Goal: Task Accomplishment & Management: Manage account settings

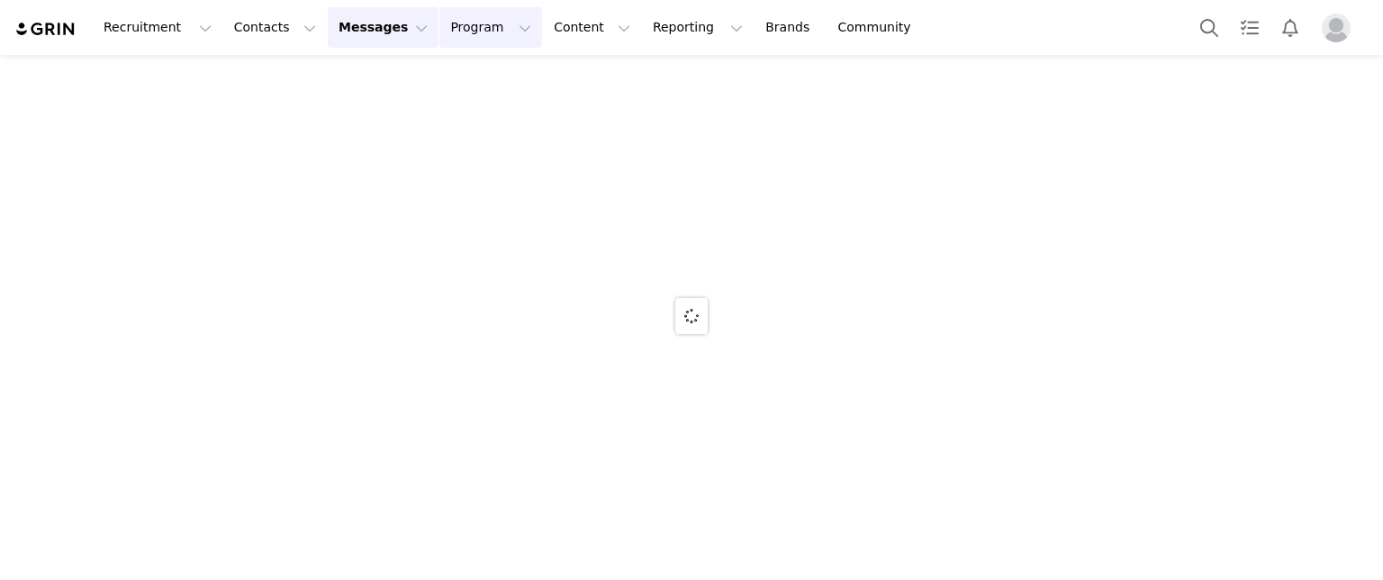
click at [439, 32] on button "Program Program" at bounding box center [490, 27] width 103 height 41
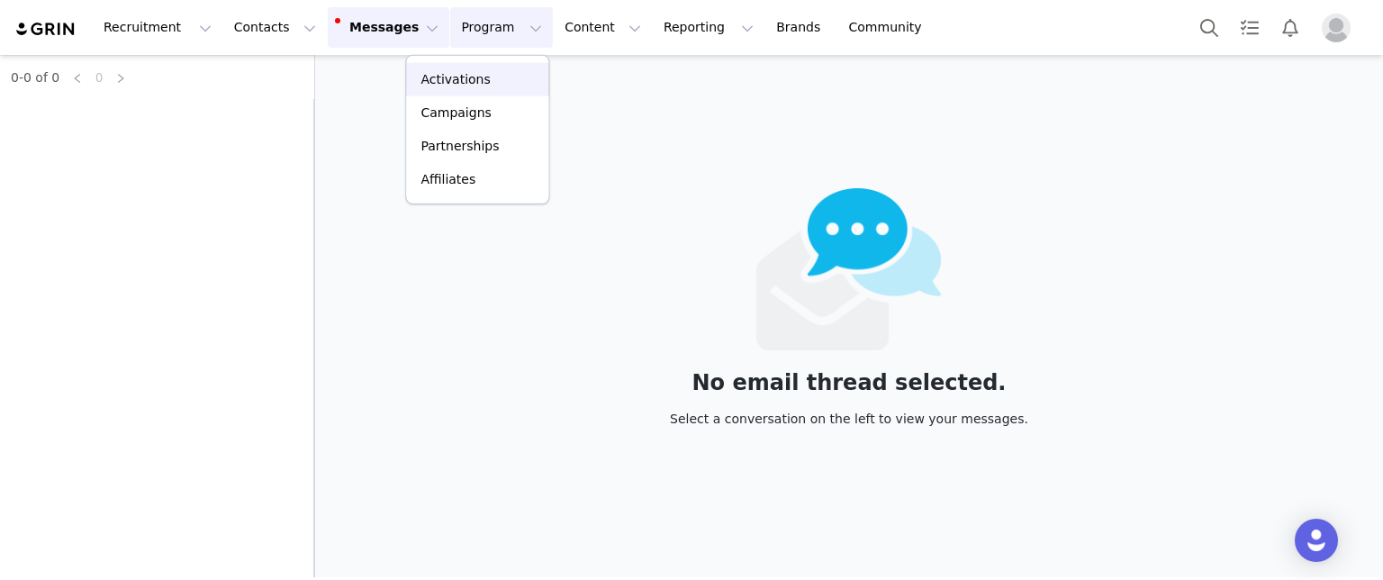
click at [433, 79] on p "Activations" at bounding box center [455, 79] width 69 height 19
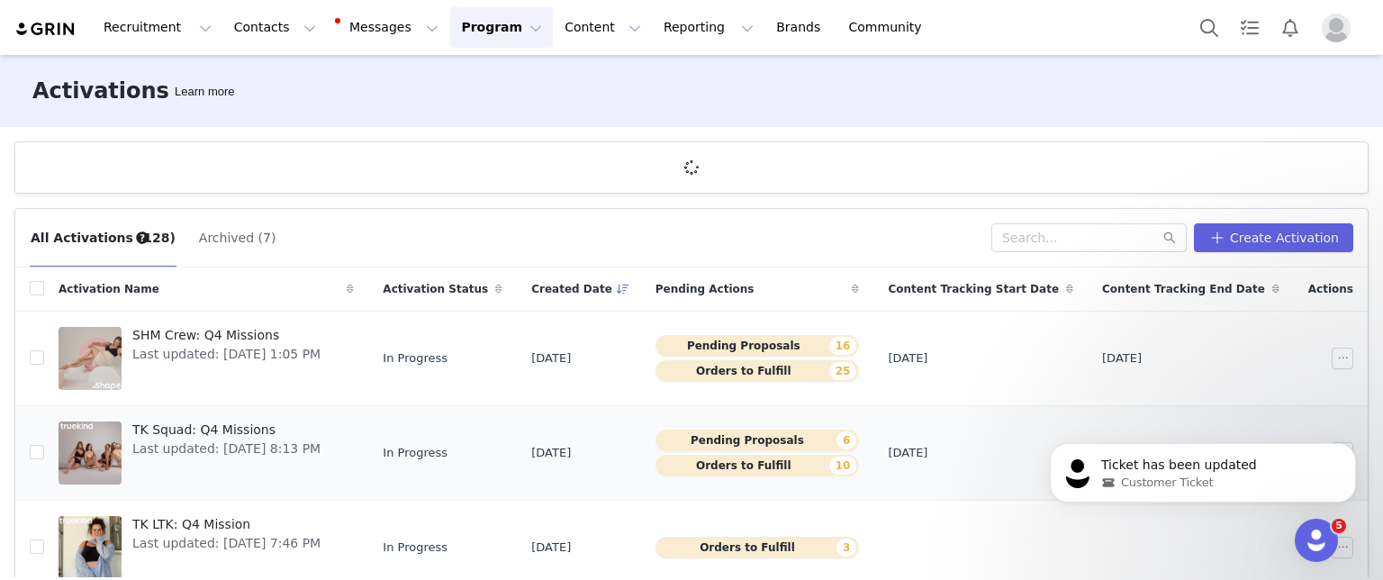
scroll to position [90, 0]
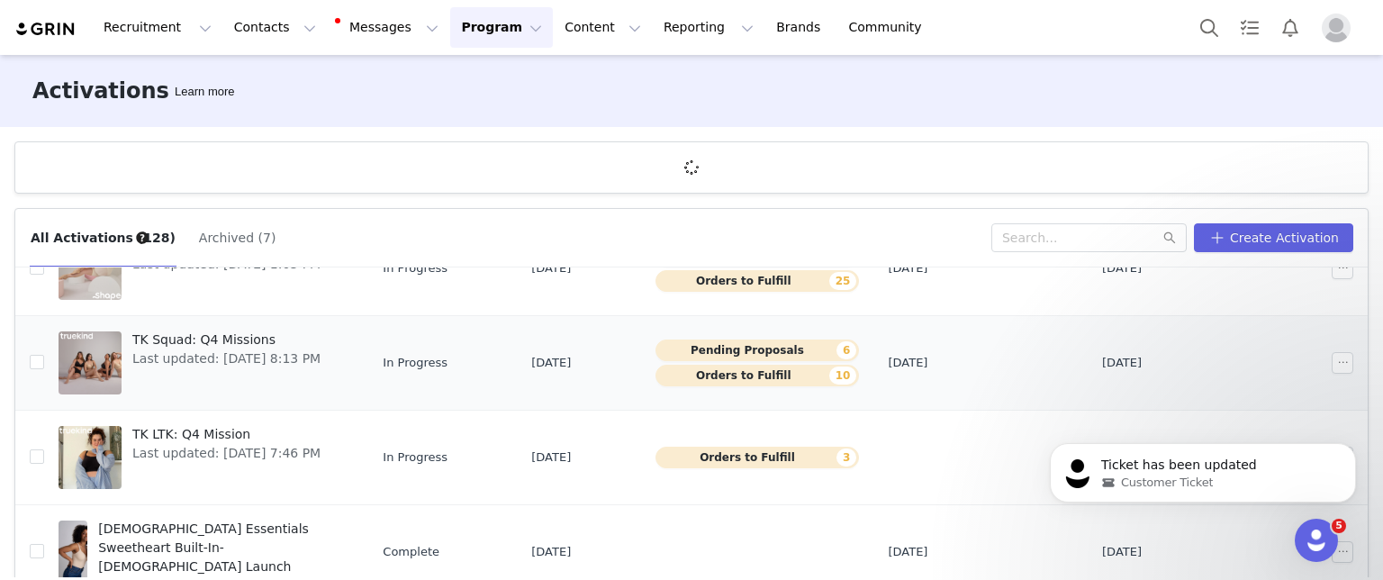
click at [230, 345] on span "TK Squad: Q4 Missions" at bounding box center [226, 340] width 188 height 19
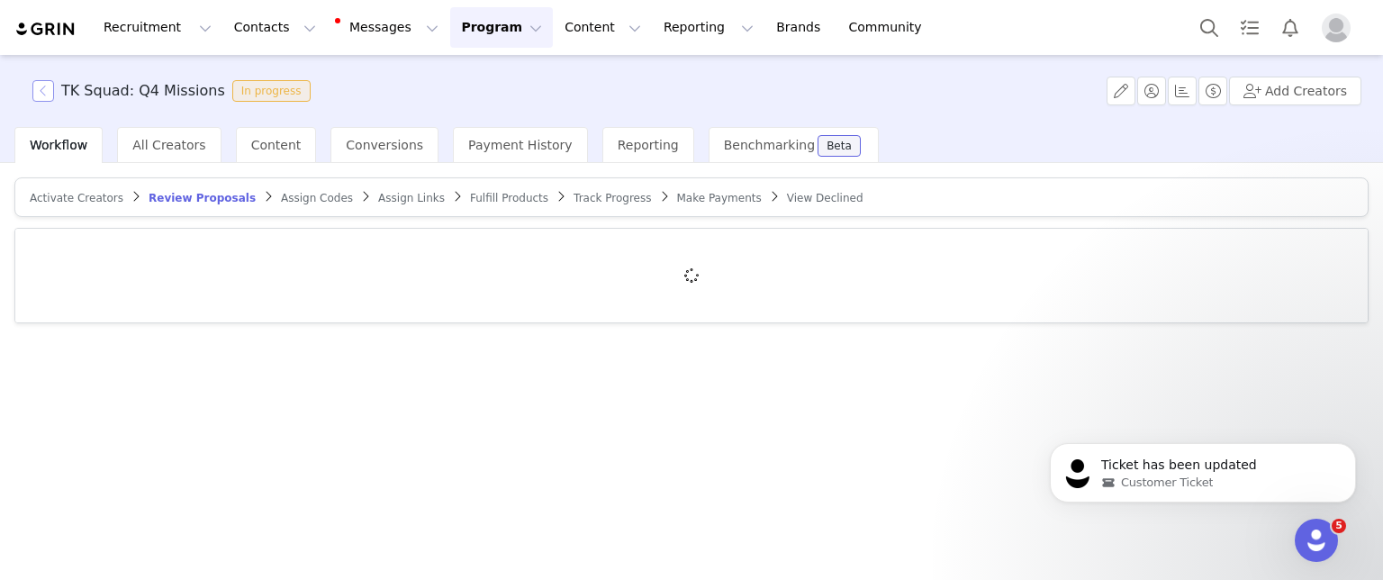
click at [40, 95] on button "button" at bounding box center [43, 91] width 22 height 22
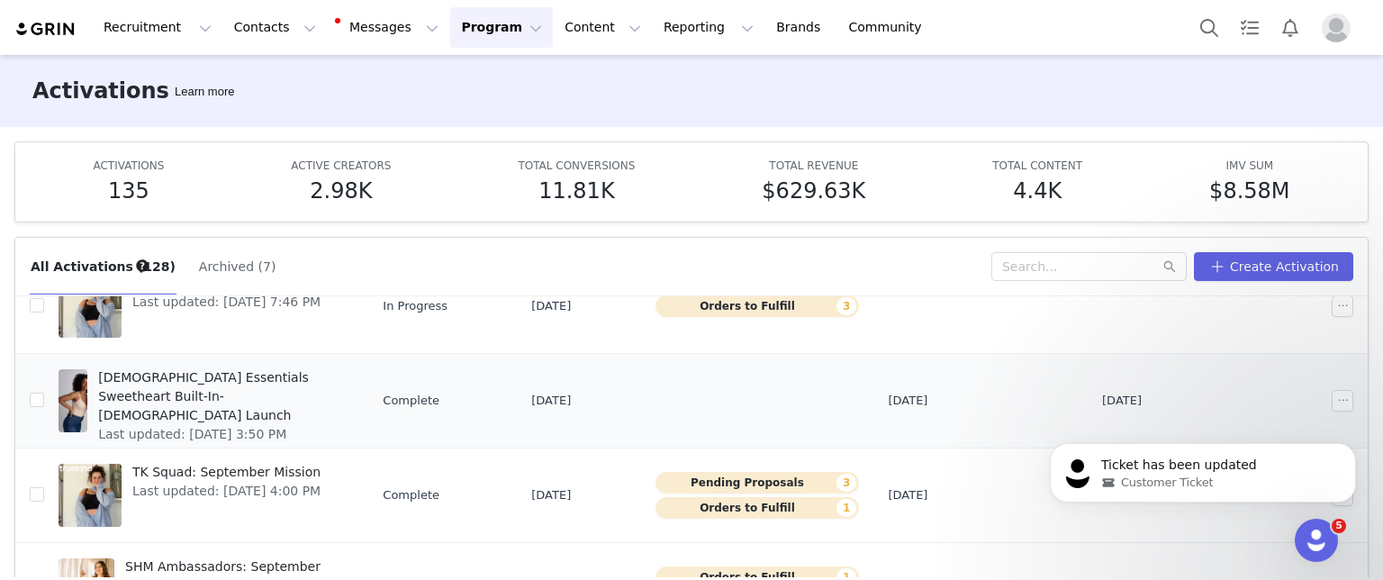
scroll to position [360, 0]
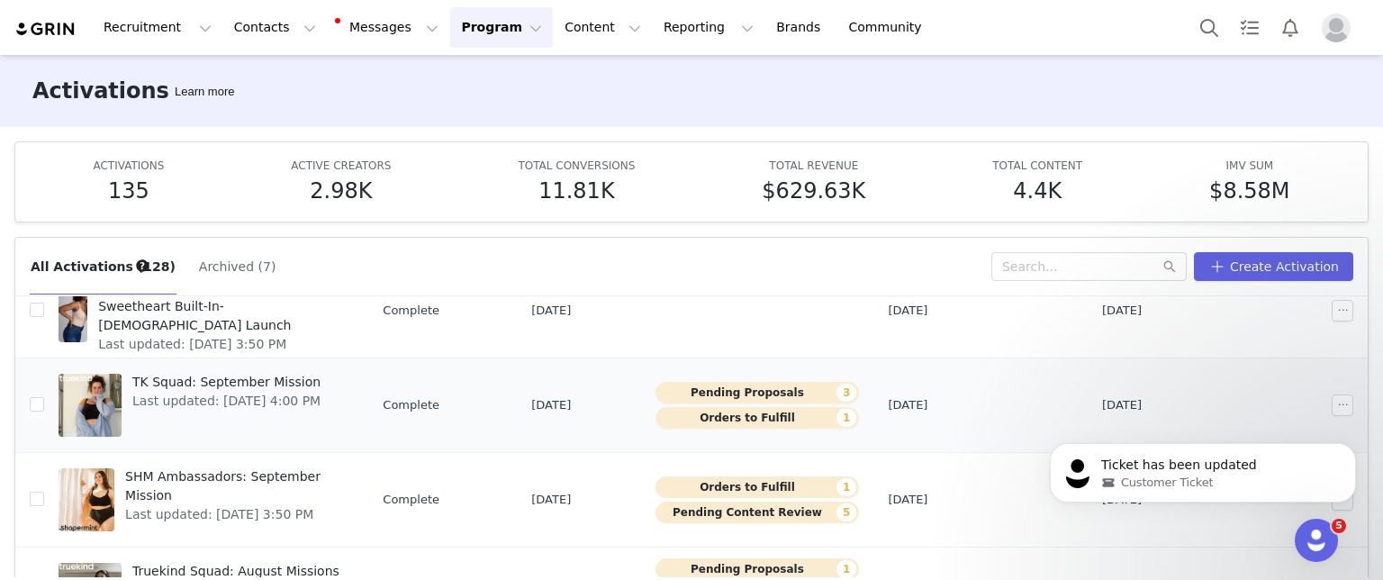
click at [254, 379] on span "TK Squad: September Mission" at bounding box center [226, 382] width 188 height 19
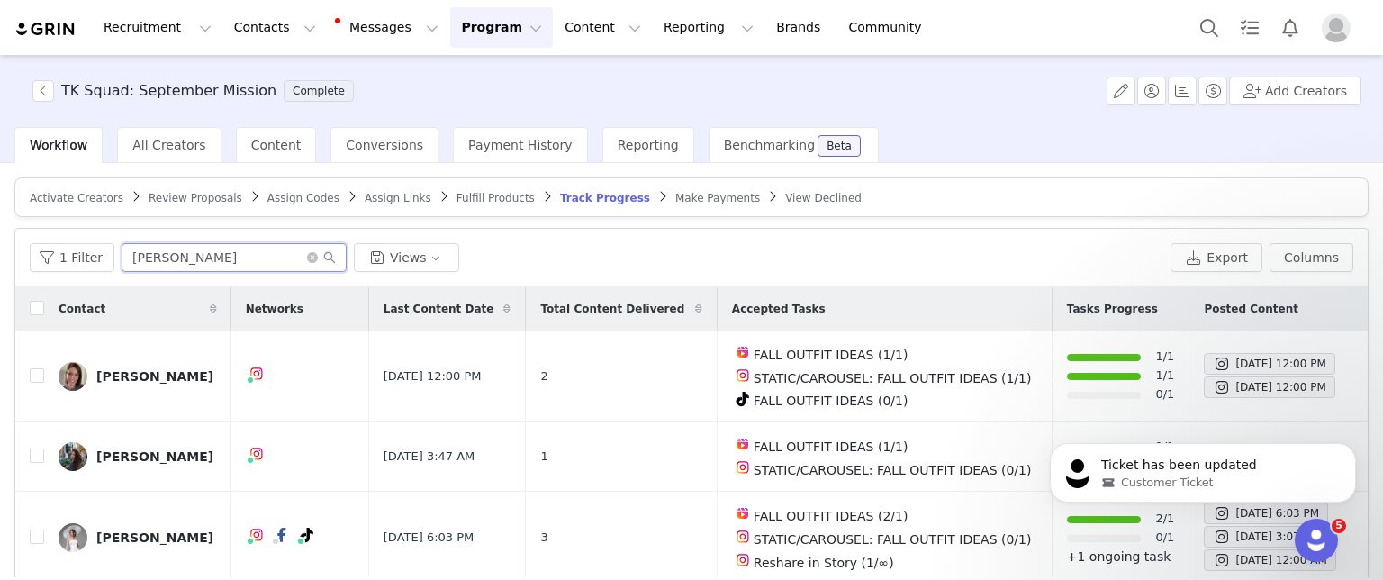
drag, startPoint x: 195, startPoint y: 258, endPoint x: 16, endPoint y: 232, distance: 180.1
click at [16, 232] on div "1 Filter sara Views Export Columns" at bounding box center [691, 258] width 1353 height 59
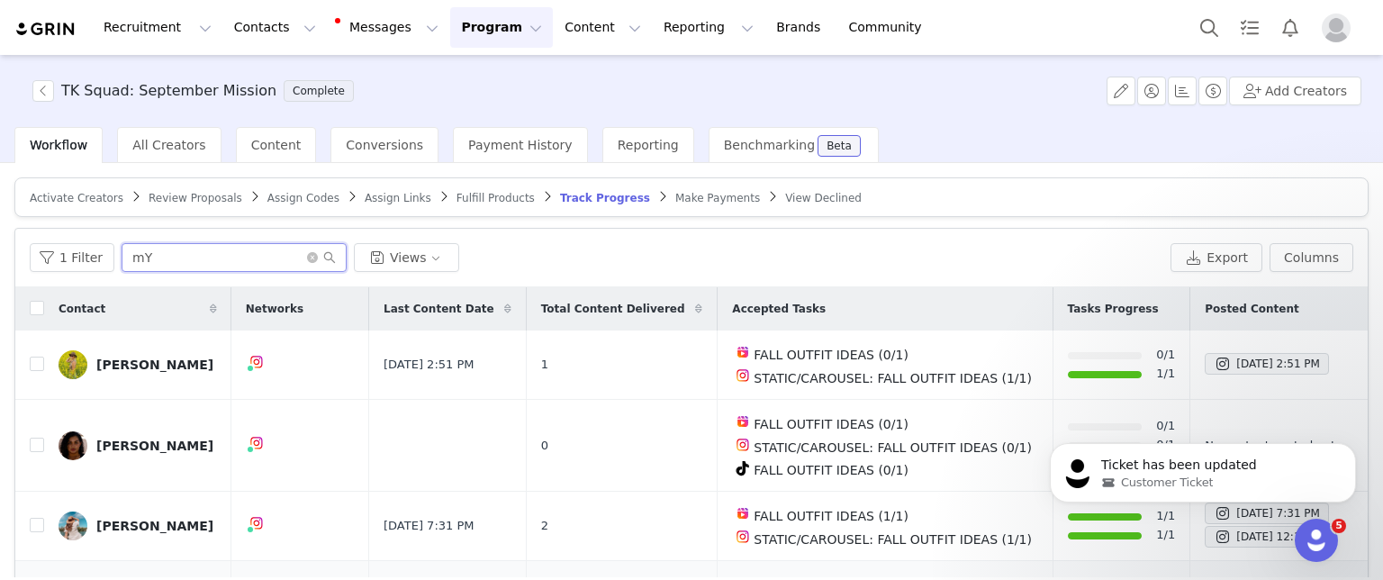
scroll to position [90, 0]
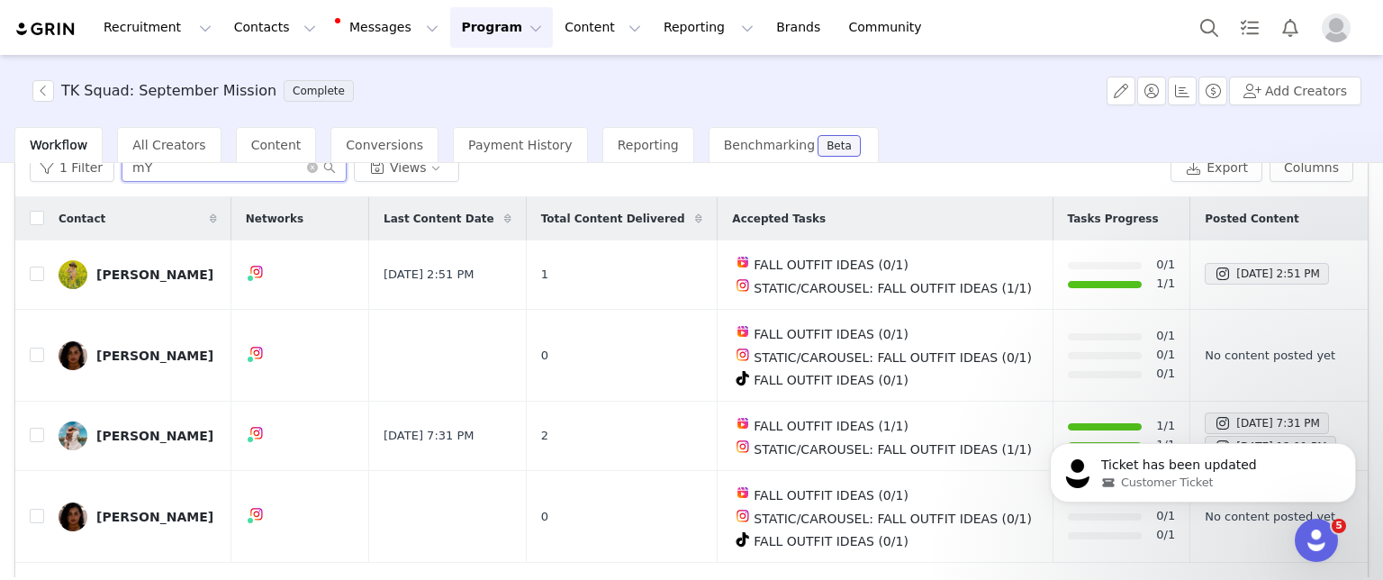
type input "mY"
click at [1217, 349] on button "button" at bounding box center [1228, 356] width 22 height 22
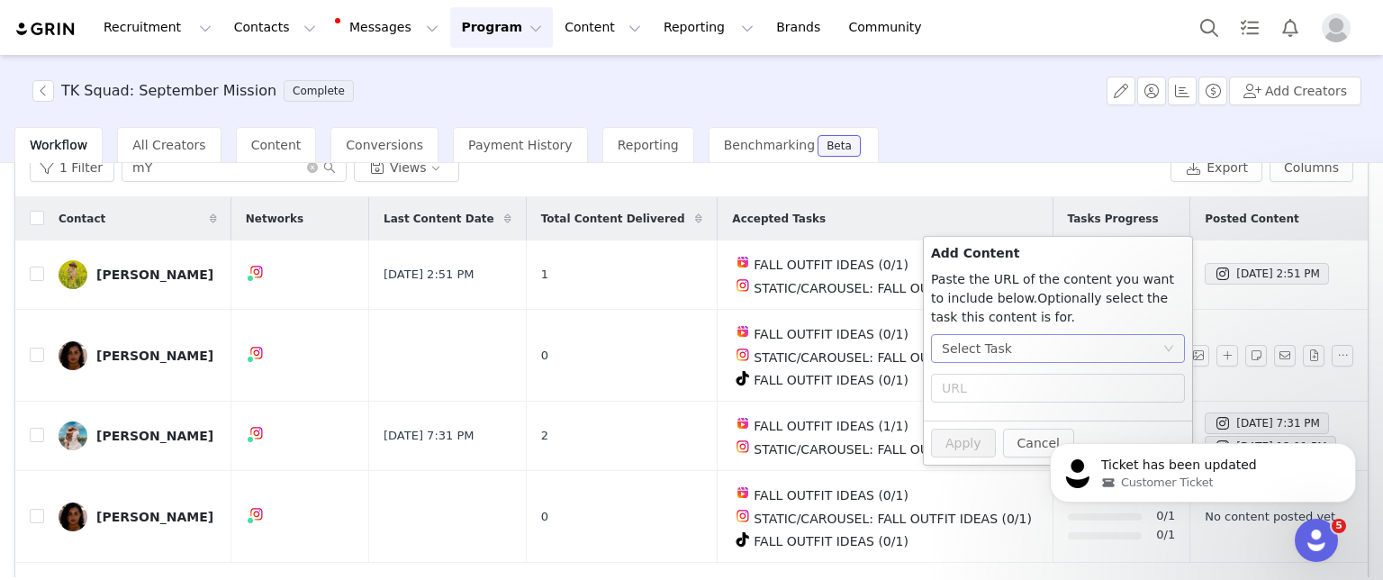
click at [1110, 355] on div "Select Task" at bounding box center [1052, 348] width 221 height 27
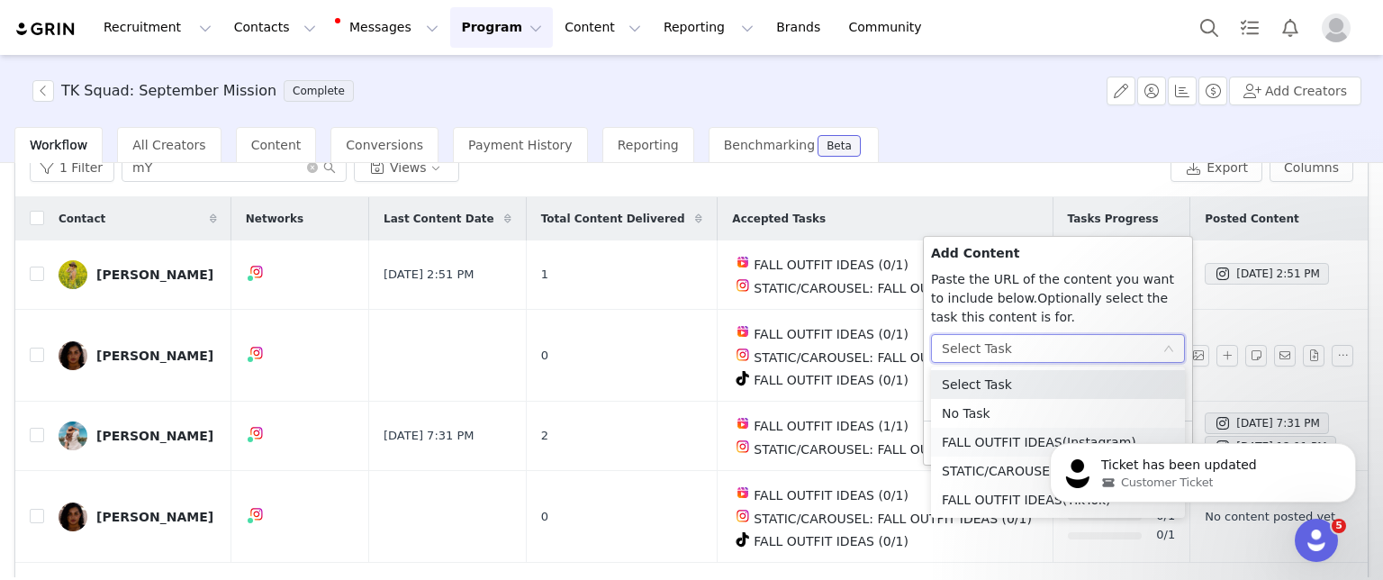
click at [972, 442] on li "FALL OUTFIT IDEAS (Instagram)" at bounding box center [1058, 442] width 254 height 29
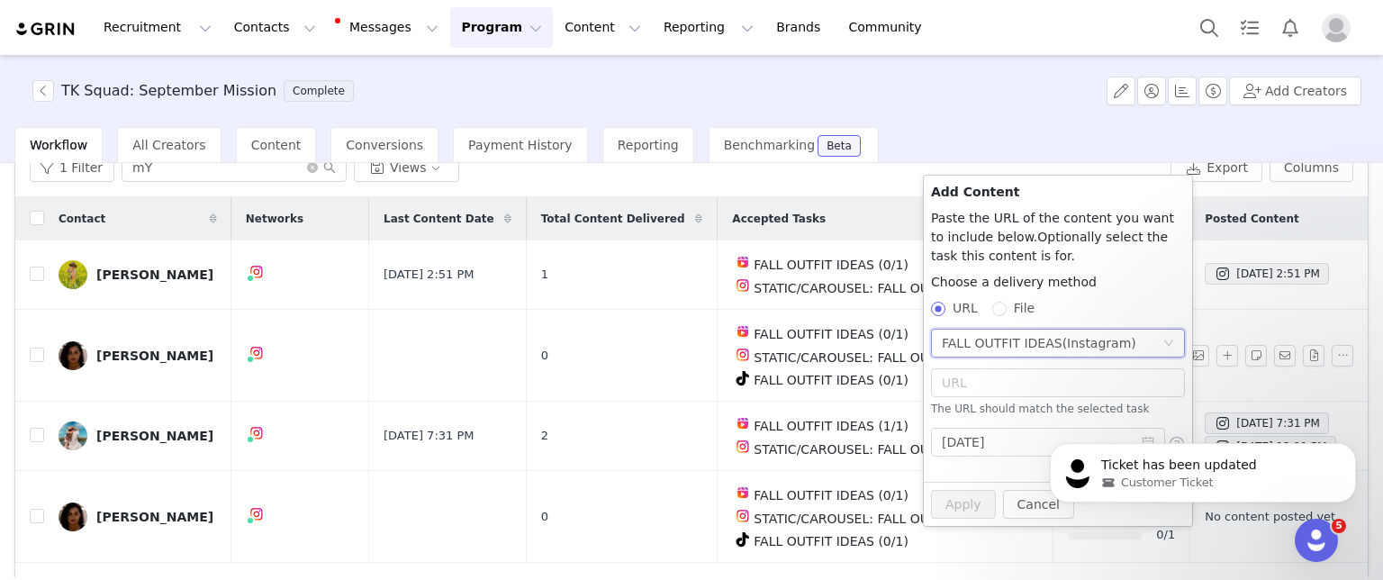
click at [1067, 345] on span "(Instagram)" at bounding box center [1100, 343] width 74 height 14
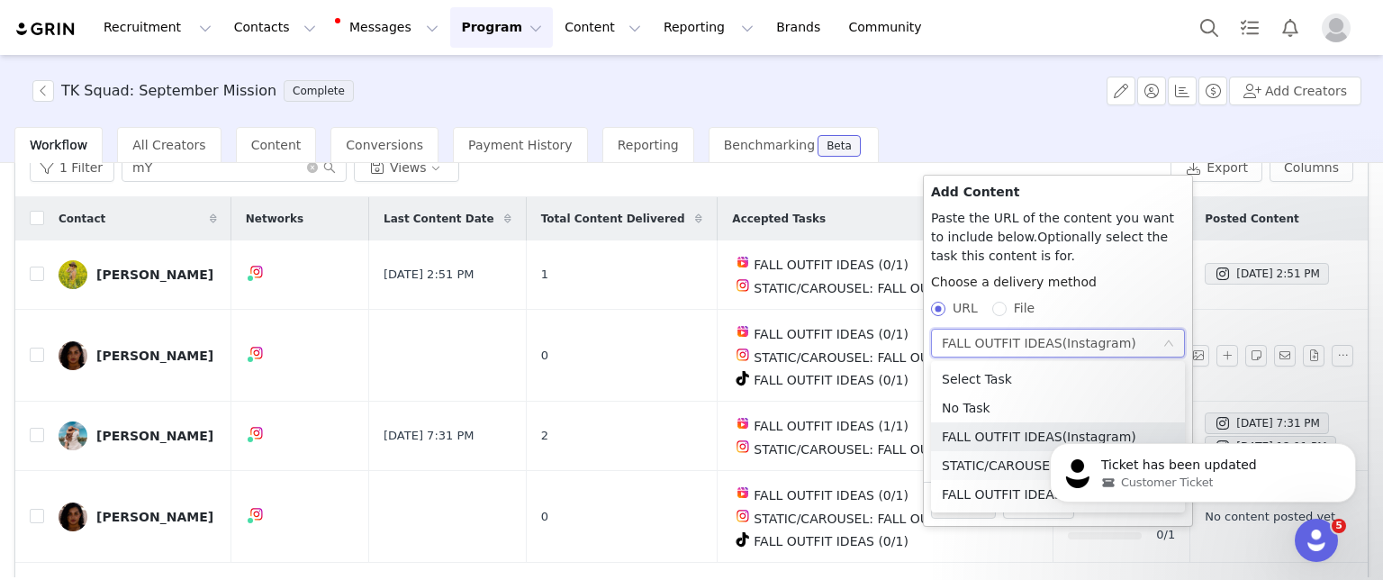
click at [980, 465] on li "STATIC/CAROUSEL: FALL OUTFIT IDEAS (Instagram)" at bounding box center [1058, 465] width 254 height 29
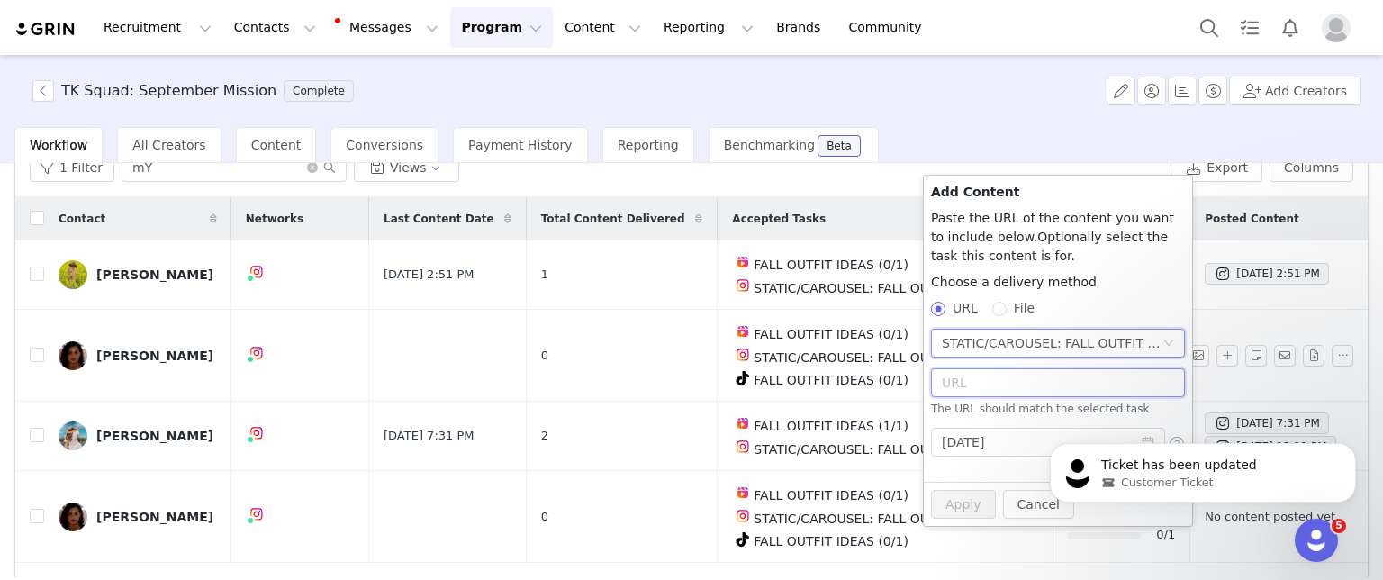
click at [988, 385] on input "text" at bounding box center [1058, 382] width 254 height 29
paste input "https://www.instagram.com/p/DPPFSkyDk_9/?img_index=1"
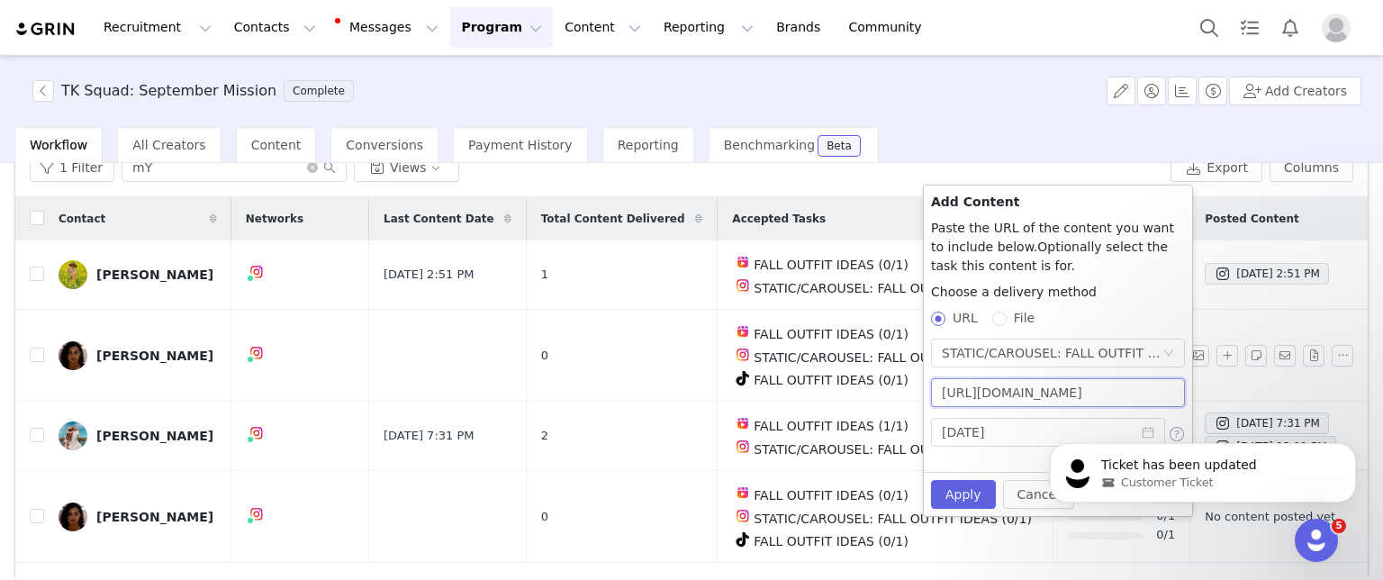
scroll to position [0, 95]
type input "https://www.instagram.com/p/DPPFSkyDk_9/?img_index=1"
click at [965, 475] on div "Cancel Apply" at bounding box center [1058, 494] width 268 height 44
click at [950, 505] on button "Apply" at bounding box center [963, 494] width 65 height 29
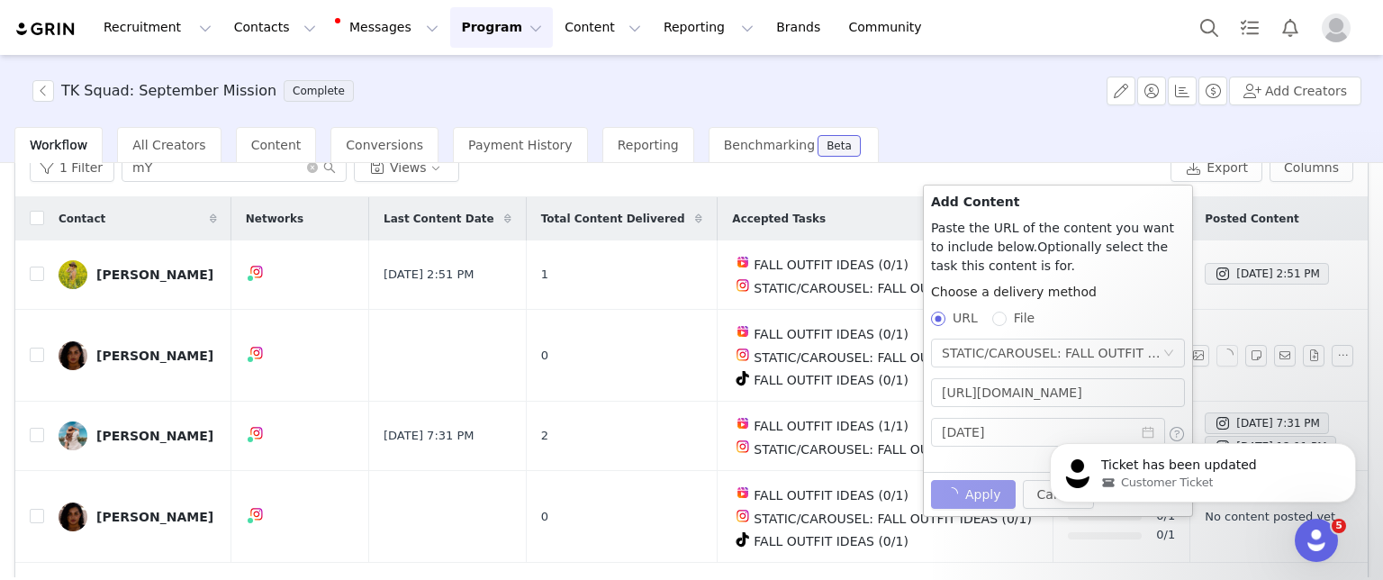
click at [955, 493] on div "Cancel Apply" at bounding box center [1058, 494] width 254 height 29
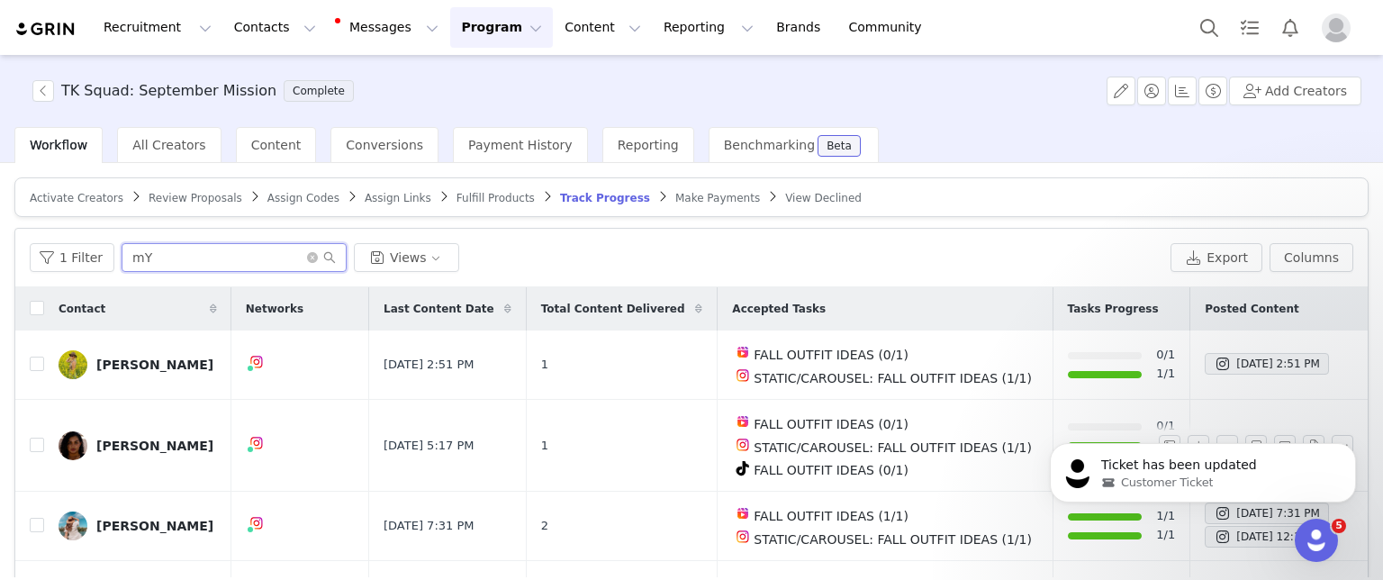
drag, startPoint x: 184, startPoint y: 251, endPoint x: 52, endPoint y: 231, distance: 133.1
click at [55, 231] on div "1 Filter mY Views Export Columns" at bounding box center [691, 258] width 1353 height 59
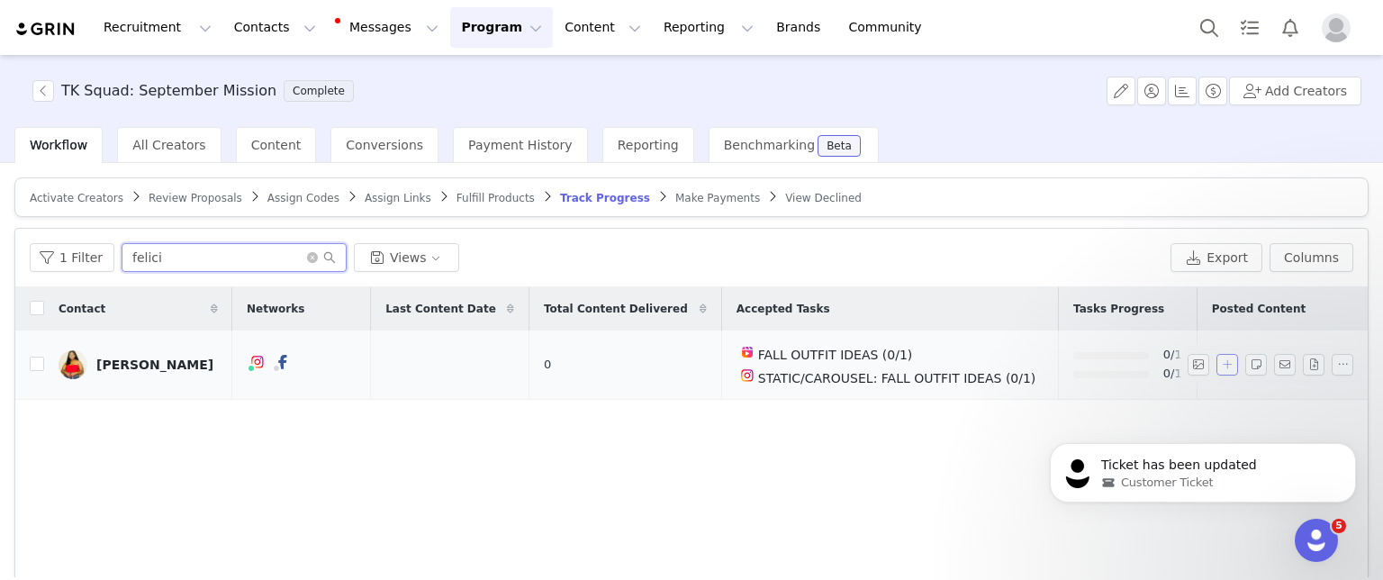
type input "felici"
click at [1217, 358] on button "button" at bounding box center [1228, 365] width 22 height 22
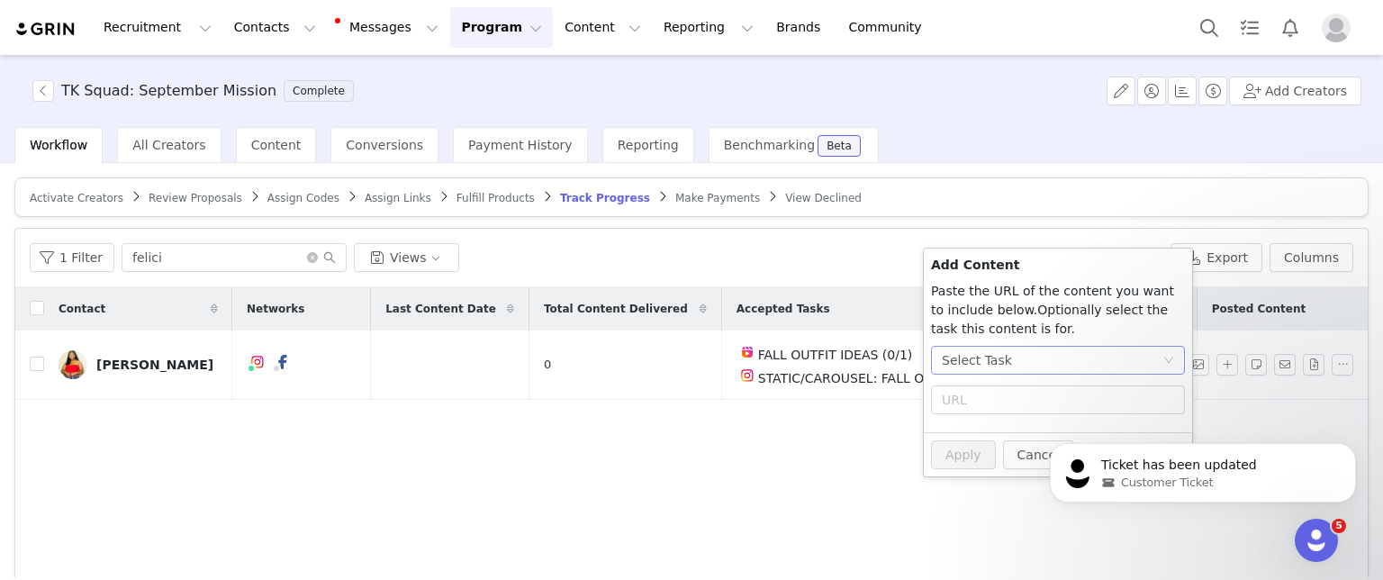
click at [1063, 369] on div "Select Task" at bounding box center [1052, 360] width 221 height 27
click at [968, 479] on li "STATIC/CAROUSEL: FALL OUTFIT IDEAS (Instagram)" at bounding box center [1058, 482] width 254 height 29
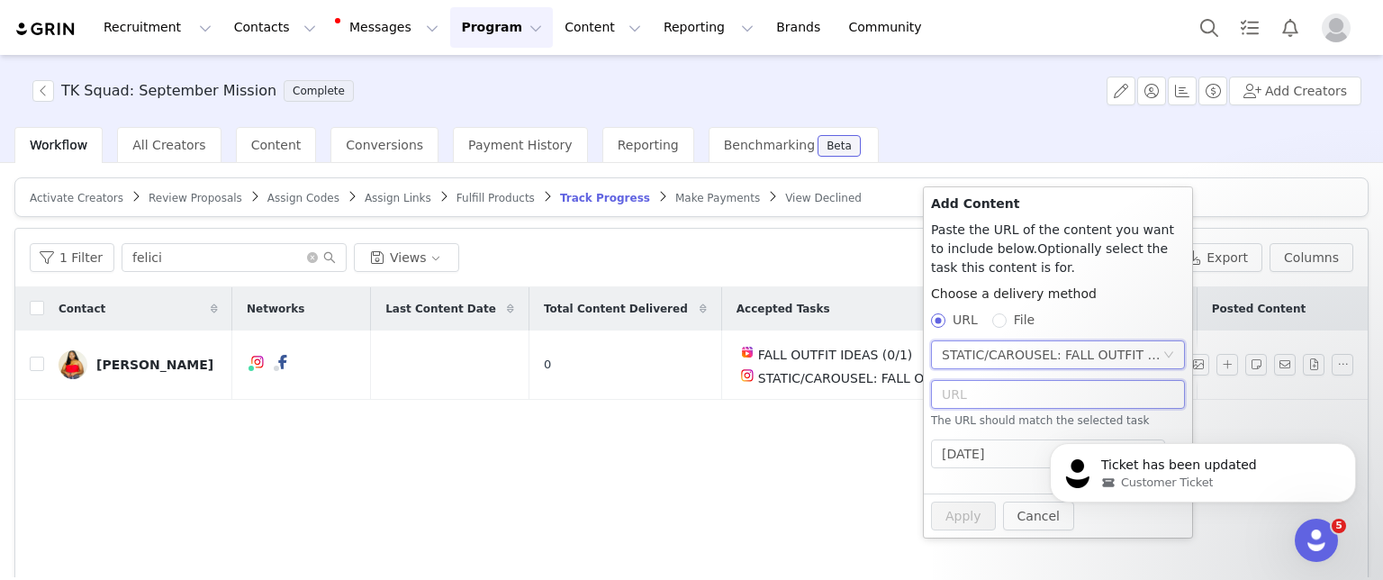
click at [973, 396] on input "text" at bounding box center [1058, 394] width 254 height 29
paste input "https://www.instagram.com/p/DPOmbnujcrv/?img_index=1"
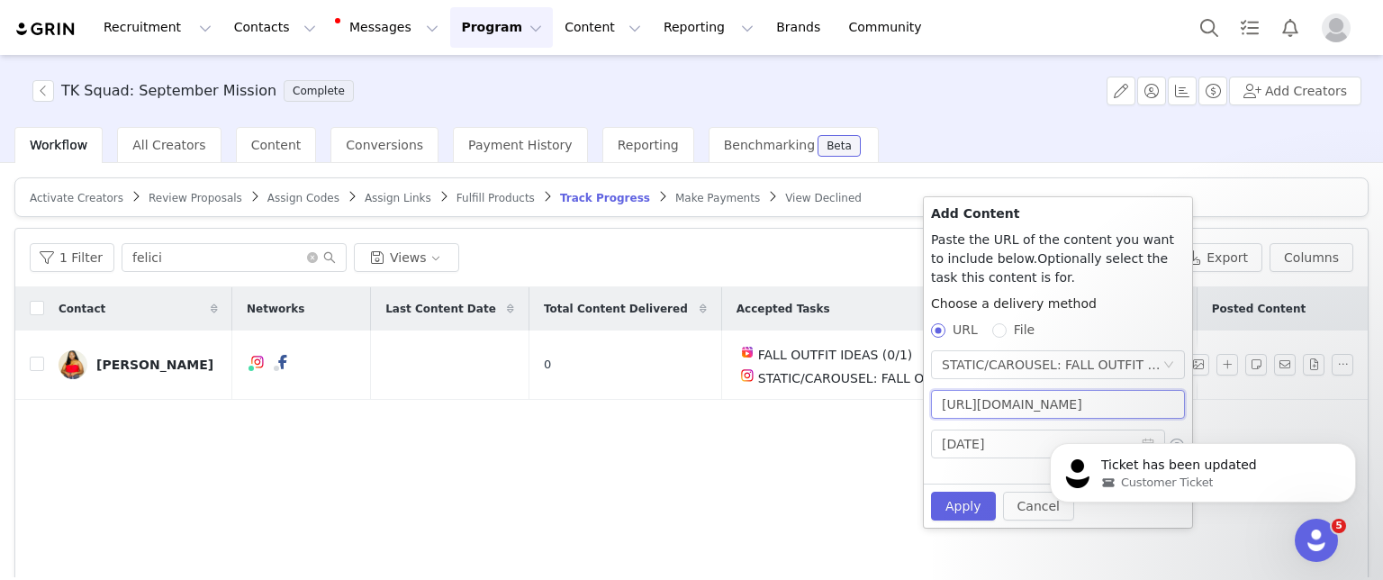
scroll to position [0, 96]
type input "https://www.instagram.com/p/DPOmbnujcrv/?img_index=1"
click at [955, 503] on button "Apply" at bounding box center [963, 506] width 65 height 29
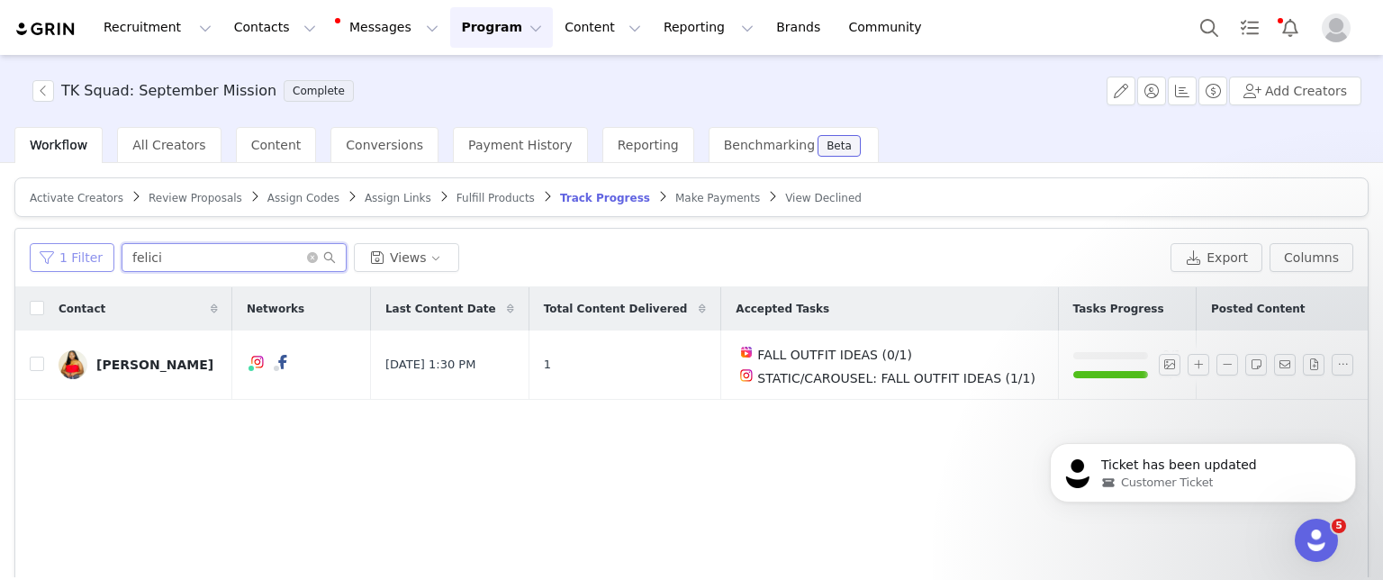
drag, startPoint x: 180, startPoint y: 257, endPoint x: 93, endPoint y: 253, distance: 87.4
click at [94, 254] on div "1 Filter felici Views" at bounding box center [597, 257] width 1134 height 29
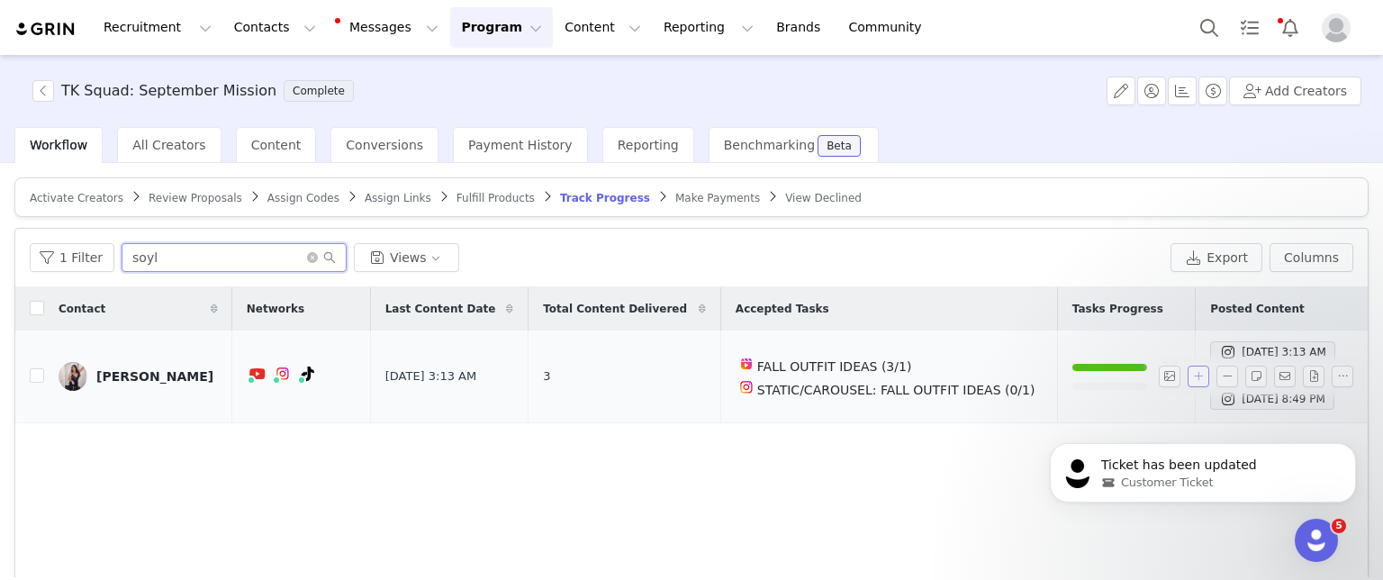
type input "soyl"
click at [1188, 371] on button "button" at bounding box center [1199, 377] width 22 height 22
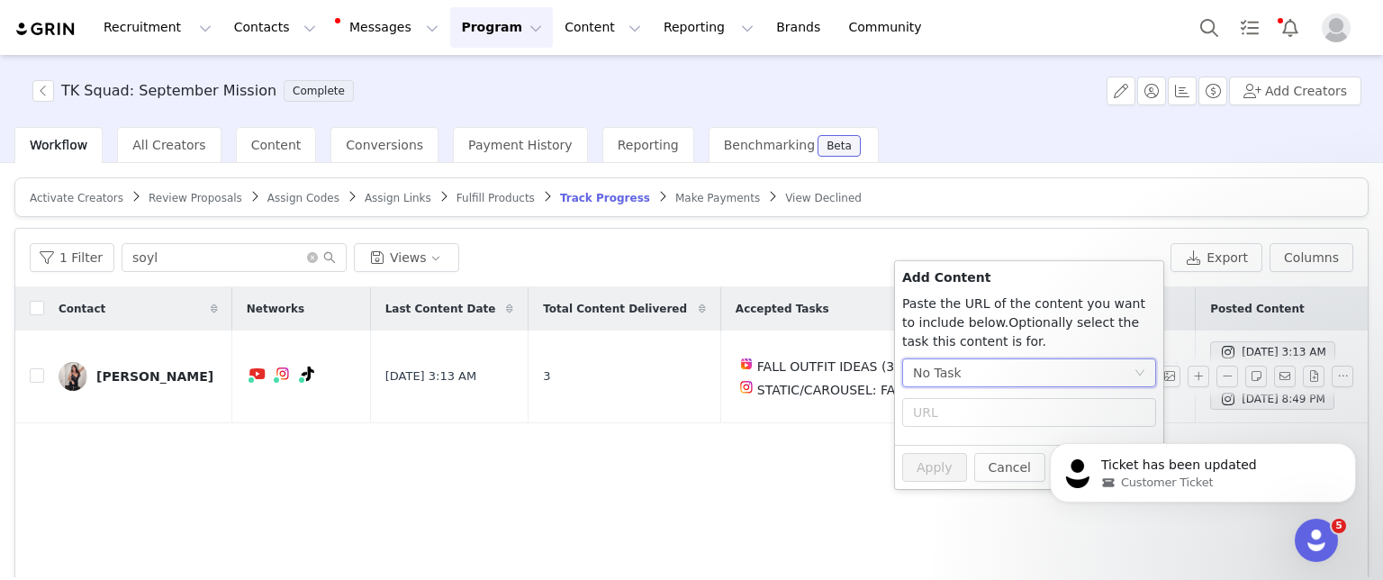
click at [1078, 381] on div "No Task" at bounding box center [1023, 372] width 221 height 27
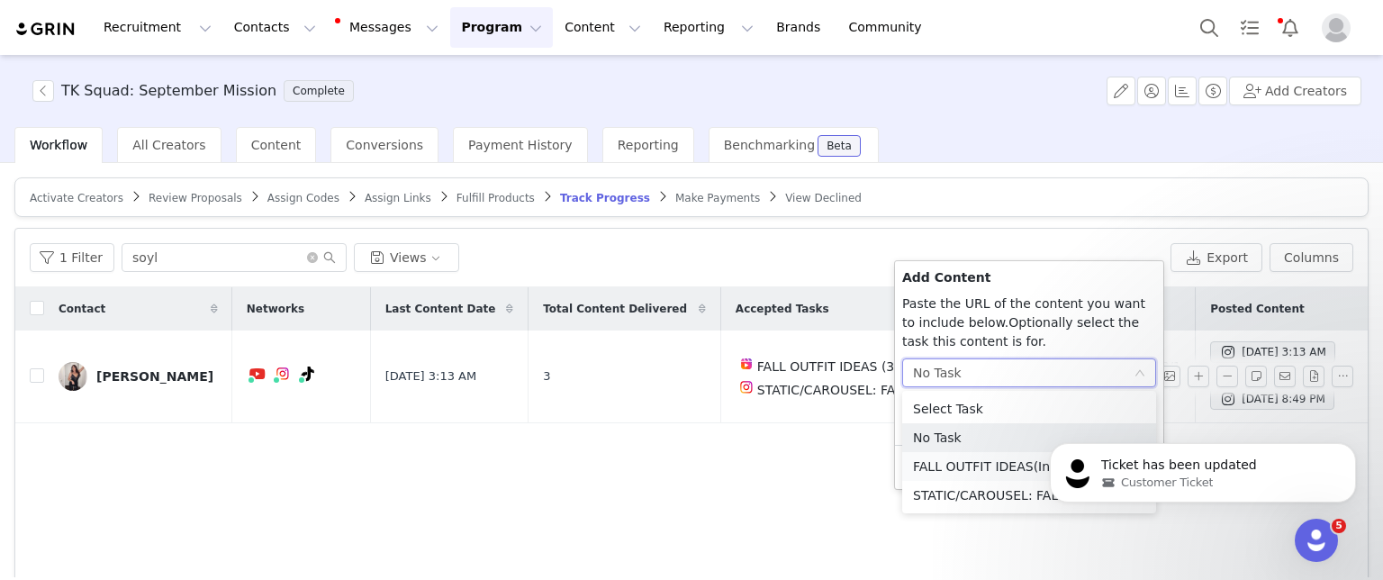
click at [942, 466] on li "FALL OUTFIT IDEAS (Instagram)" at bounding box center [1029, 466] width 254 height 29
radio input "true"
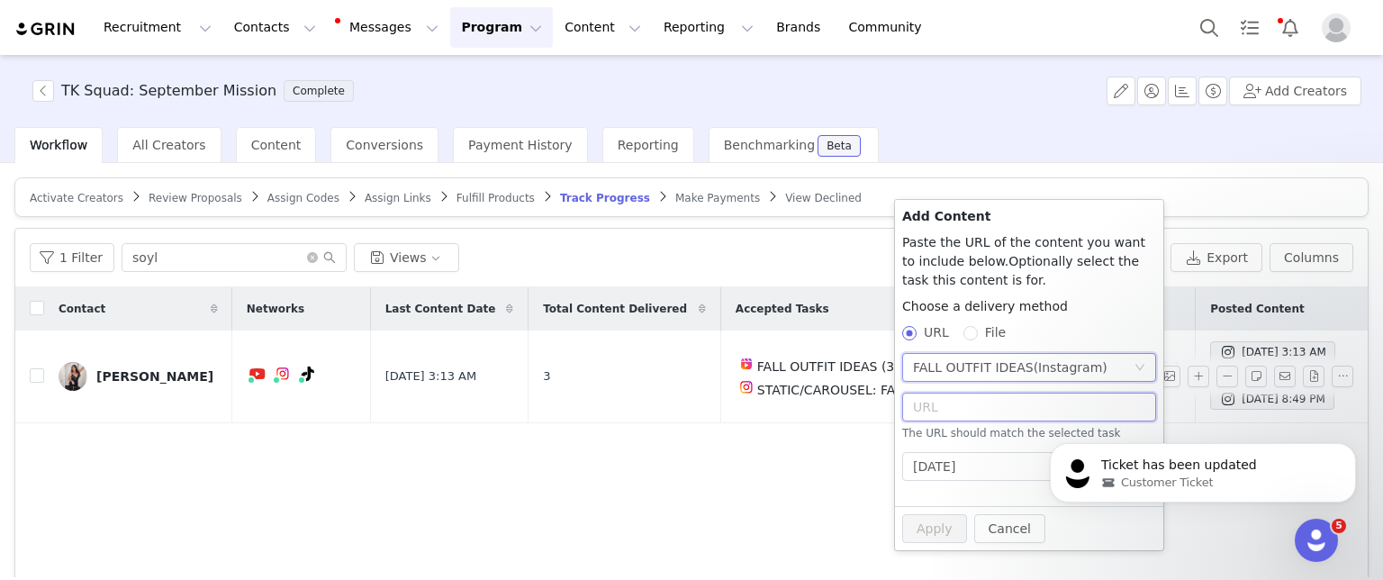
click at [949, 411] on input "text" at bounding box center [1029, 407] width 254 height 29
paste input "https://www.instagram.com/p/DPNfQAHDGyT/"
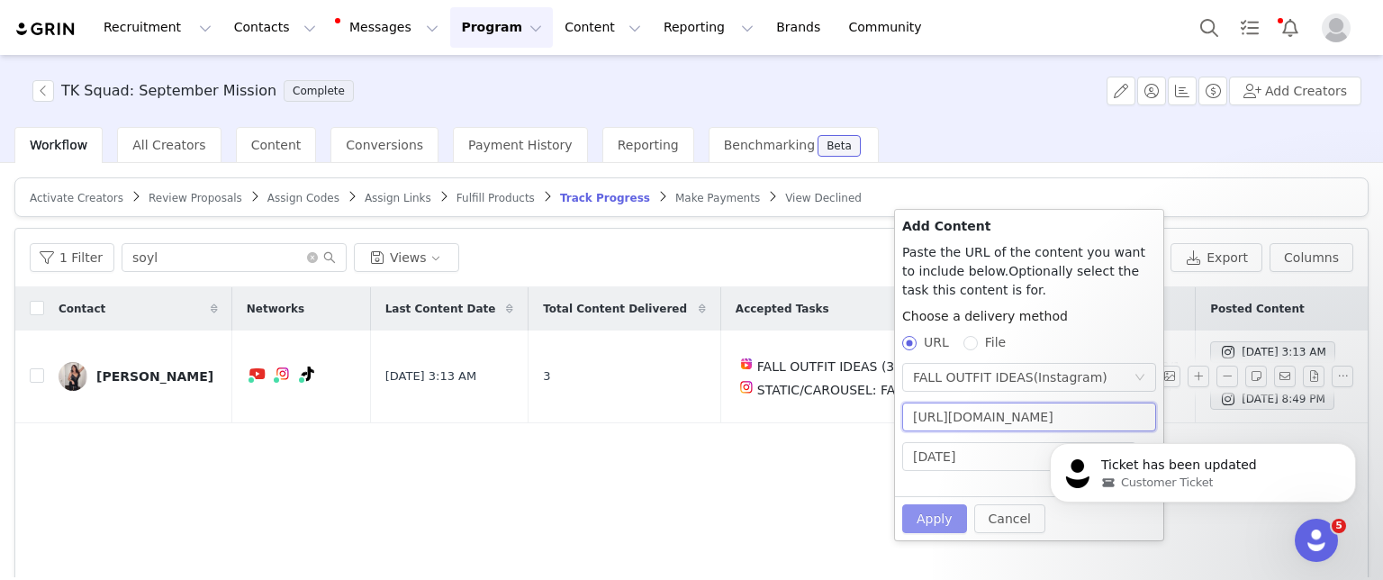
type input "https://www.instagram.com/p/DPNfQAHDGyT/"
click at [926, 514] on button "Apply" at bounding box center [934, 518] width 65 height 29
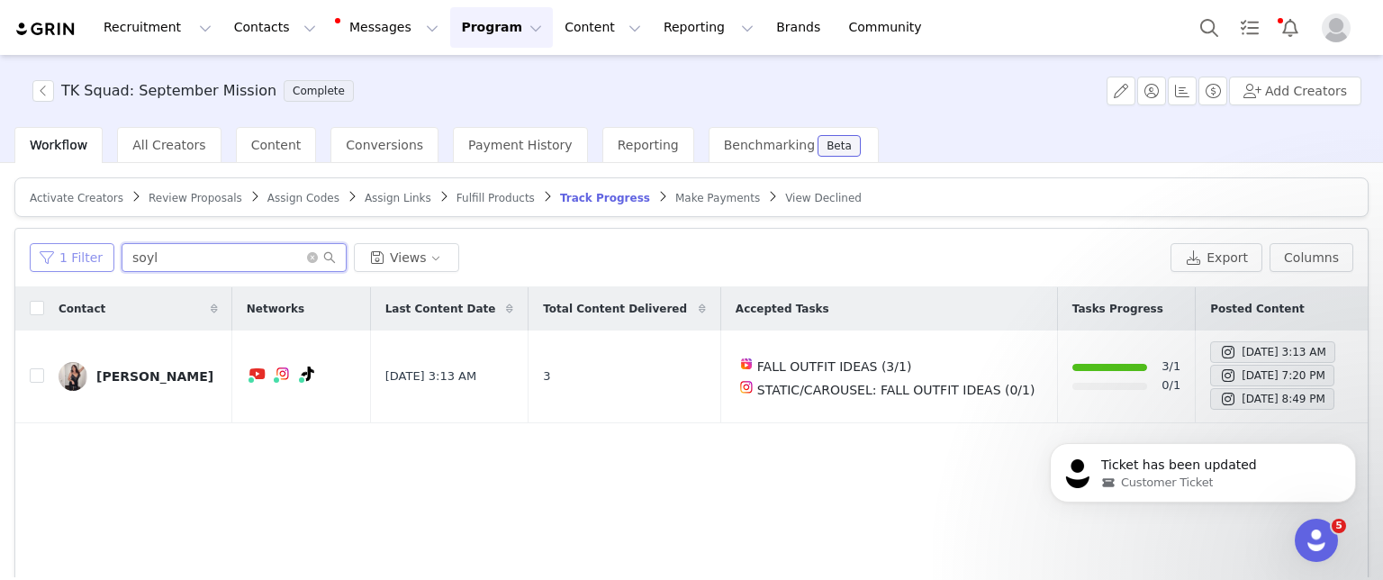
drag, startPoint x: 253, startPoint y: 253, endPoint x: 29, endPoint y: 256, distance: 224.3
click at [30, 256] on div "1 Filter soyl Views" at bounding box center [597, 257] width 1134 height 29
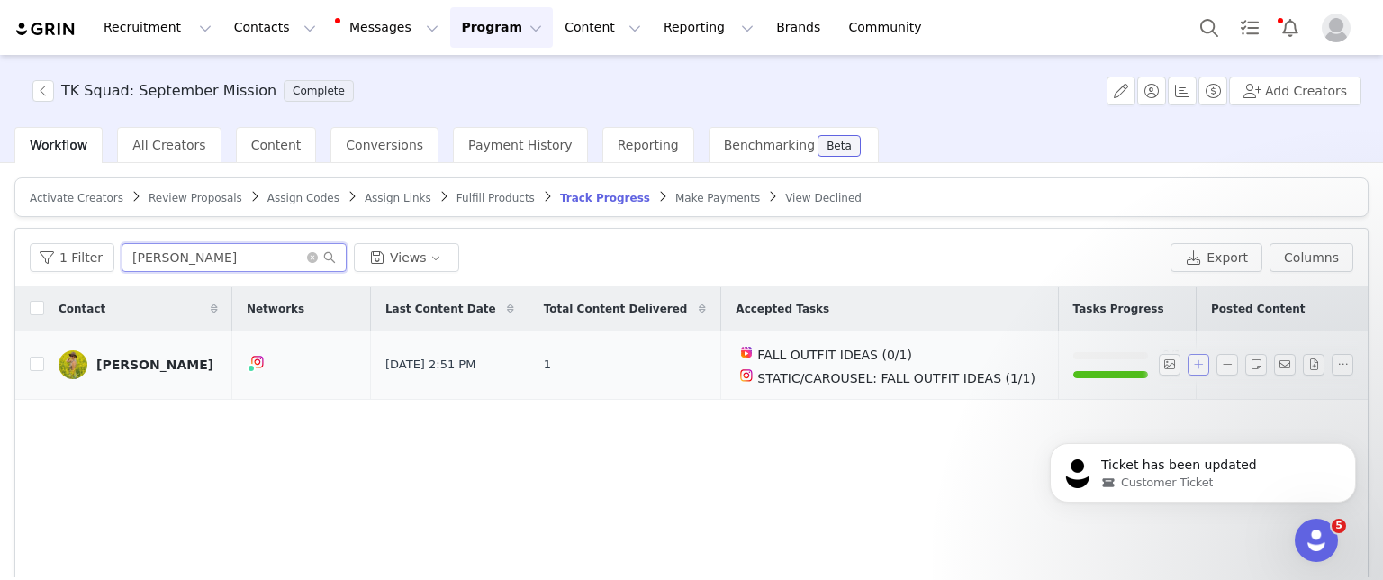
type input "pam"
click at [1188, 360] on button "button" at bounding box center [1199, 365] width 22 height 22
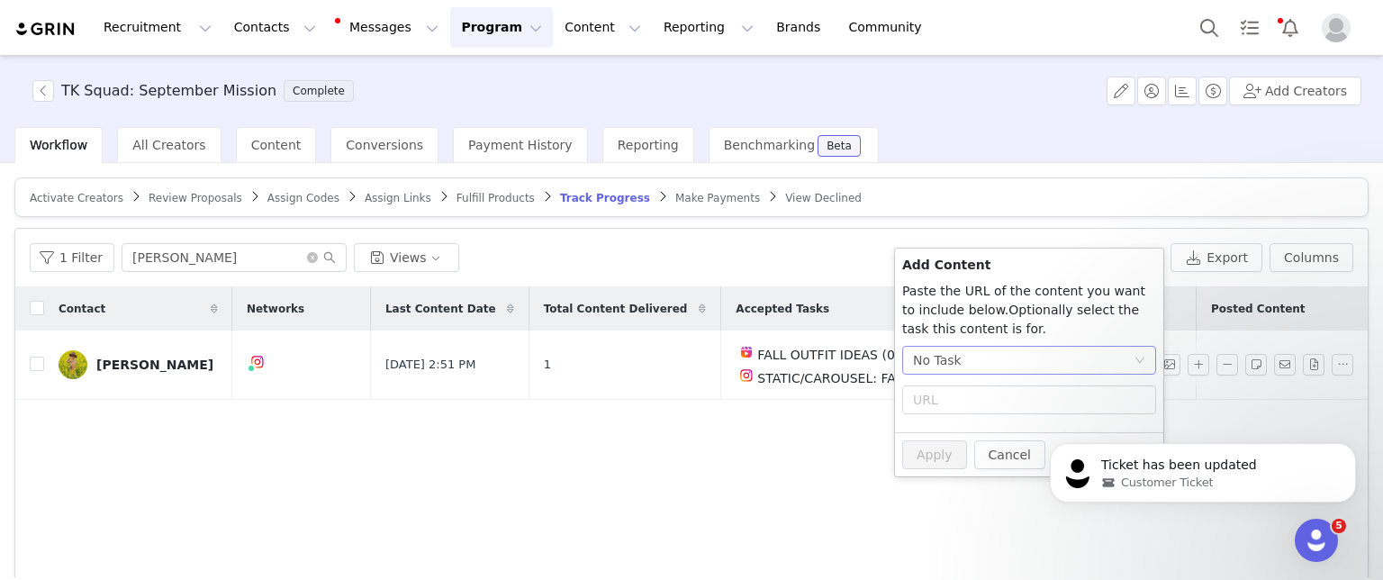
click at [1035, 374] on div "No Task" at bounding box center [1029, 360] width 254 height 29
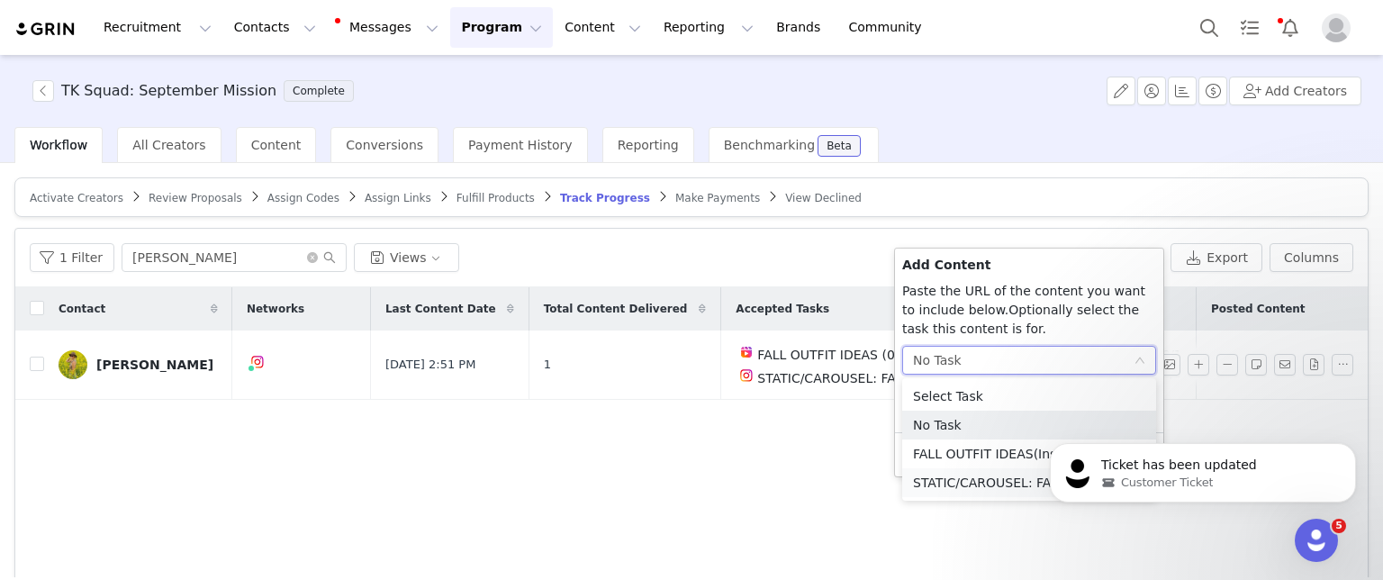
click at [973, 476] on li "STATIC/CAROUSEL: FALL OUTFIT IDEAS (Instagram)" at bounding box center [1029, 482] width 254 height 29
radio input "true"
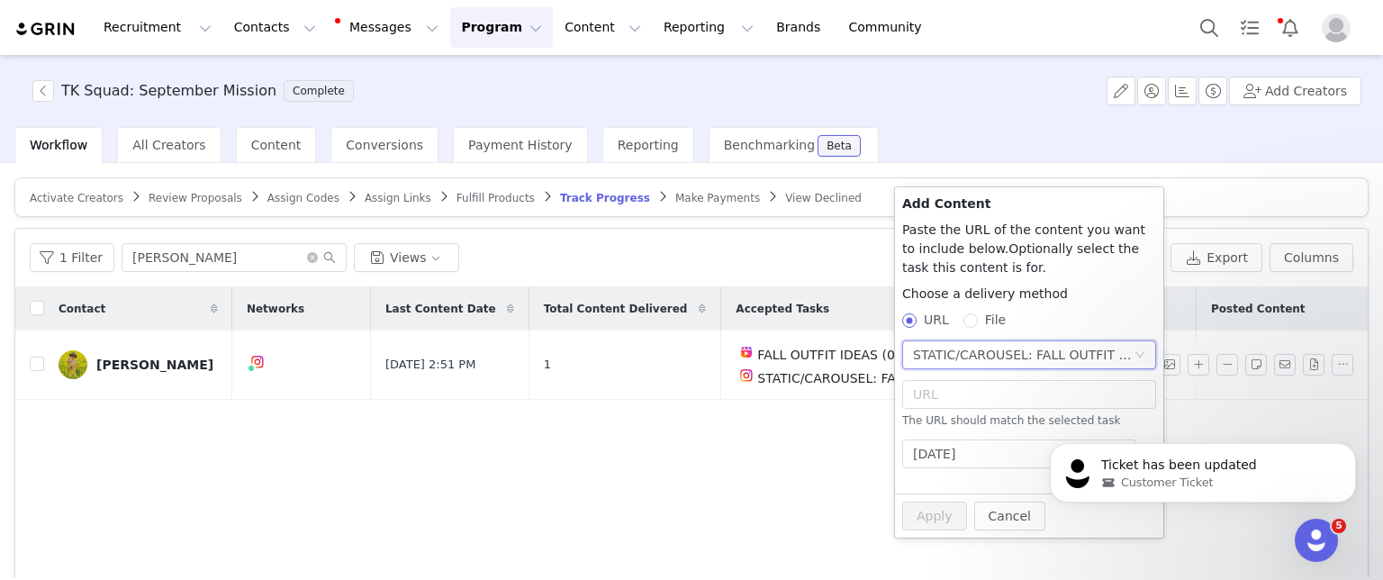
click at [962, 408] on div "The URL should match the selected task" at bounding box center [1029, 404] width 254 height 49
click at [962, 396] on input "text" at bounding box center [1029, 394] width 254 height 29
paste input "https://www.instagram.com/p/DPOoFR5kUix/"
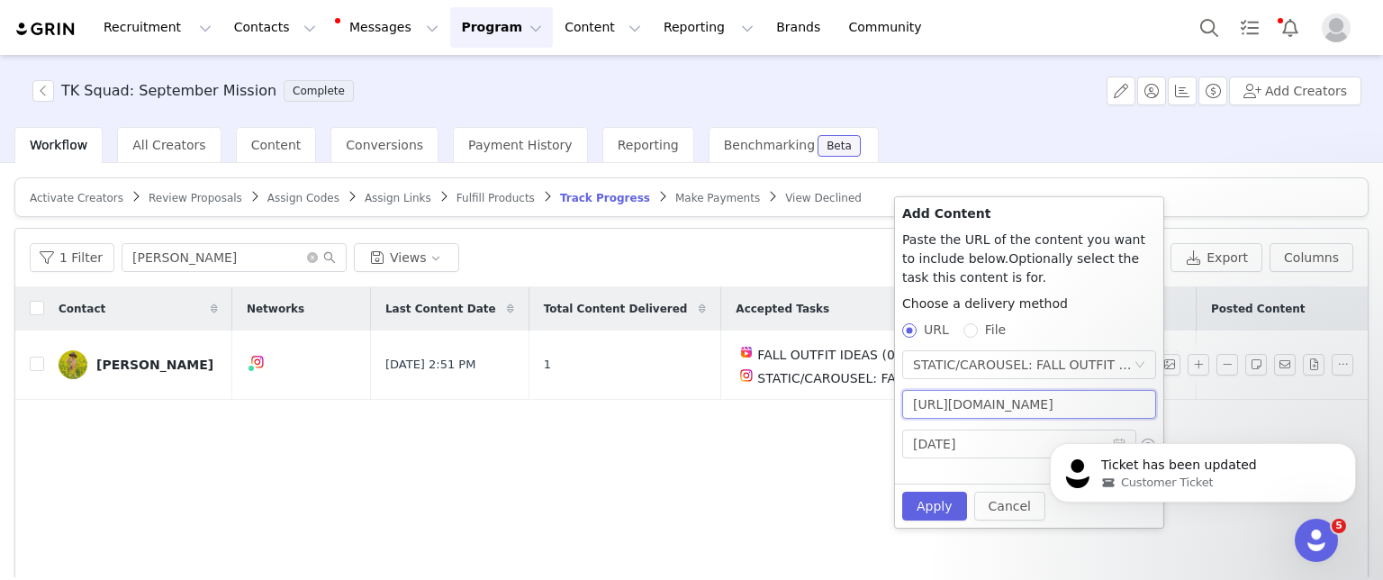
scroll to position [0, 18]
type input "https://www.instagram.com/p/DPOoFR5kUix/"
click at [933, 507] on button "Apply" at bounding box center [934, 506] width 65 height 29
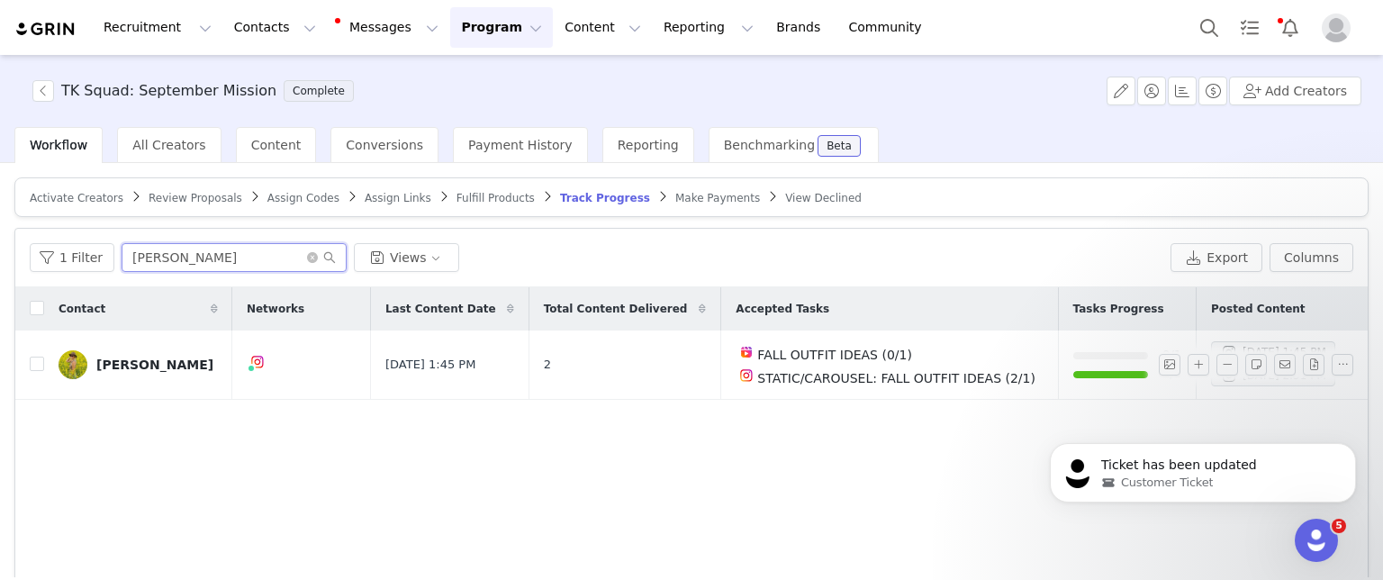
drag, startPoint x: 180, startPoint y: 252, endPoint x: 19, endPoint y: 243, distance: 161.5
click at [19, 243] on div "1 Filter pam Views Export Columns" at bounding box center [691, 258] width 1353 height 59
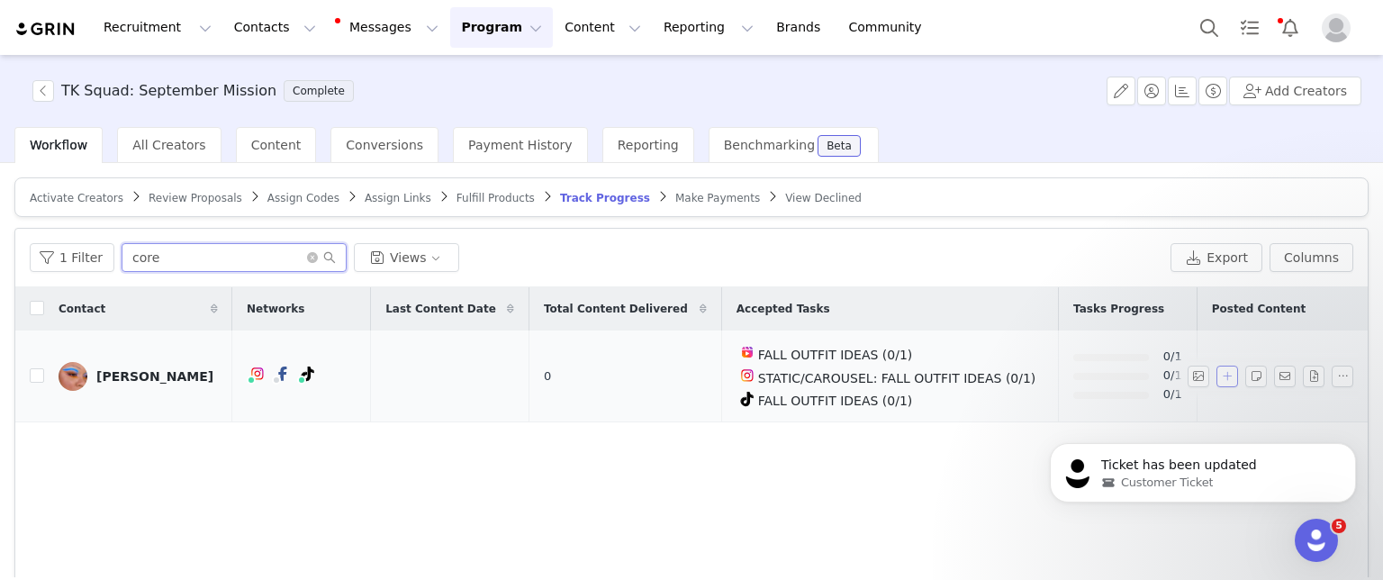
type input "core"
click at [1217, 366] on button "button" at bounding box center [1228, 377] width 22 height 22
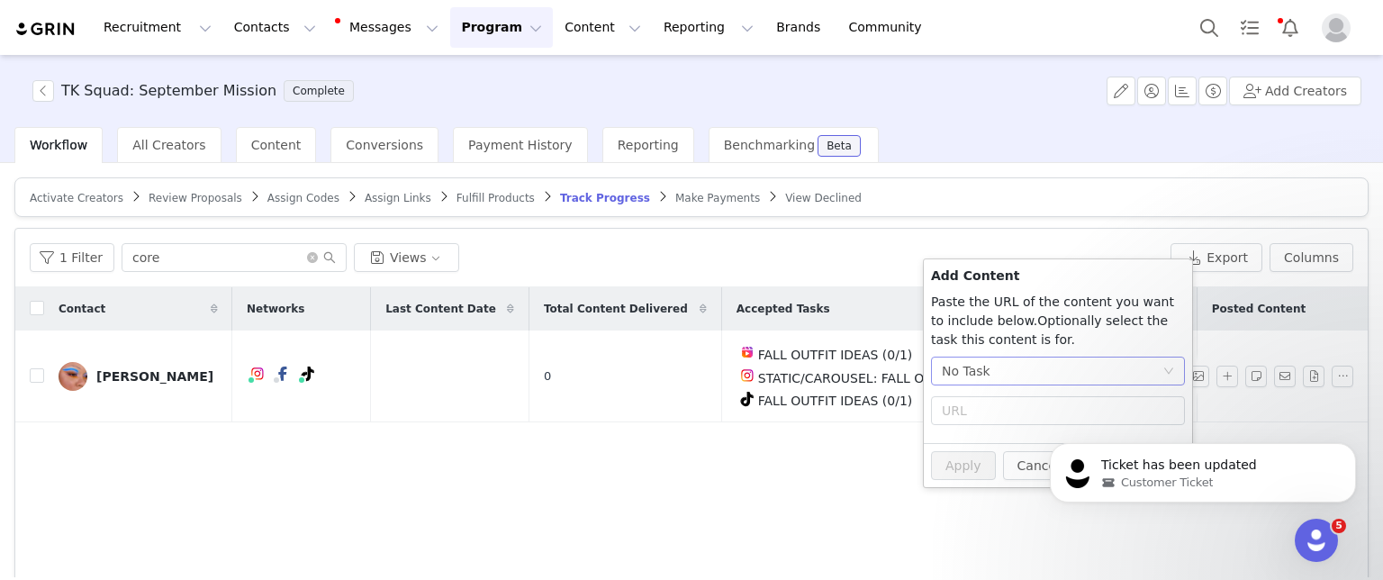
click at [1059, 376] on div "No Task" at bounding box center [1052, 371] width 221 height 27
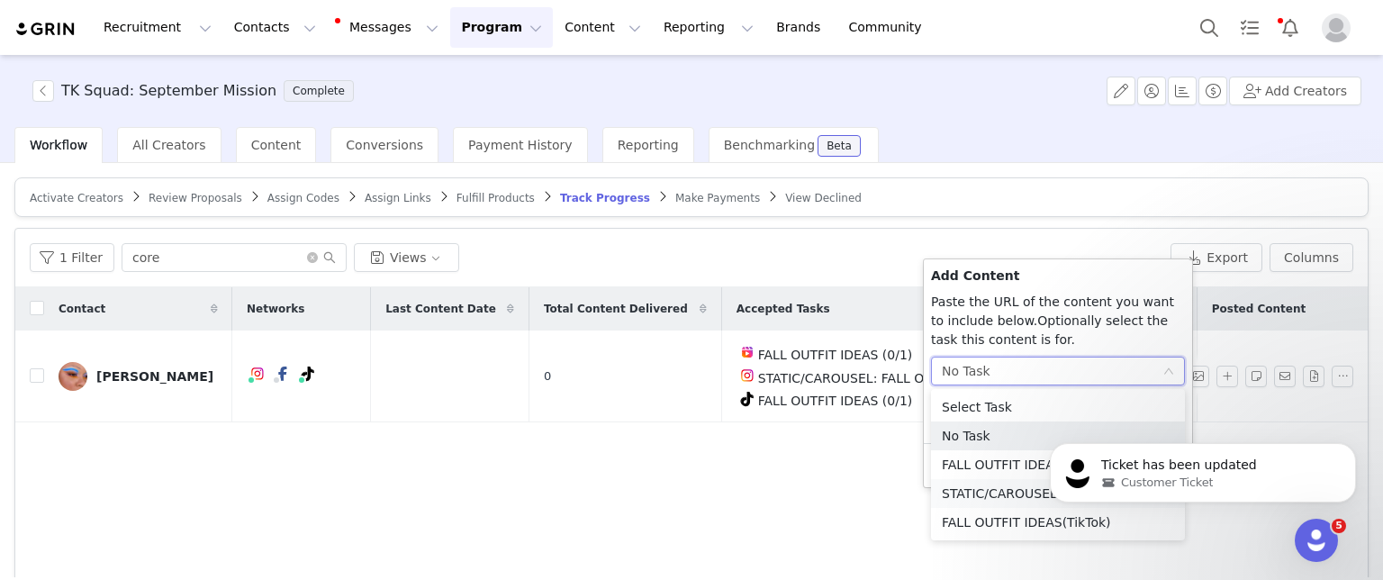
click at [973, 496] on li "STATIC/CAROUSEL: FALL OUTFIT IDEAS (Instagram)" at bounding box center [1058, 493] width 254 height 29
radio input "true"
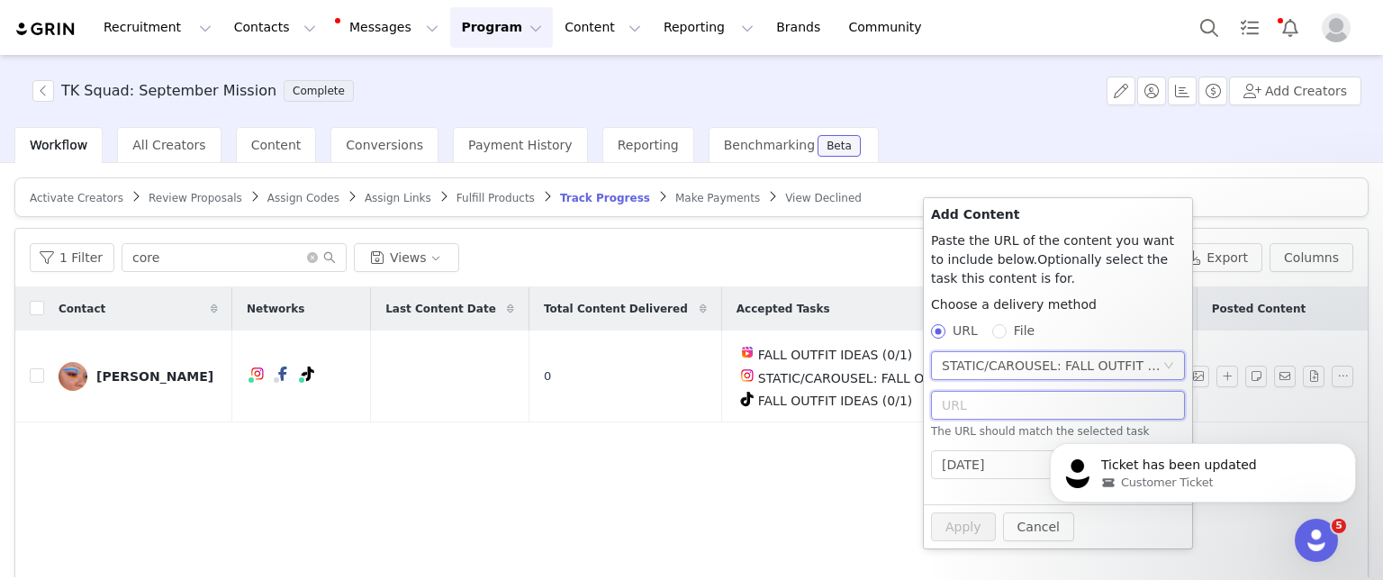
click at [969, 418] on input "text" at bounding box center [1058, 405] width 254 height 29
paste input "https://www.instagram.com/p/DPPCGF0jv2G/?img_index=1"
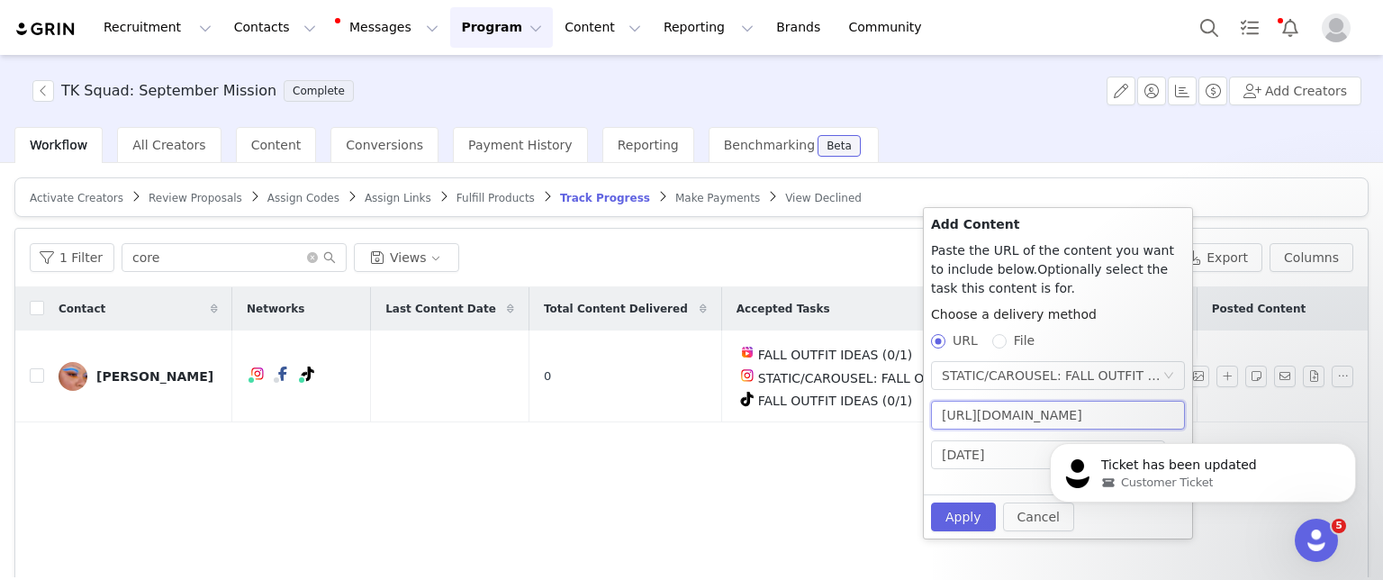
scroll to position [0, 95]
type input "https://www.instagram.com/p/DPPCGF0jv2G/?img_index=1"
click at [966, 512] on button "Apply" at bounding box center [963, 517] width 65 height 29
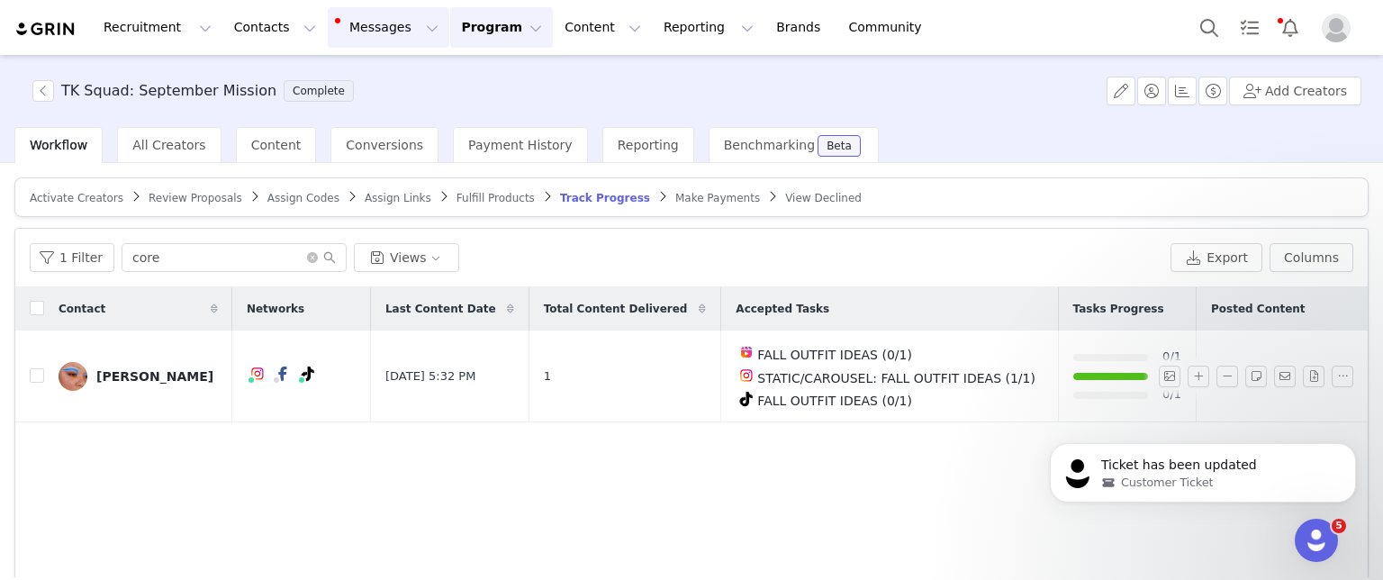
click at [371, 30] on button "Messages Messages" at bounding box center [389, 27] width 122 height 41
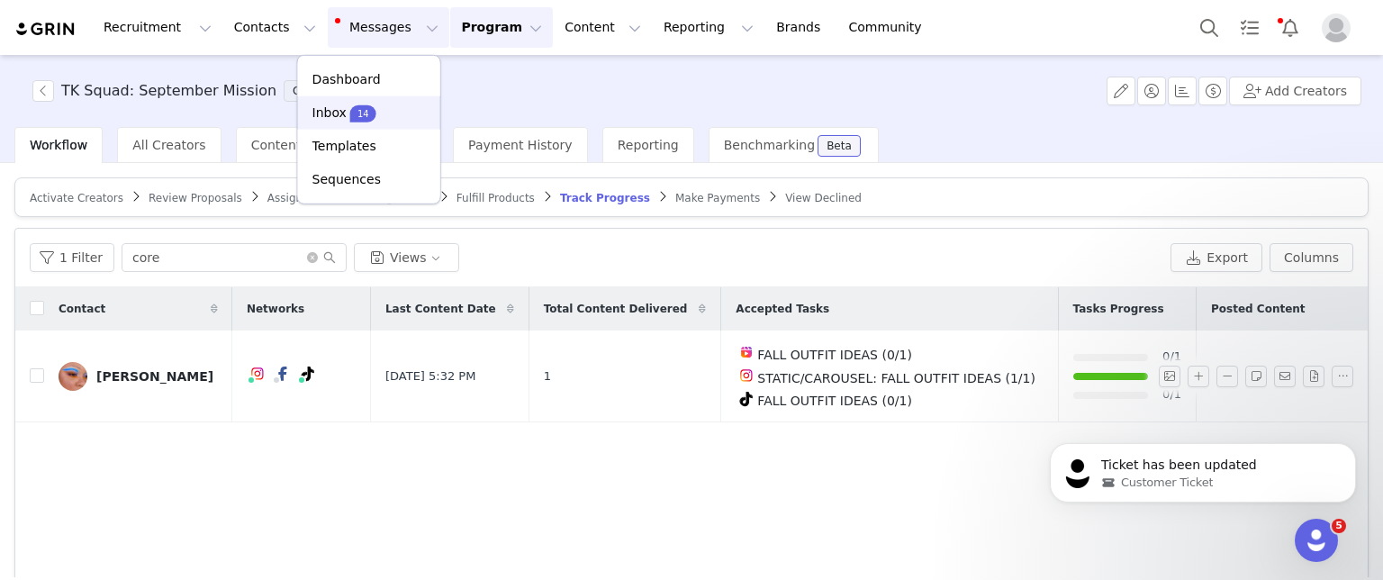
click at [350, 113] on span "14" at bounding box center [363, 112] width 26 height 17
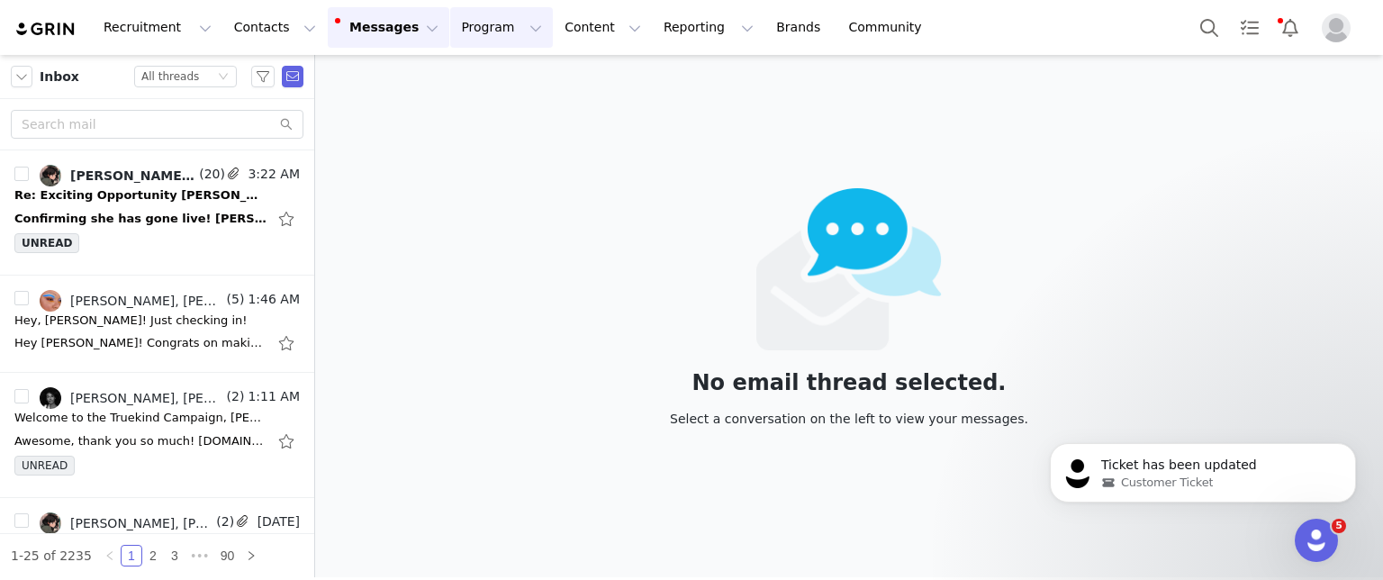
click at [486, 25] on button "Program Program" at bounding box center [501, 27] width 103 height 41
click at [460, 91] on link "Activations" at bounding box center [477, 79] width 142 height 33
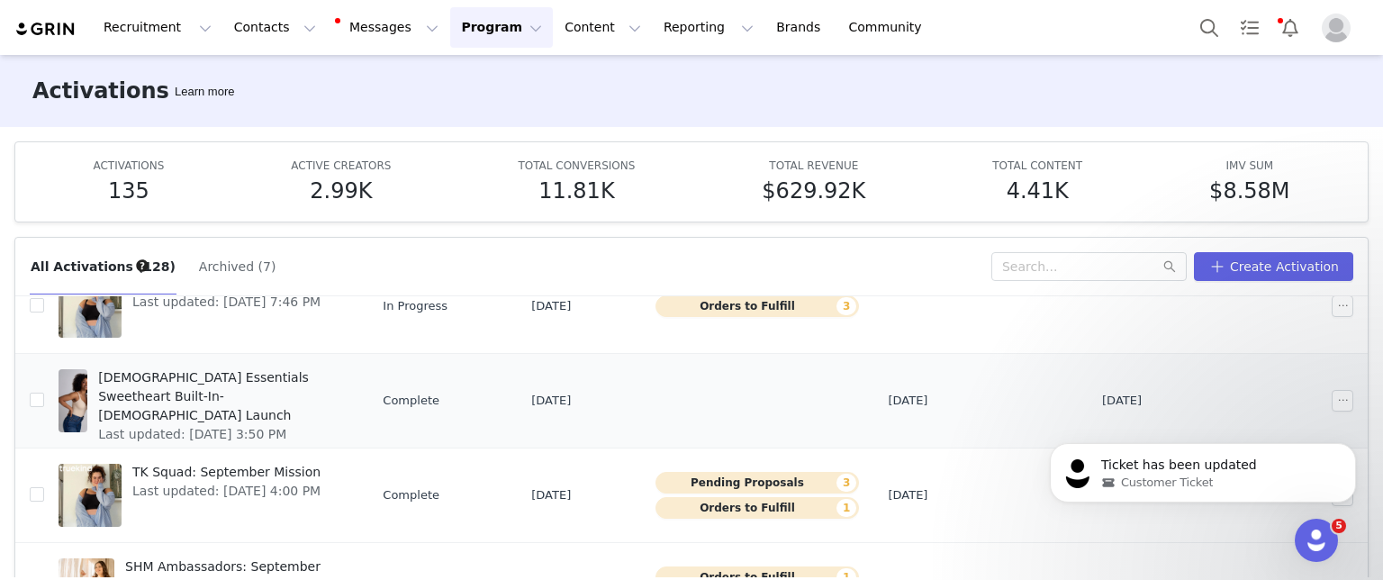
scroll to position [360, 0]
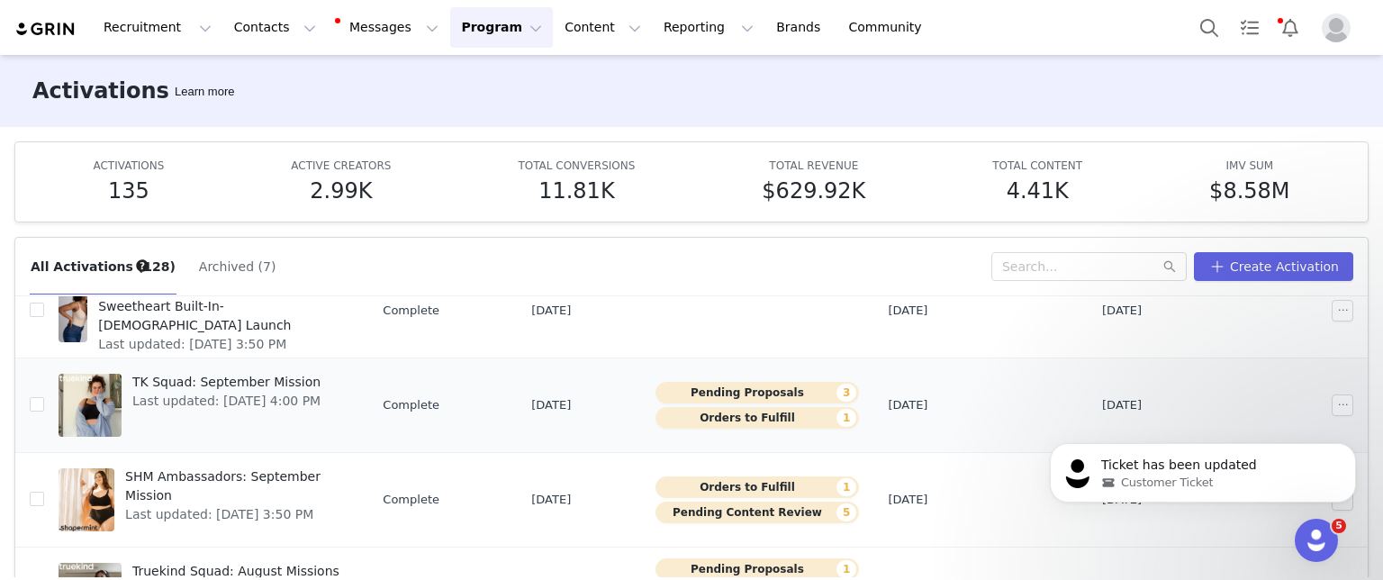
click at [249, 385] on span "TK Squad: September Mission" at bounding box center [226, 382] width 188 height 19
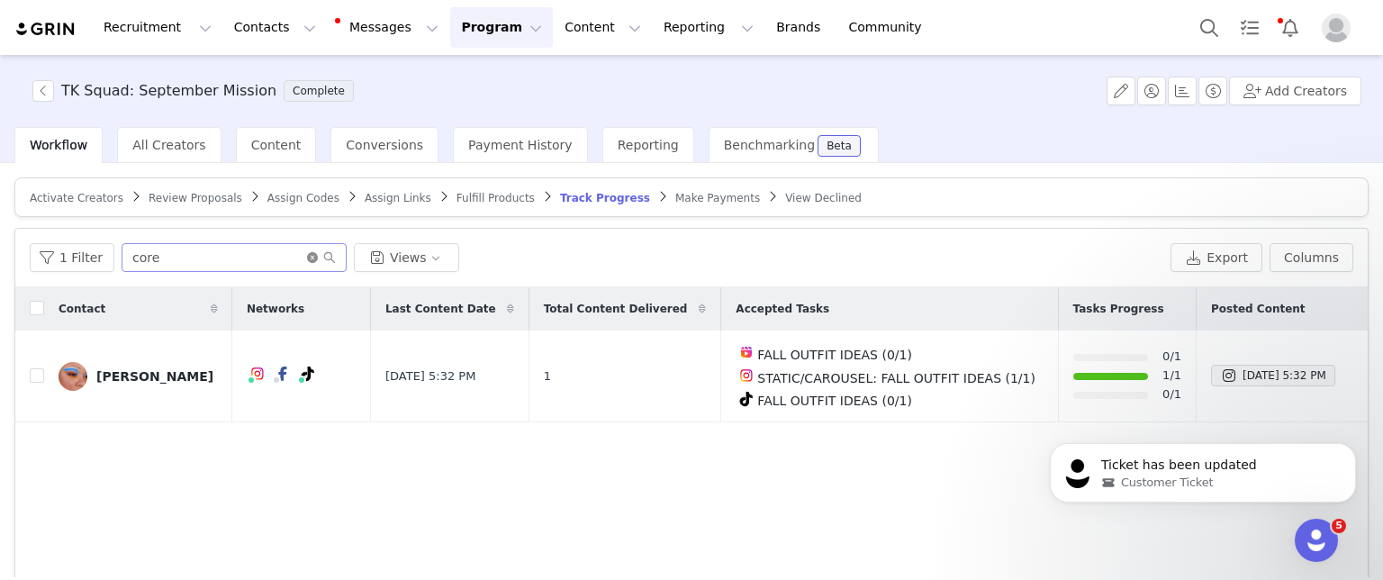
click at [307, 252] on icon "icon: close-circle" at bounding box center [312, 257] width 11 height 11
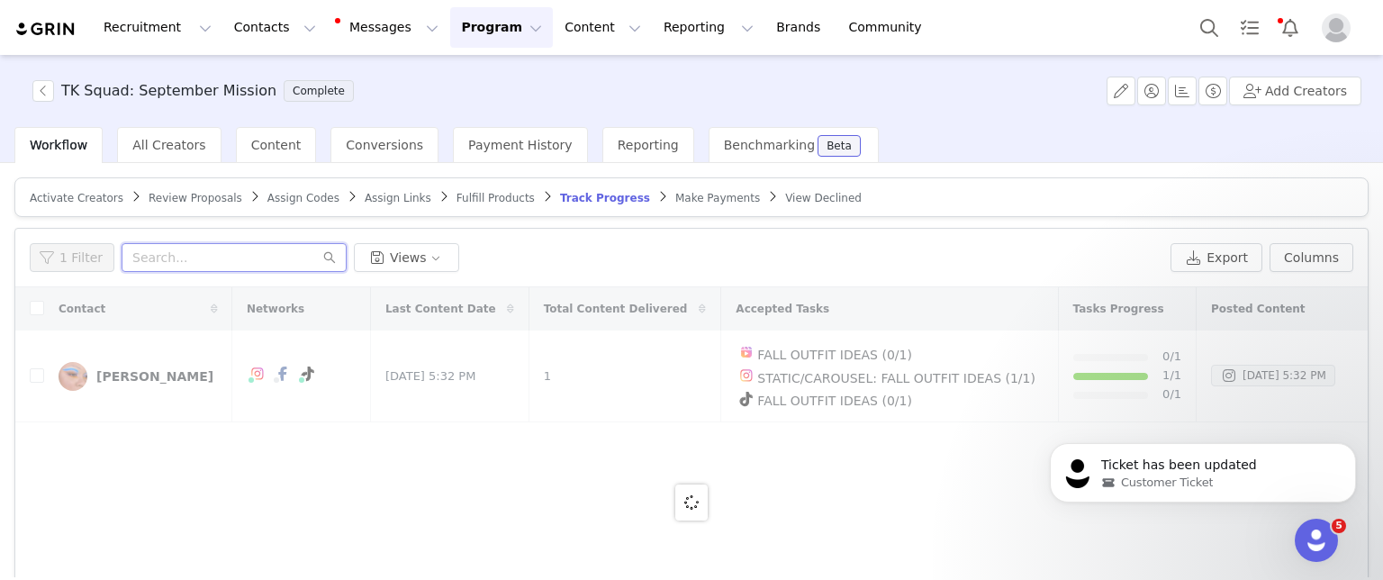
click at [200, 268] on input "text" at bounding box center [234, 257] width 225 height 29
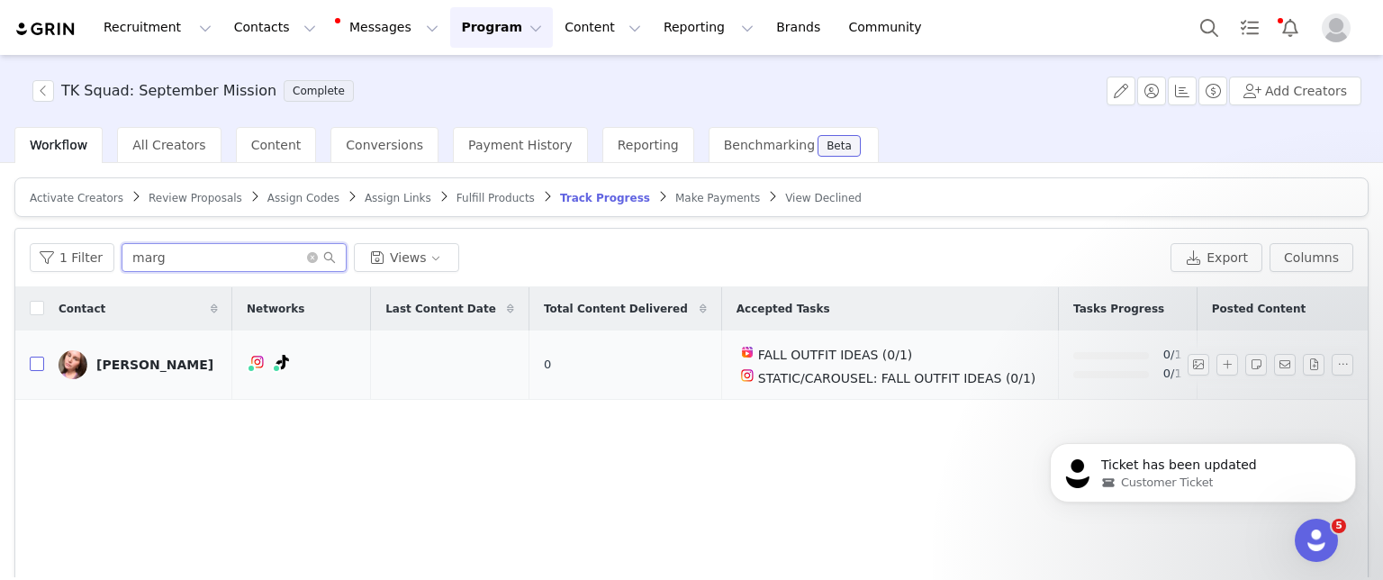
type input "marg"
click at [34, 366] on input "checkbox" at bounding box center [37, 364] width 14 height 14
checkbox input "true"
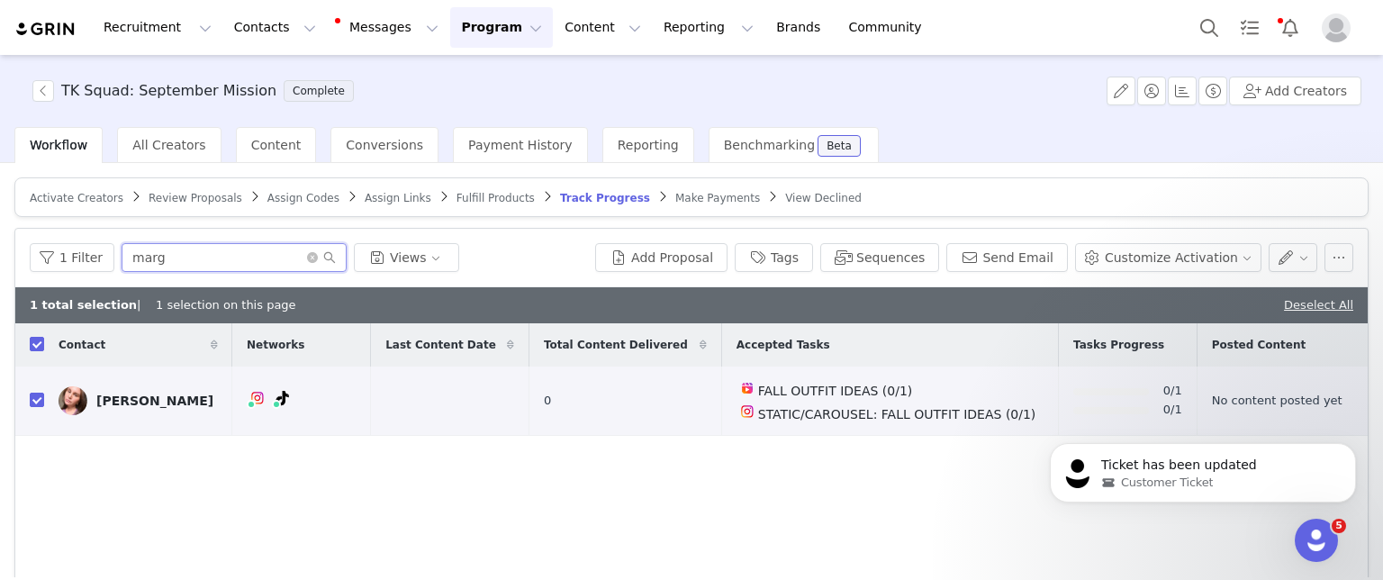
drag, startPoint x: 174, startPoint y: 263, endPoint x: 0, endPoint y: 274, distance: 174.1
click at [0, 273] on div "Activate Creators Review Proposals Assign Codes Assign Links Fulfill Products T…" at bounding box center [691, 370] width 1383 height 414
type input "linds"
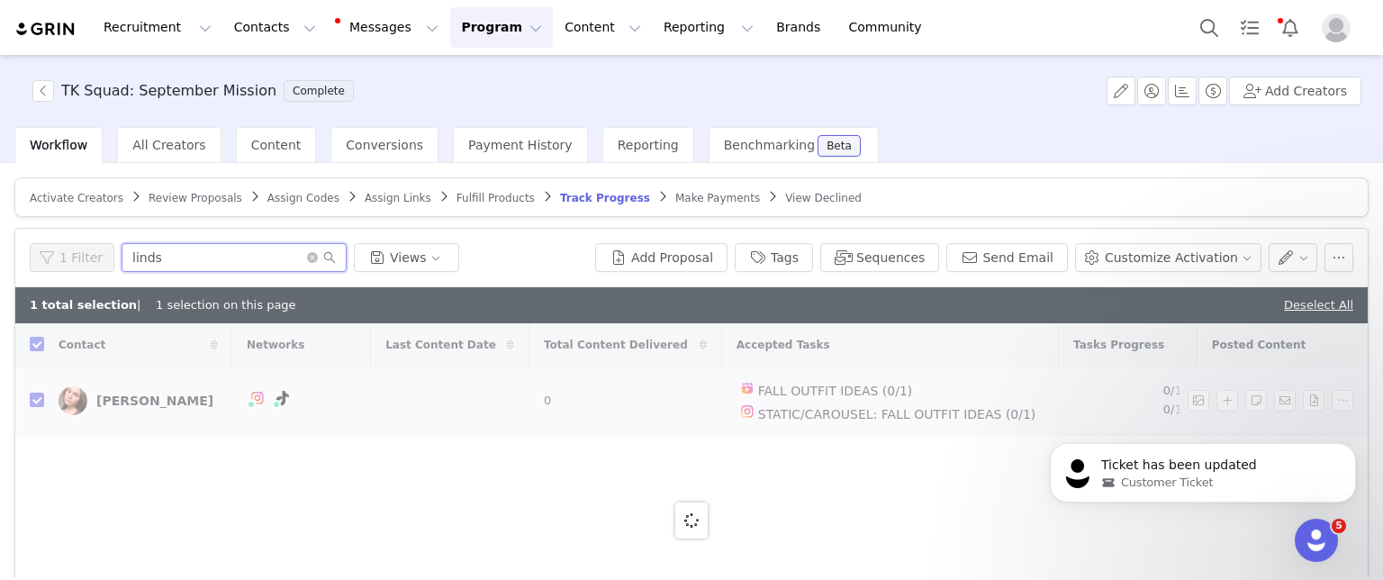
checkbox input "false"
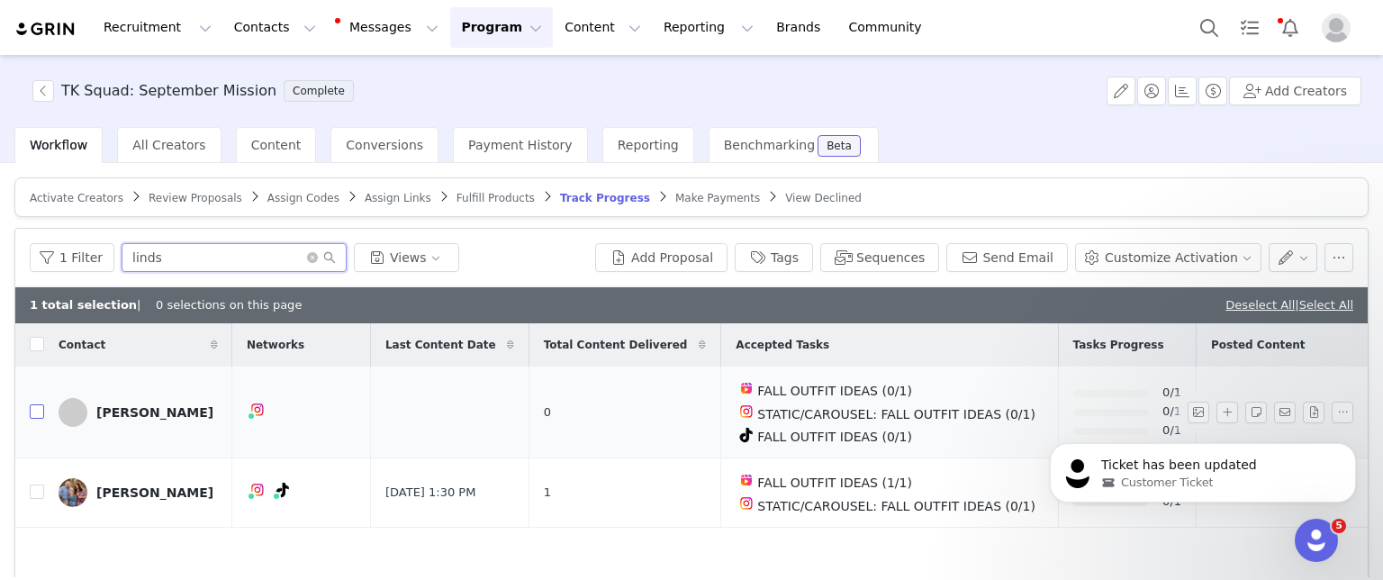
type input "linds"
click at [39, 407] on input "checkbox" at bounding box center [37, 411] width 14 height 14
checkbox input "true"
drag, startPoint x: 167, startPoint y: 252, endPoint x: 0, endPoint y: 252, distance: 166.6
click at [0, 252] on div "Activate Creators Review Proposals Assign Codes Assign Links Fulfill Products T…" at bounding box center [691, 370] width 1383 height 414
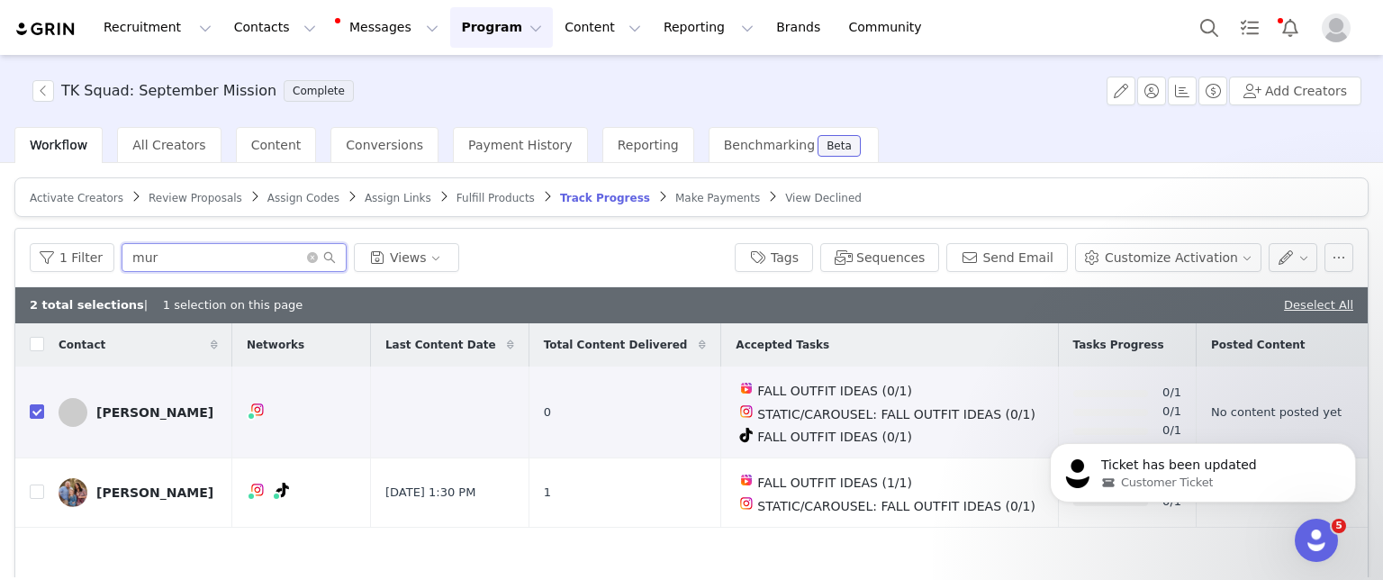
type input "muri"
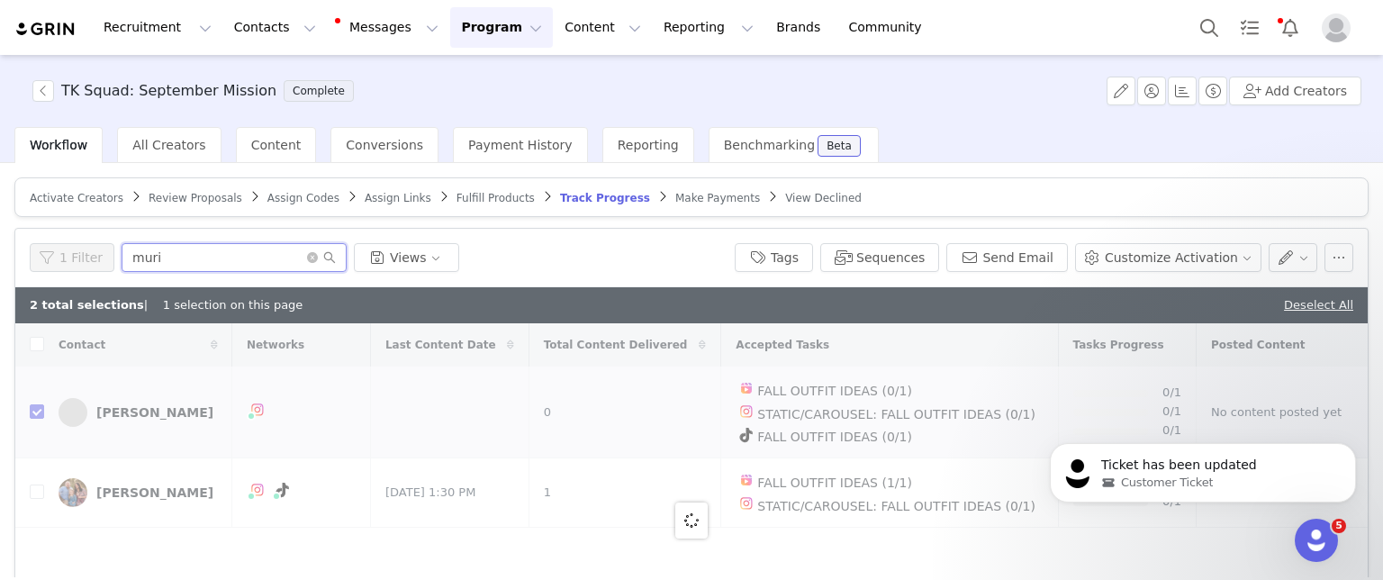
checkbox input "false"
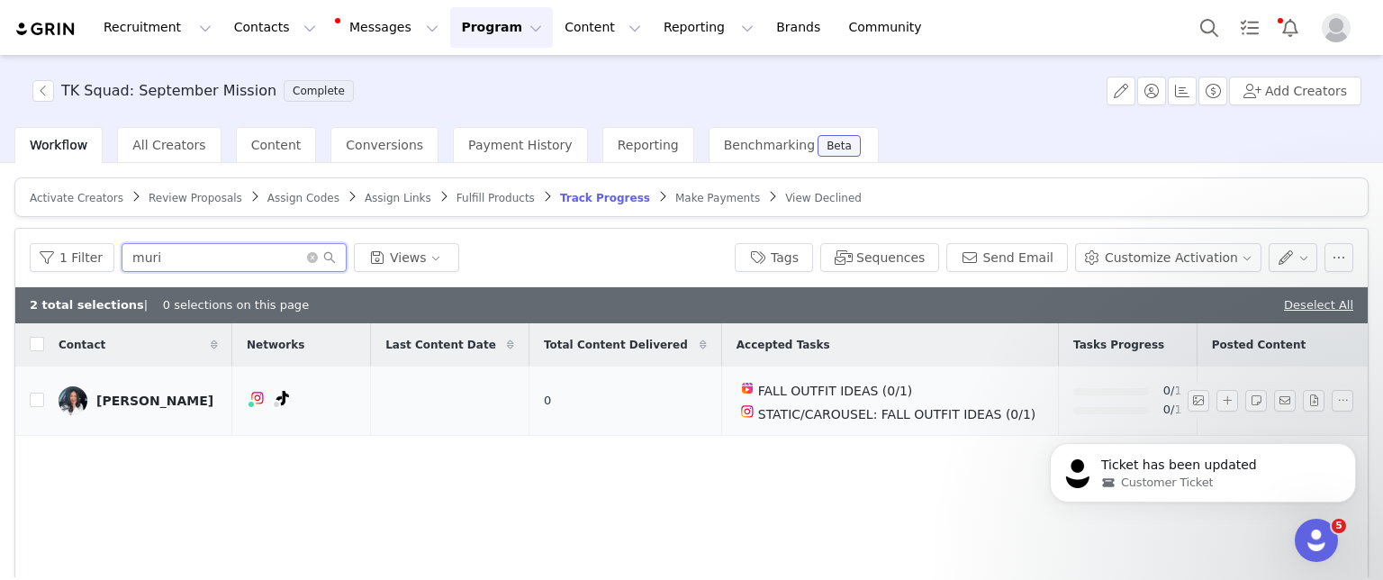
type input "muri"
click at [37, 410] on td at bounding box center [29, 401] width 29 height 69
click at [40, 398] on input "checkbox" at bounding box center [37, 400] width 14 height 14
checkbox input "true"
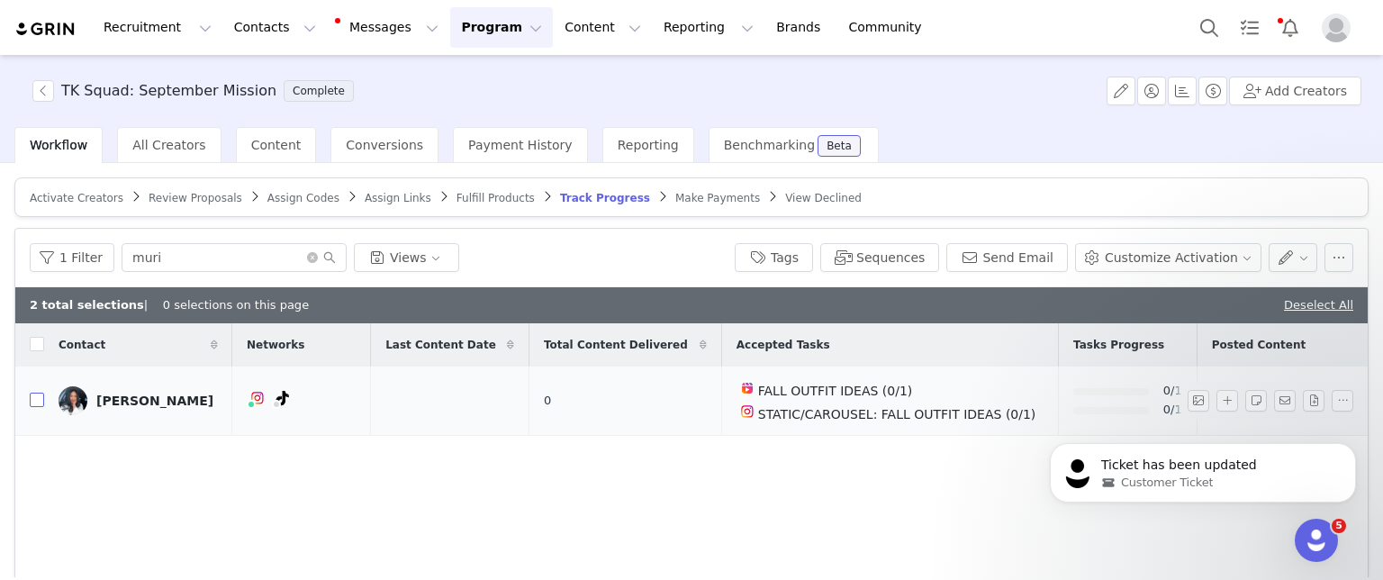
checkbox input "true"
drag, startPoint x: 182, startPoint y: 258, endPoint x: 22, endPoint y: 244, distance: 160.9
click at [22, 244] on div "1 Filter muri Views Tags Sequences Send Email Customize Activation" at bounding box center [691, 258] width 1353 height 59
type input "kels"
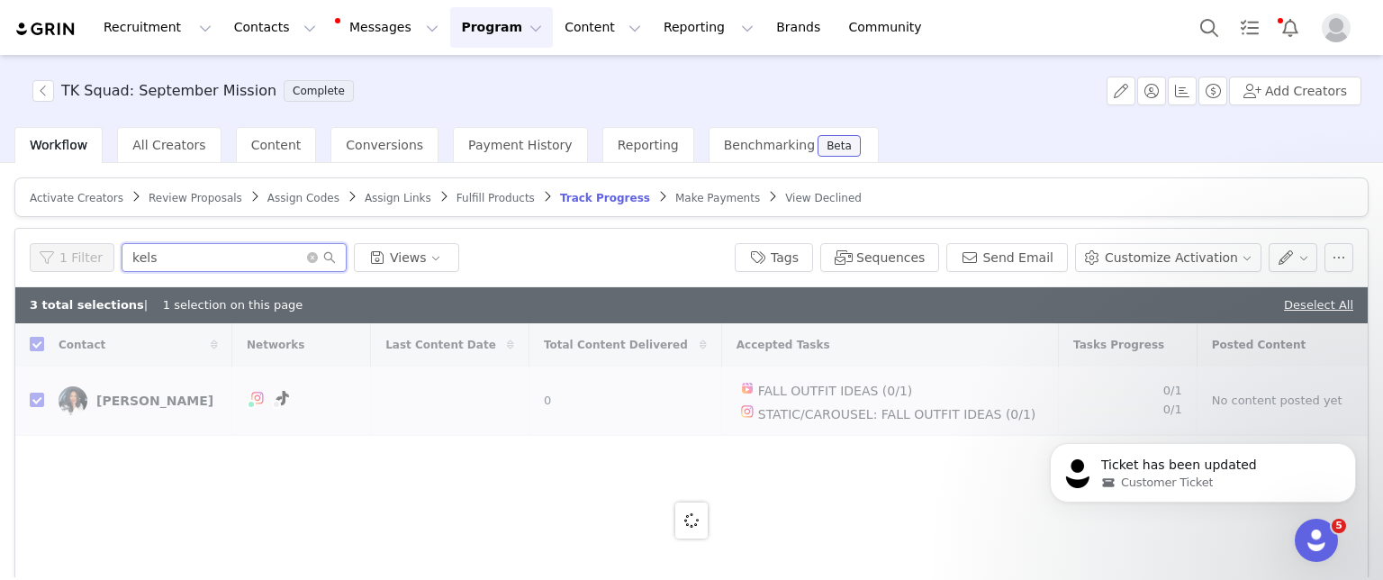
checkbox input "false"
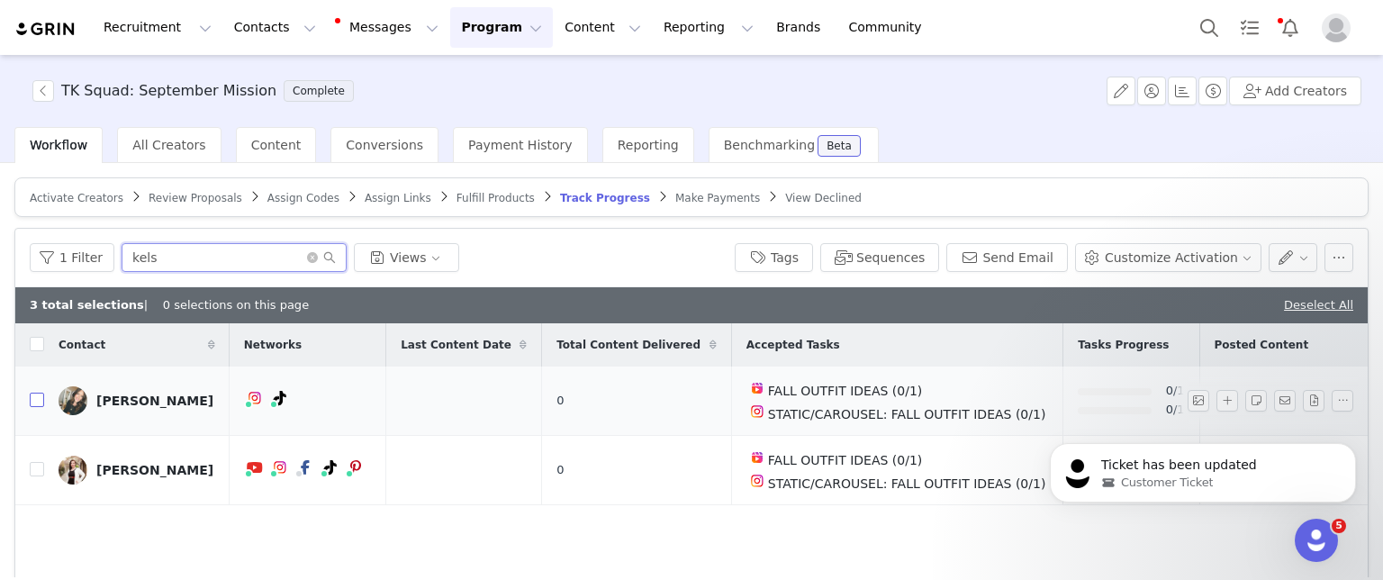
type input "kels"
click at [36, 402] on input "checkbox" at bounding box center [37, 400] width 14 height 14
checkbox input "true"
click at [1308, 540] on icon "Open Intercom Messenger" at bounding box center [1315, 538] width 30 height 30
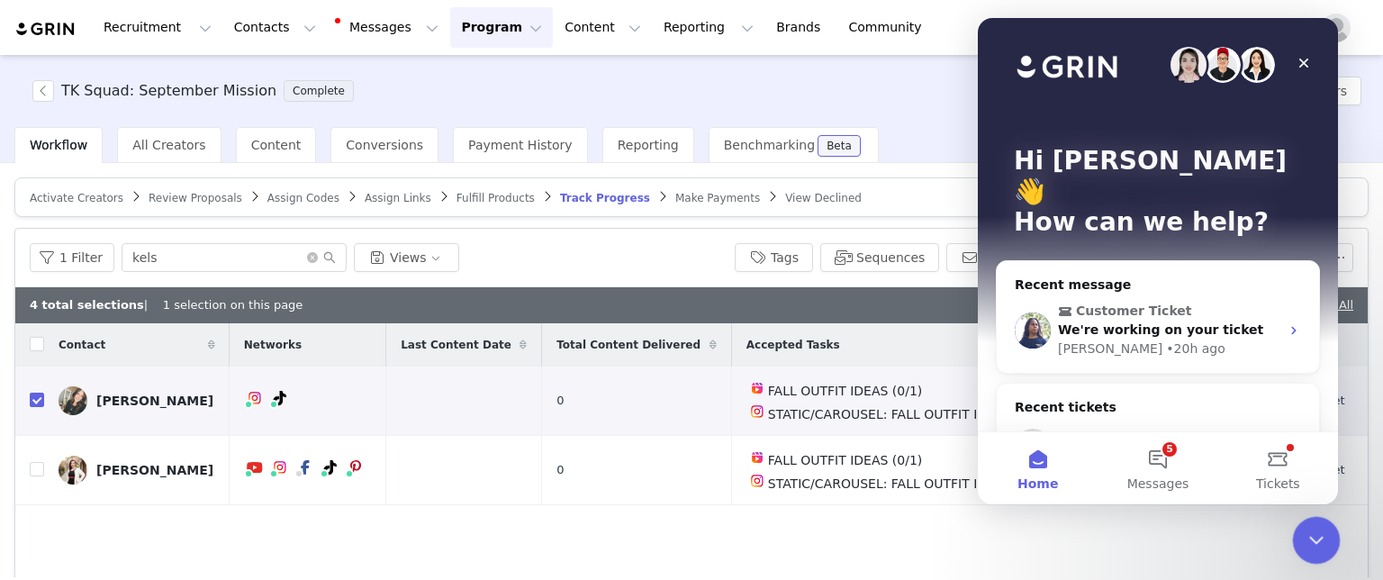
click at [1307, 530] on icon "Close Intercom Messenger" at bounding box center [1314, 538] width 22 height 22
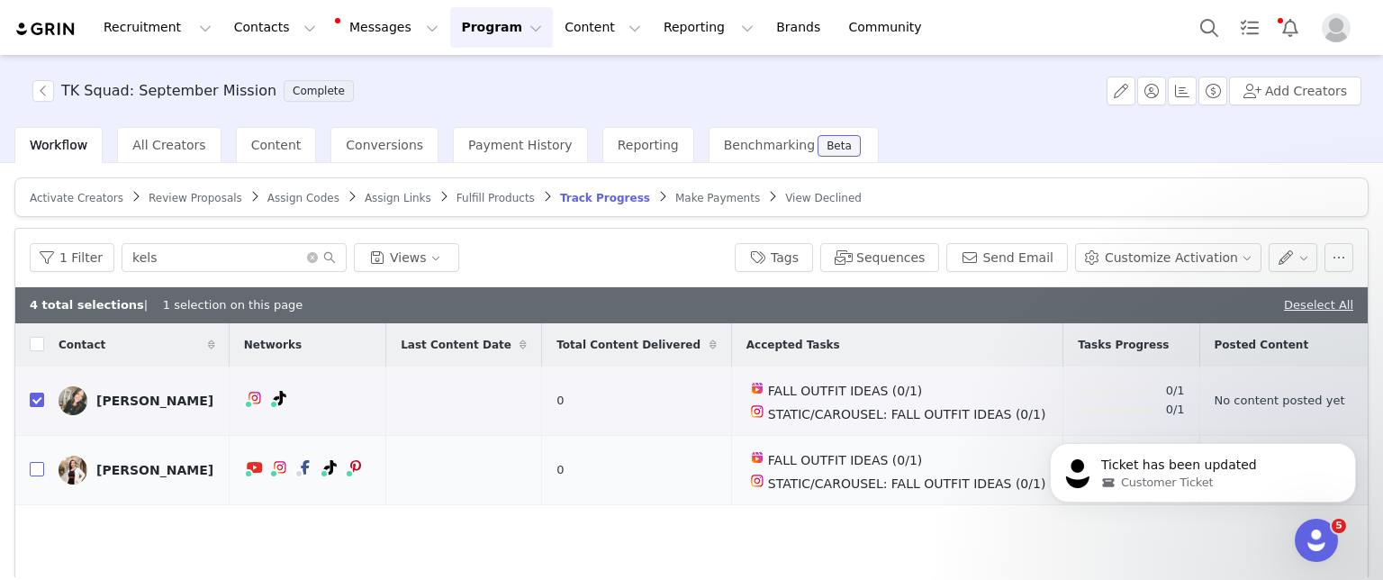
click at [40, 470] on input "checkbox" at bounding box center [37, 469] width 14 height 14
checkbox input "true"
drag, startPoint x: 170, startPoint y: 260, endPoint x: 0, endPoint y: 267, distance: 170.3
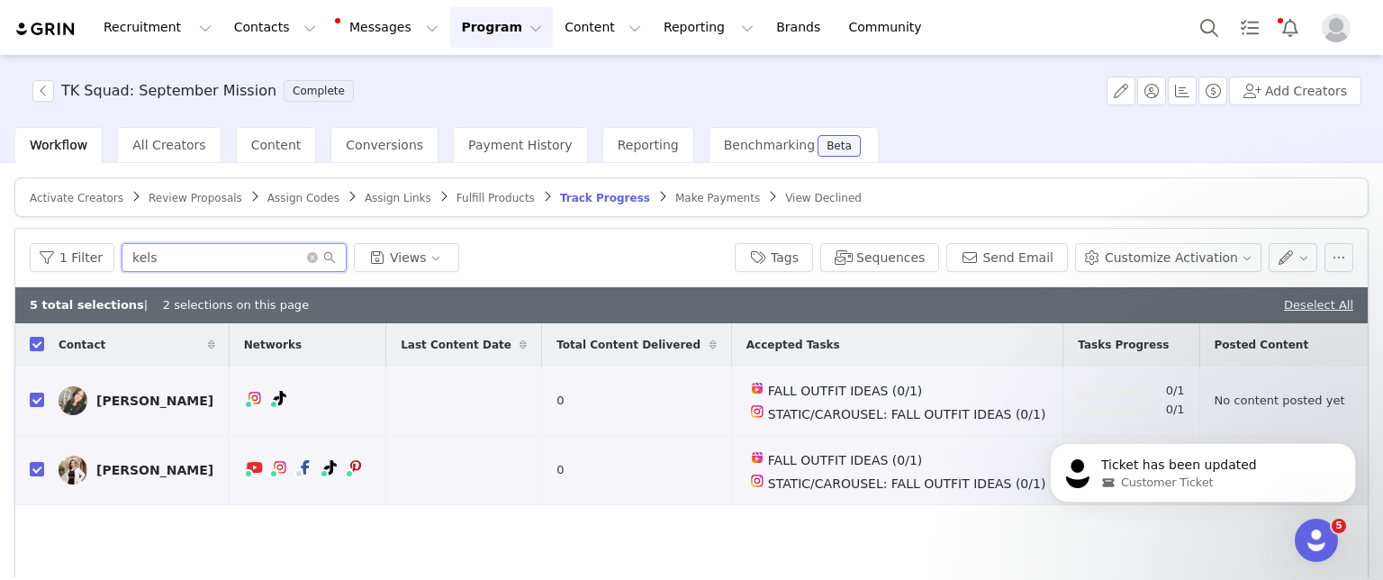
click at [0, 267] on div "Activate Creators Review Proposals Assign Codes Assign Links Fulfill Products T…" at bounding box center [691, 370] width 1383 height 414
type input "gabri"
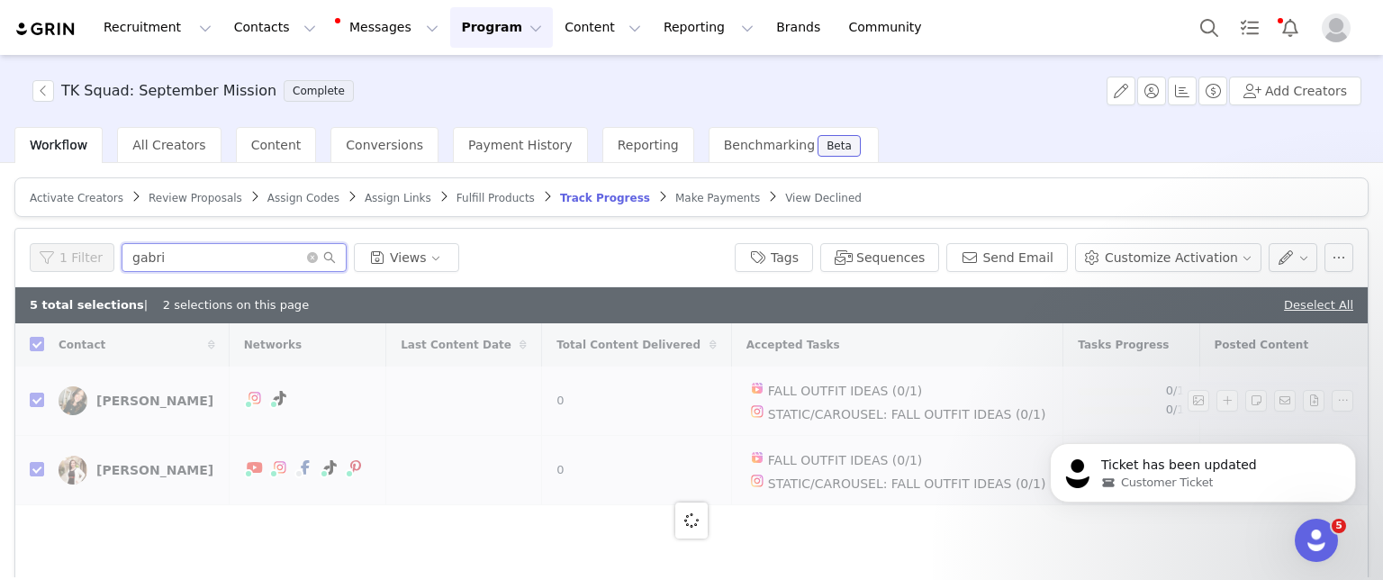
checkbox input "false"
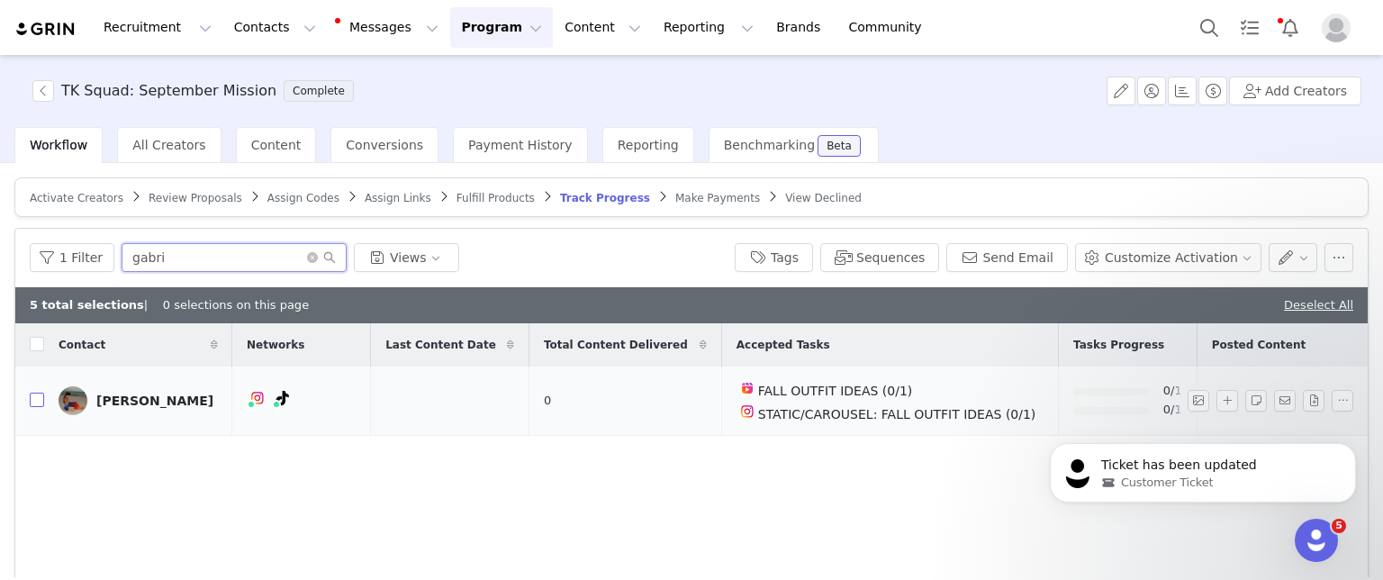
type input "gabri"
click at [35, 399] on input "checkbox" at bounding box center [37, 400] width 14 height 14
checkbox input "true"
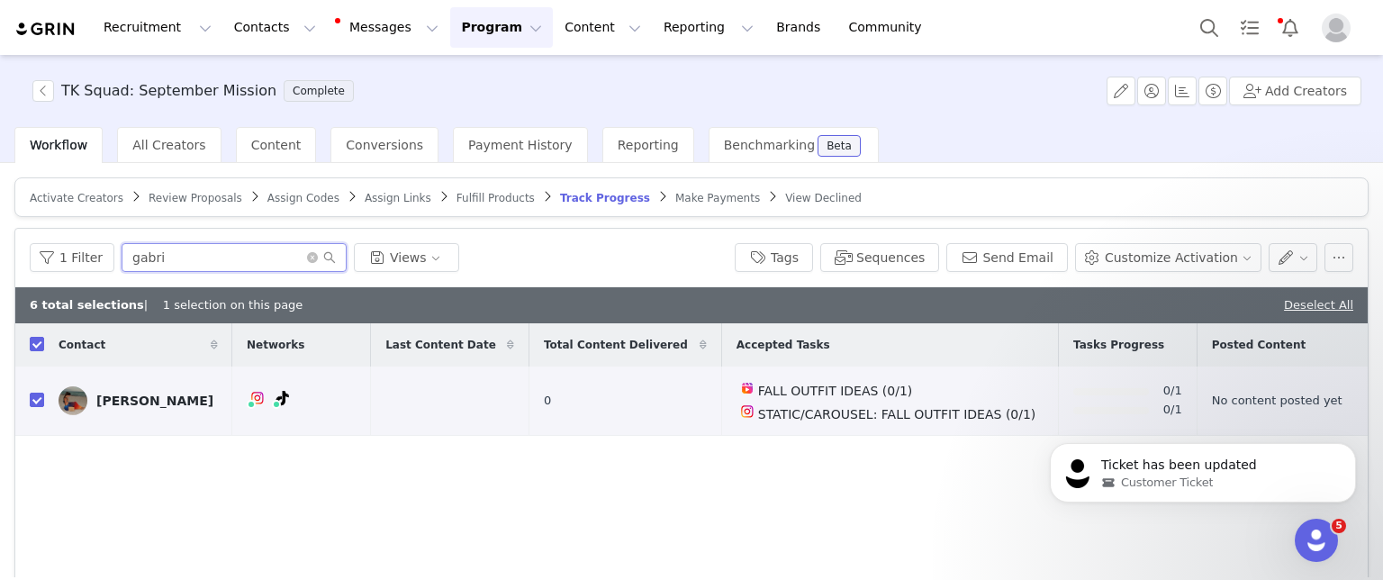
drag, startPoint x: 173, startPoint y: 259, endPoint x: 7, endPoint y: 245, distance: 166.3
click at [7, 245] on div "Activate Creators Review Proposals Assign Codes Assign Links Fulfill Products T…" at bounding box center [691, 370] width 1383 height 414
type input "ange"
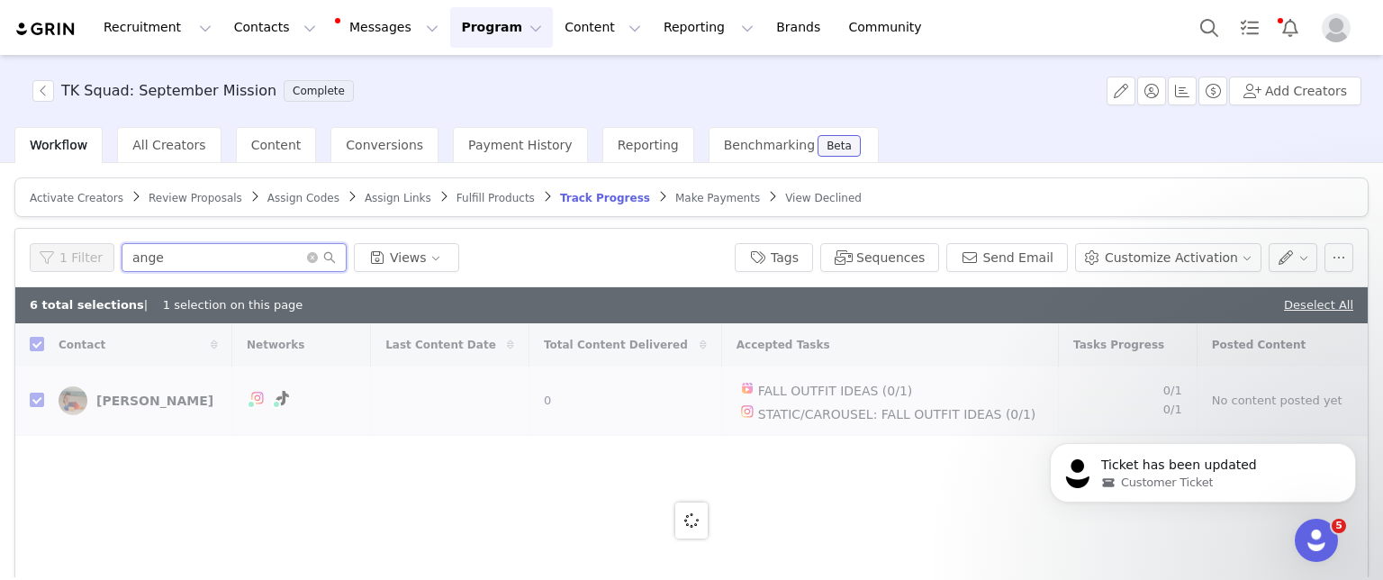
checkbox input "false"
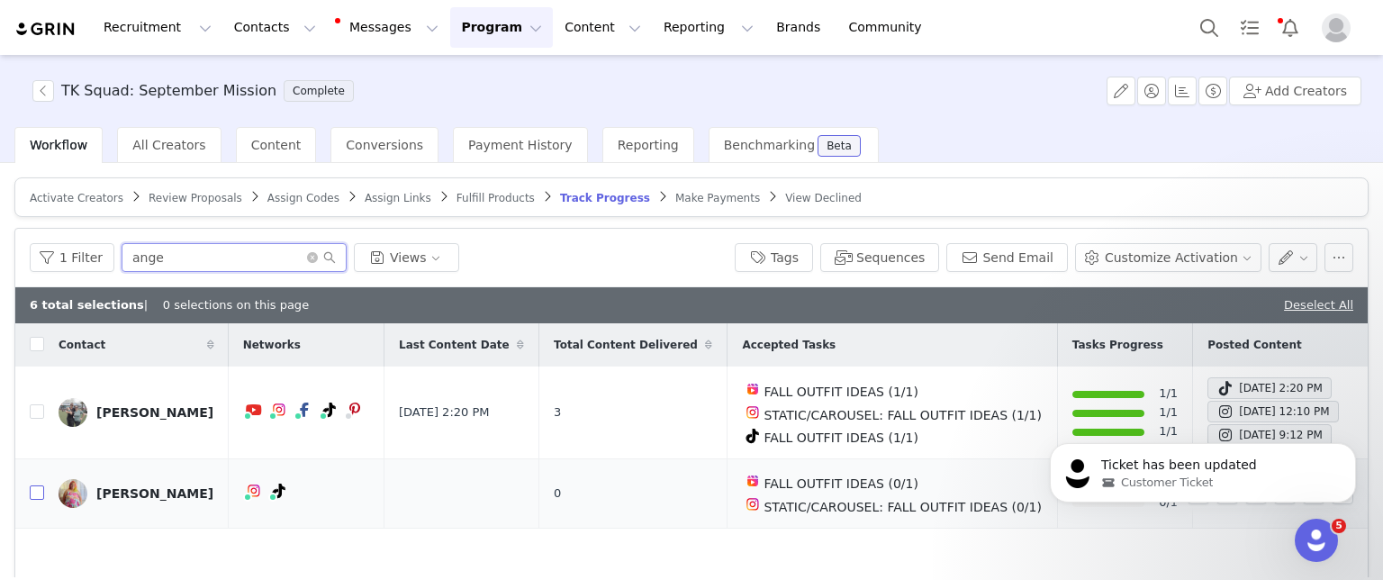
type input "ange"
click at [36, 491] on input "checkbox" at bounding box center [37, 492] width 14 height 14
checkbox input "true"
drag, startPoint x: 158, startPoint y: 258, endPoint x: 0, endPoint y: 216, distance: 163.0
click at [0, 216] on div "Activate Creators Review Proposals Assign Codes Assign Links Fulfill Products T…" at bounding box center [691, 370] width 1383 height 414
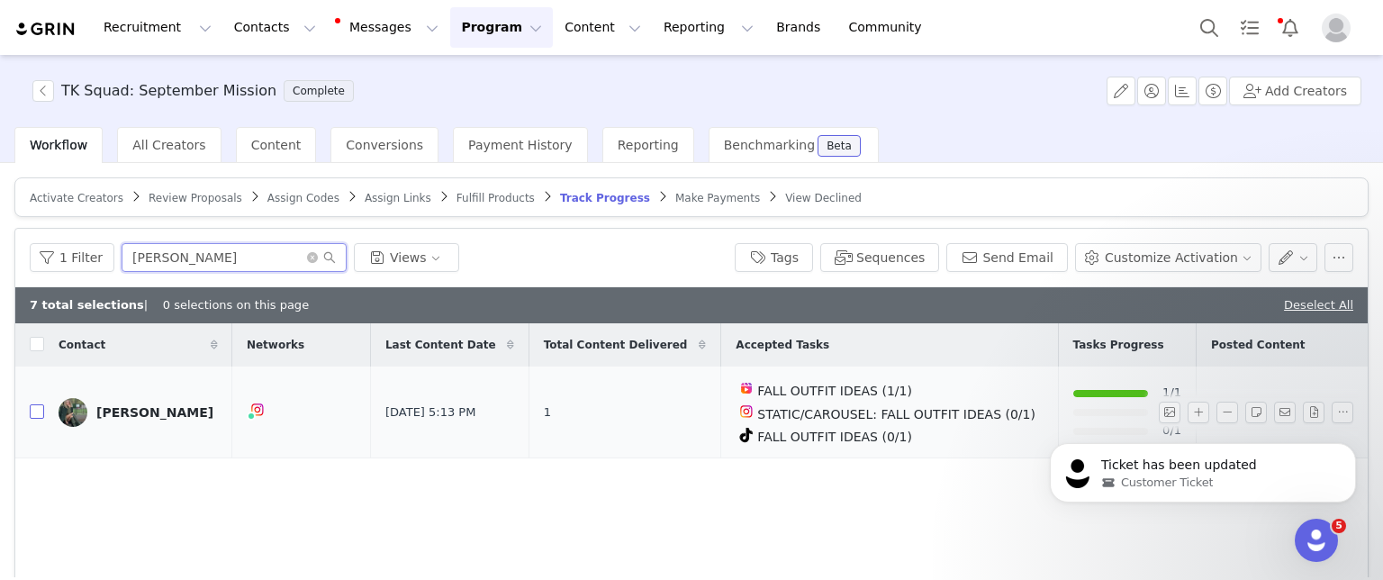
type input "mandy"
click at [36, 410] on input "checkbox" at bounding box center [37, 411] width 14 height 14
checkbox input "true"
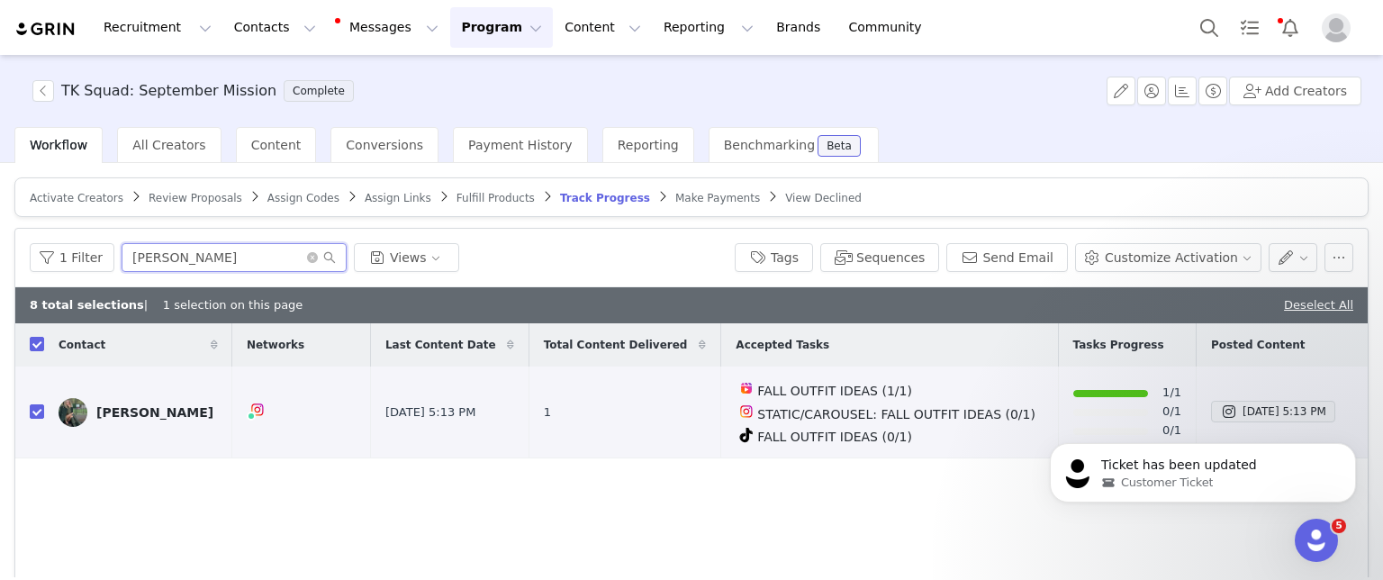
drag, startPoint x: 168, startPoint y: 266, endPoint x: 0, endPoint y: 234, distance: 171.3
click at [0, 238] on div "Activate Creators Review Proposals Assign Codes Assign Links Fulfill Products T…" at bounding box center [691, 370] width 1383 height 414
type input "h"
type input "jayne"
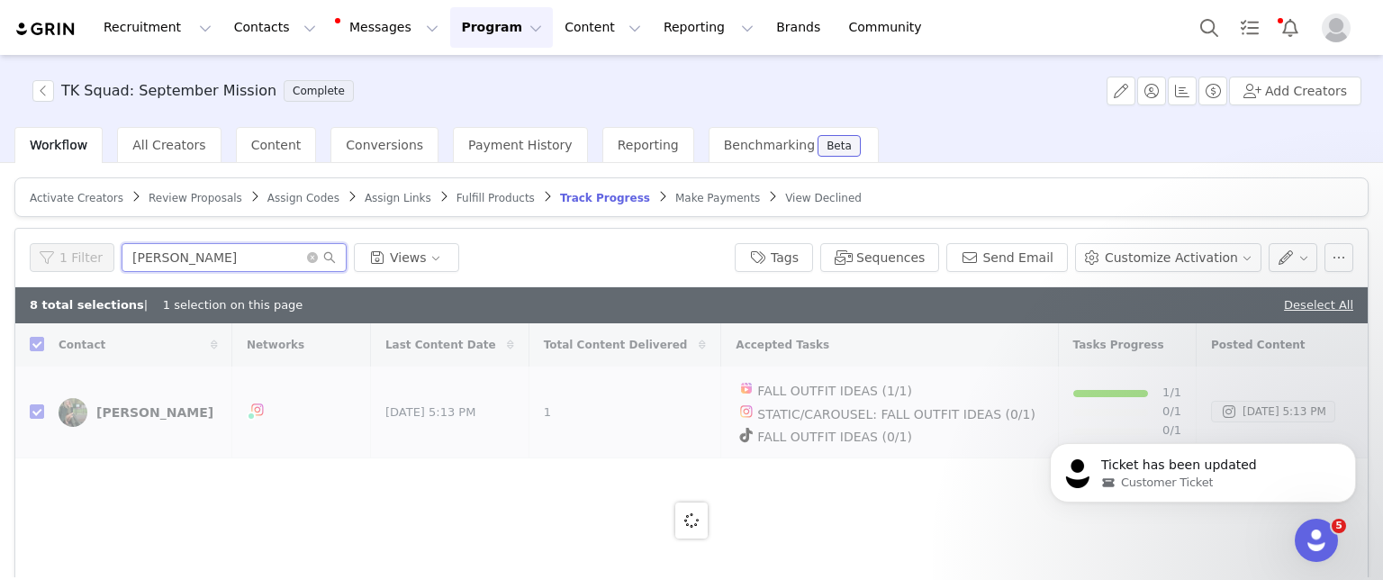
checkbox input "false"
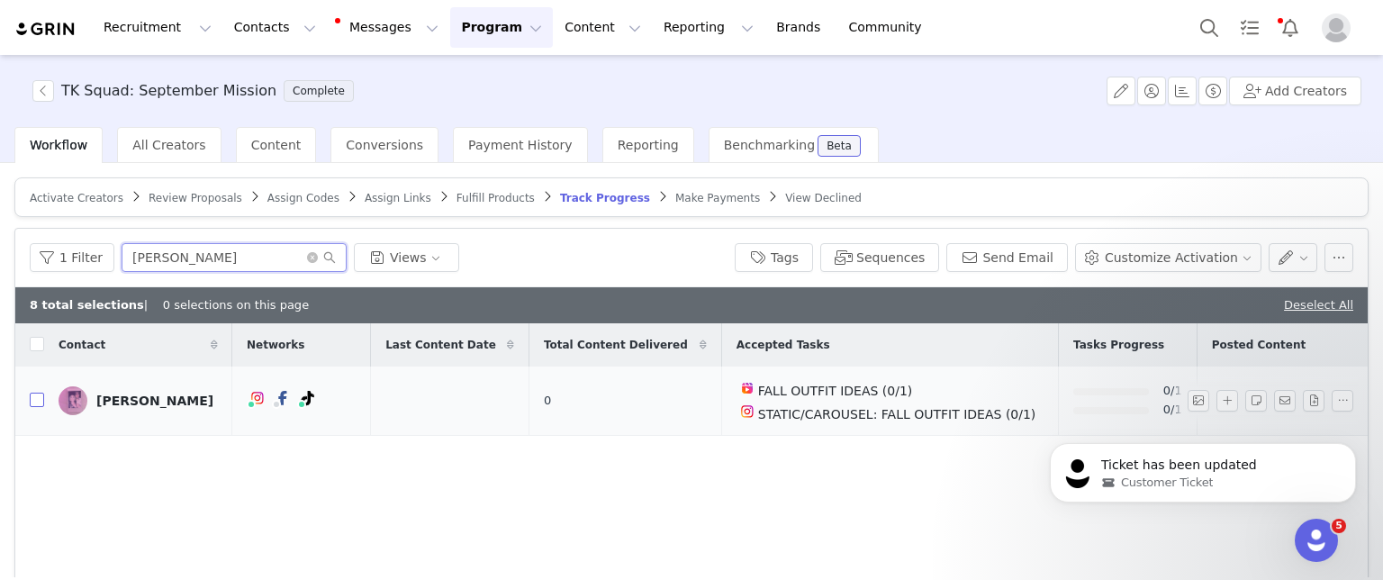
type input "jayne"
click at [34, 397] on input "checkbox" at bounding box center [37, 400] width 14 height 14
checkbox input "true"
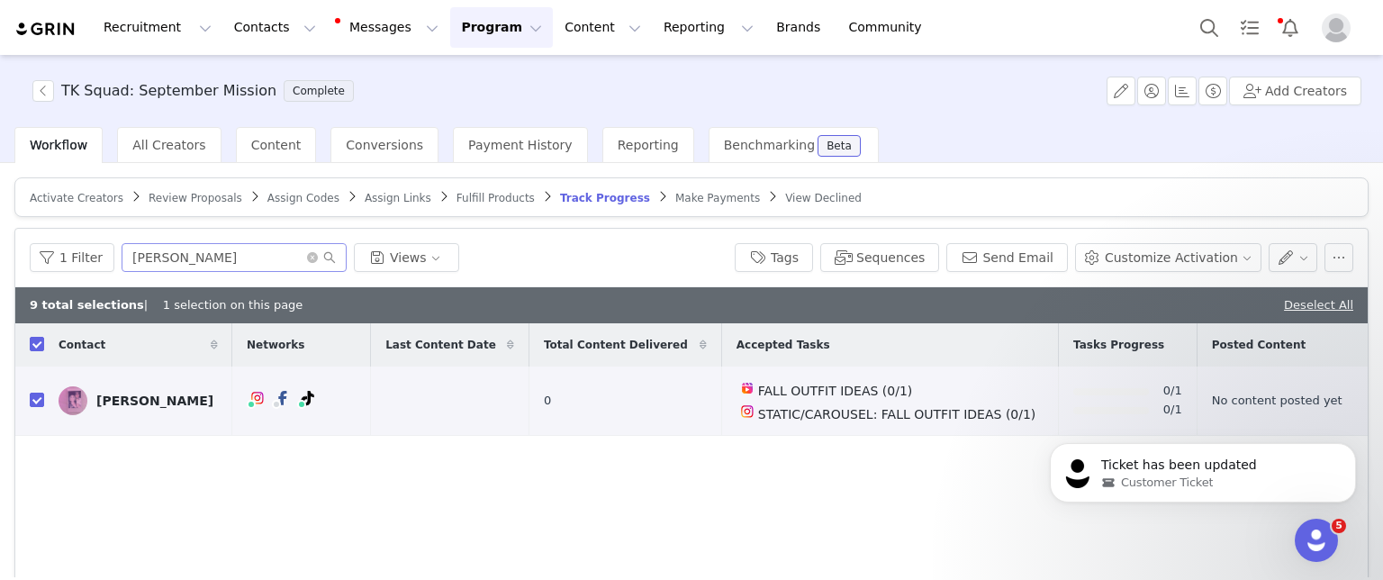
drag, startPoint x: 188, startPoint y: 231, endPoint x: 184, endPoint y: 243, distance: 12.5
click at [185, 237] on div "1 Filter jayne Views Tags Sequences Send Email Customize Activation" at bounding box center [691, 258] width 1353 height 59
drag, startPoint x: 185, startPoint y: 258, endPoint x: 0, endPoint y: 239, distance: 185.6
click at [0, 239] on div "Activate Creators Review Proposals Assign Codes Assign Links Fulfill Products T…" at bounding box center [691, 370] width 1383 height 414
type input "chinak"
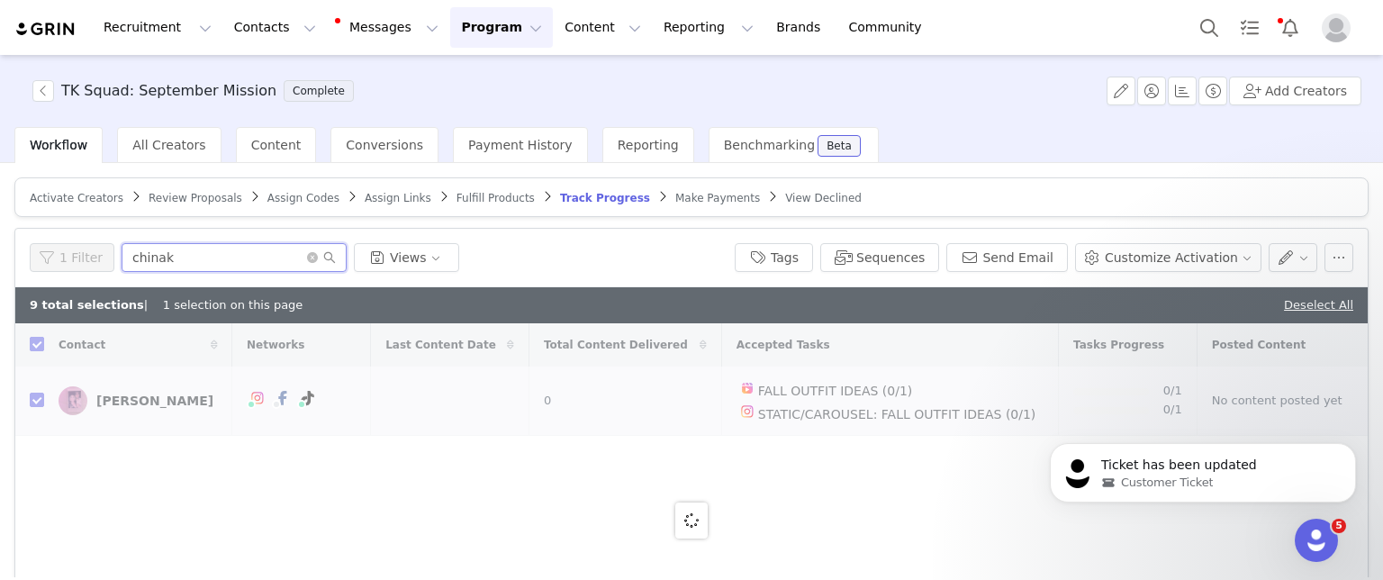
checkbox input "false"
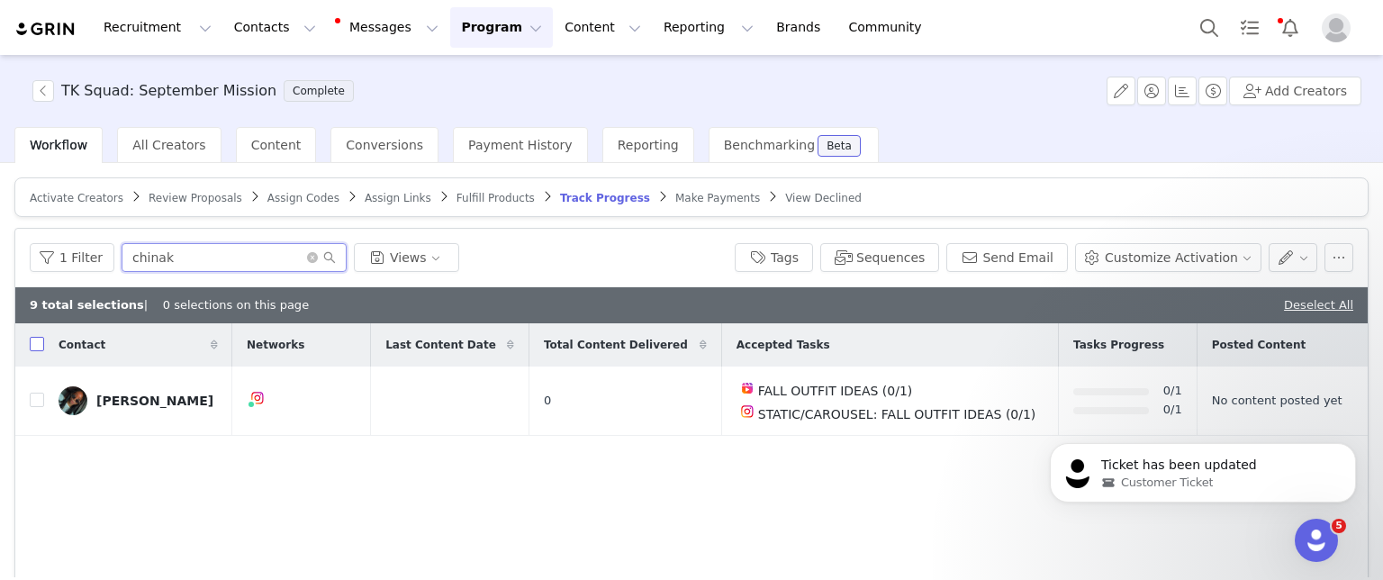
type input "chinak"
click at [41, 346] on input "checkbox" at bounding box center [37, 344] width 14 height 14
checkbox input "true"
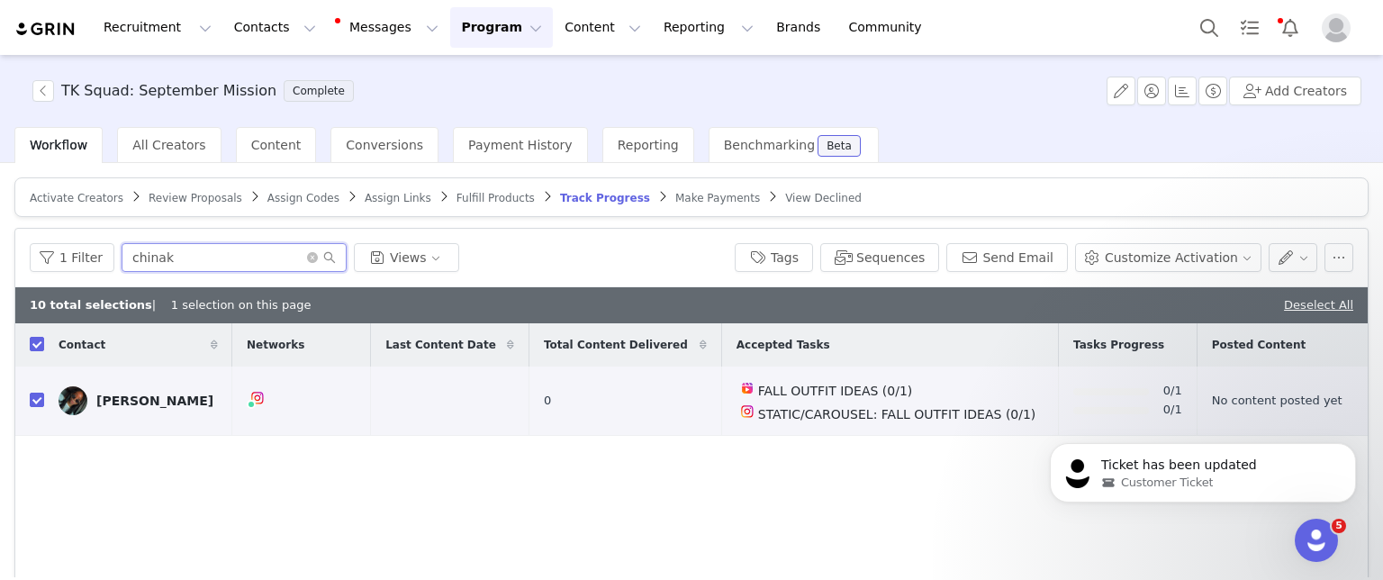
drag, startPoint x: 173, startPoint y: 260, endPoint x: 0, endPoint y: 250, distance: 173.2
click at [0, 250] on div "Activate Creators Review Proposals Assign Codes Assign Links Fulfill Products T…" at bounding box center [691, 370] width 1383 height 414
type input "faith"
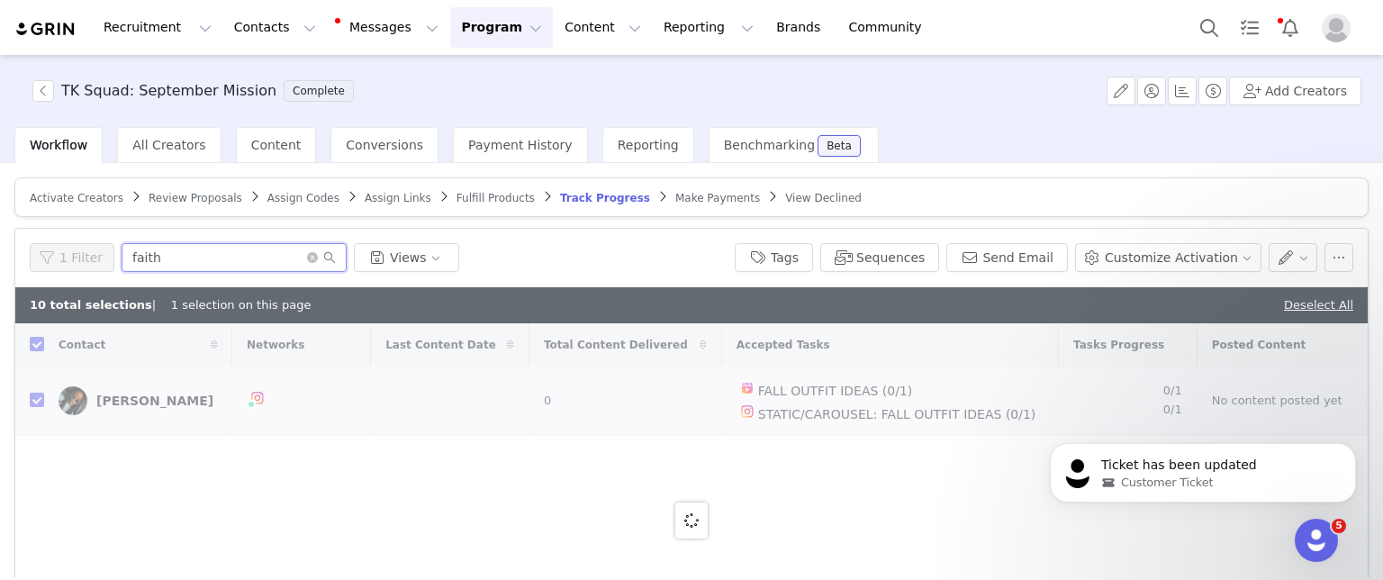
checkbox input "false"
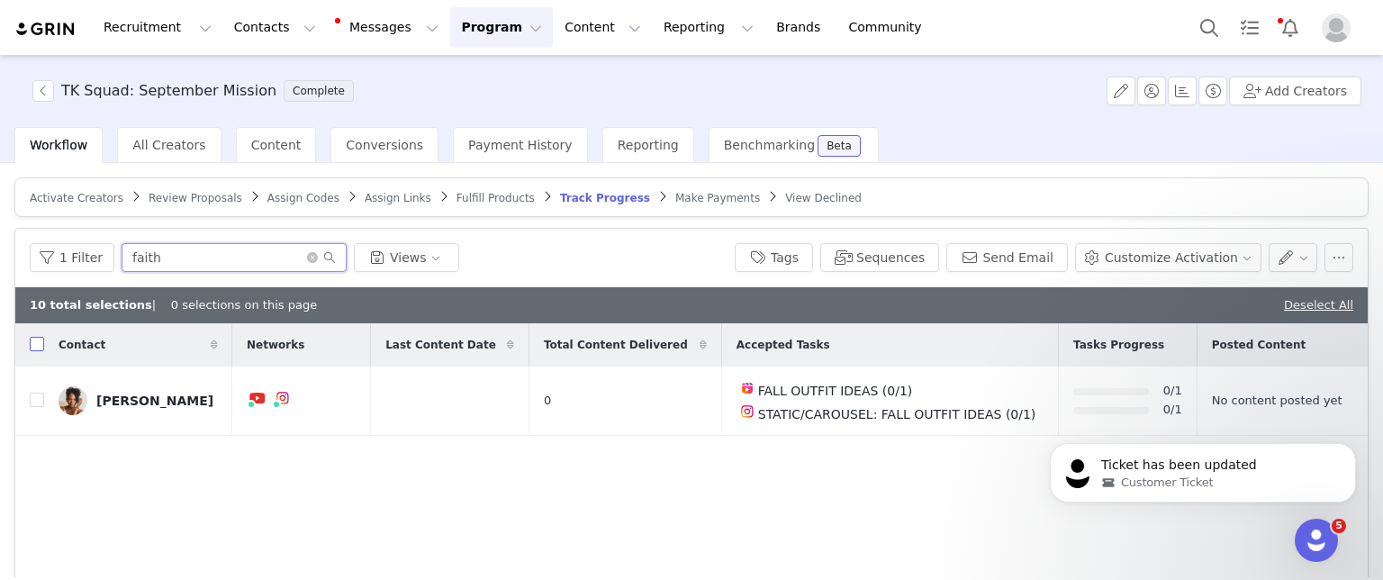
type input "faith"
click at [36, 342] on input "checkbox" at bounding box center [37, 344] width 14 height 14
checkbox input "true"
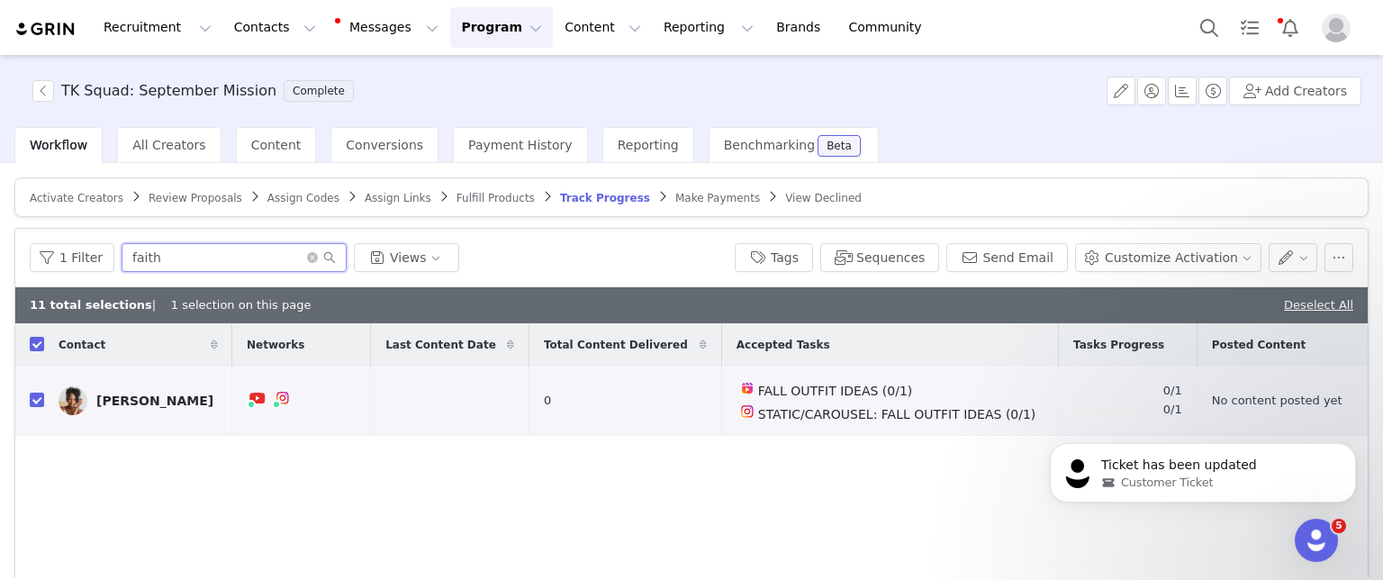
drag, startPoint x: 166, startPoint y: 246, endPoint x: 26, endPoint y: 254, distance: 139.8
click at [26, 254] on div "1 Filter faith Views Tags Sequences Send Email Customize Activation" at bounding box center [691, 258] width 1353 height 59
type input "alesh"
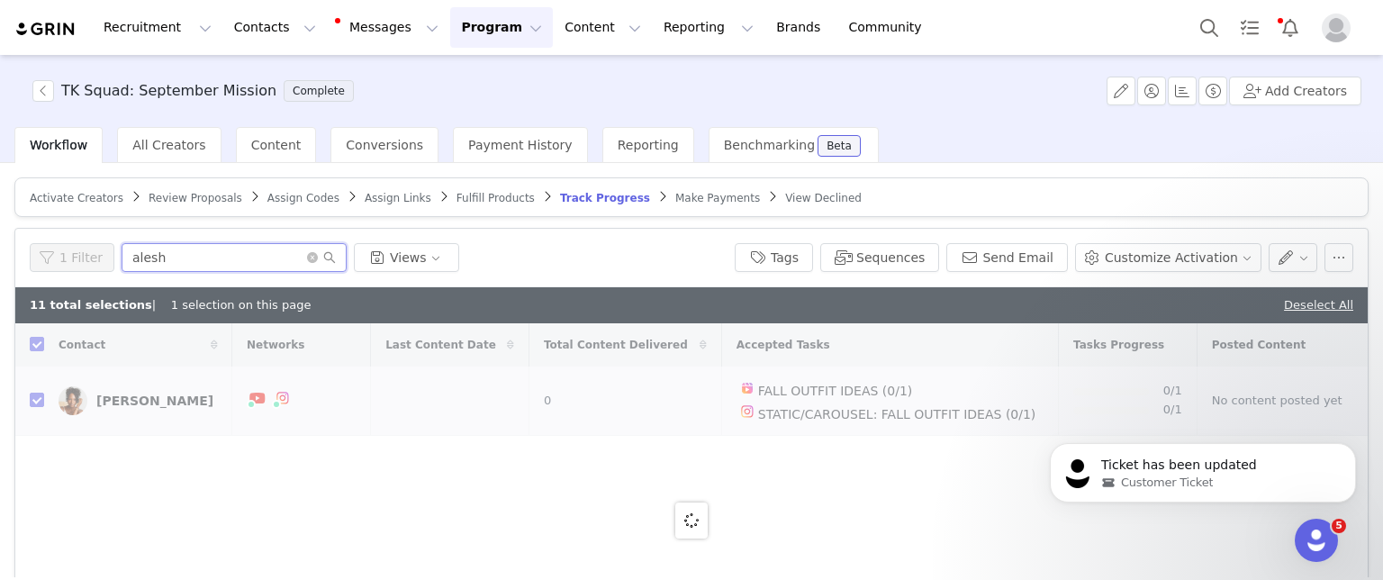
checkbox input "false"
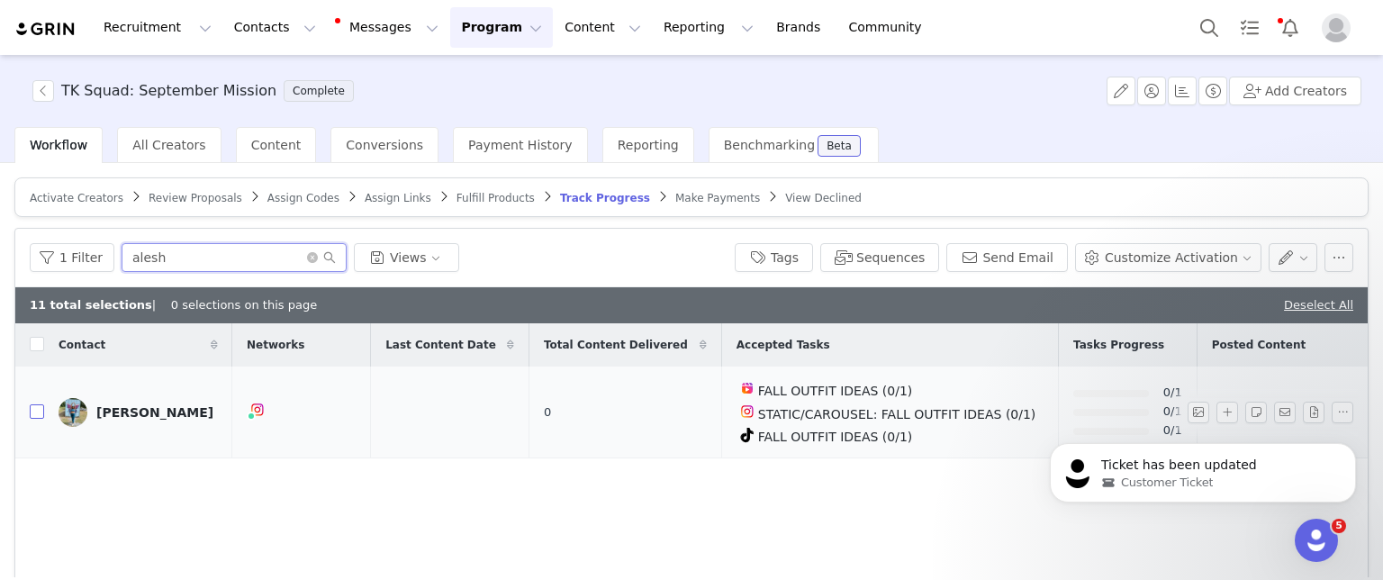
type input "alesh"
click at [34, 406] on input "checkbox" at bounding box center [37, 411] width 14 height 14
checkbox input "true"
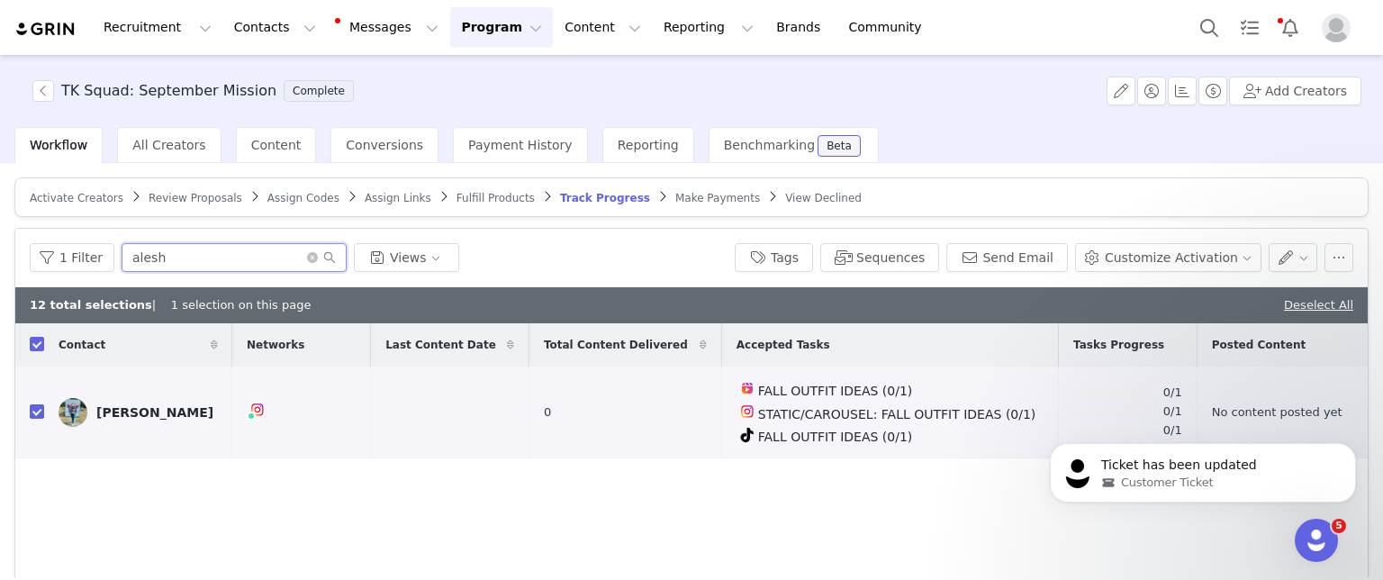
drag, startPoint x: 193, startPoint y: 253, endPoint x: 26, endPoint y: 253, distance: 166.6
click at [39, 256] on div "1 Filter alesh Views" at bounding box center [375, 257] width 691 height 29
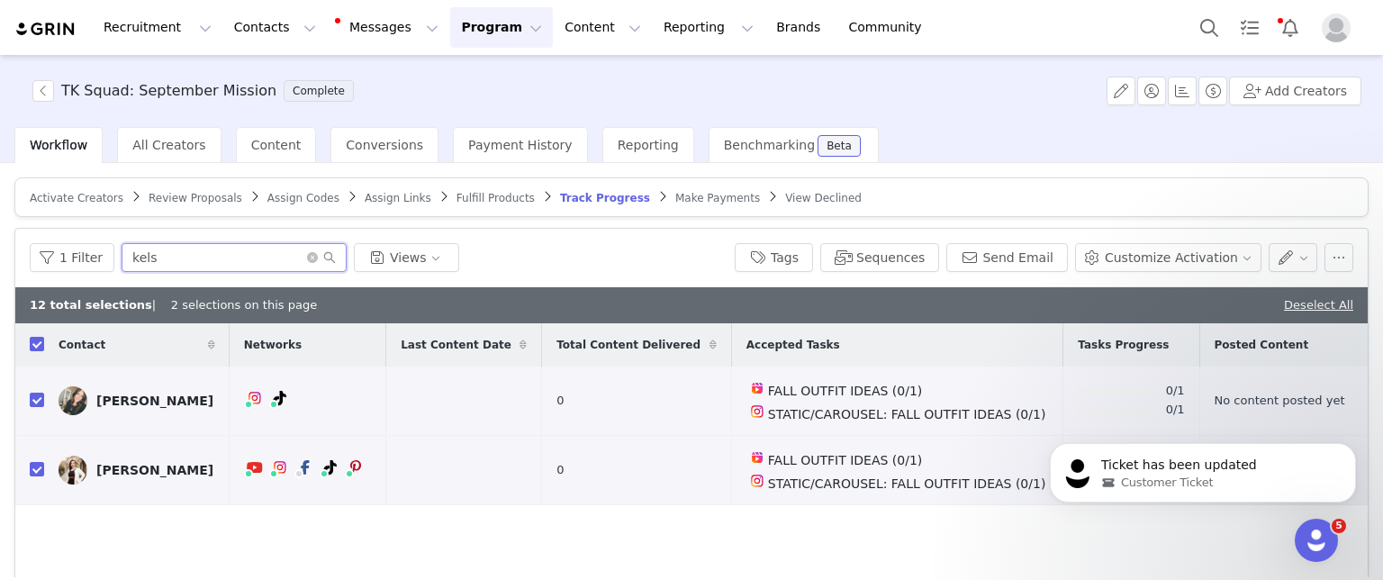
drag, startPoint x: 171, startPoint y: 256, endPoint x: 4, endPoint y: 223, distance: 170.6
click at [0, 239] on div "Activate Creators Review Proposals Assign Codes Assign Links Fulfill Products T…" at bounding box center [691, 370] width 1383 height 414
type input "nicol"
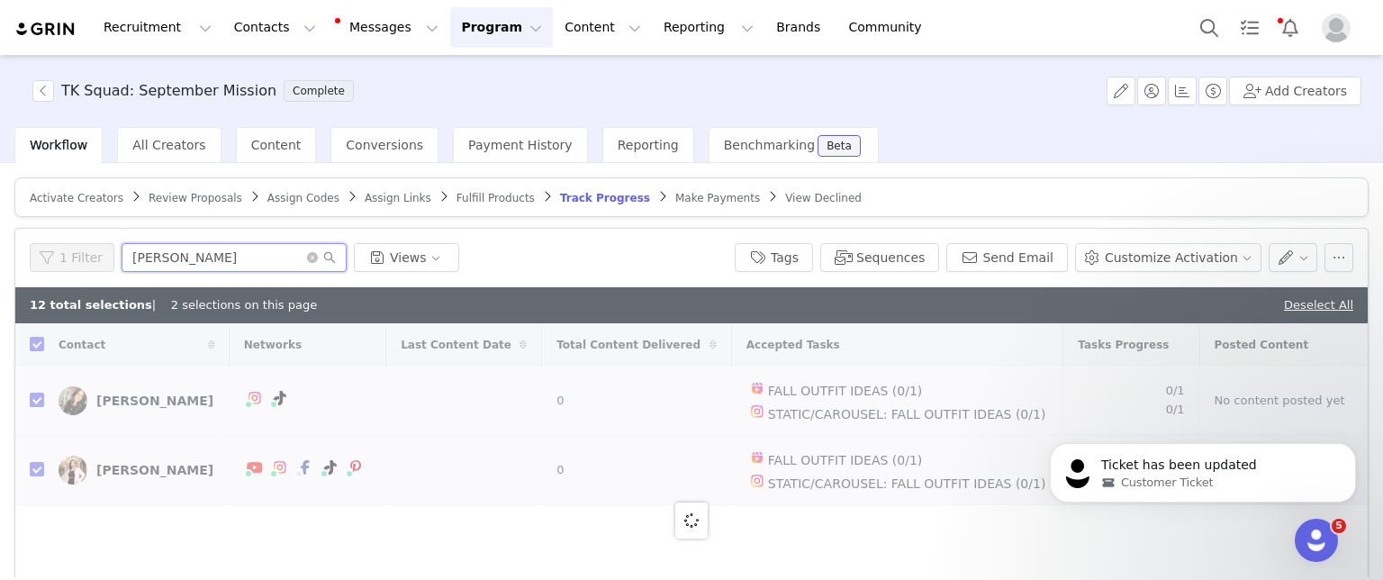
checkbox input "false"
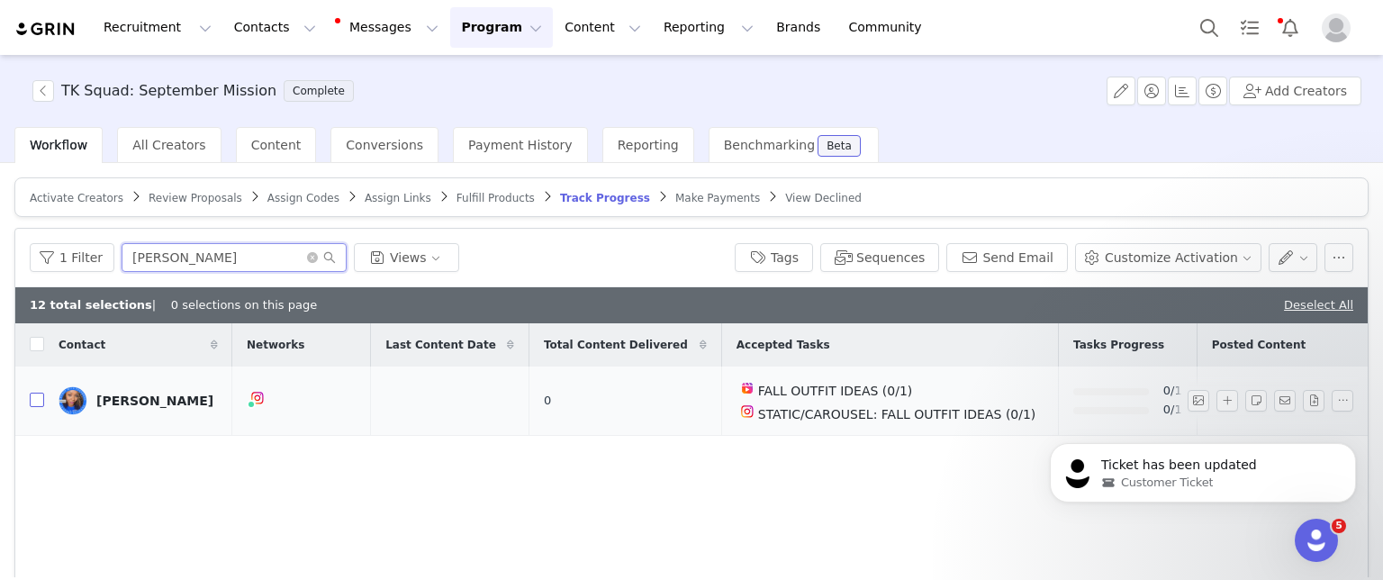
type input "nicol"
click at [38, 398] on input "checkbox" at bounding box center [37, 400] width 14 height 14
checkbox input "true"
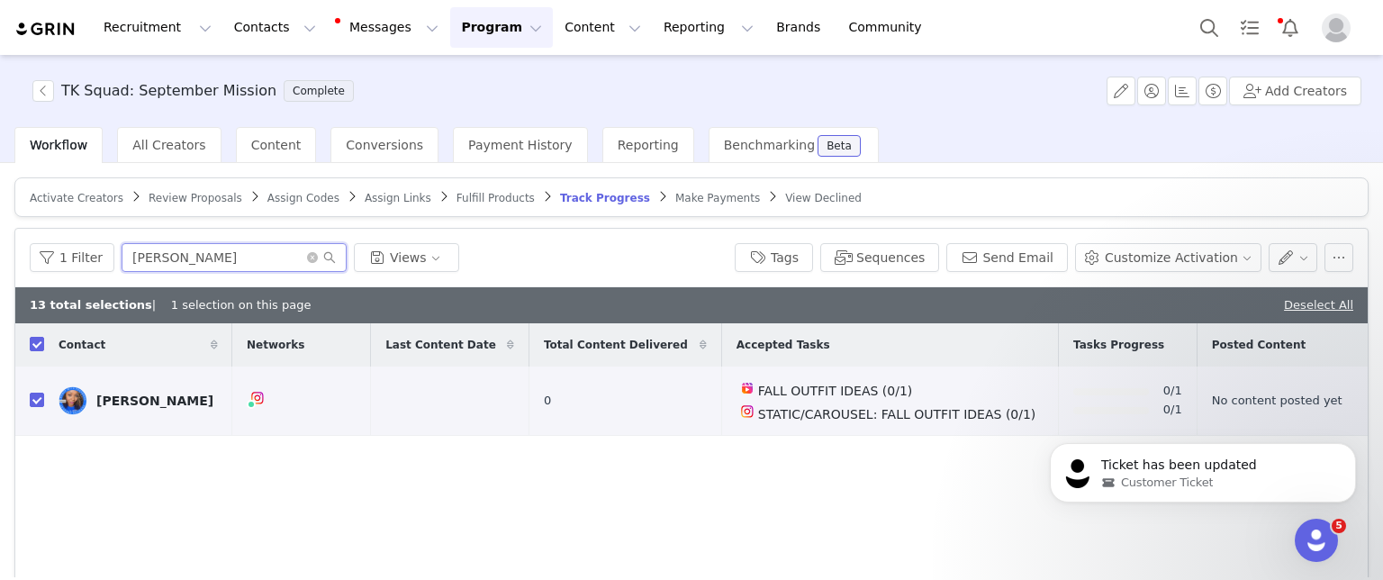
drag, startPoint x: 185, startPoint y: 256, endPoint x: 0, endPoint y: 245, distance: 184.9
click at [0, 240] on div "Activate Creators Review Proposals Assign Codes Assign Links Fulfill Products T…" at bounding box center [691, 370] width 1383 height 414
type input "kayla"
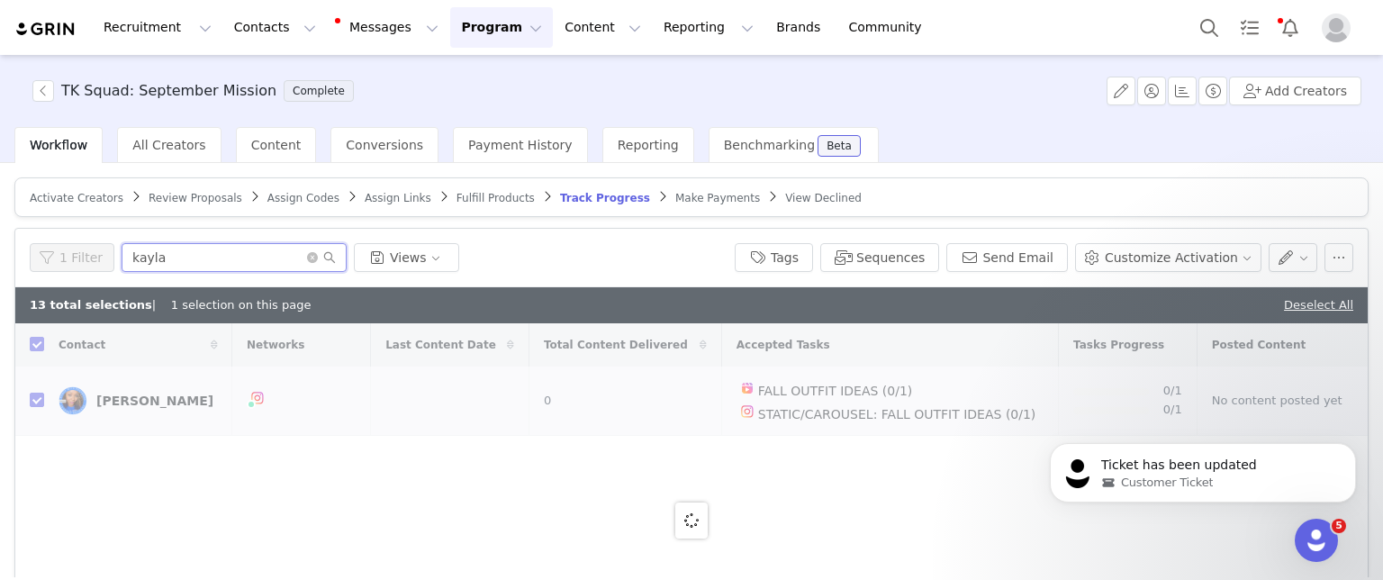
checkbox input "false"
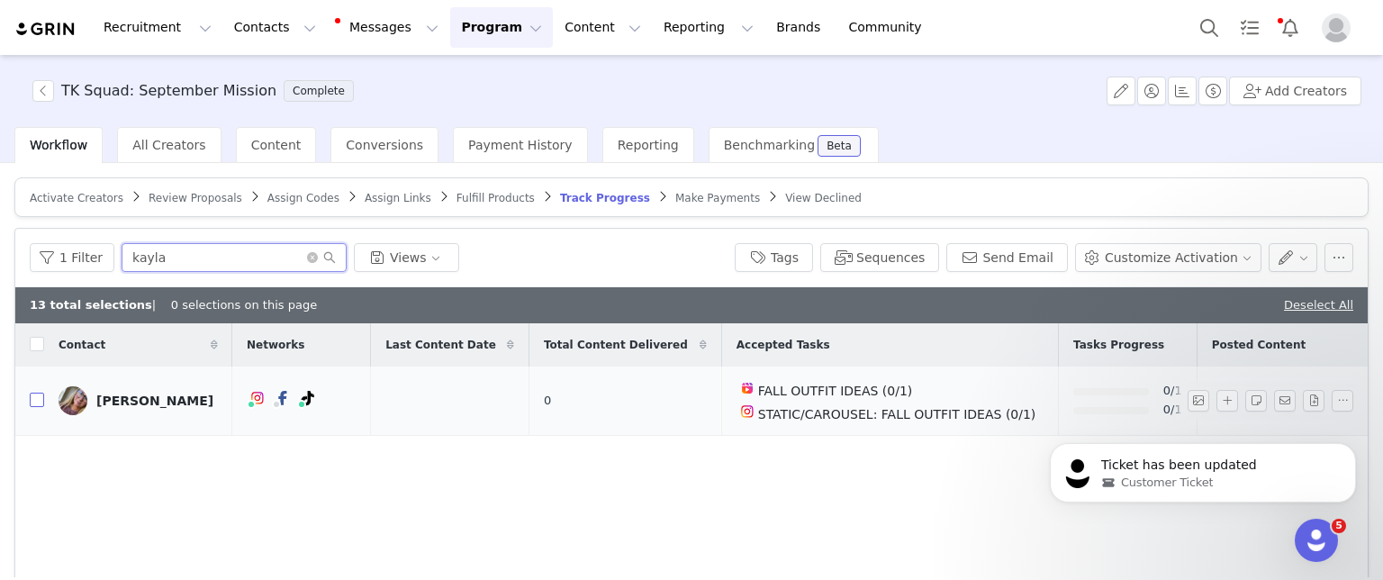
type input "kayla"
click at [33, 400] on input "checkbox" at bounding box center [37, 400] width 14 height 14
checkbox input "true"
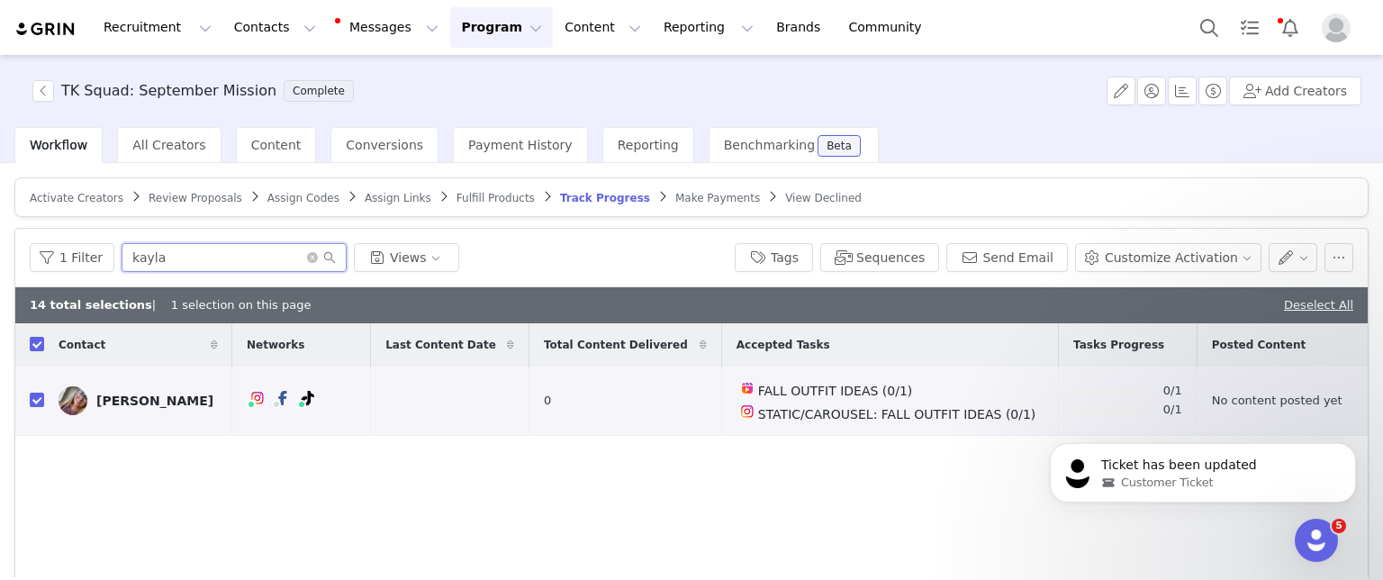
drag, startPoint x: 182, startPoint y: 263, endPoint x: 0, endPoint y: 259, distance: 182.0
click at [0, 259] on div "Activate Creators Review Proposals Assign Codes Assign Links Fulfill Products T…" at bounding box center [691, 370] width 1383 height 414
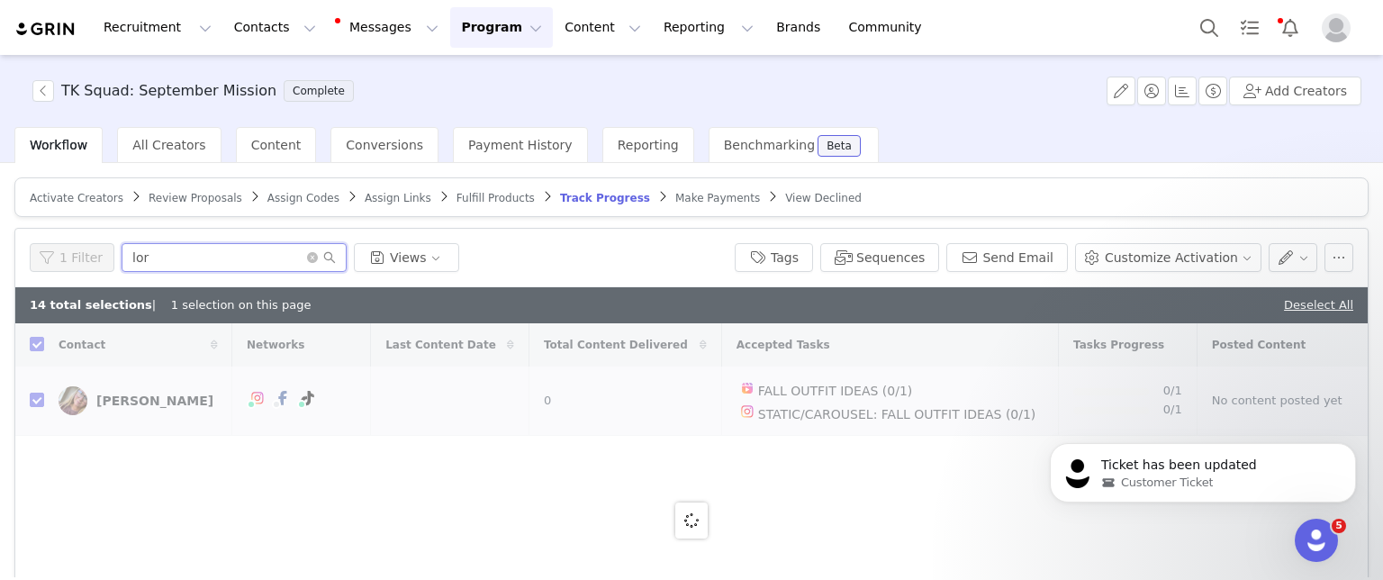
type input "lori"
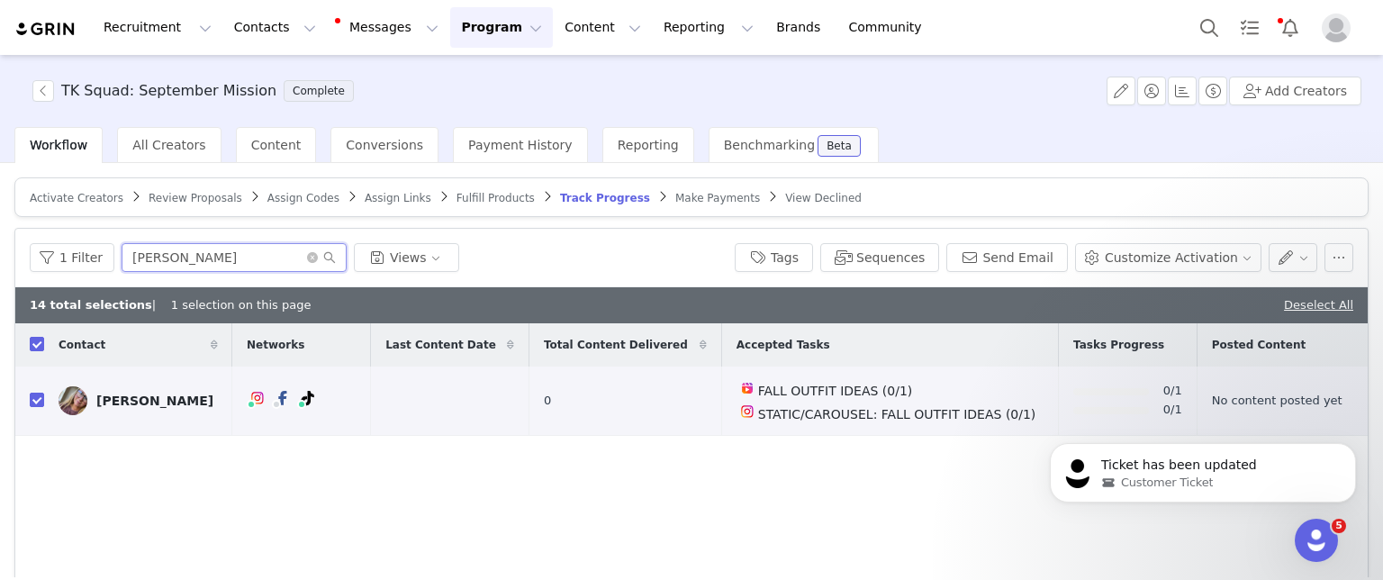
checkbox input "false"
type input "lori"
click at [35, 394] on input "checkbox" at bounding box center [37, 400] width 14 height 14
checkbox input "true"
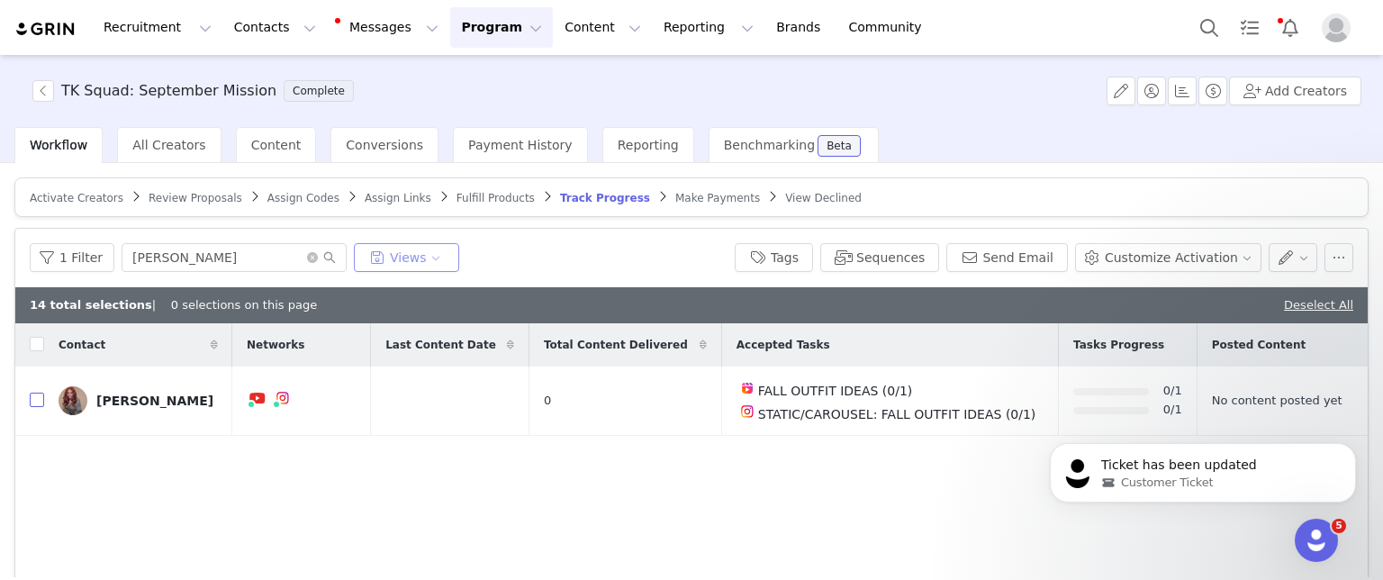
checkbox input "true"
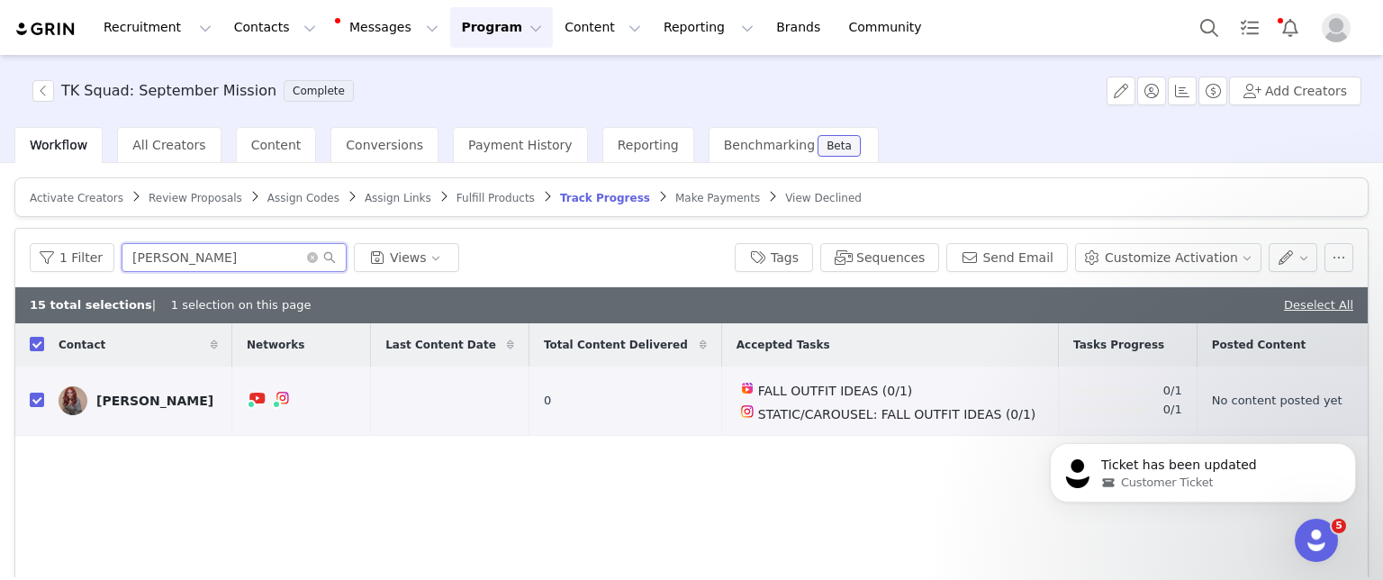
drag, startPoint x: 172, startPoint y: 258, endPoint x: 0, endPoint y: 256, distance: 172.0
click at [0, 256] on div "Activate Creators Review Proposals Assign Codes Assign Links Fulfill Products T…" at bounding box center [691, 370] width 1383 height 414
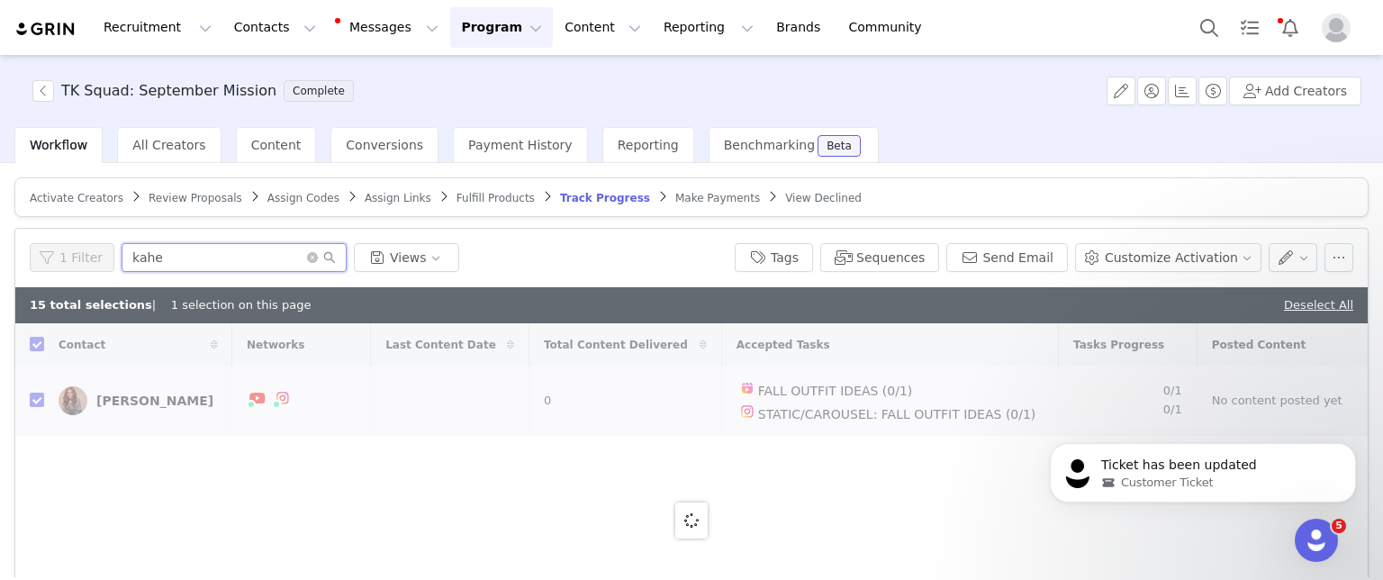
type input "kahen"
checkbox input "false"
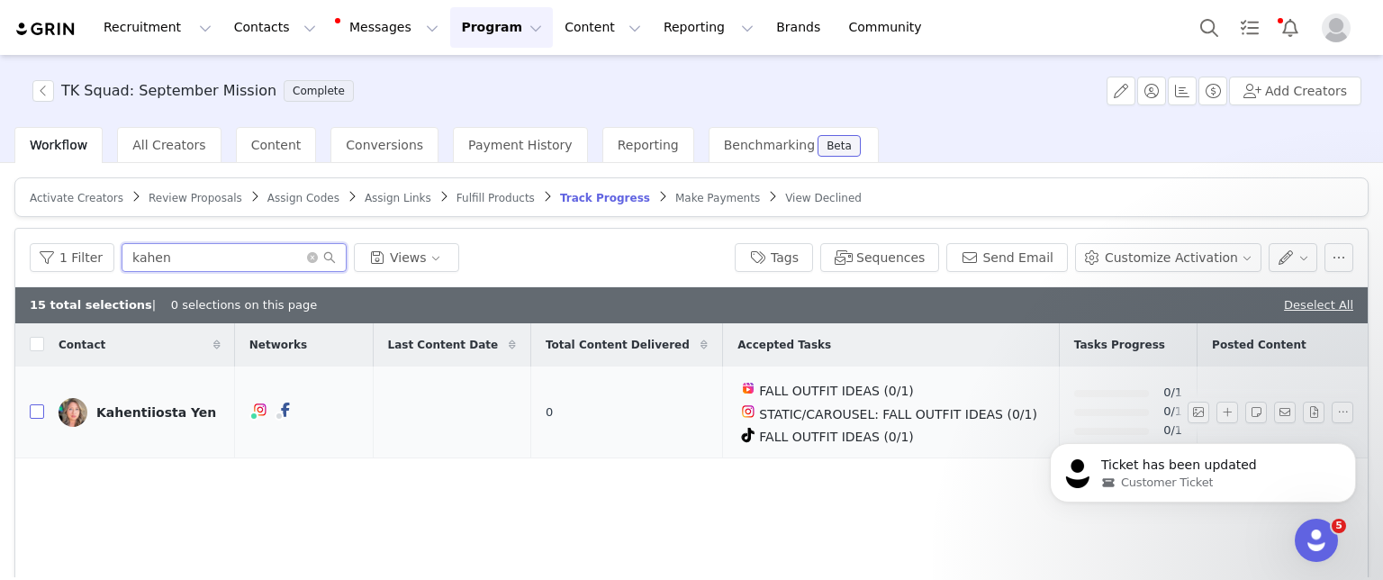
type input "kahen"
click at [34, 411] on input "checkbox" at bounding box center [37, 411] width 14 height 14
checkbox input "true"
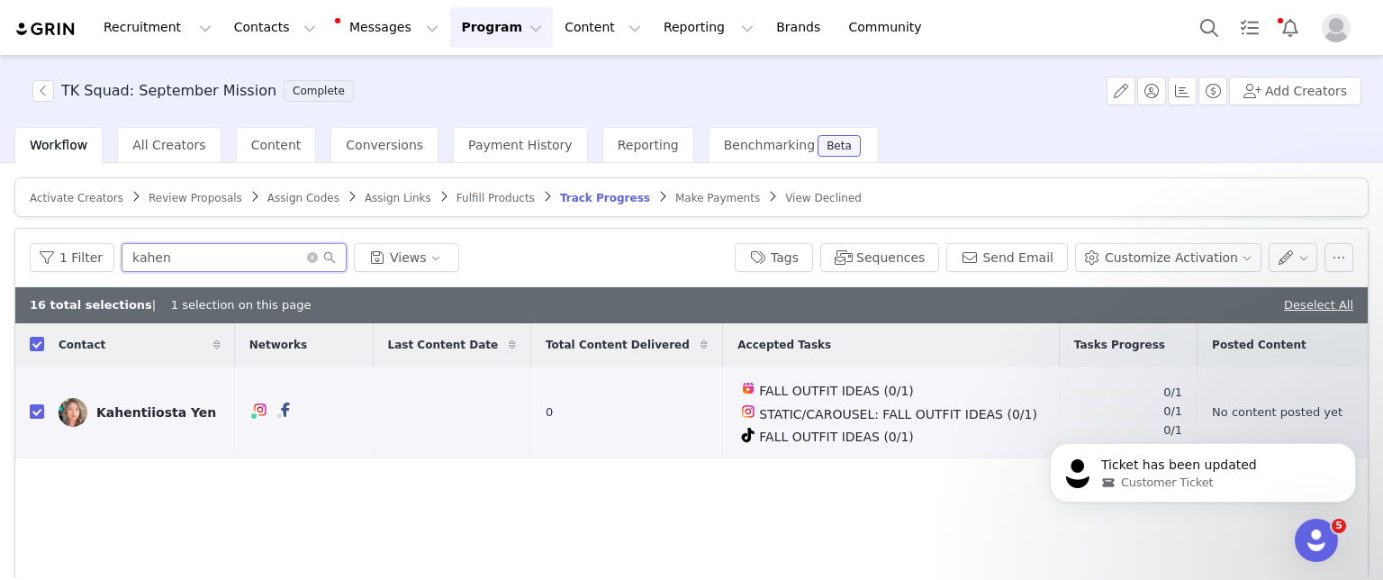
drag, startPoint x: 191, startPoint y: 267, endPoint x: 3, endPoint y: 255, distance: 188.6
click at [0, 257] on div "Activate Creators Review Proposals Assign Codes Assign Links Fulfill Products T…" at bounding box center [691, 370] width 1383 height 414
type input "kris"
checkbox input "false"
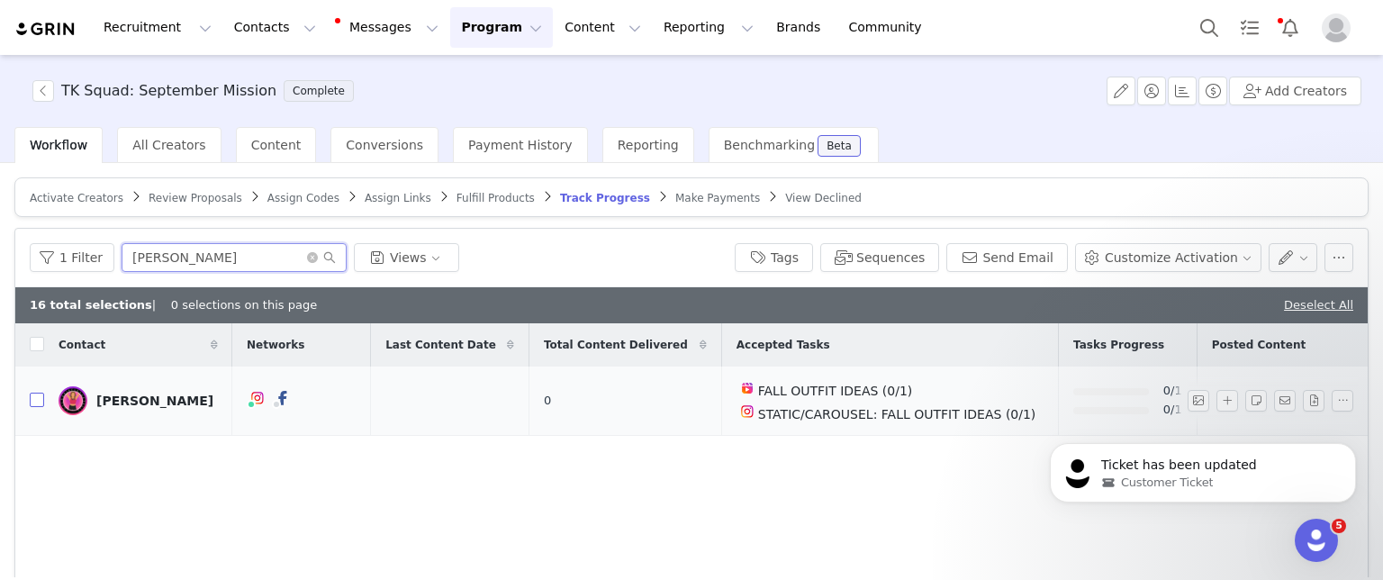
type input "kris"
click at [38, 398] on input "checkbox" at bounding box center [37, 400] width 14 height 14
checkbox input "true"
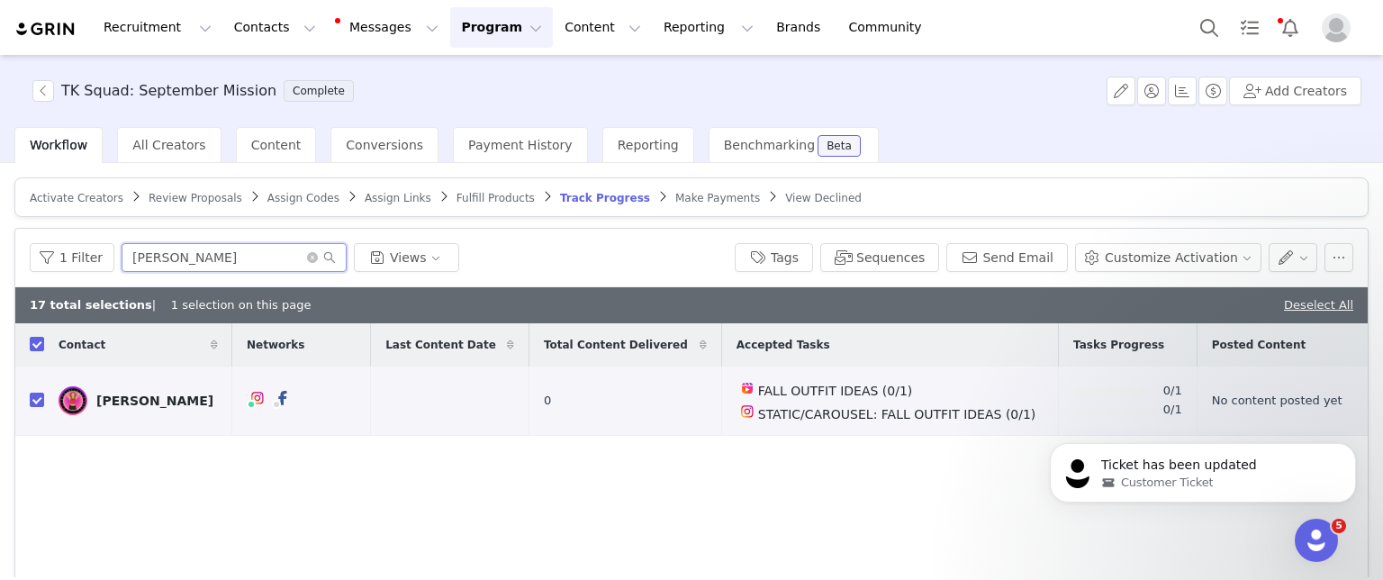
drag, startPoint x: 231, startPoint y: 259, endPoint x: 0, endPoint y: 258, distance: 231.5
click at [0, 254] on div "Activate Creators Review Proposals Assign Codes Assign Links Fulfill Products T…" at bounding box center [691, 370] width 1383 height 414
type input "rebe"
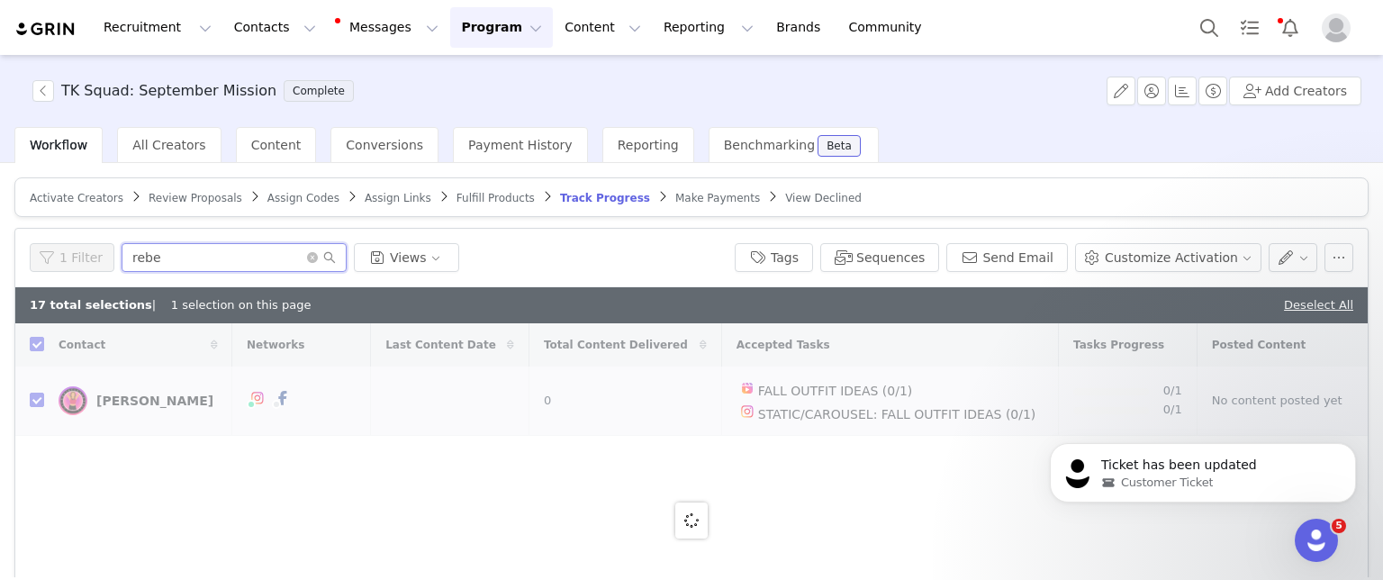
checkbox input "false"
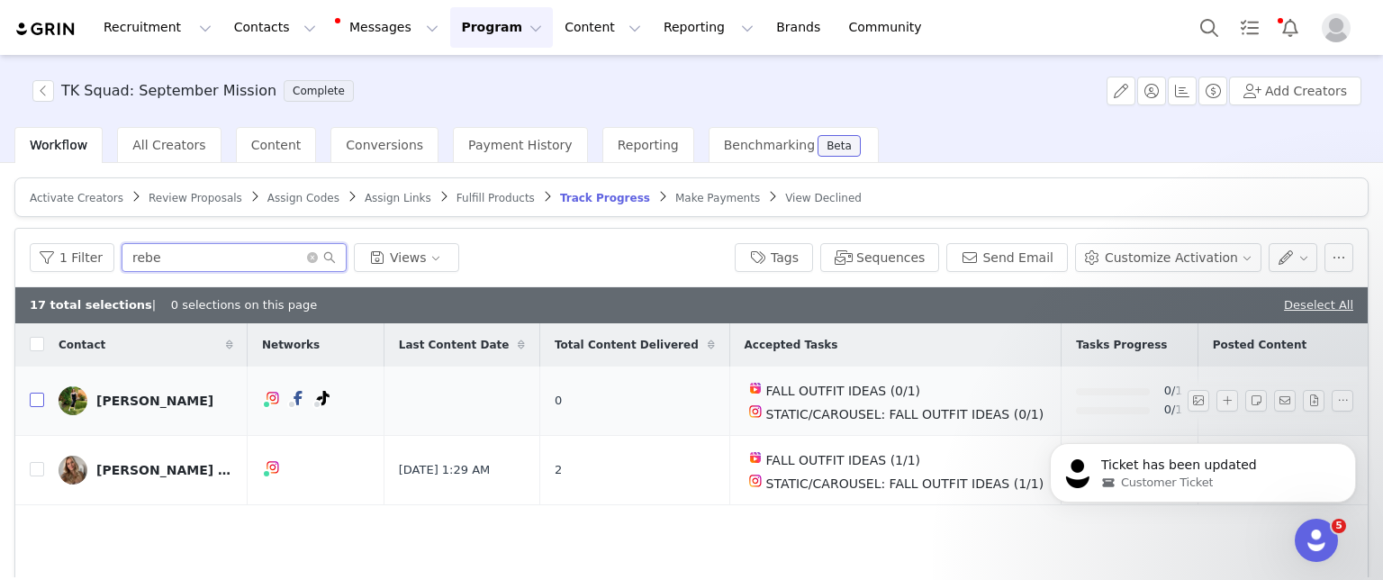
type input "rebe"
click at [40, 398] on input "checkbox" at bounding box center [37, 400] width 14 height 14
checkbox input "true"
drag, startPoint x: 184, startPoint y: 264, endPoint x: 0, endPoint y: 279, distance: 184.4
click at [0, 278] on div "Activate Creators Review Proposals Assign Codes Assign Links Fulfill Products T…" at bounding box center [691, 370] width 1383 height 414
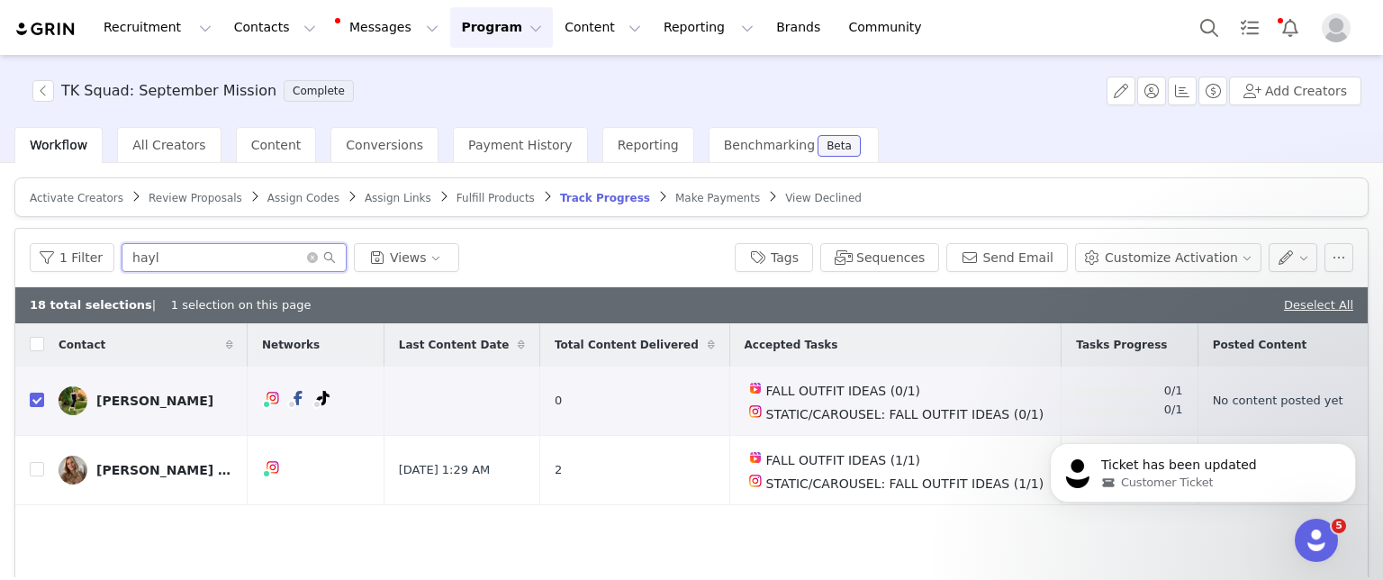
type input "hayle"
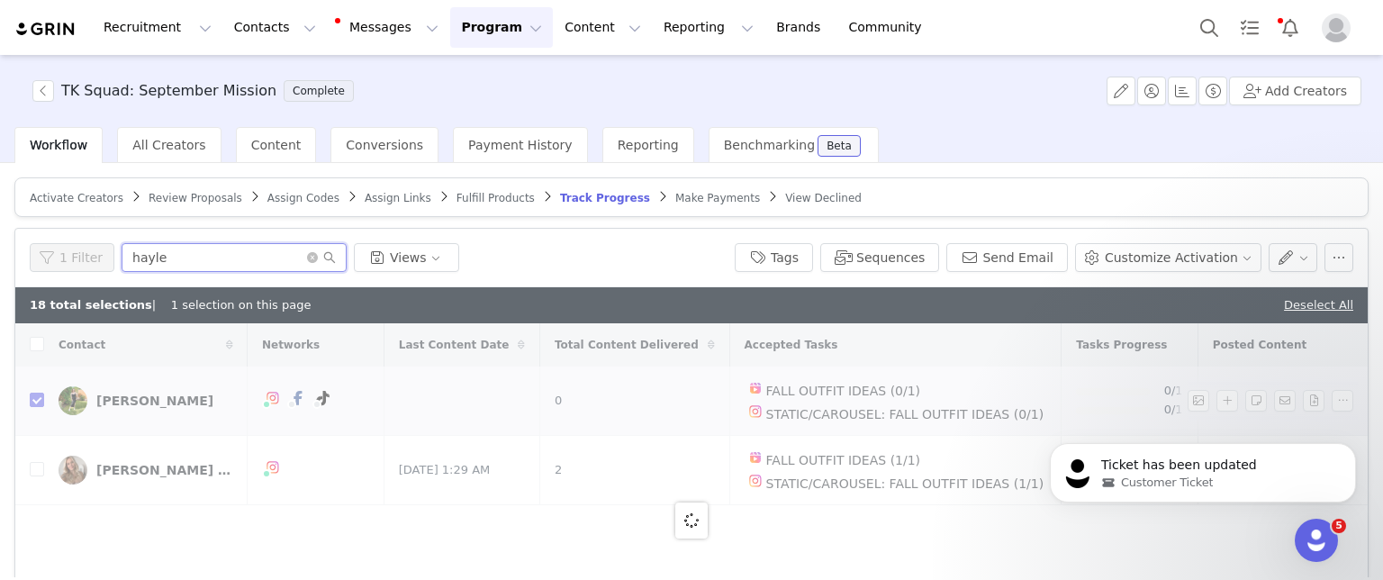
checkbox input "false"
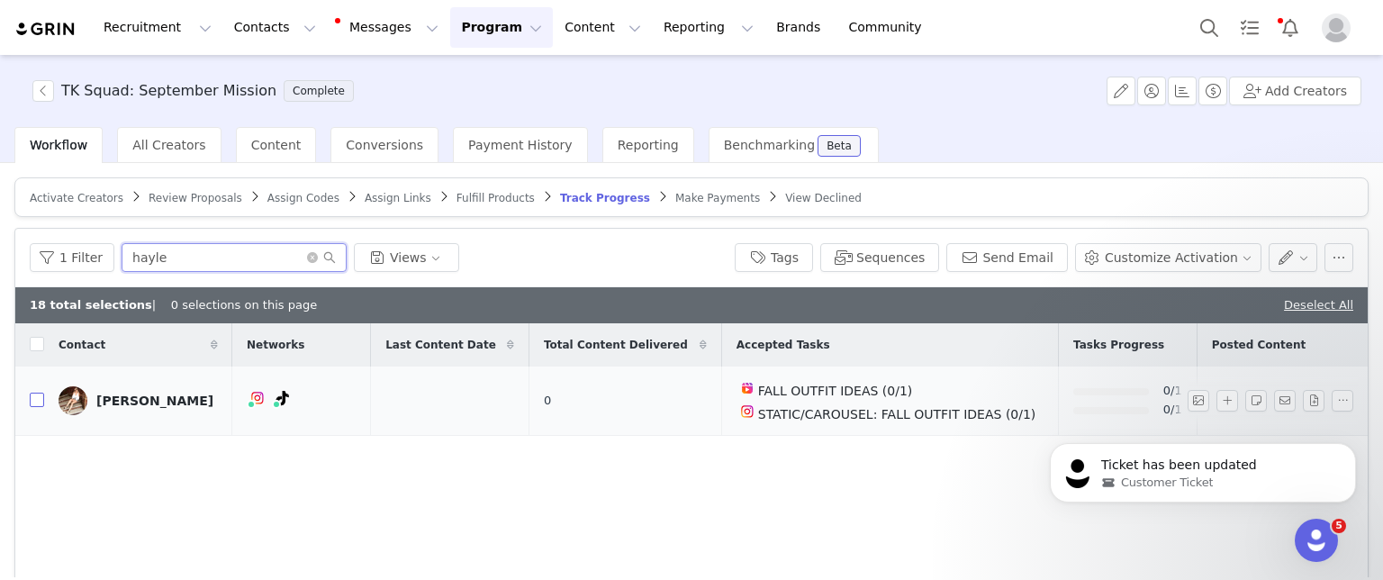
type input "hayle"
click at [34, 395] on input "checkbox" at bounding box center [37, 400] width 14 height 14
checkbox input "true"
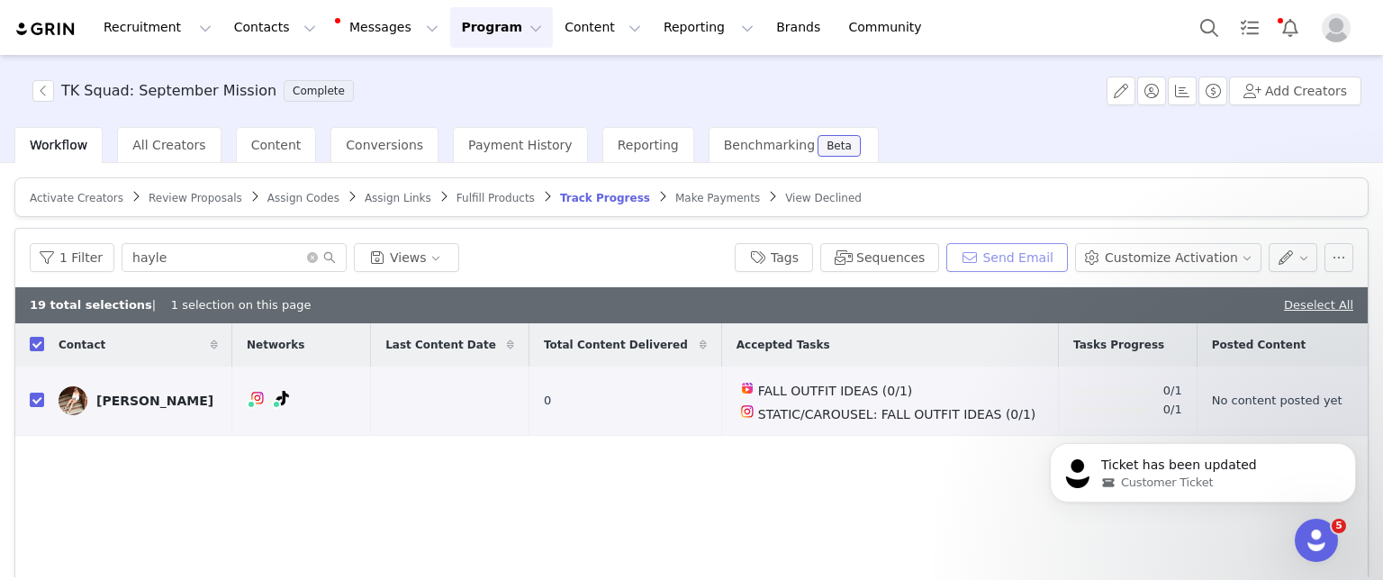
click at [1005, 256] on button "Send Email" at bounding box center [1008, 257] width 122 height 29
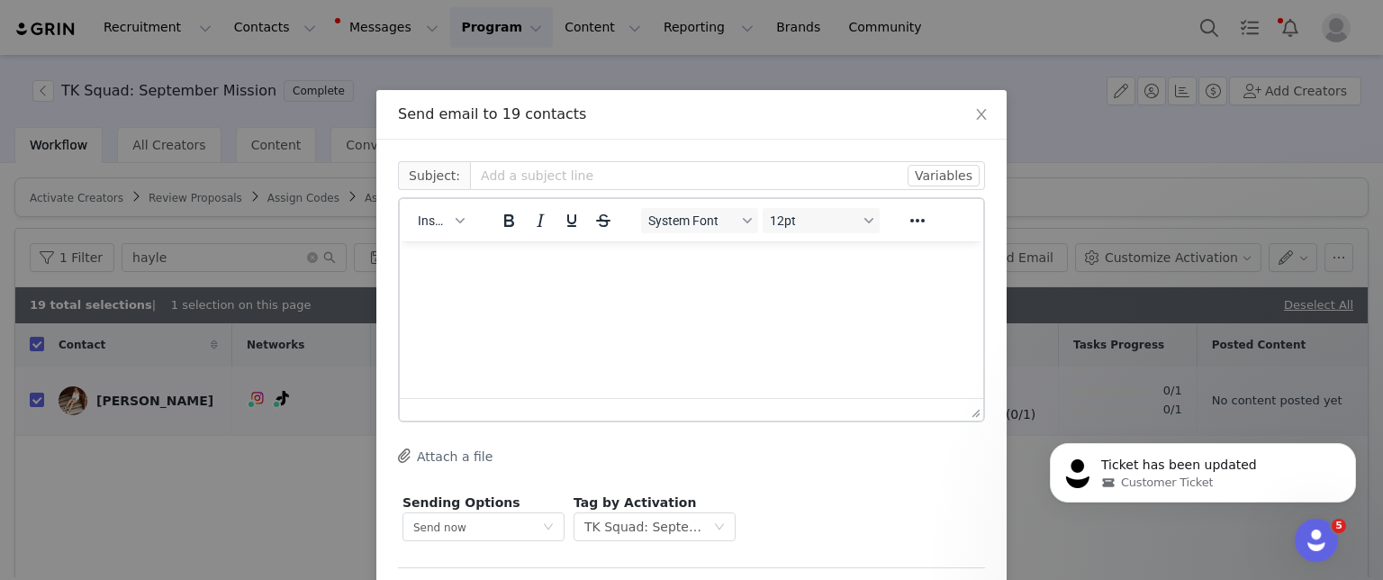
click at [565, 290] on html at bounding box center [692, 265] width 584 height 49
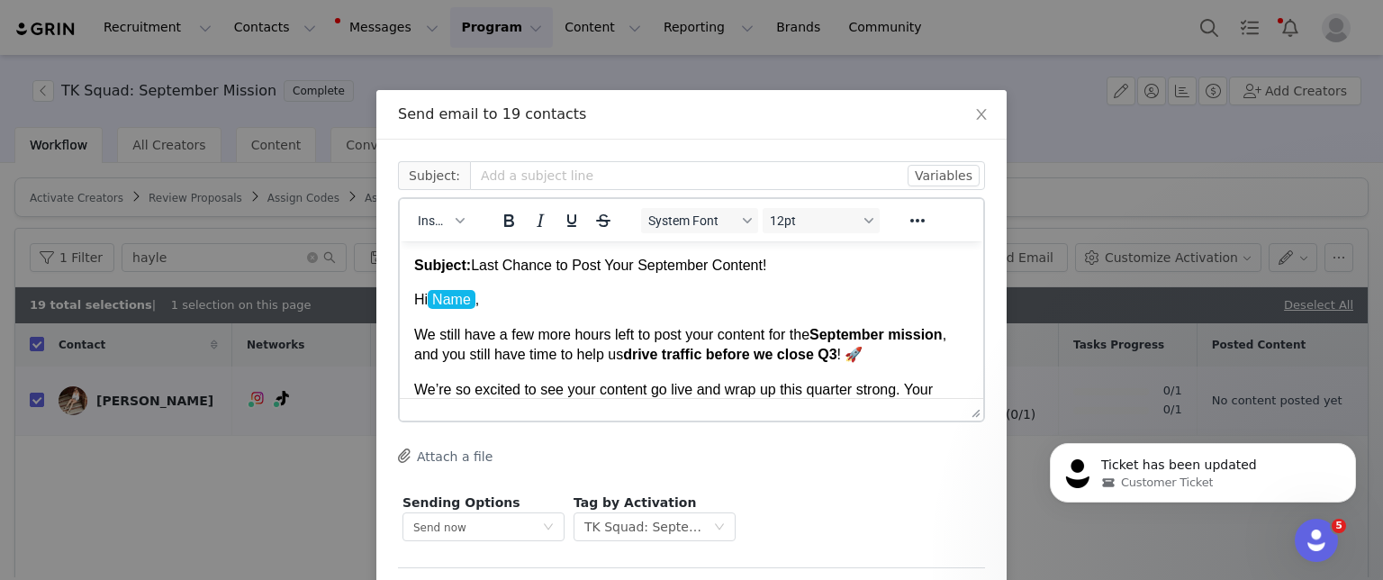
drag, startPoint x: 768, startPoint y: 276, endPoint x: 469, endPoint y: 266, distance: 299.2
click at [469, 266] on p "Subject: Last Chance to Post Your September Content!" at bounding box center [691, 266] width 555 height 20
click at [533, 178] on input "text" at bounding box center [727, 175] width 515 height 29
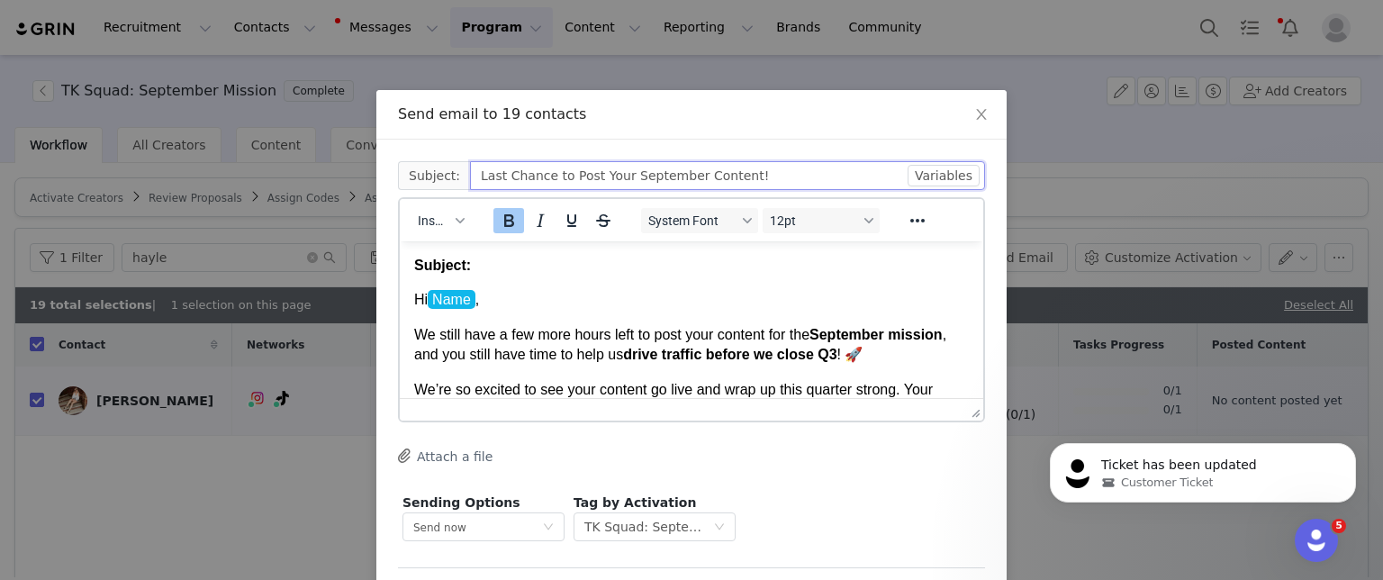
type input "Last Chance to Post Your September Content!"
drag, startPoint x: 506, startPoint y: 273, endPoint x: 322, endPoint y: 260, distance: 185.0
click at [400, 260] on html "Subject: Hi Name , We still have a few more hours left to post your content for…" at bounding box center [692, 365] width 584 height 248
click at [416, 299] on p "Hi Name ," at bounding box center [691, 300] width 555 height 20
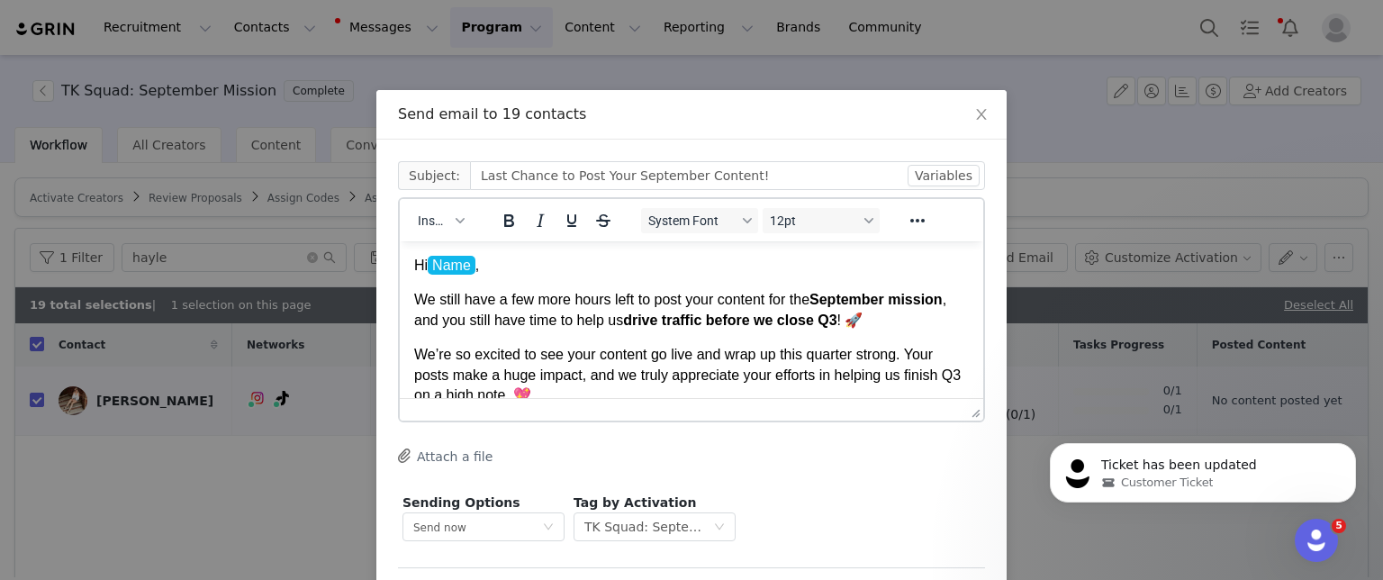
click at [479, 273] on p "Hi Name ," at bounding box center [691, 266] width 555 height 20
click at [428, 223] on span "Insert" at bounding box center [434, 220] width 32 height 14
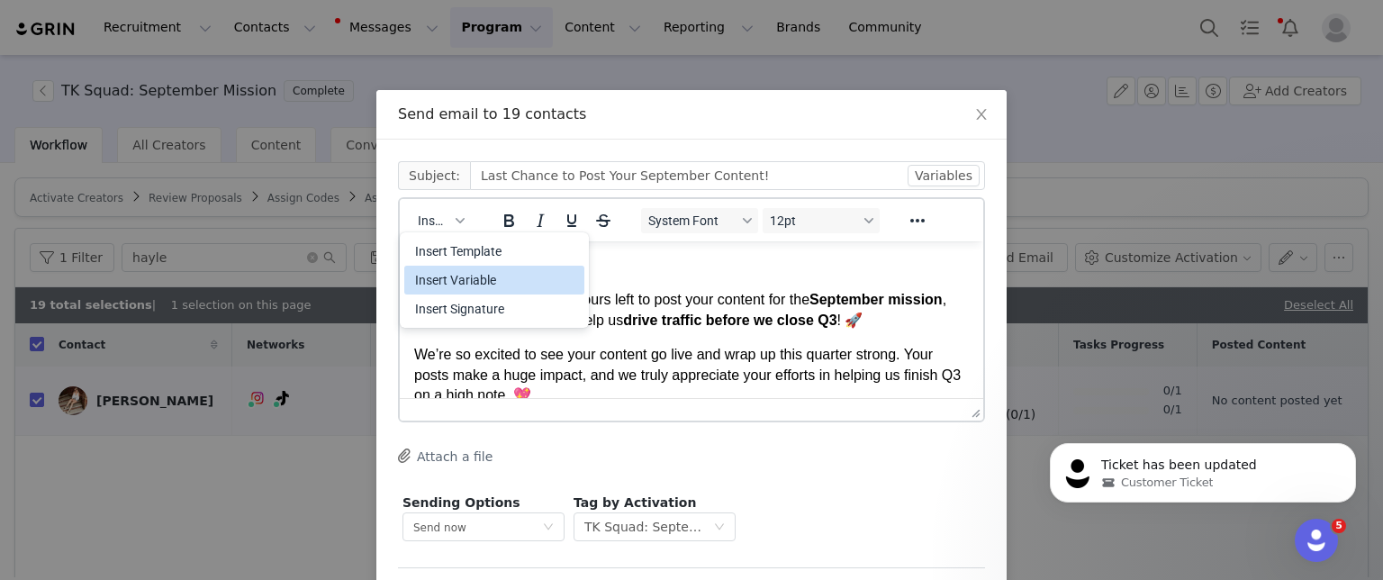
click at [450, 270] on div "Insert Variable" at bounding box center [496, 280] width 162 height 22
select select
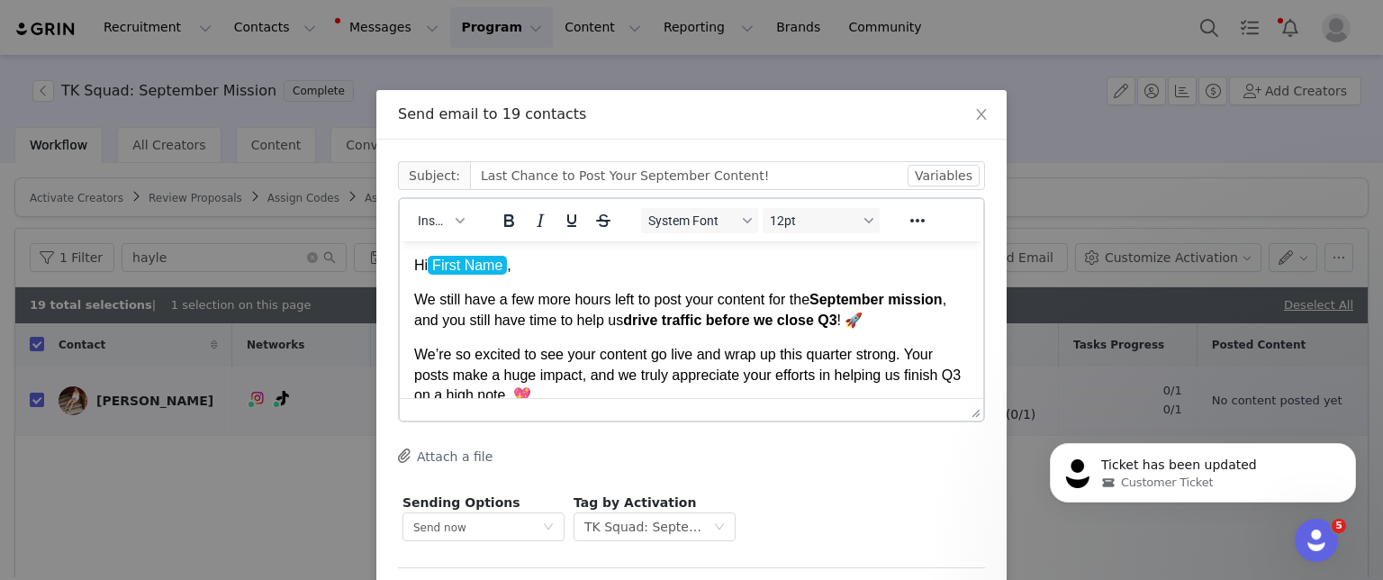
scroll to position [55, 0]
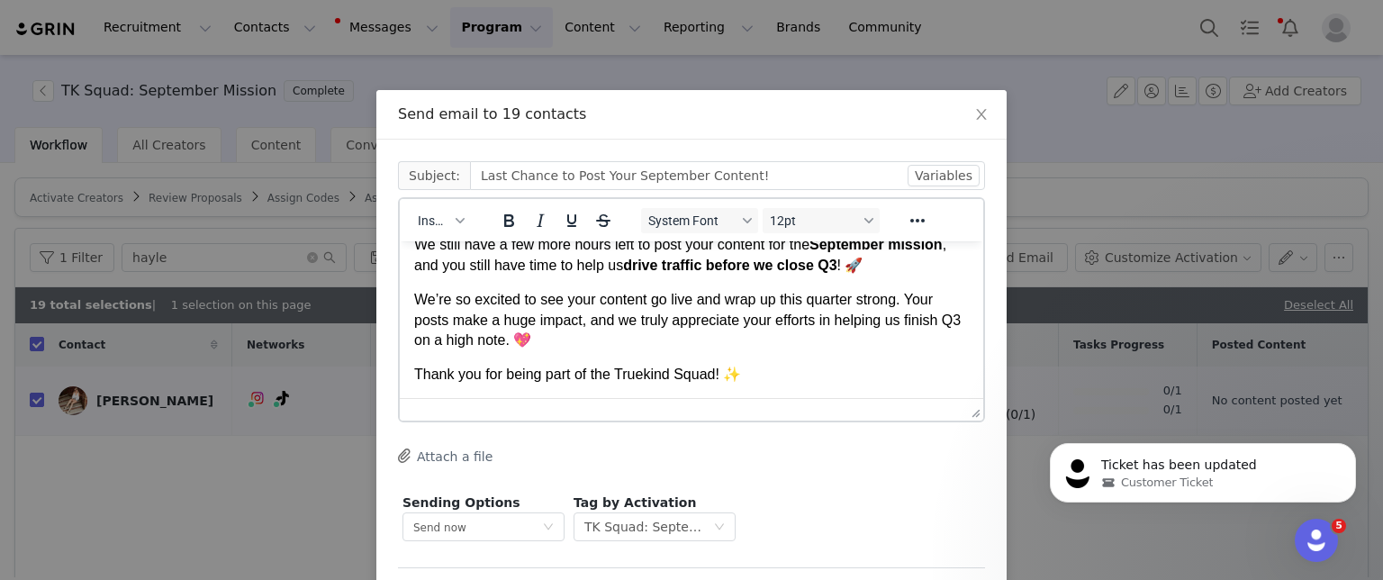
click at [772, 365] on p "Thank you for being part of the Truekind Squad! ✨" at bounding box center [691, 375] width 555 height 20
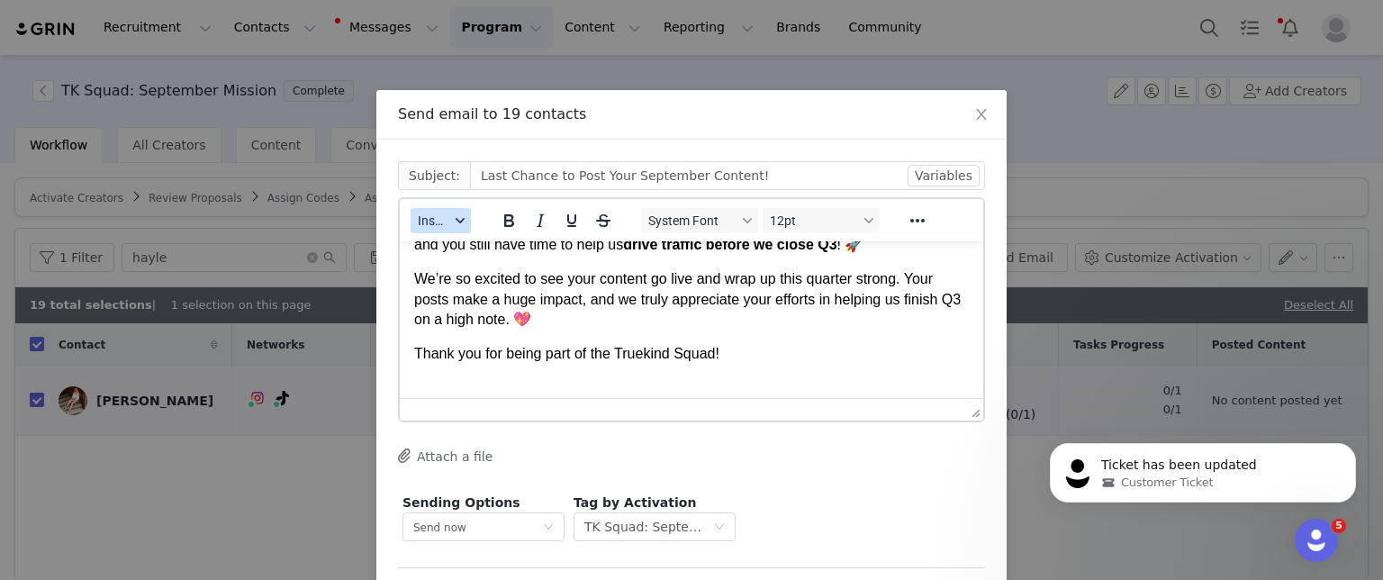
click at [430, 225] on span "Insert" at bounding box center [434, 220] width 32 height 14
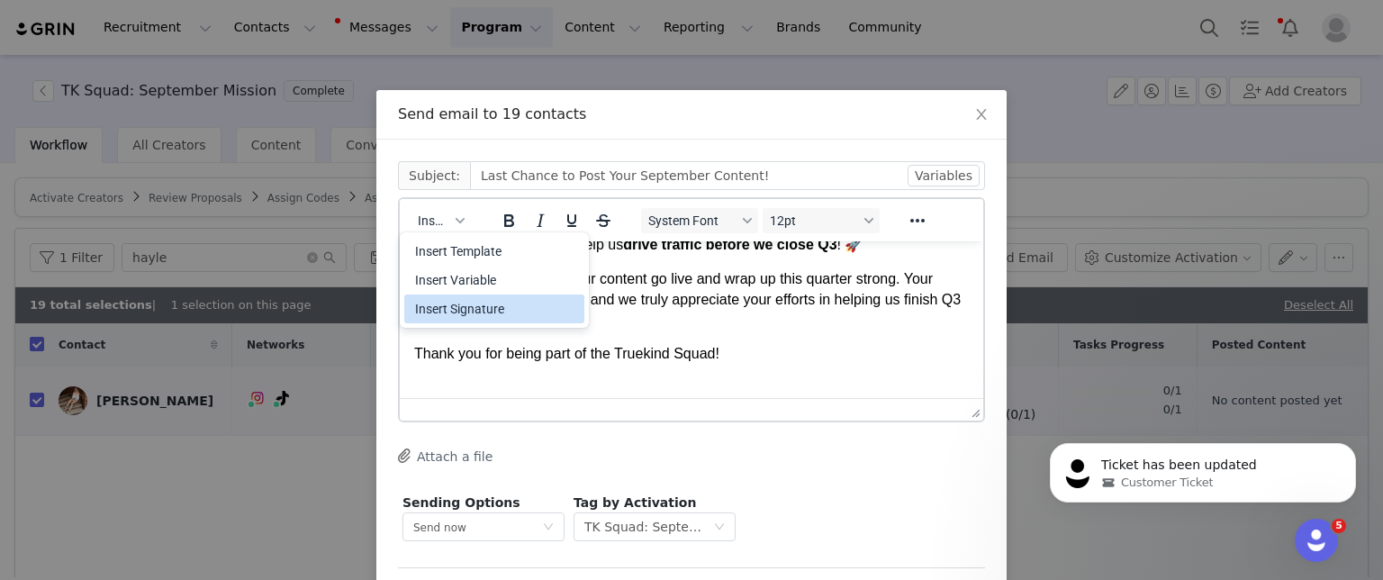
click at [463, 303] on div "Insert Signature" at bounding box center [496, 309] width 162 height 22
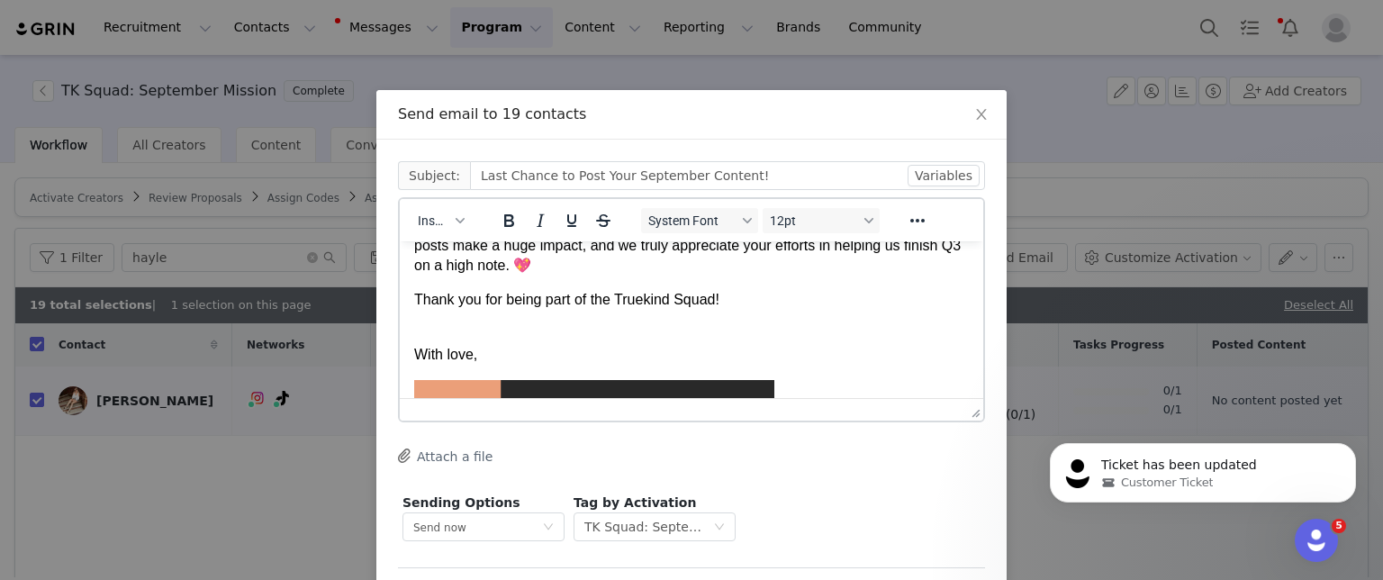
scroll to position [0, 0]
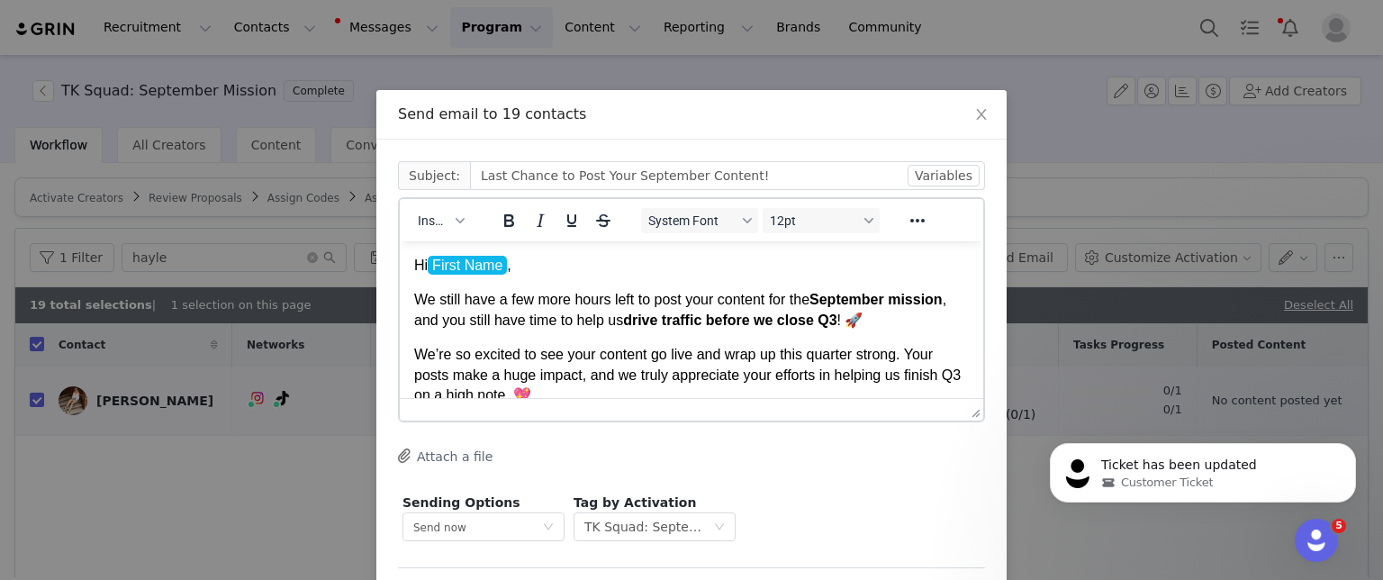
click at [928, 322] on p "We still have a few more hours left to post your content for the September miss…" at bounding box center [691, 310] width 555 height 41
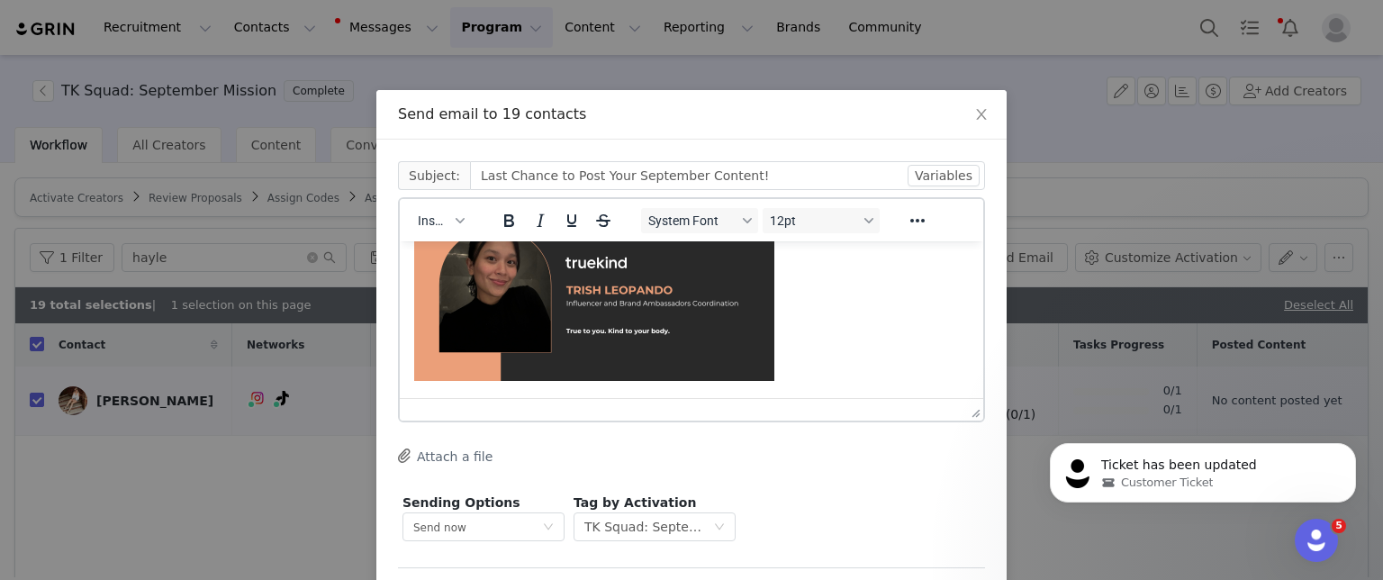
scroll to position [75, 0]
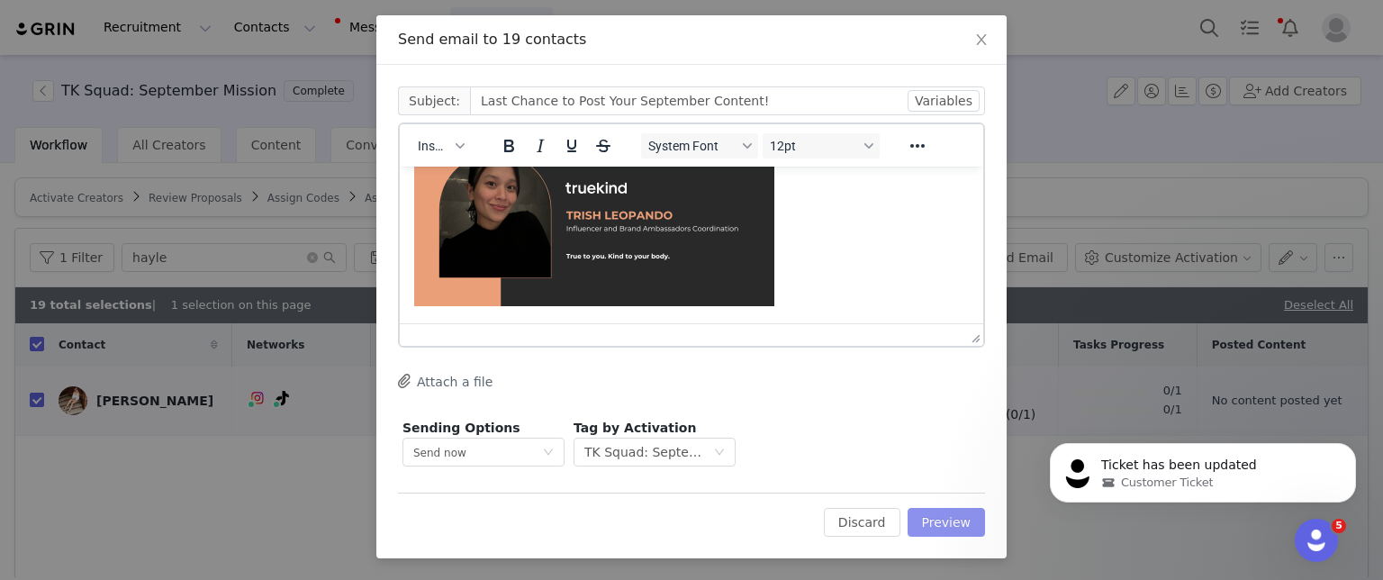
click at [930, 518] on button "Preview" at bounding box center [947, 522] width 78 height 29
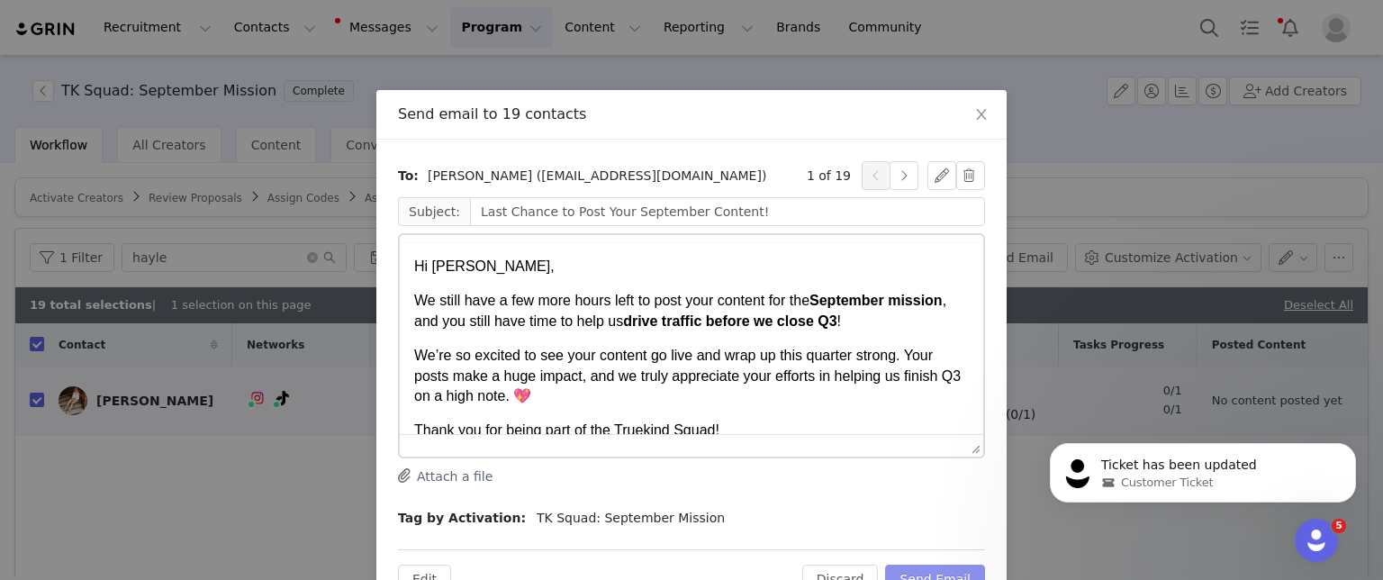
scroll to position [0, 0]
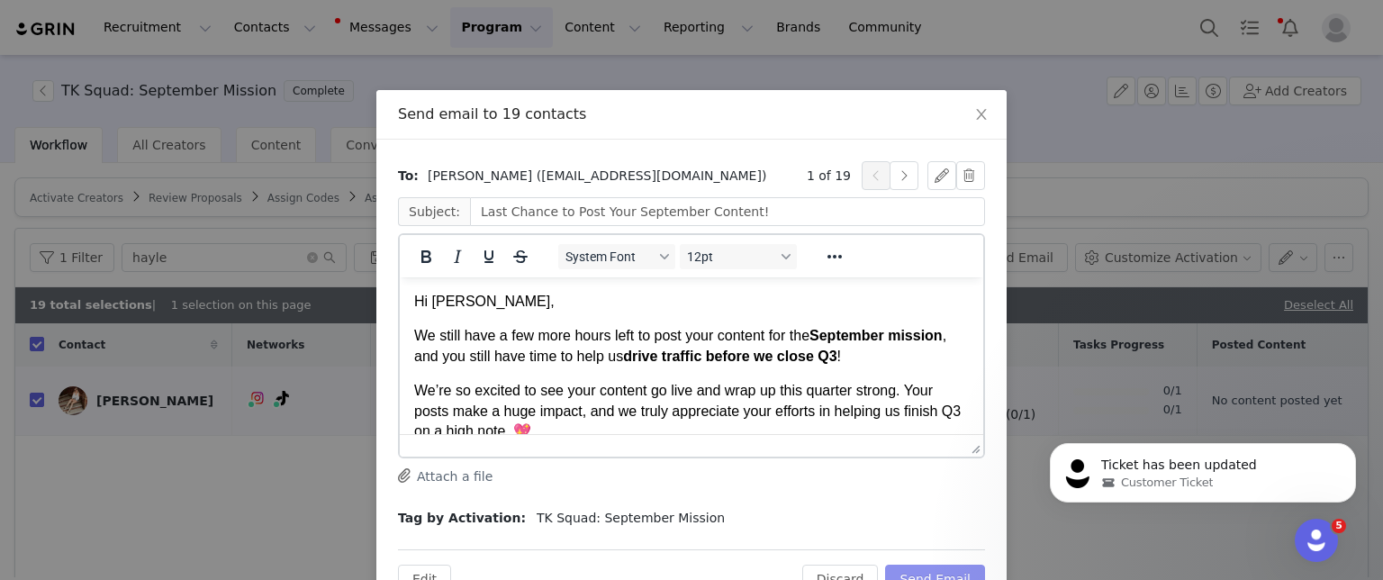
click at [928, 569] on button "Send Email" at bounding box center [935, 579] width 100 height 29
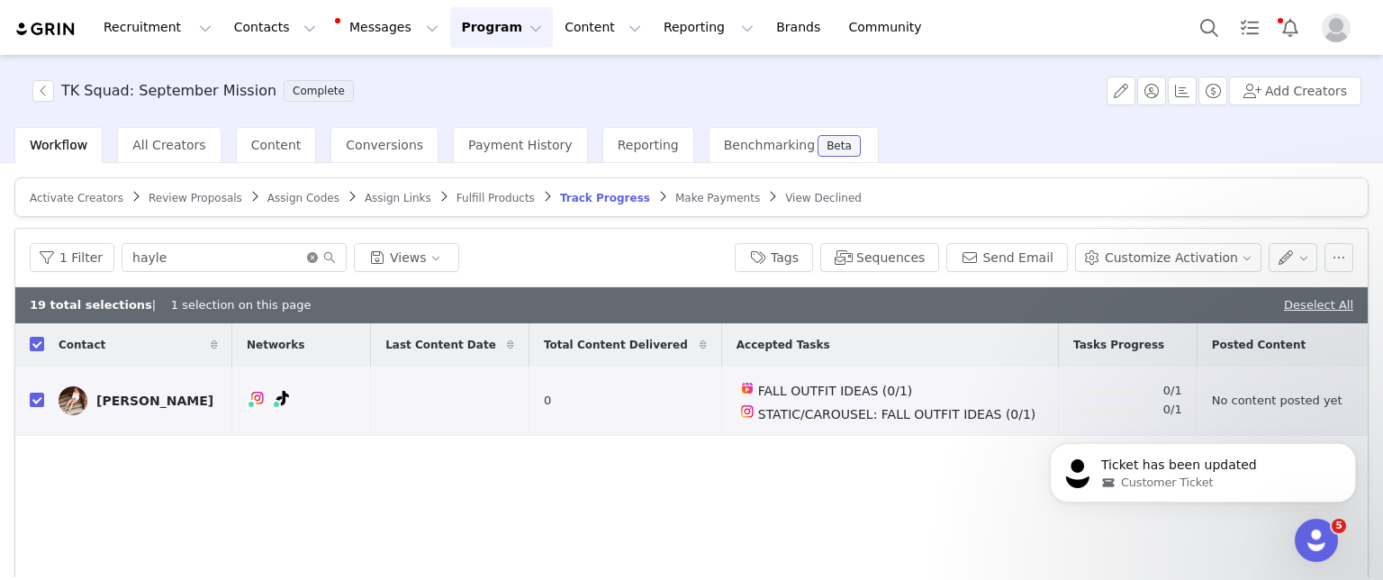
click at [307, 257] on icon "icon: close-circle" at bounding box center [312, 257] width 11 height 11
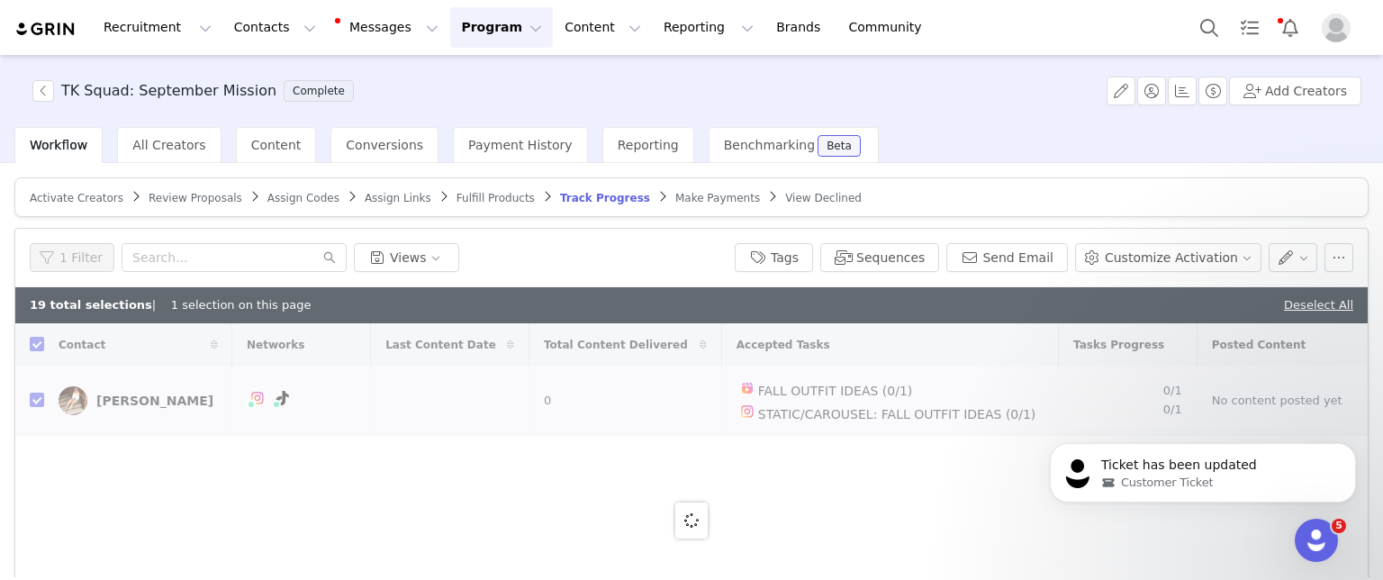
checkbox input "false"
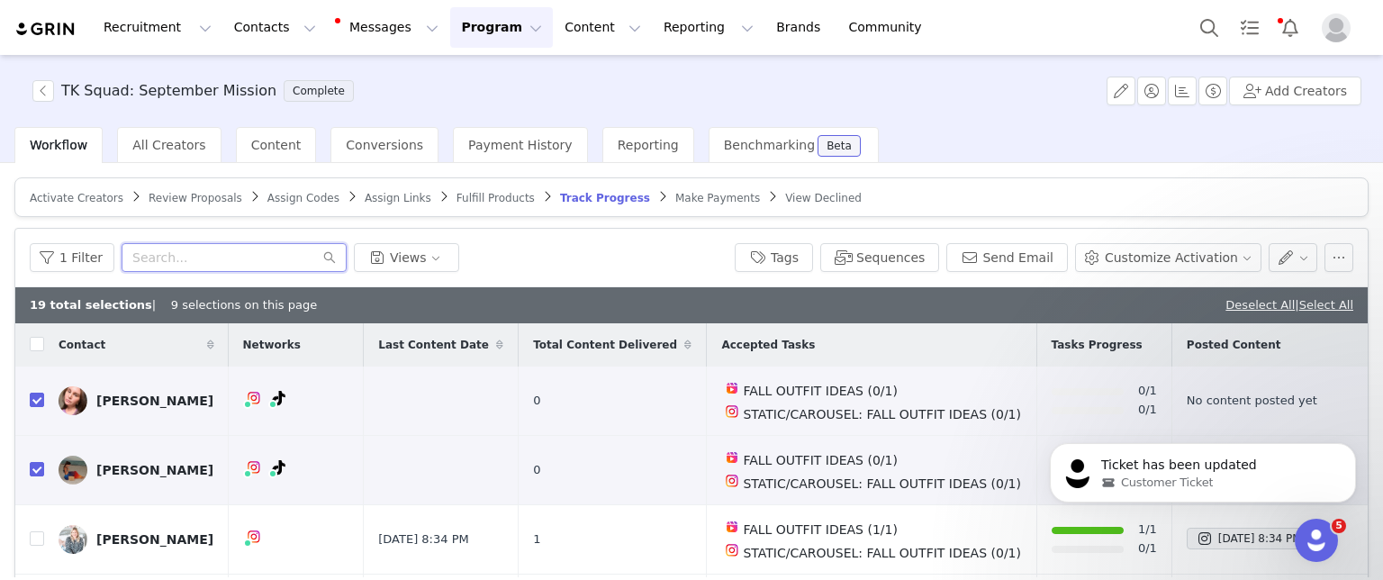
drag, startPoint x: 203, startPoint y: 259, endPoint x: 0, endPoint y: 256, distance: 202.7
click at [0, 256] on div "Activate Creators Review Proposals Assign Codes Assign Links Fulfill Products T…" at bounding box center [691, 370] width 1383 height 414
type input "mandy"
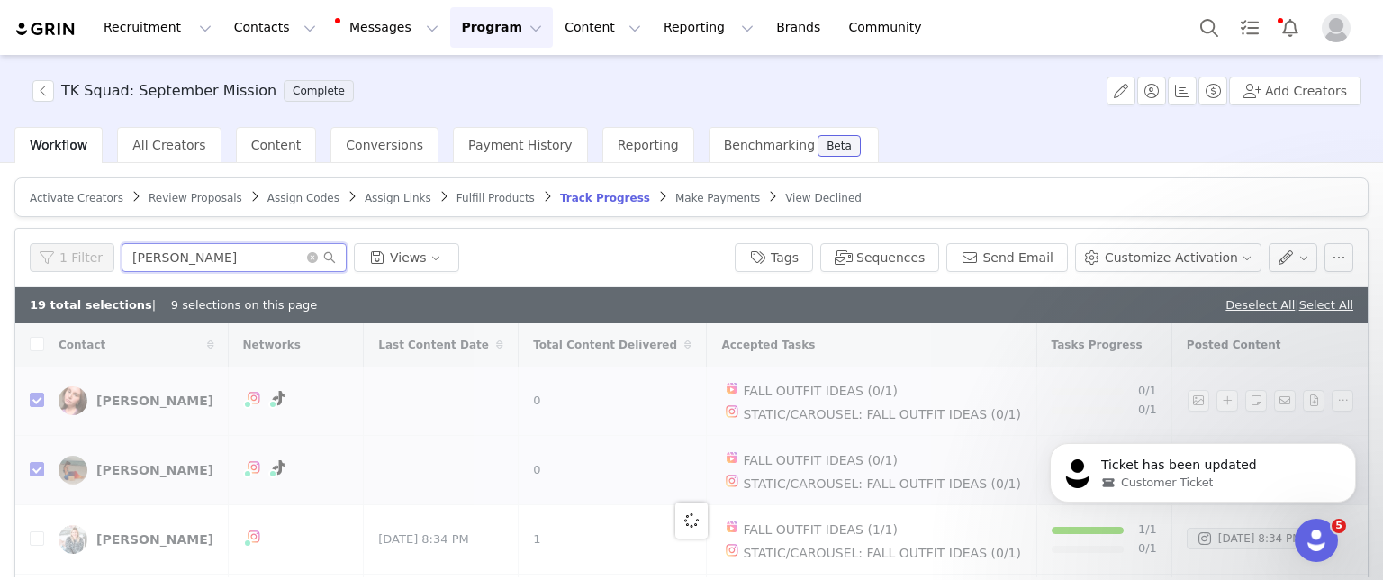
checkbox input "true"
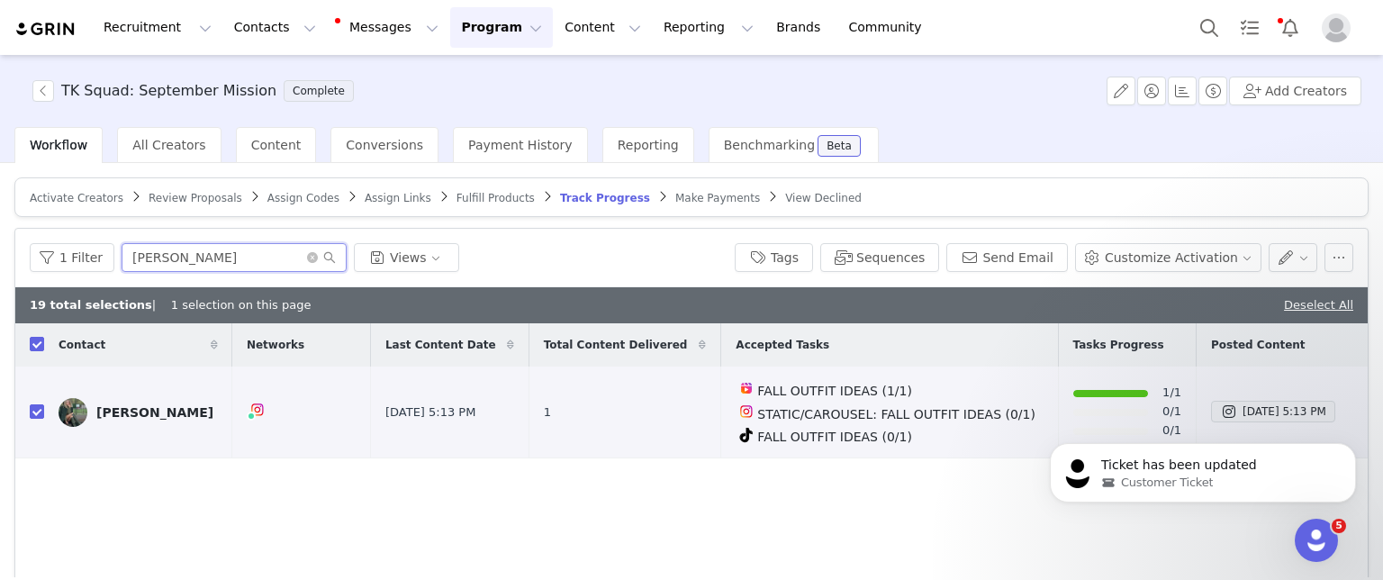
type input "mandy"
click at [457, 200] on span "Fulfill Products" at bounding box center [496, 198] width 78 height 13
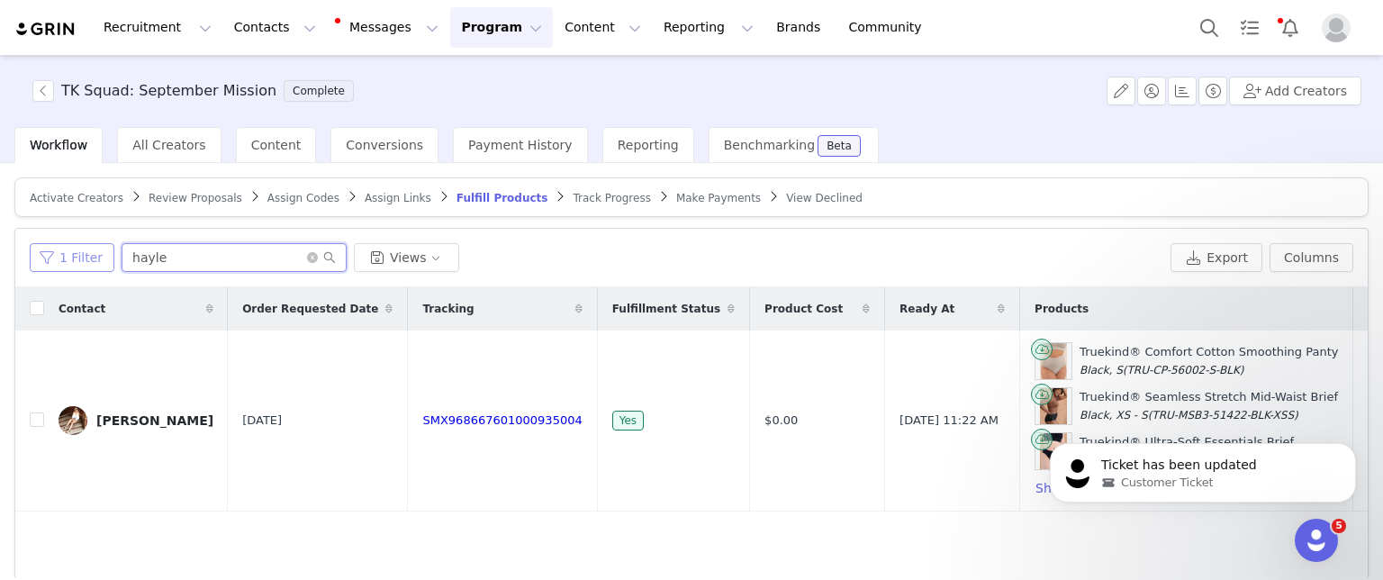
drag, startPoint x: 162, startPoint y: 254, endPoint x: 52, endPoint y: 257, distance: 109.9
click at [52, 257] on div "1 Filter hayle Views" at bounding box center [597, 257] width 1134 height 29
drag, startPoint x: 522, startPoint y: 415, endPoint x: 368, endPoint y: 403, distance: 154.4
click at [408, 403] on td "SMX968667601000935004" at bounding box center [502, 421] width 189 height 180
copy link "SMX968667601000935004"
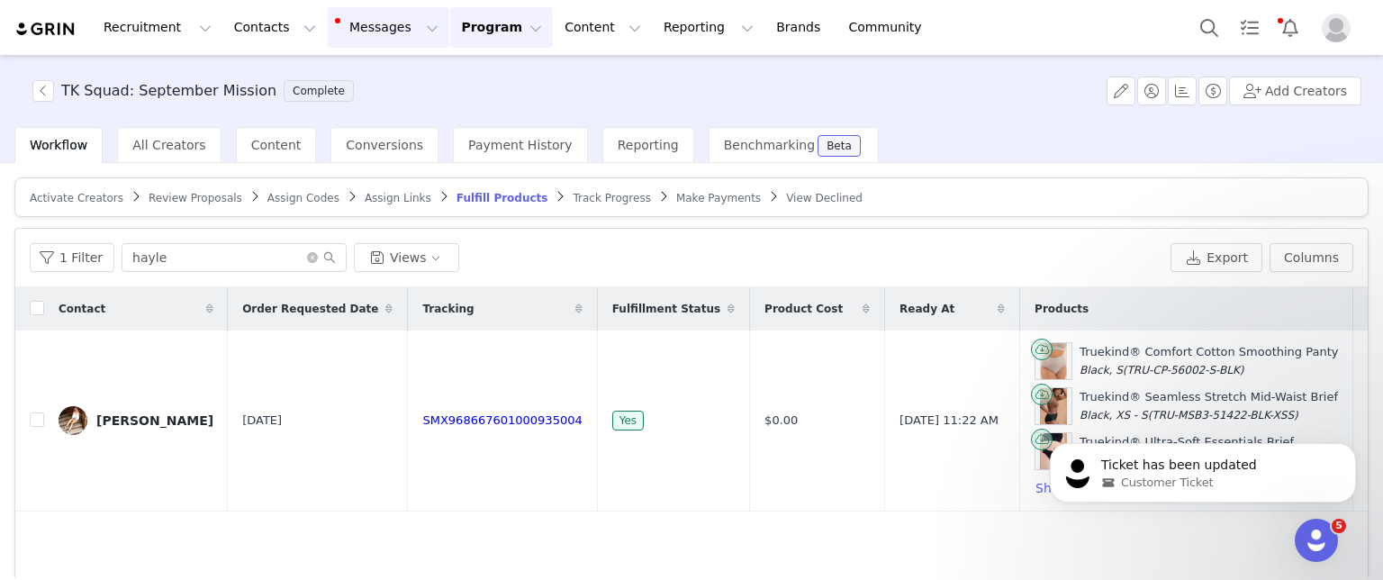
click at [349, 31] on button "Messages Messages" at bounding box center [389, 27] width 122 height 41
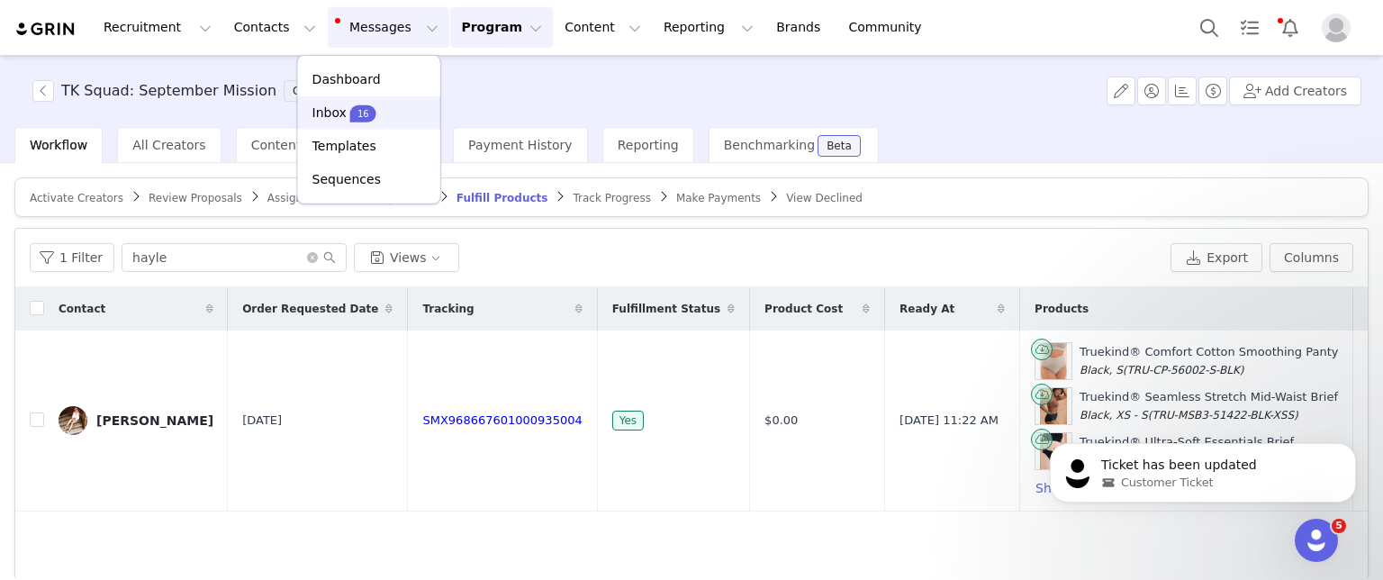
click at [382, 104] on div "Inbox 16" at bounding box center [369, 113] width 121 height 19
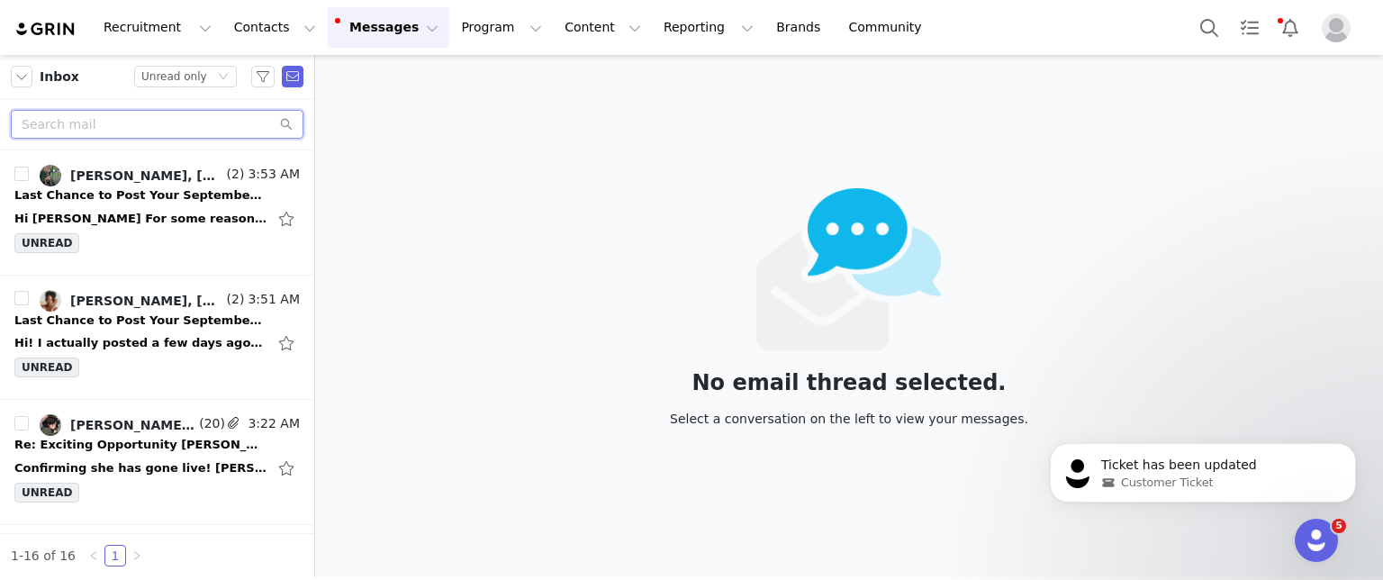
click at [129, 122] on input "text" at bounding box center [157, 124] width 293 height 29
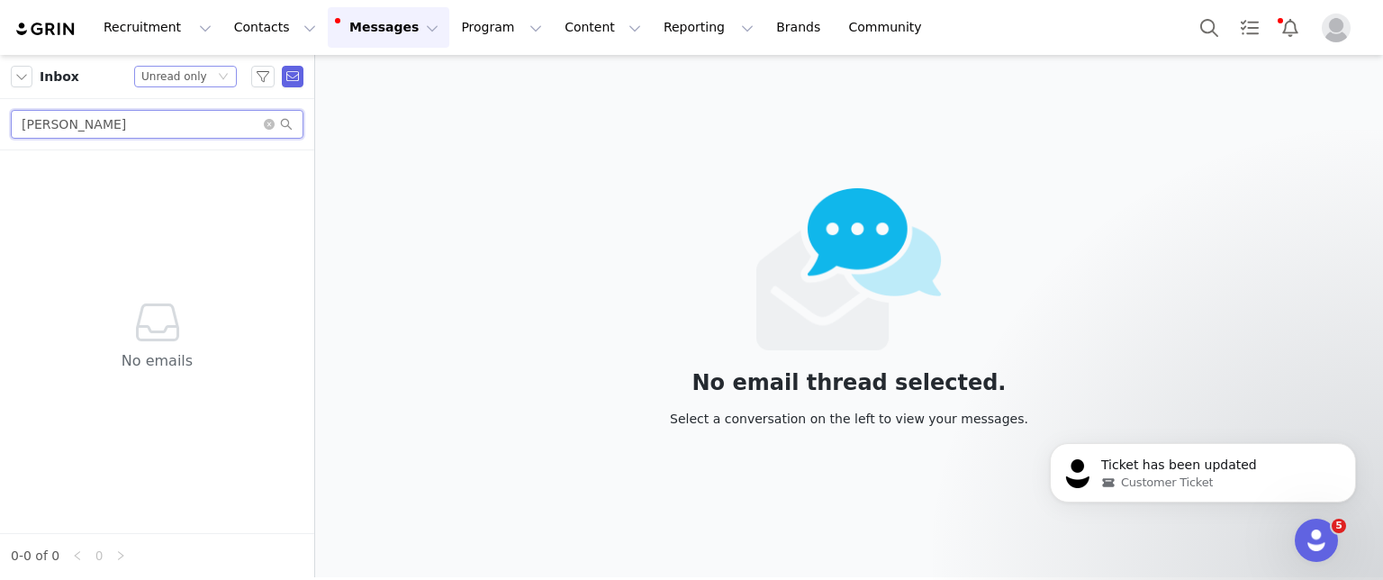
type input "stephanie"
click at [174, 72] on div "Unread only" at bounding box center [174, 77] width 66 height 20
click at [175, 99] on li "All threads" at bounding box center [186, 109] width 103 height 29
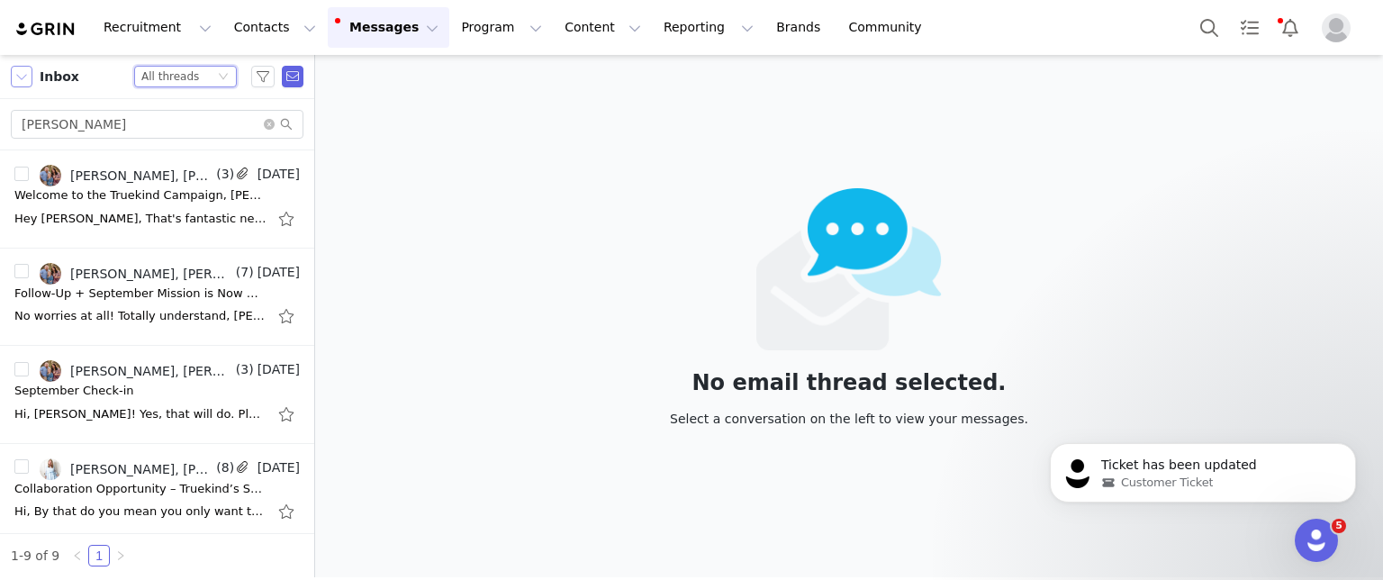
click at [22, 75] on button "button" at bounding box center [22, 77] width 22 height 22
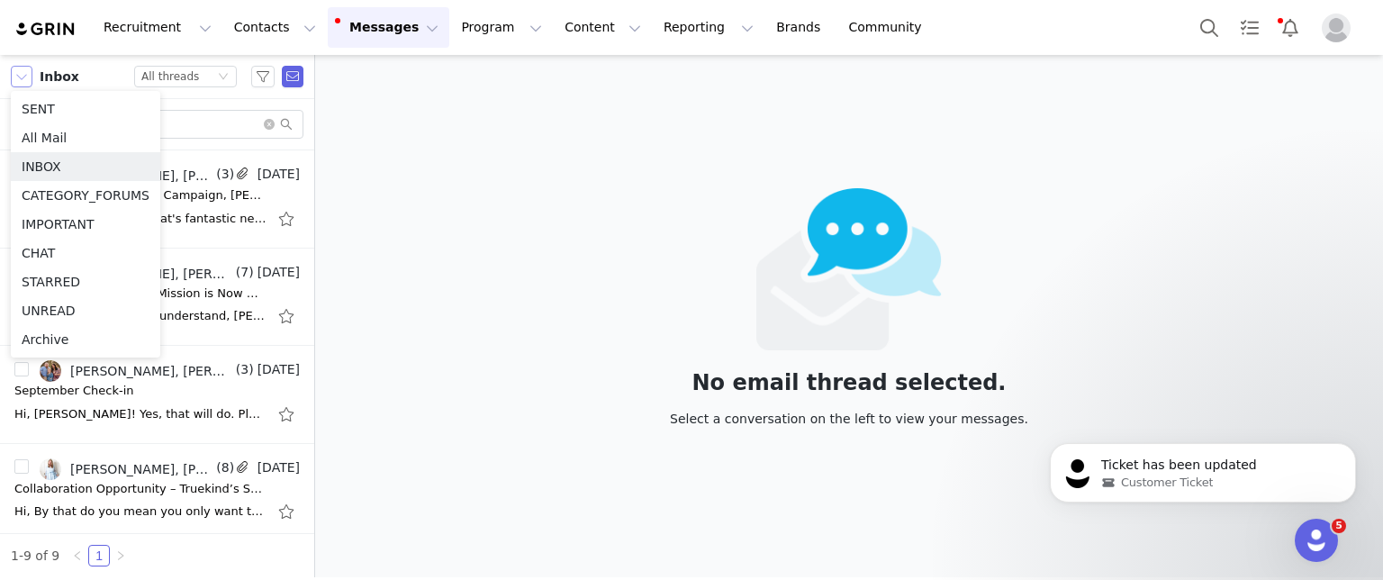
click at [22, 75] on button "button" at bounding box center [22, 77] width 22 height 22
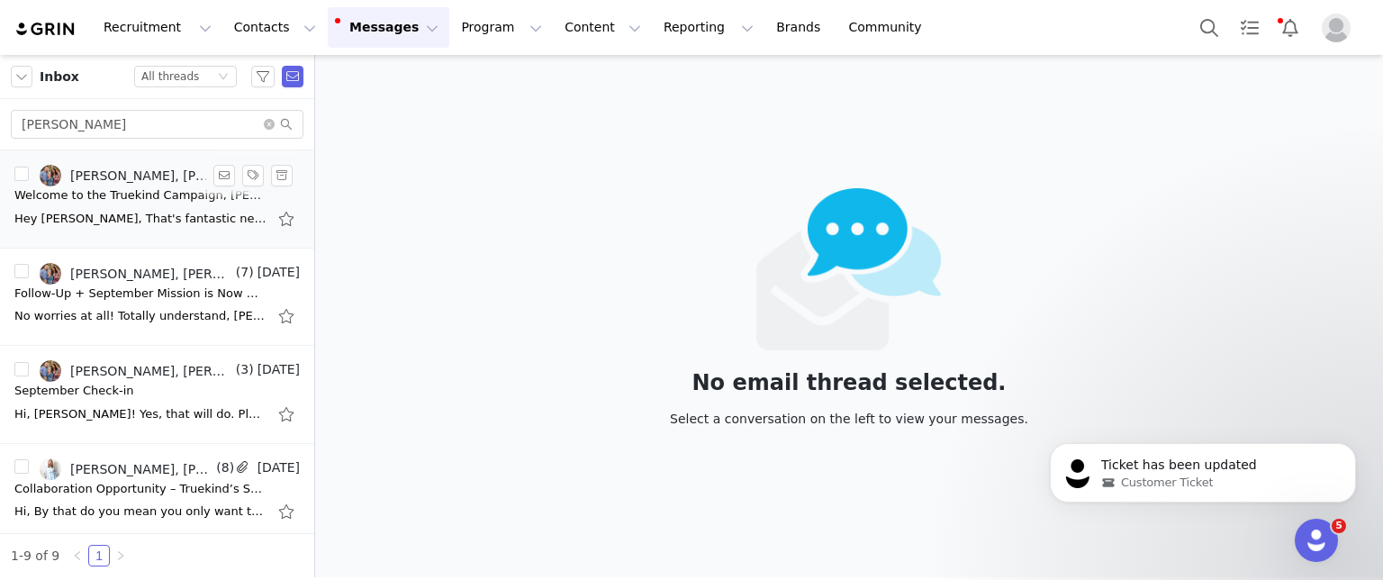
click at [137, 204] on div "Hey [PERSON_NAME], That's fantastic news! I'm so glad to hear that you're happy…" at bounding box center [156, 218] width 285 height 29
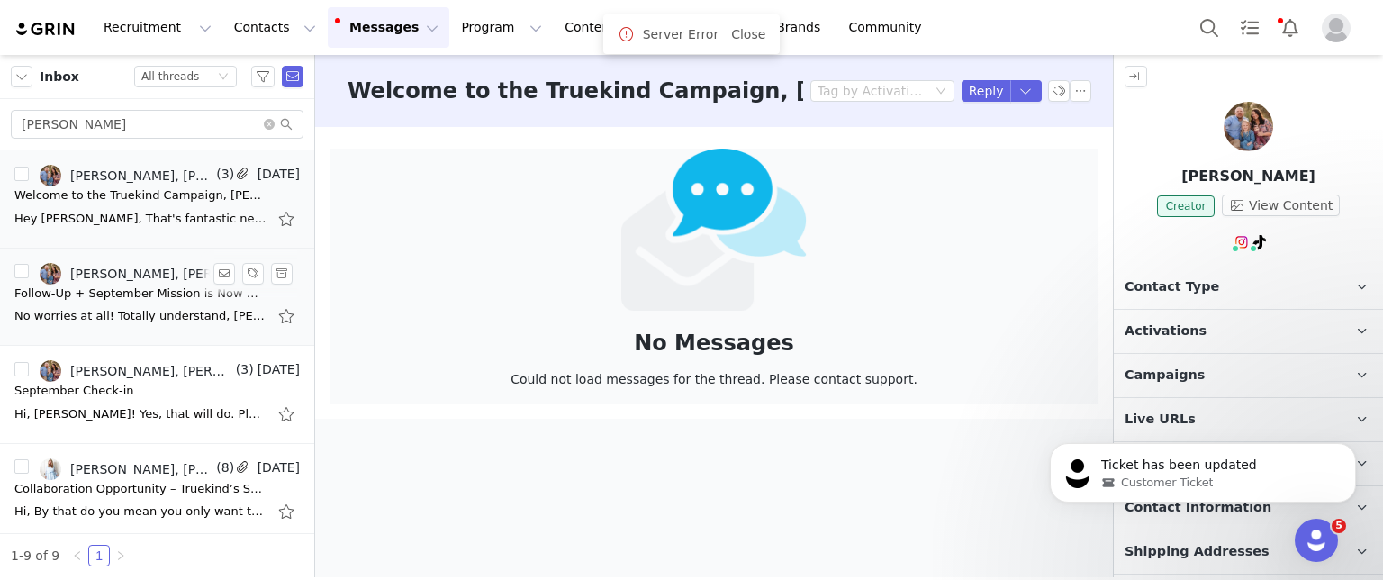
click at [126, 294] on div "Follow-Up + September Mission is Now Open" at bounding box center [140, 294] width 252 height 18
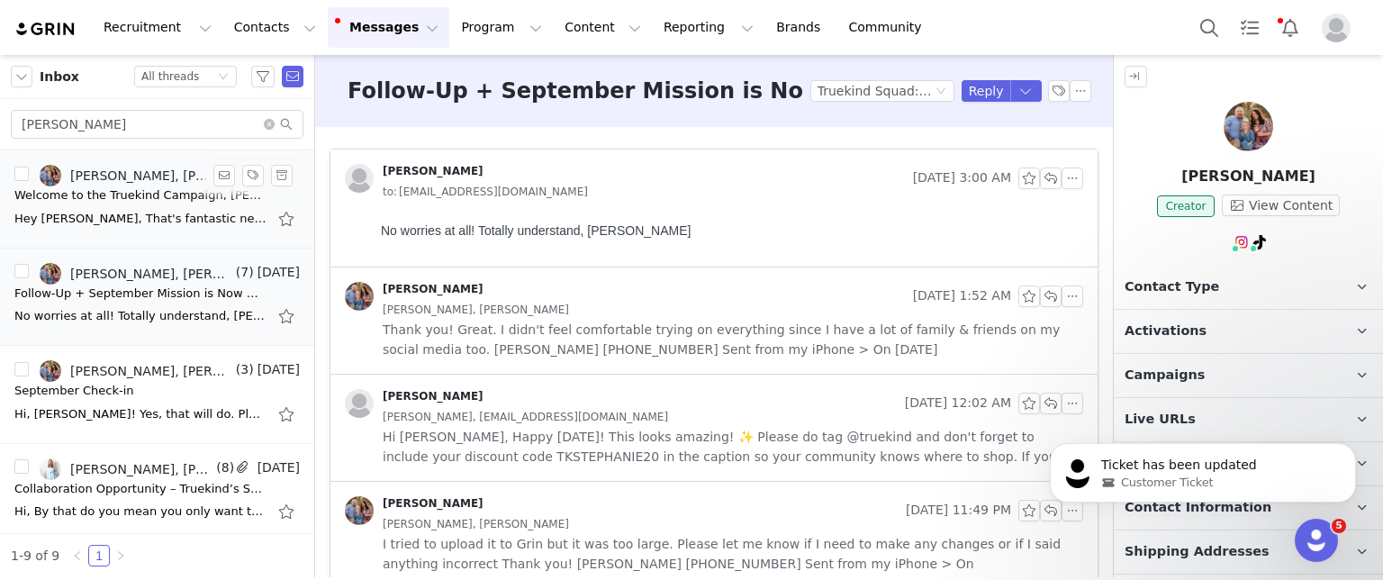
click at [158, 214] on div "Hey [PERSON_NAME], That's fantastic news! I'm so glad to hear that you're happy…" at bounding box center [140, 219] width 252 height 18
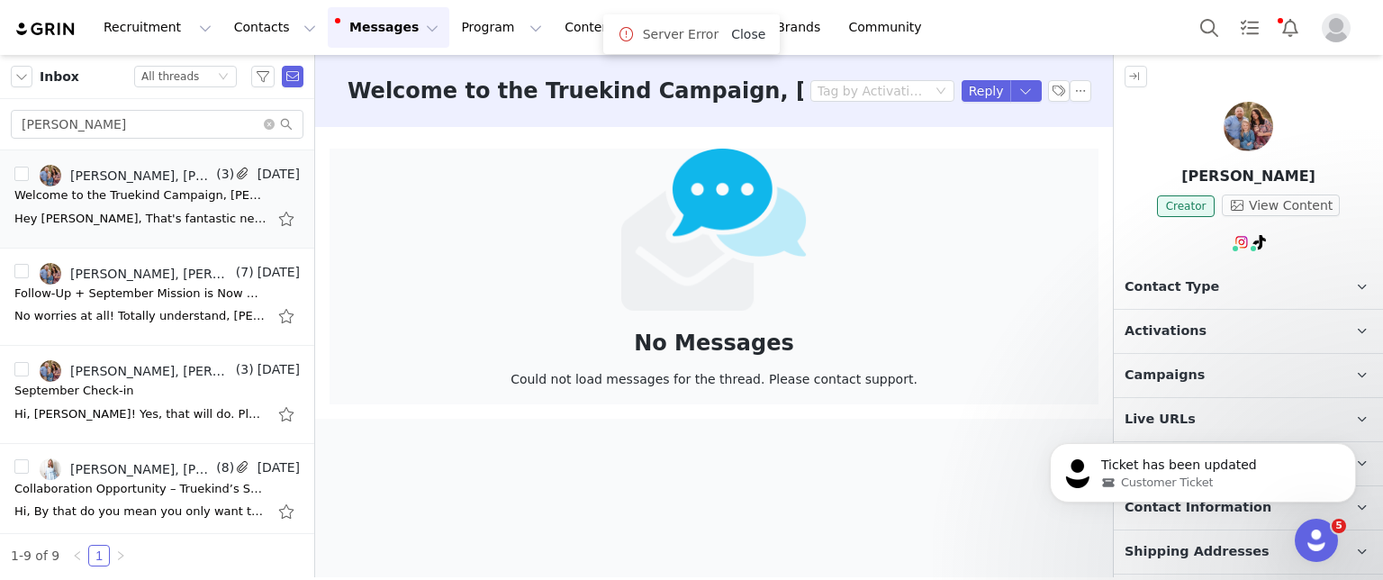
click at [751, 30] on link "Close" at bounding box center [748, 34] width 34 height 14
click at [461, 25] on button "Program Program" at bounding box center [501, 27] width 103 height 41
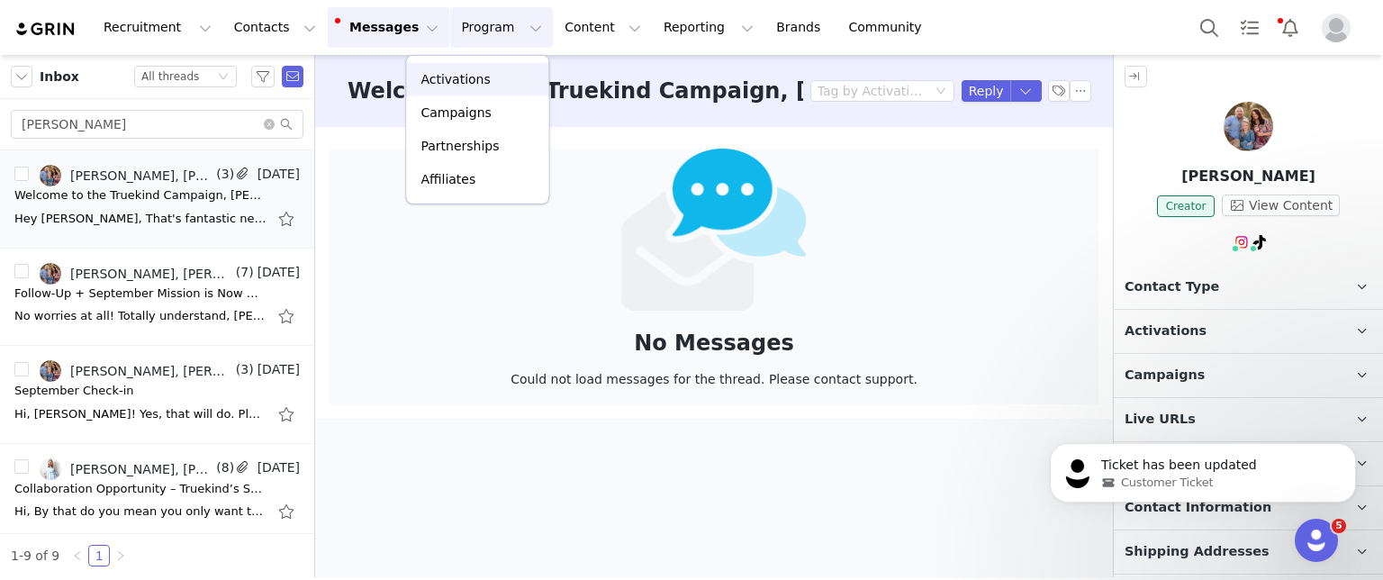
click at [443, 83] on p "Activations" at bounding box center [455, 79] width 69 height 19
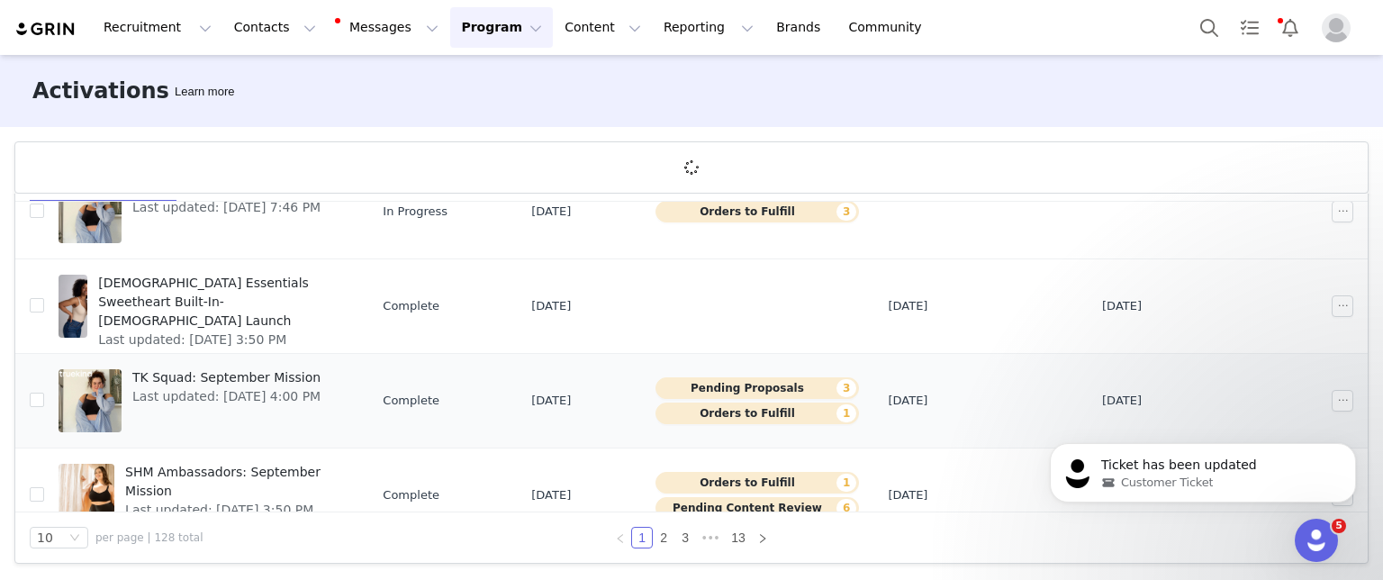
scroll to position [360, 0]
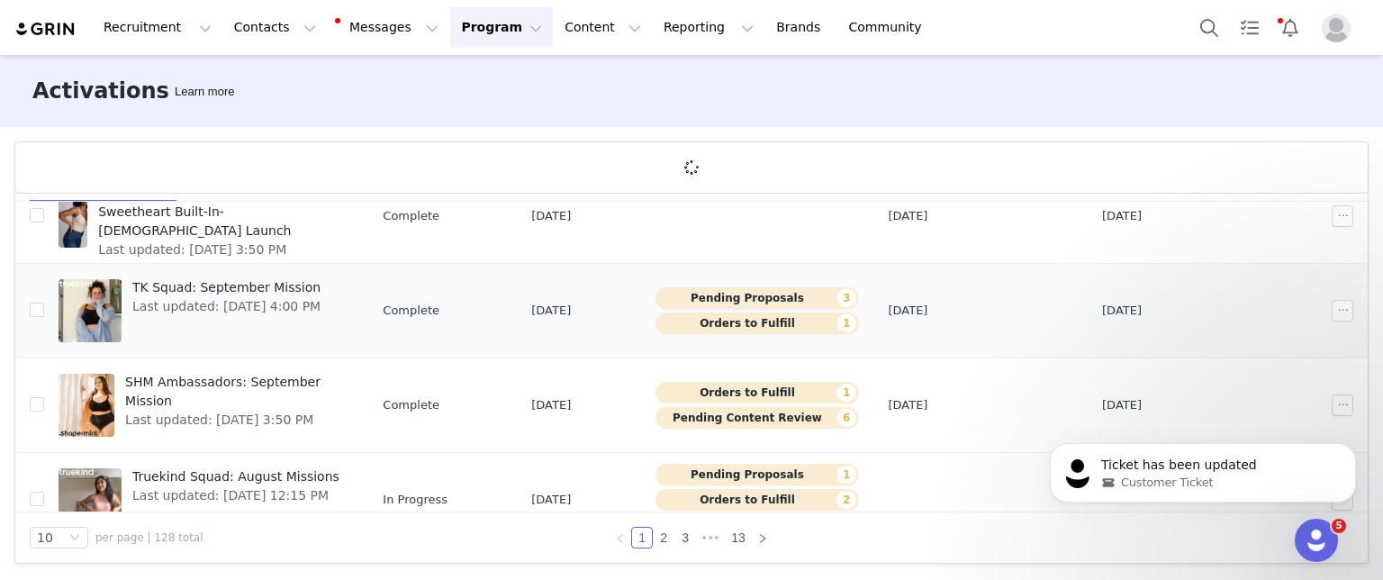
click at [239, 281] on span "TK Squad: September Mission" at bounding box center [226, 287] width 188 height 19
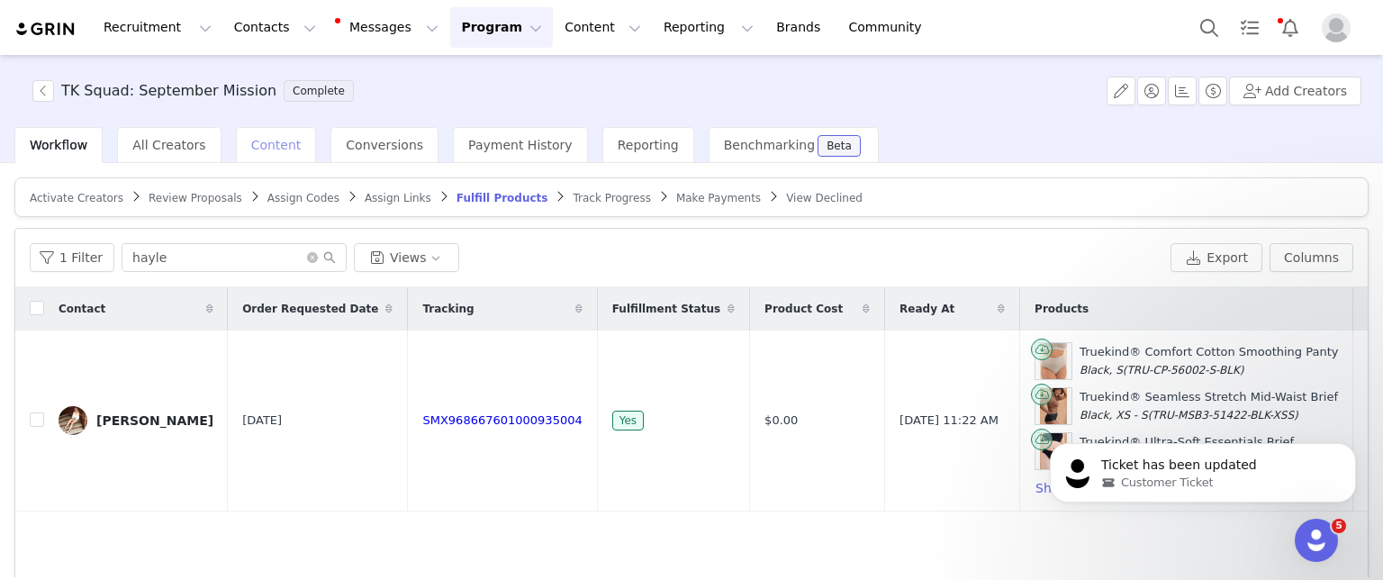
click at [271, 141] on span "Content" at bounding box center [276, 145] width 50 height 14
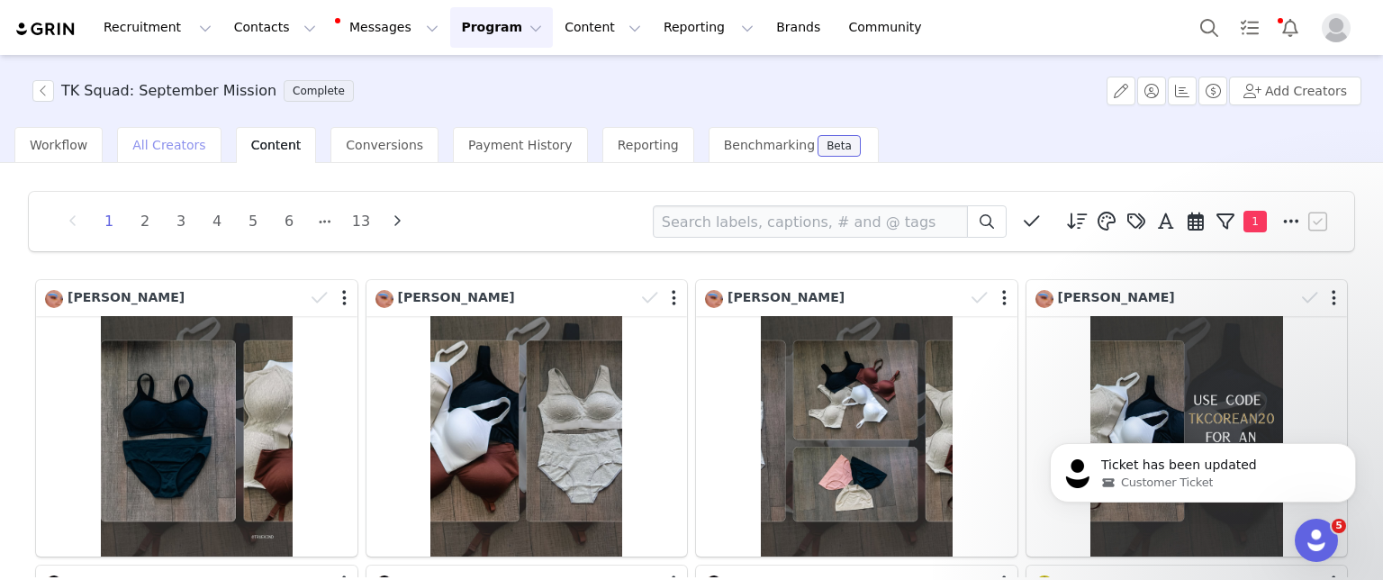
click at [173, 144] on span "All Creators" at bounding box center [168, 145] width 73 height 14
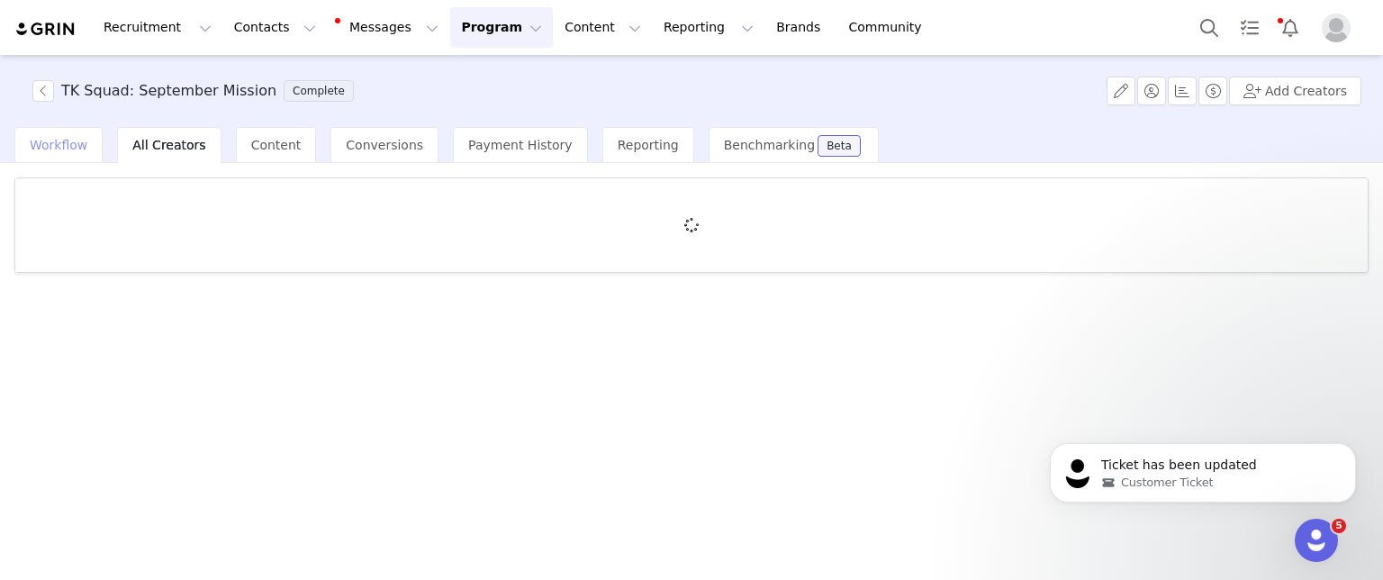
click at [61, 143] on span "Workflow" at bounding box center [59, 145] width 58 height 14
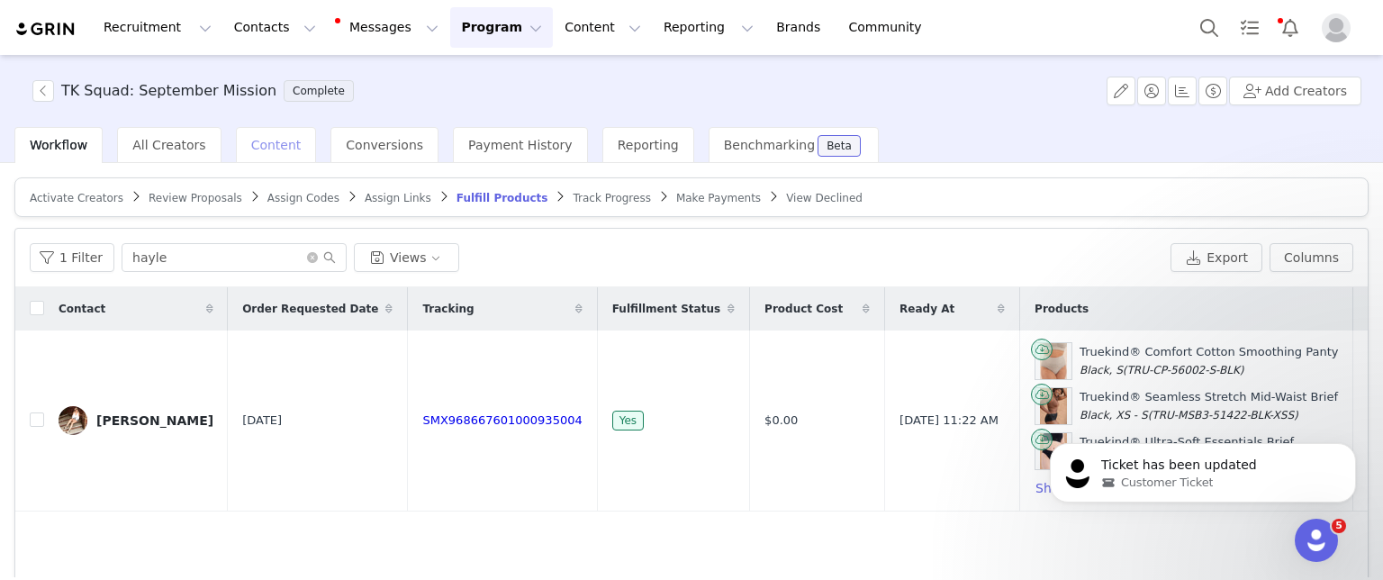
click at [256, 150] on span "Content" at bounding box center [276, 145] width 50 height 14
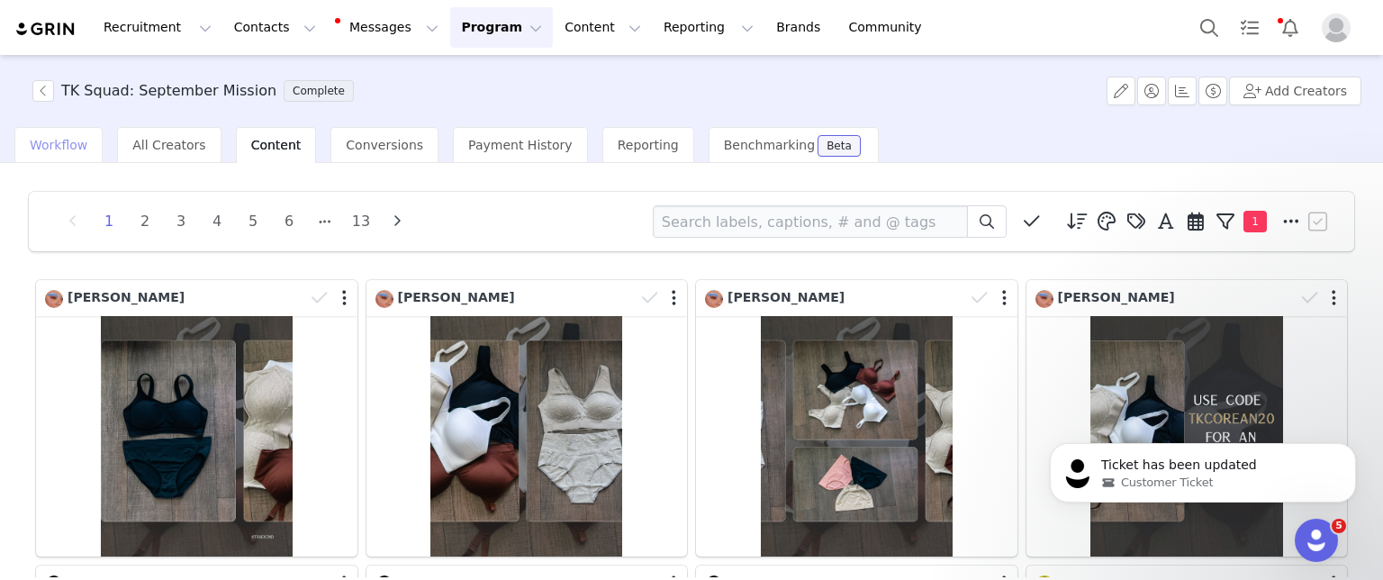
click at [69, 145] on span "Workflow" at bounding box center [59, 145] width 58 height 14
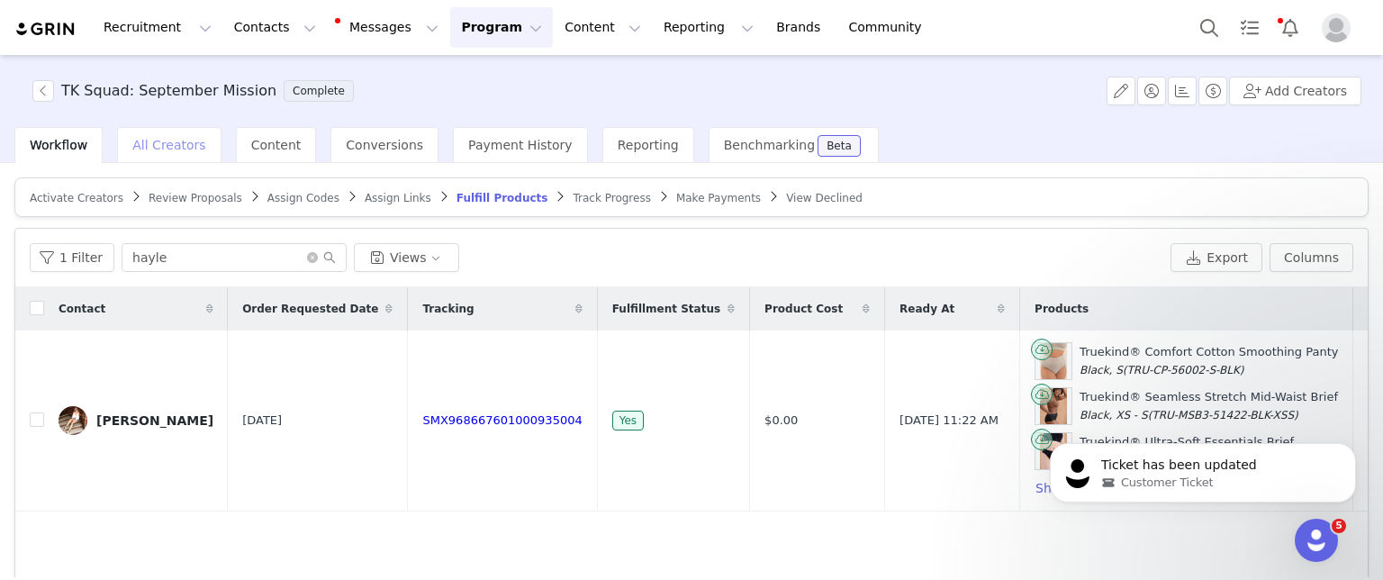
click at [191, 138] on span "All Creators" at bounding box center [168, 145] width 73 height 14
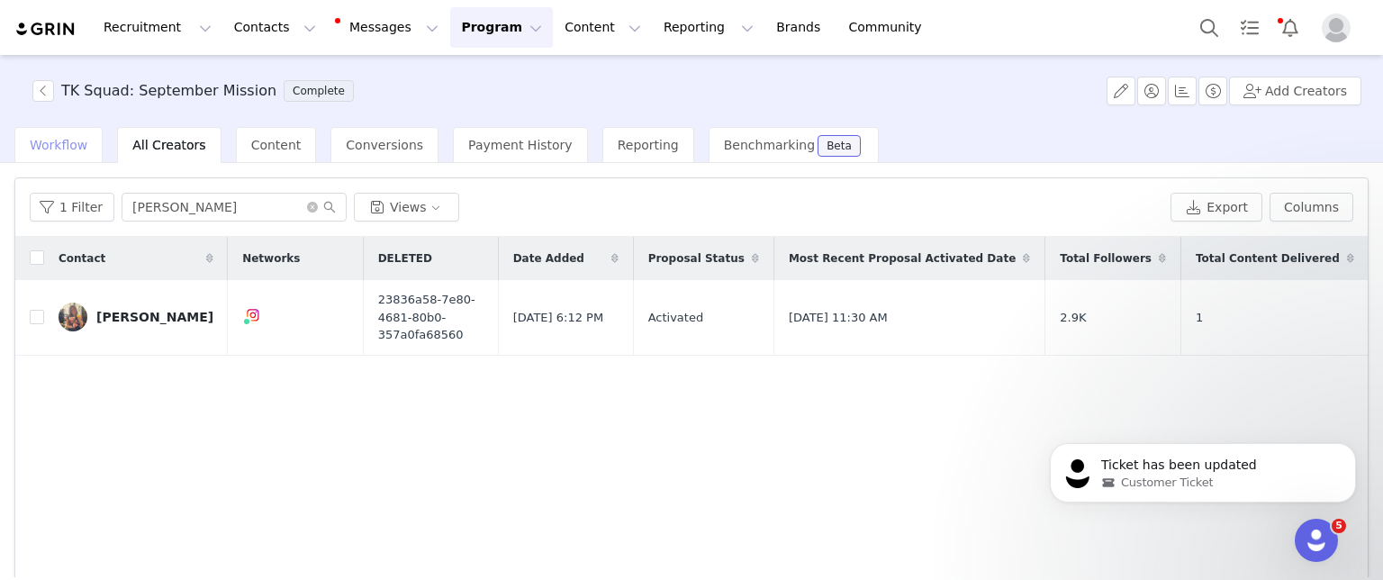
click at [65, 158] on div "Workflow" at bounding box center [58, 145] width 88 height 36
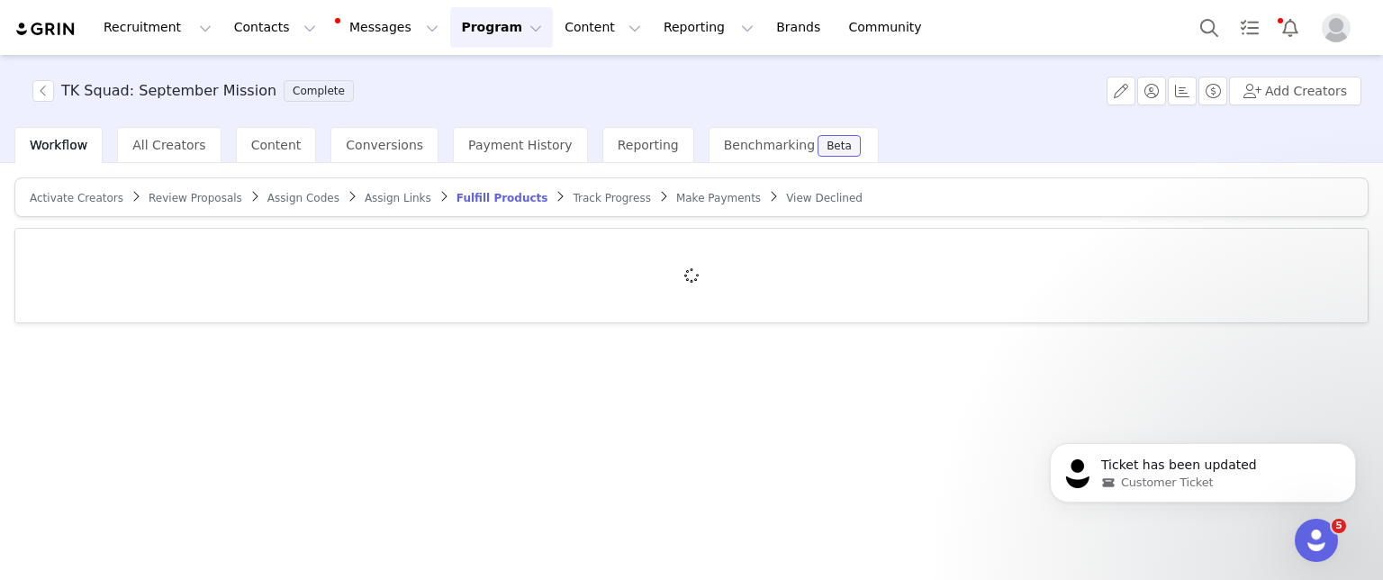
click at [573, 199] on span "Track Progress" at bounding box center [611, 198] width 77 height 13
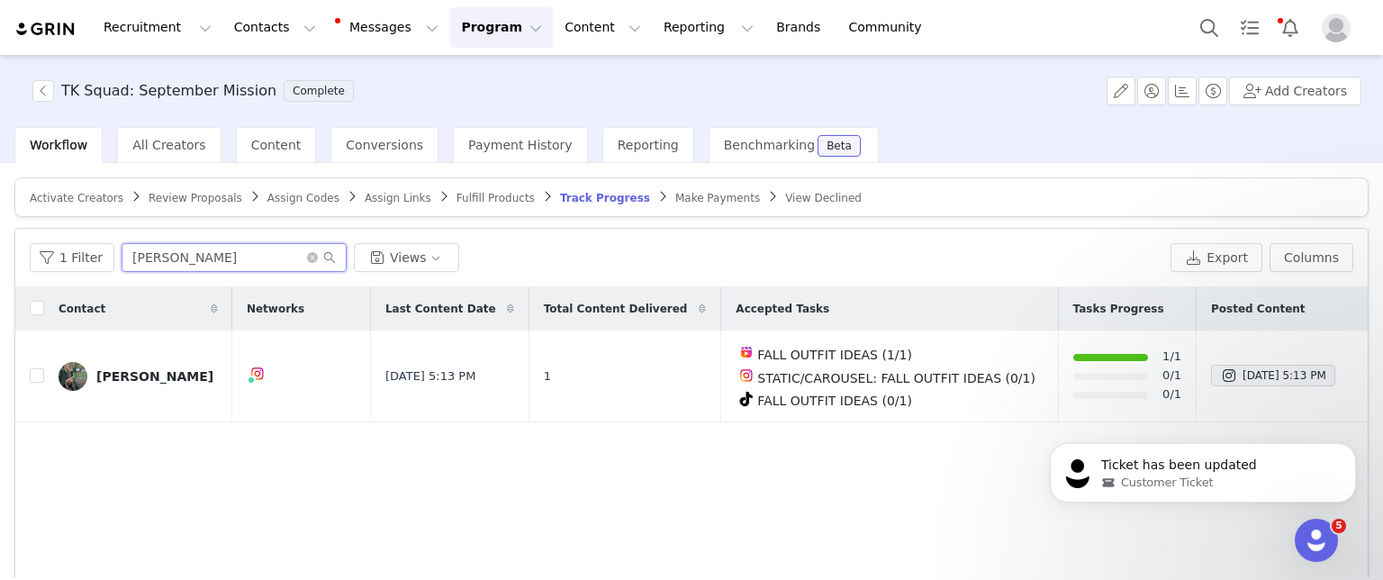
drag, startPoint x: 206, startPoint y: 264, endPoint x: 0, endPoint y: 250, distance: 206.7
click at [32, 259] on div "1 Filter mandy Views" at bounding box center [597, 257] width 1134 height 29
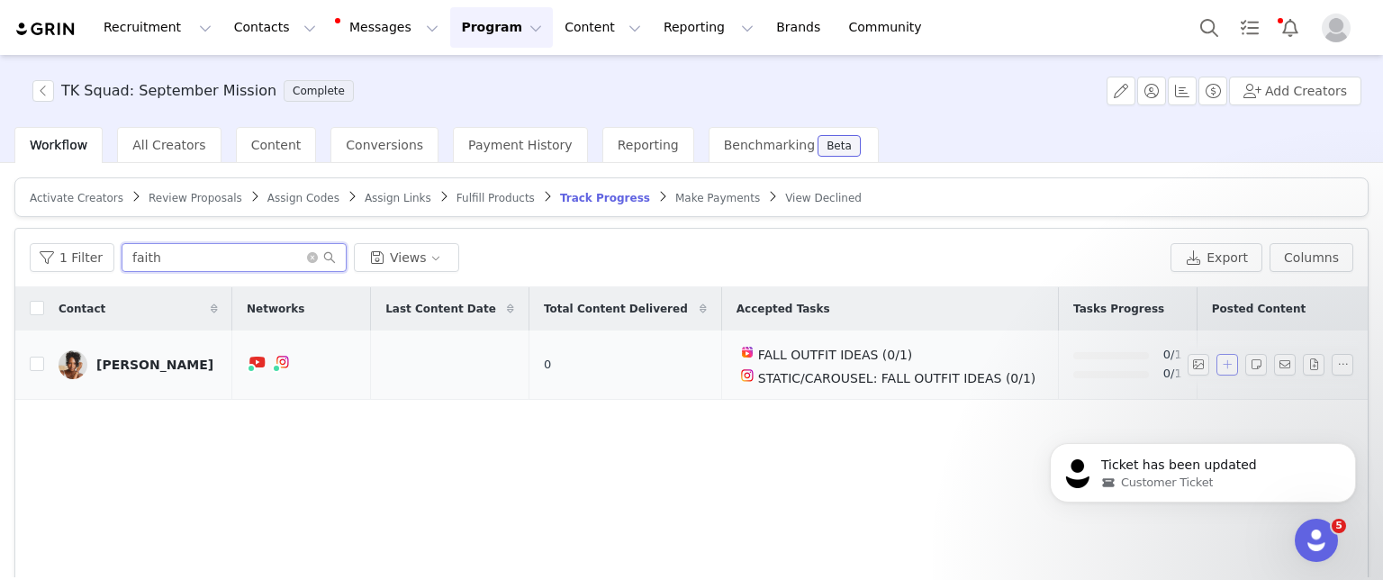
type input "faith"
click at [1217, 365] on button "button" at bounding box center [1228, 365] width 22 height 22
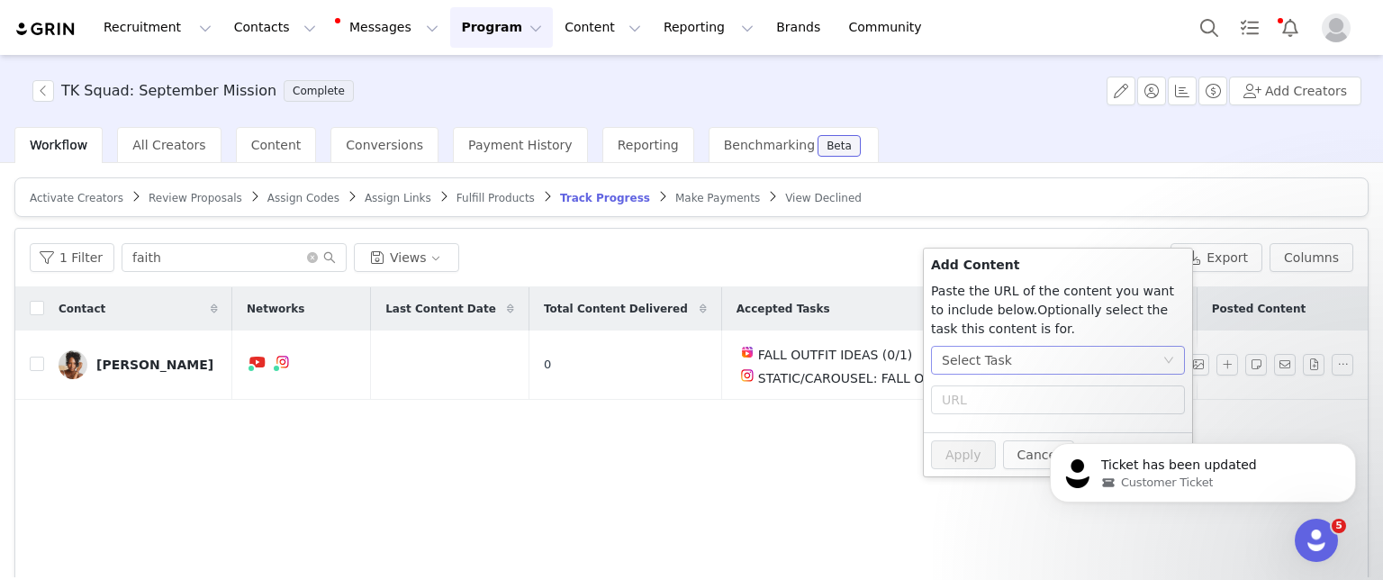
click at [1073, 360] on div "Select Task" at bounding box center [1052, 360] width 221 height 27
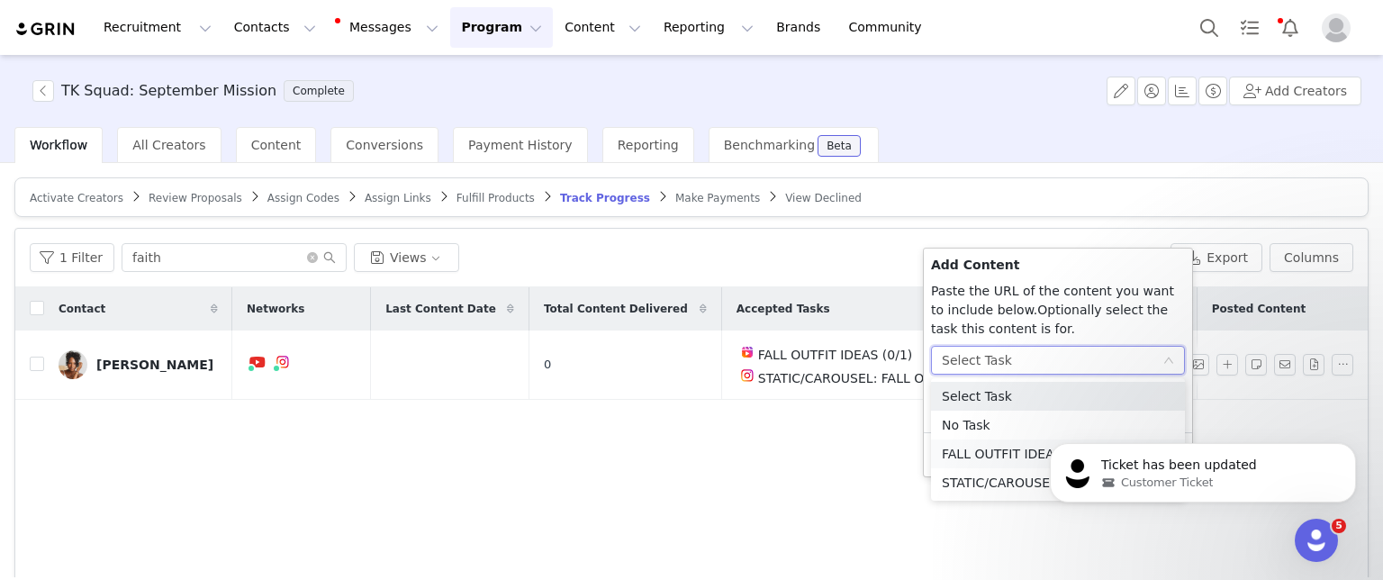
click at [978, 450] on li "FALL OUTFIT IDEAS (Instagram)" at bounding box center [1058, 453] width 254 height 29
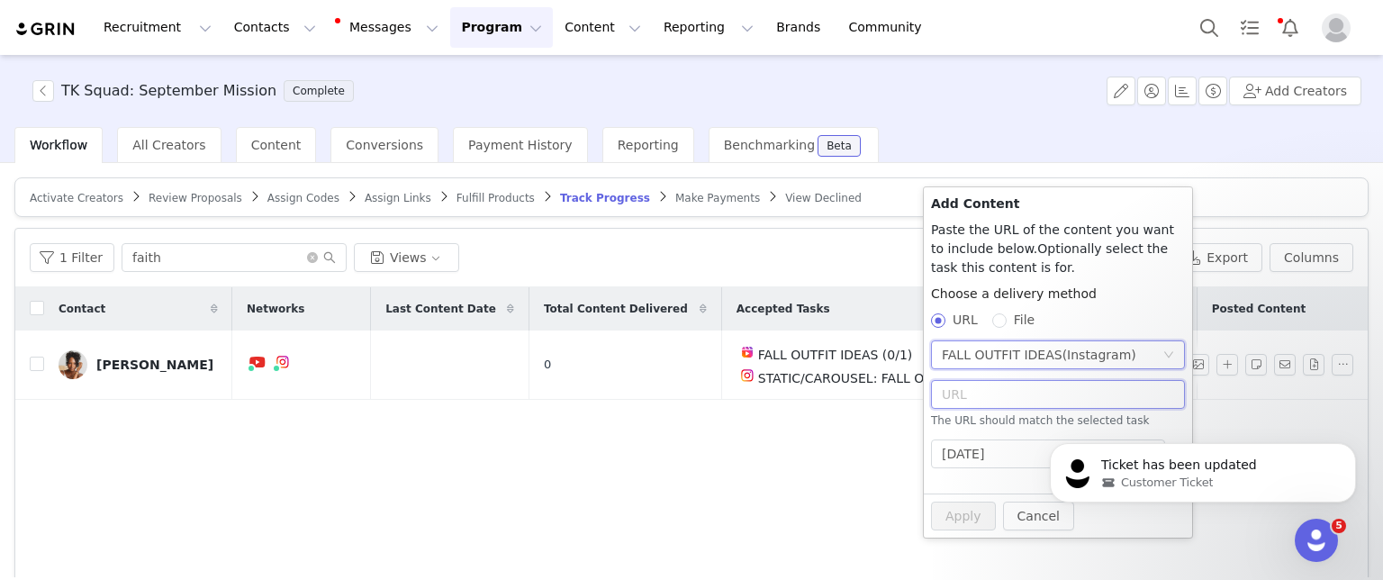
click at [976, 393] on input "text" at bounding box center [1058, 394] width 254 height 29
paste input "https://www.instagram.com/reel/DPH6A51kawg/"
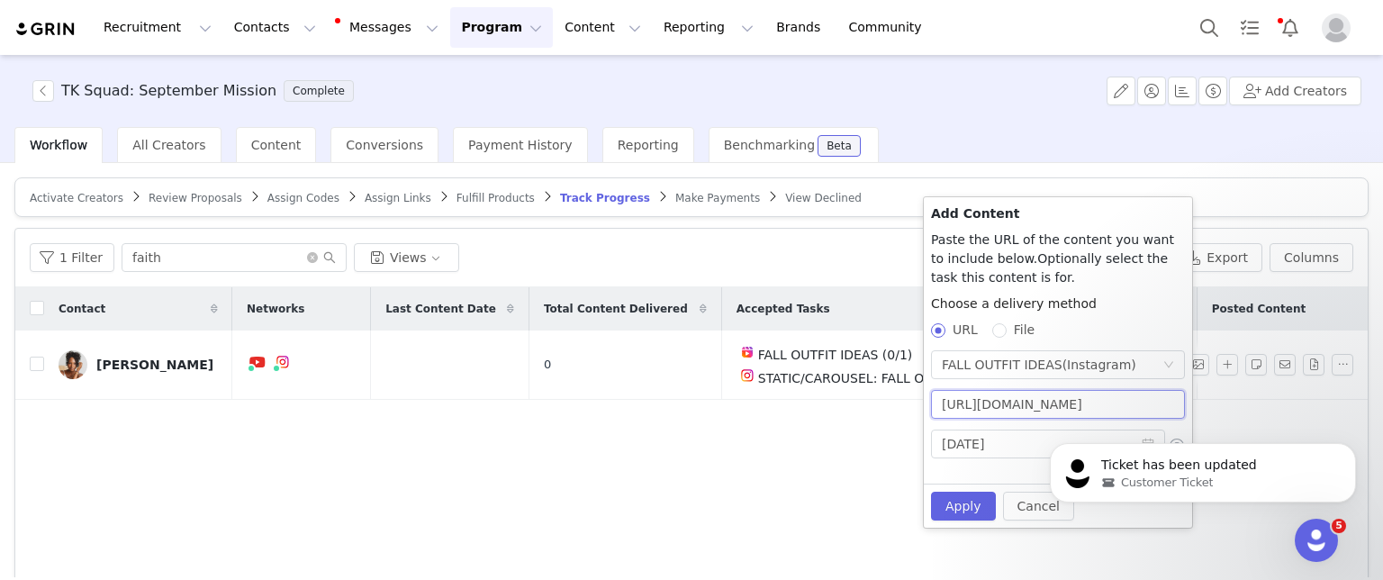
scroll to position [0, 37]
type input "https://www.instagram.com/reel/DPH6A51kawg/"
click at [960, 498] on button "Apply" at bounding box center [963, 506] width 65 height 29
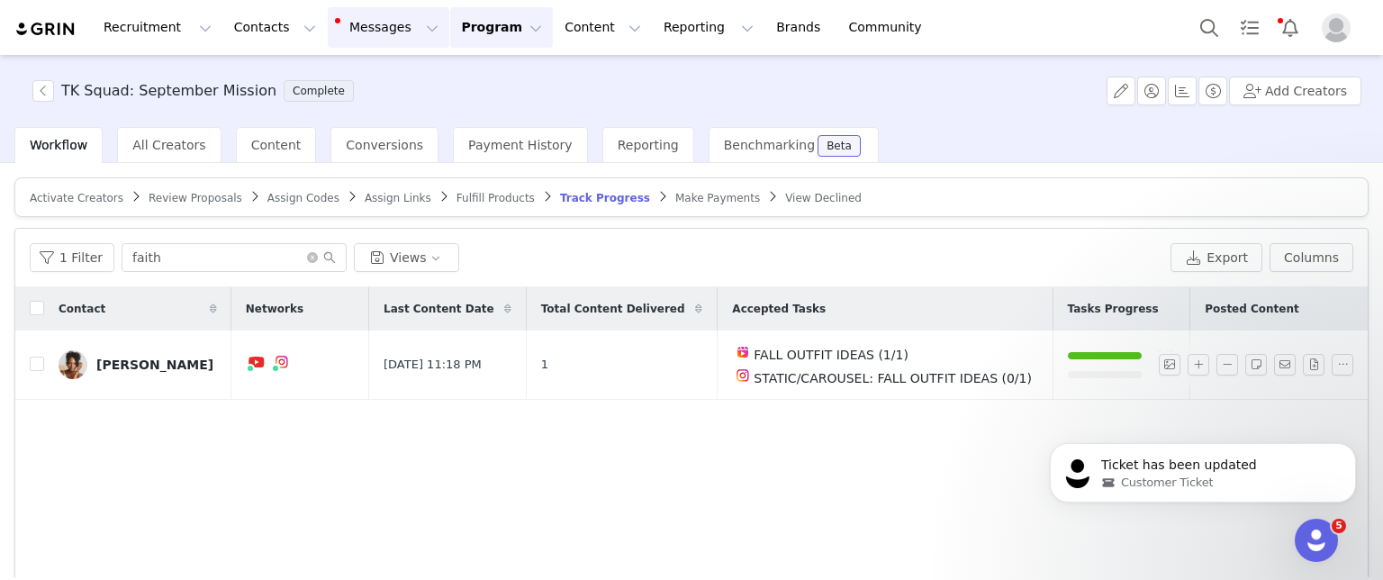
click at [379, 32] on button "Messages Messages" at bounding box center [389, 27] width 122 height 41
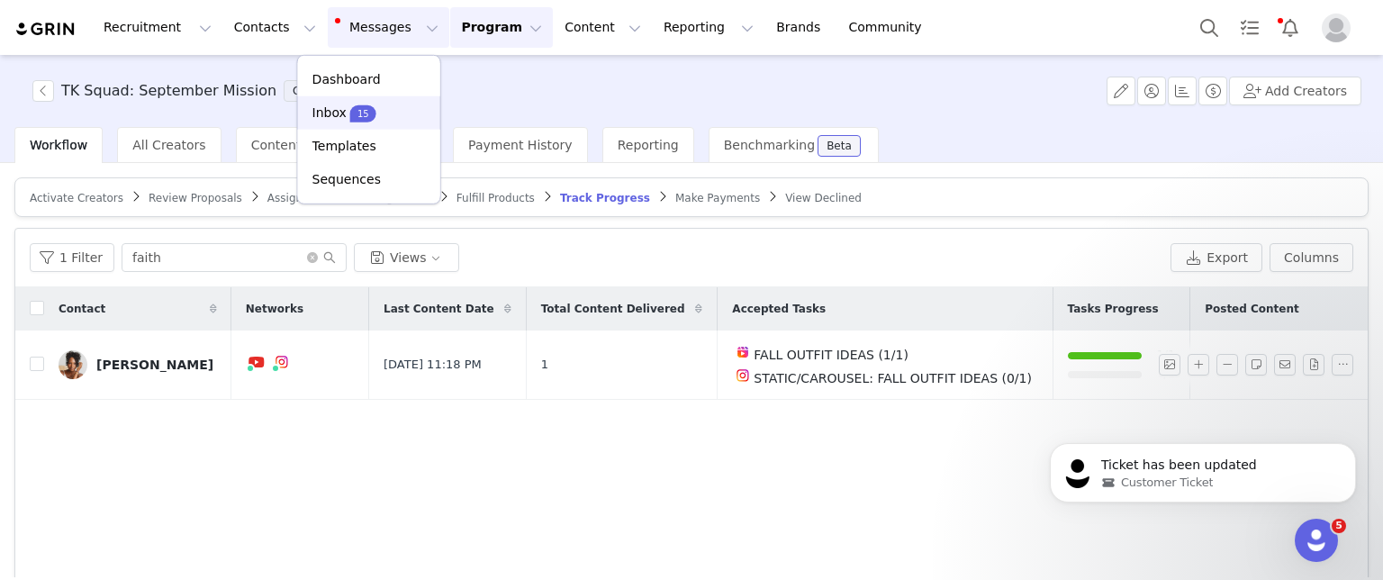
click at [358, 108] on p "15" at bounding box center [364, 113] width 12 height 14
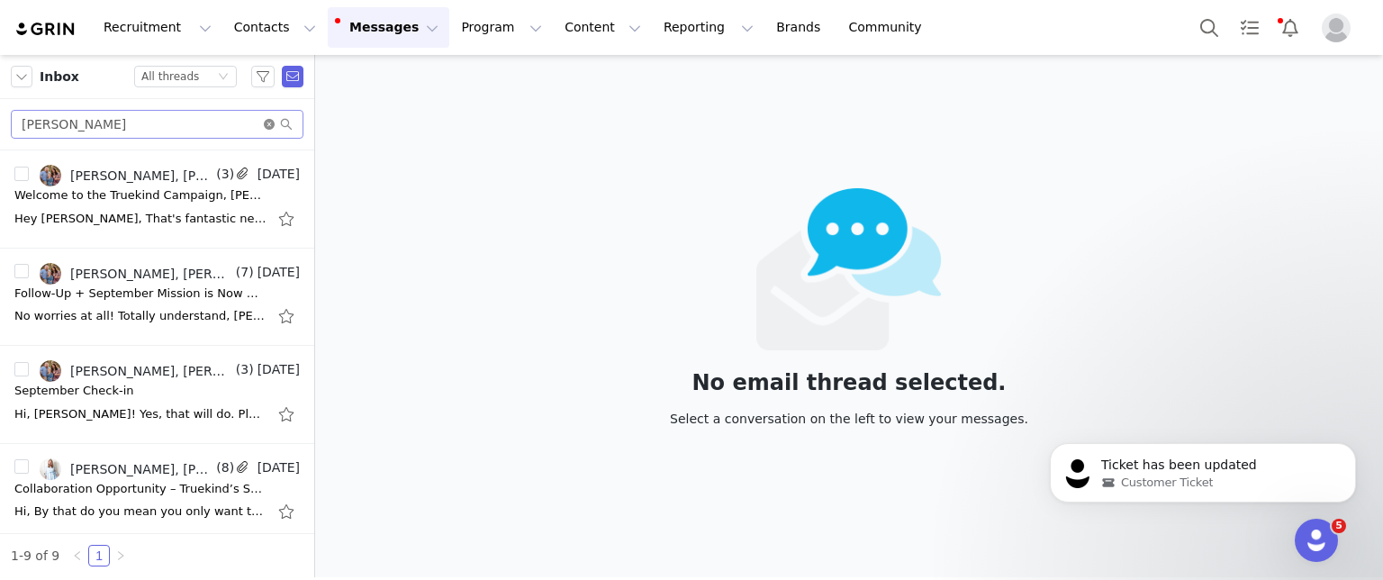
click at [268, 128] on icon "icon: close-circle" at bounding box center [269, 124] width 11 height 11
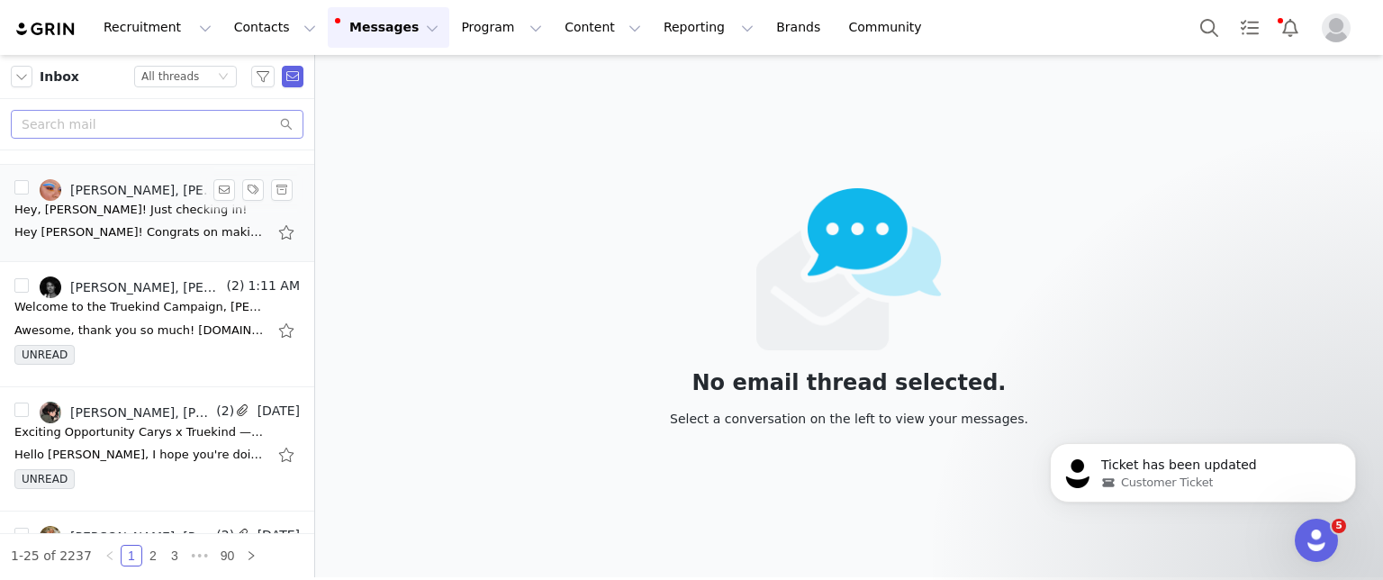
scroll to position [180, 0]
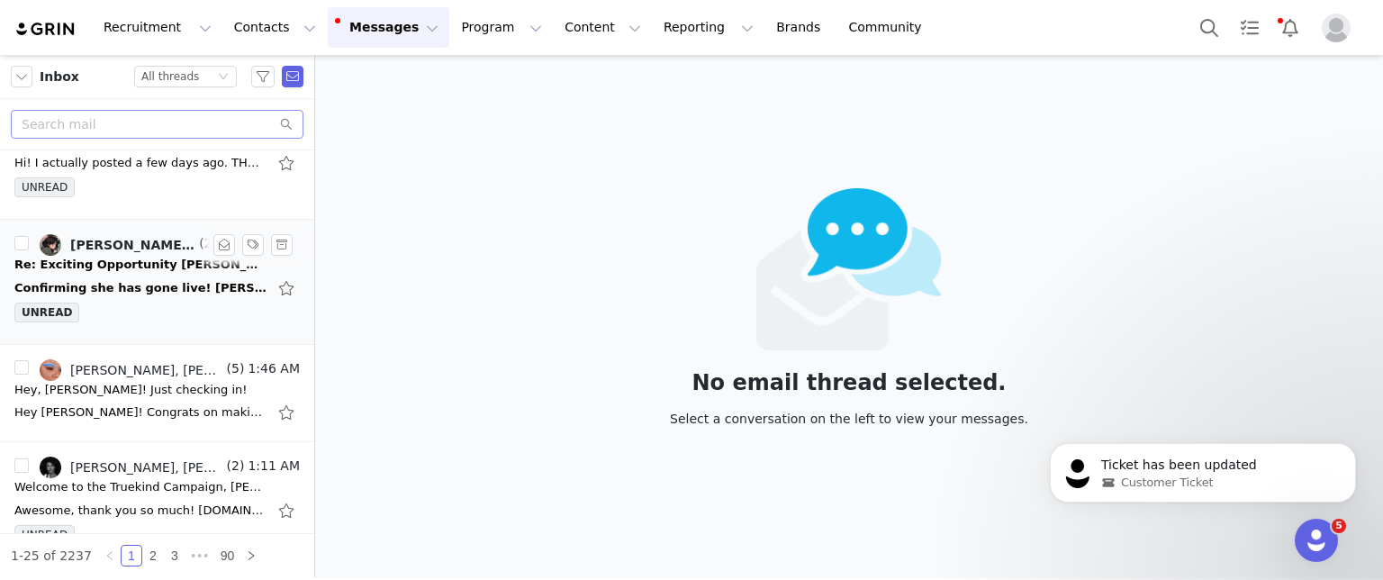
click at [127, 267] on div "Re: Exciting Opportunity [PERSON_NAME] x Truekind — Let’s Create Together!" at bounding box center [140, 265] width 252 height 18
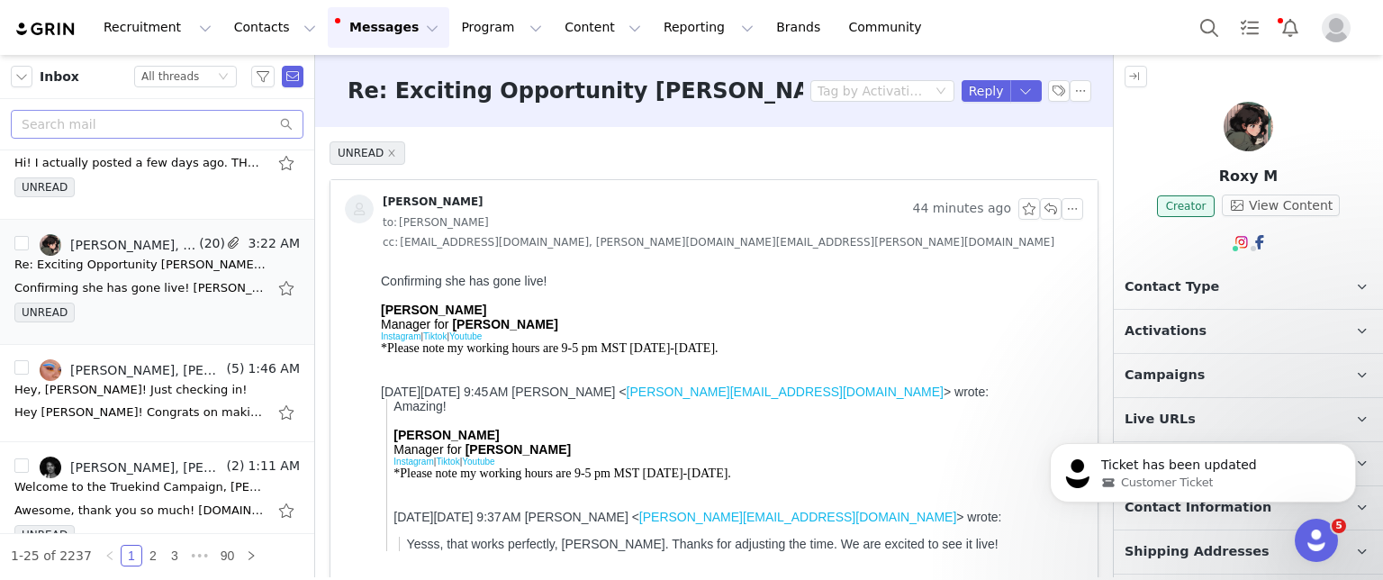
scroll to position [0, 0]
click at [1062, 212] on button "button" at bounding box center [1073, 209] width 22 height 22
click at [1051, 243] on li "Reply All" at bounding box center [1080, 240] width 77 height 29
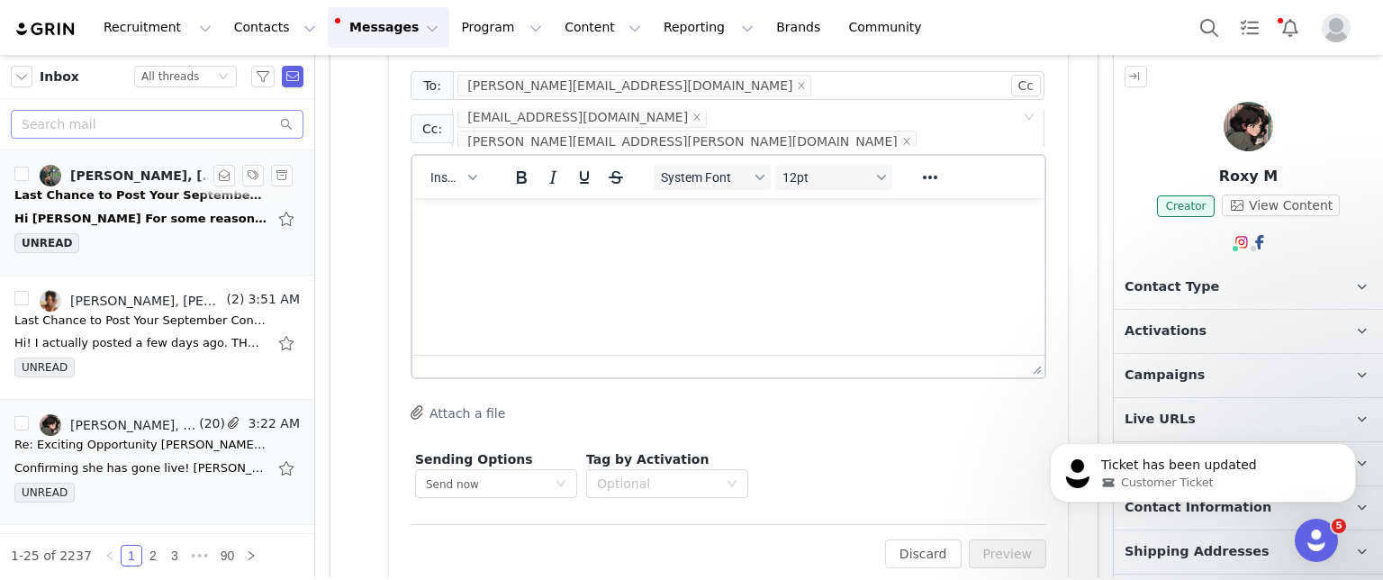
click at [145, 210] on div "Hi [PERSON_NAME] For some reason TikTok hasn't generated a code but the video i…" at bounding box center [140, 219] width 252 height 18
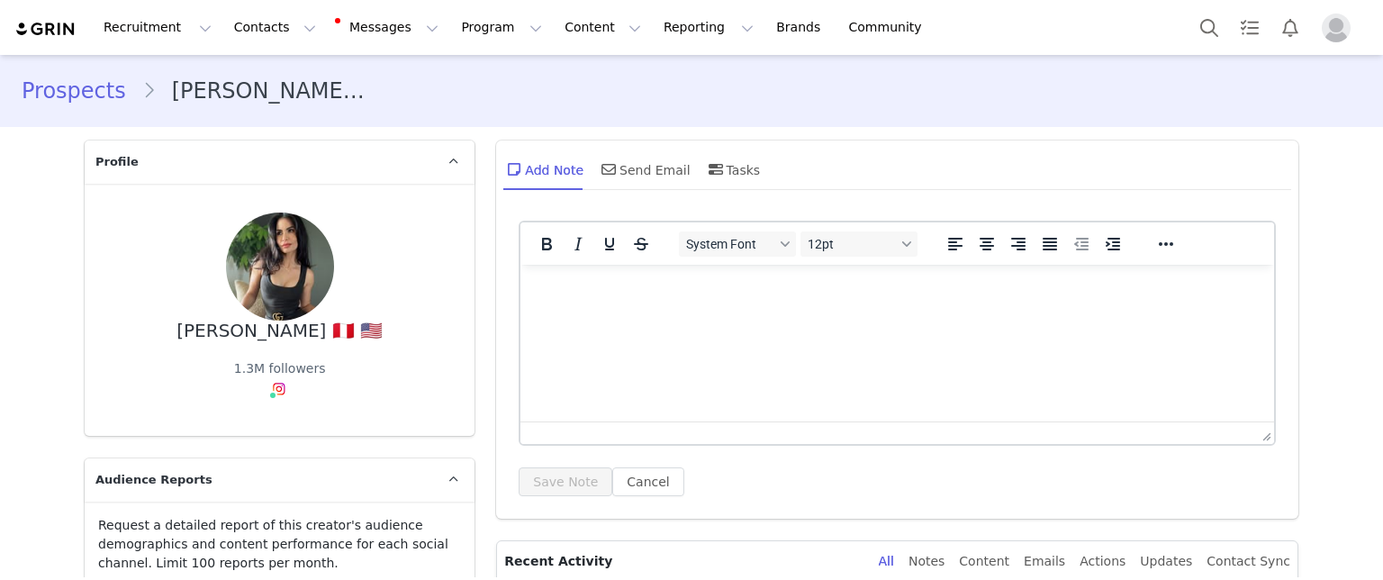
scroll to position [270, 0]
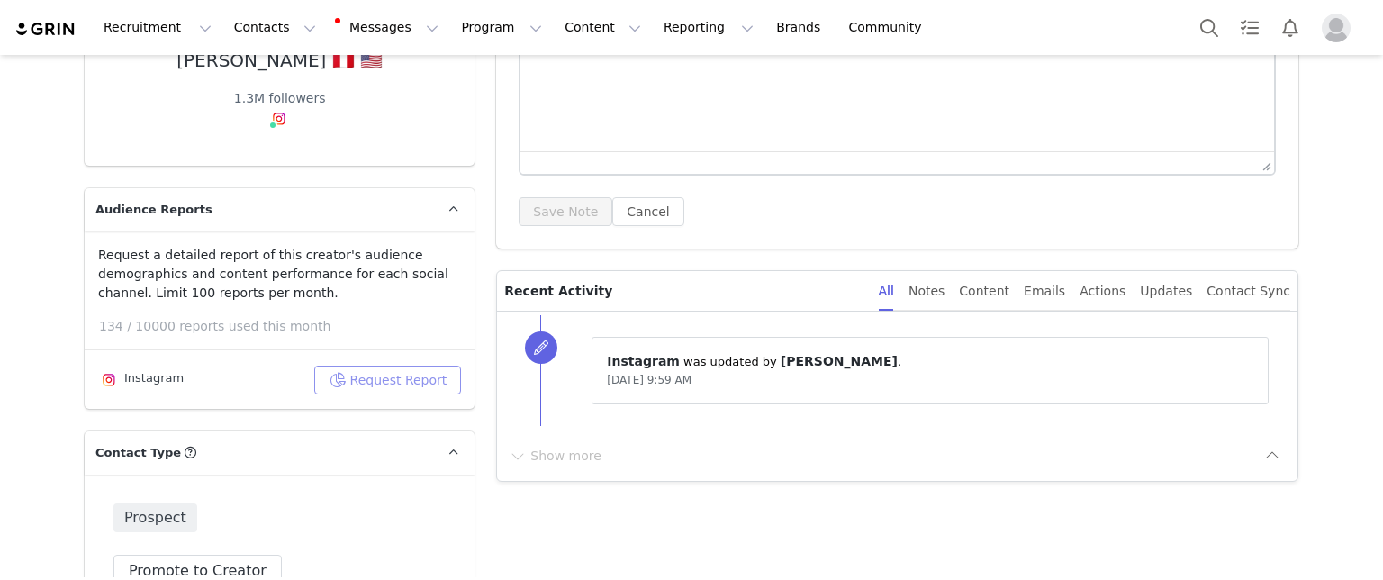
click at [376, 371] on button "Request Report" at bounding box center [388, 380] width 148 height 29
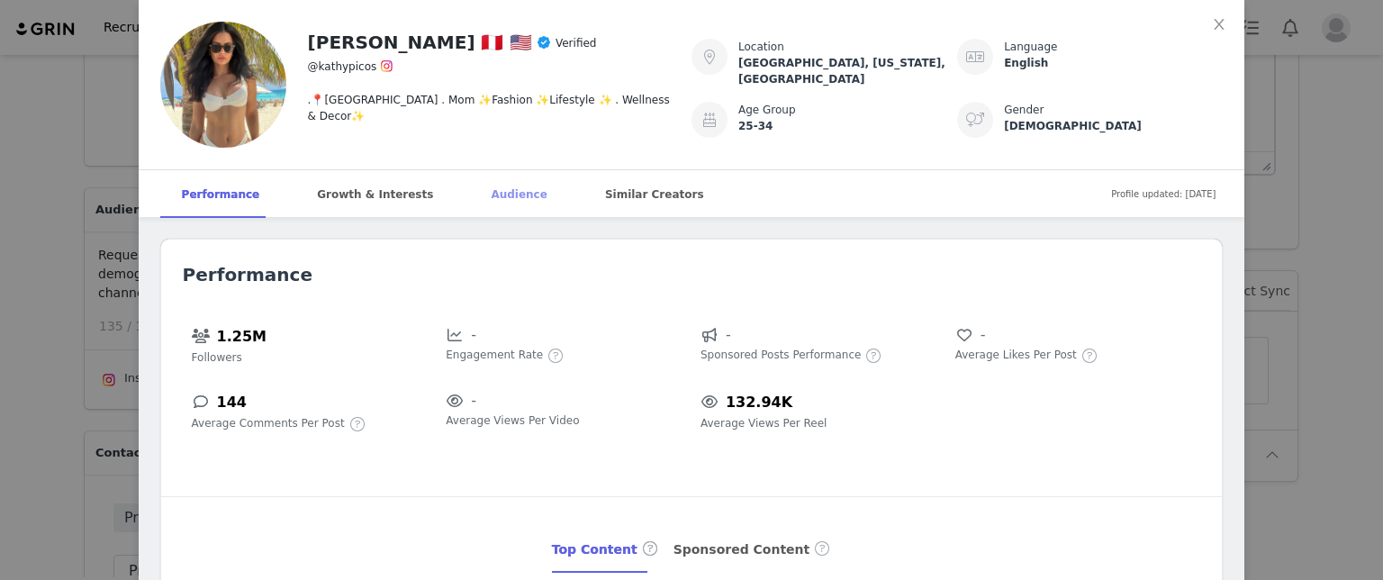
click at [485, 184] on div "Audience" at bounding box center [518, 194] width 99 height 49
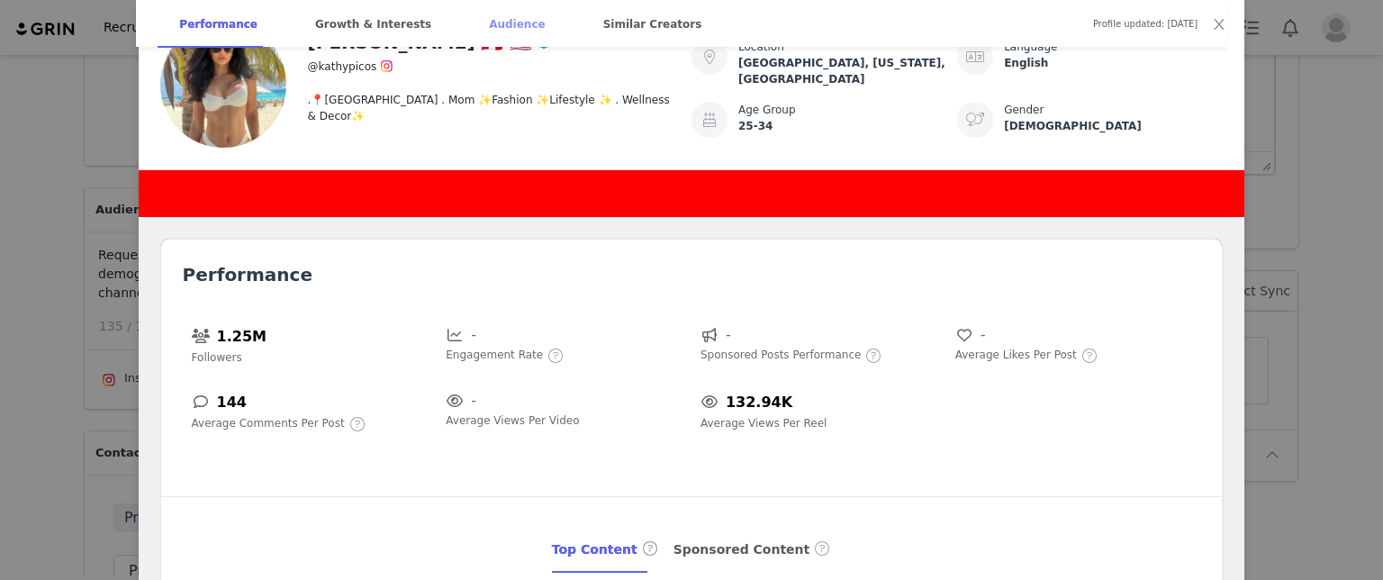
scroll to position [2095, 0]
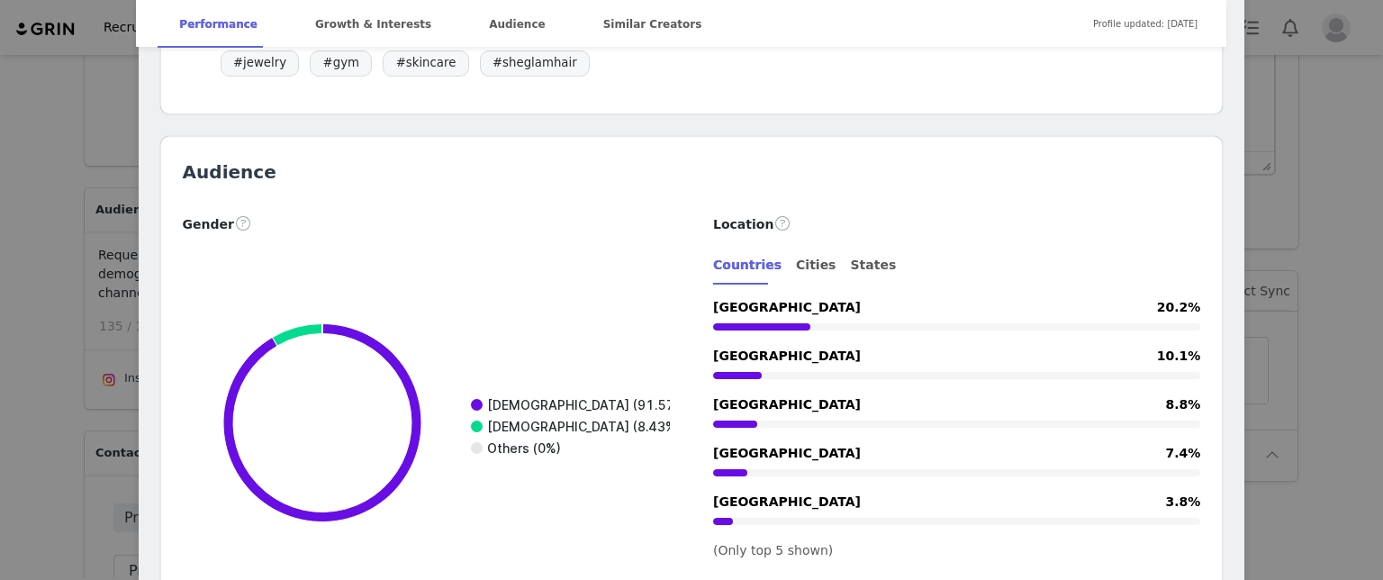
click at [32, 256] on div "Kathy Picos 🇵🇪 🇺🇸 Verified @kathypicos .📍Orlando . Mom ✨Fashion ✨Lifestyle ✨ . …" at bounding box center [691, 290] width 1383 height 580
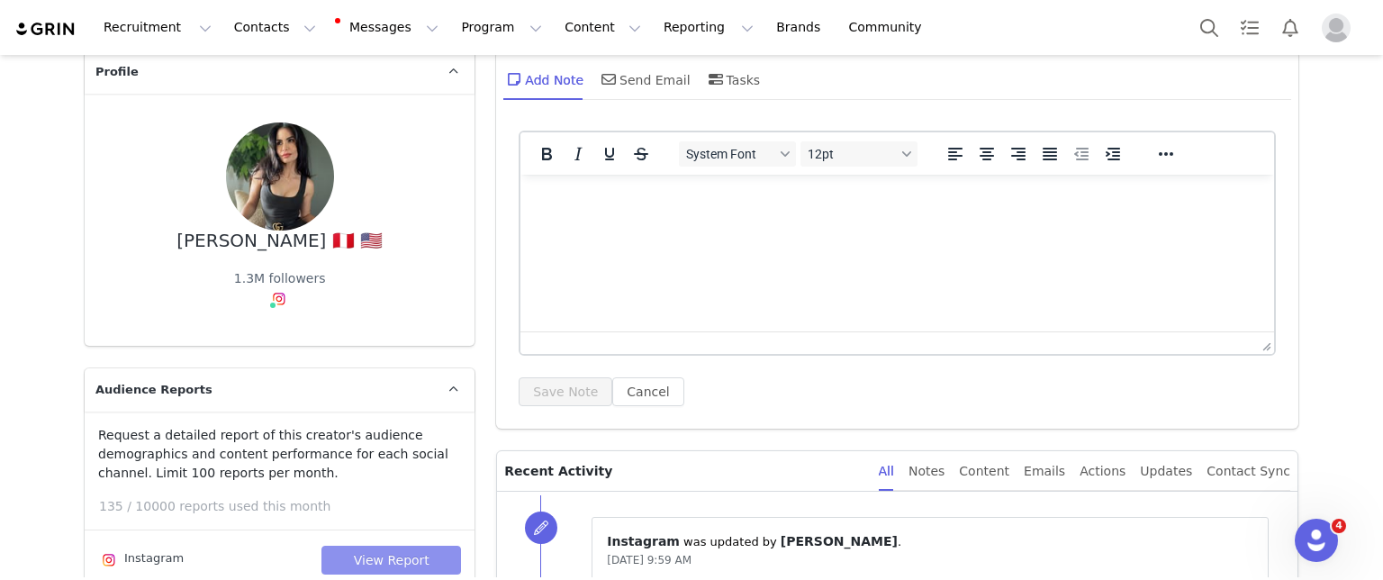
scroll to position [0, 0]
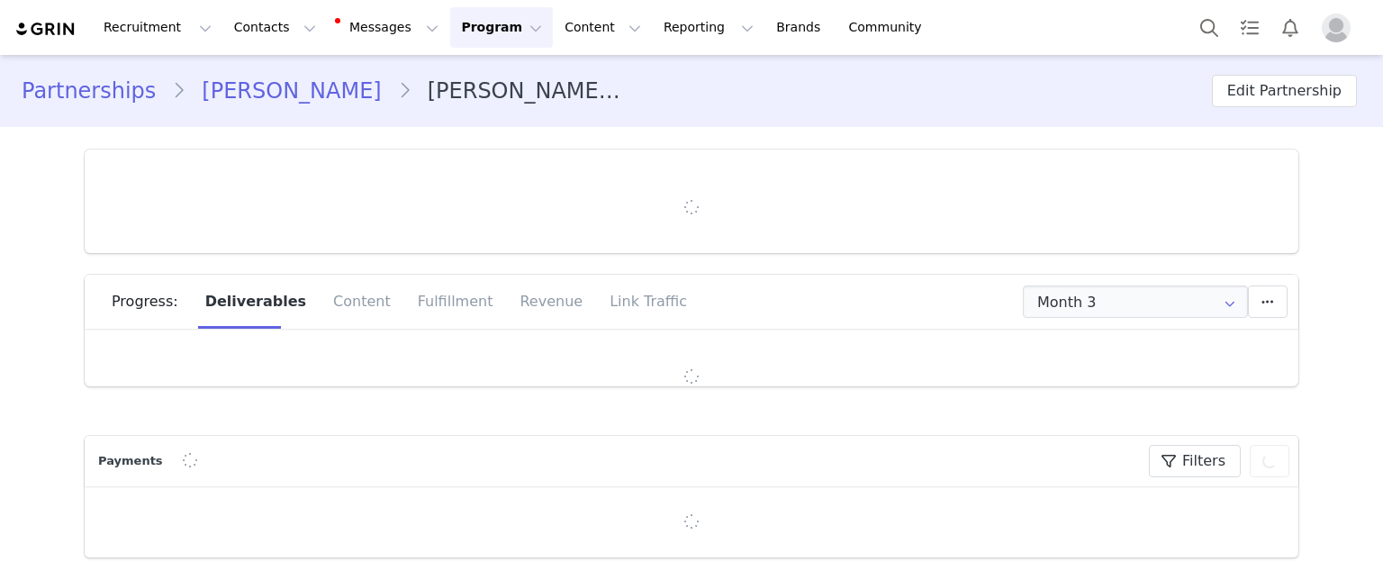
type input "+1 ([GEOGRAPHIC_DATA])"
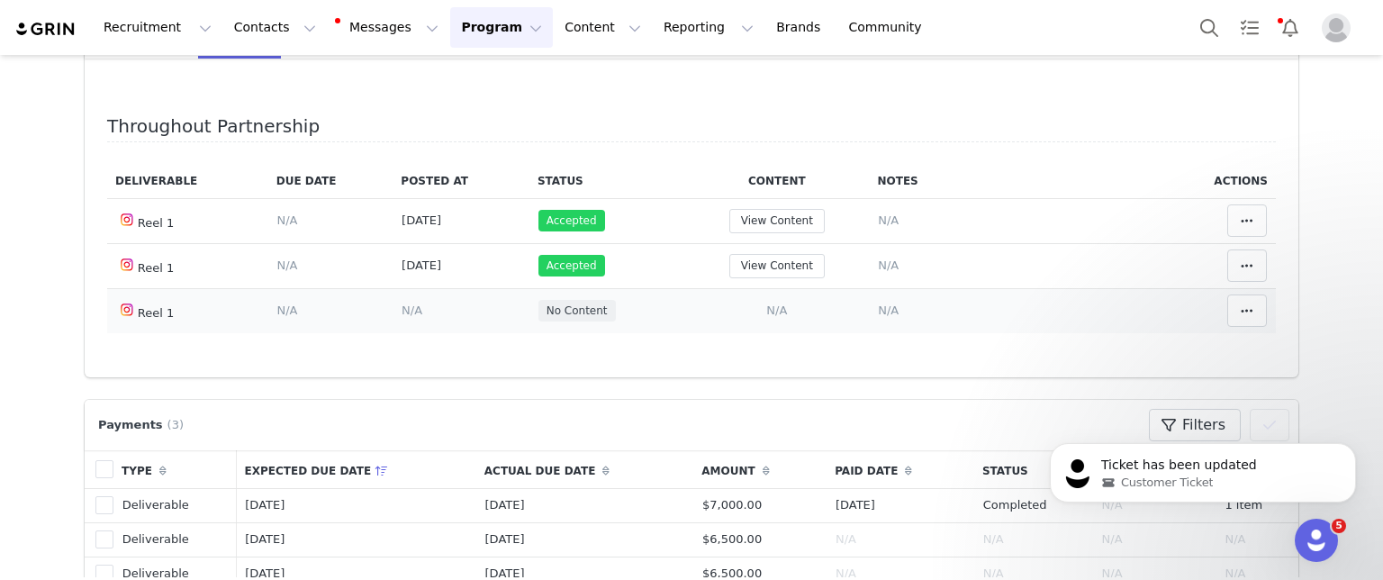
scroll to position [180, 0]
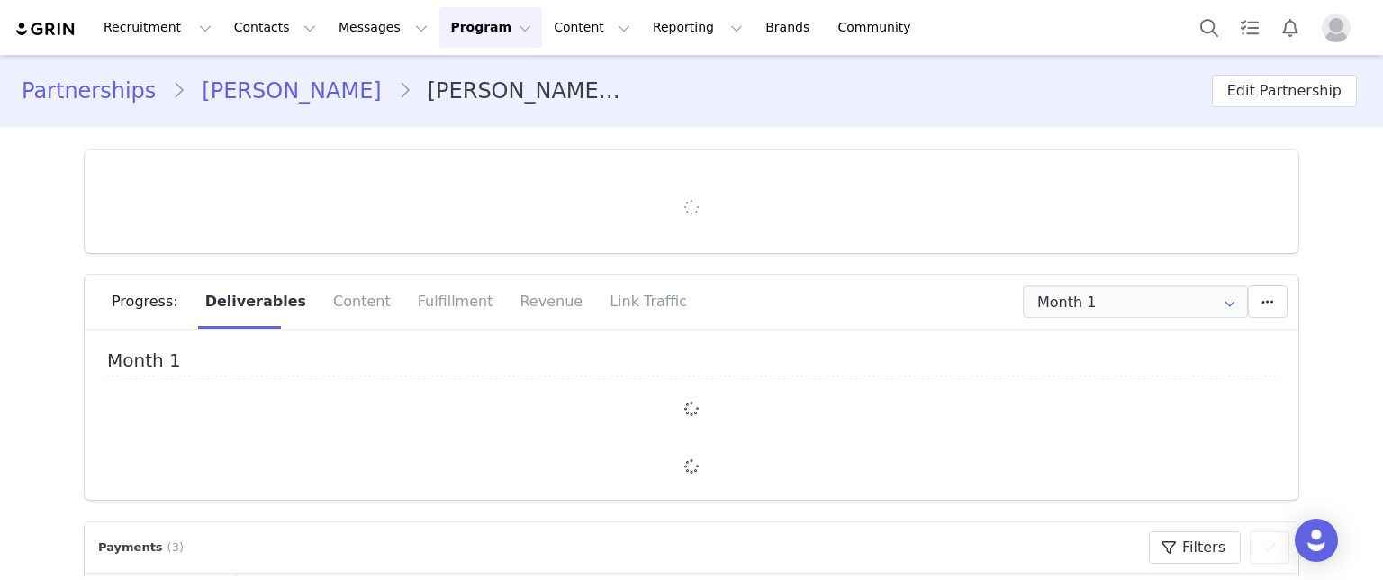
type input "+1 ([GEOGRAPHIC_DATA])"
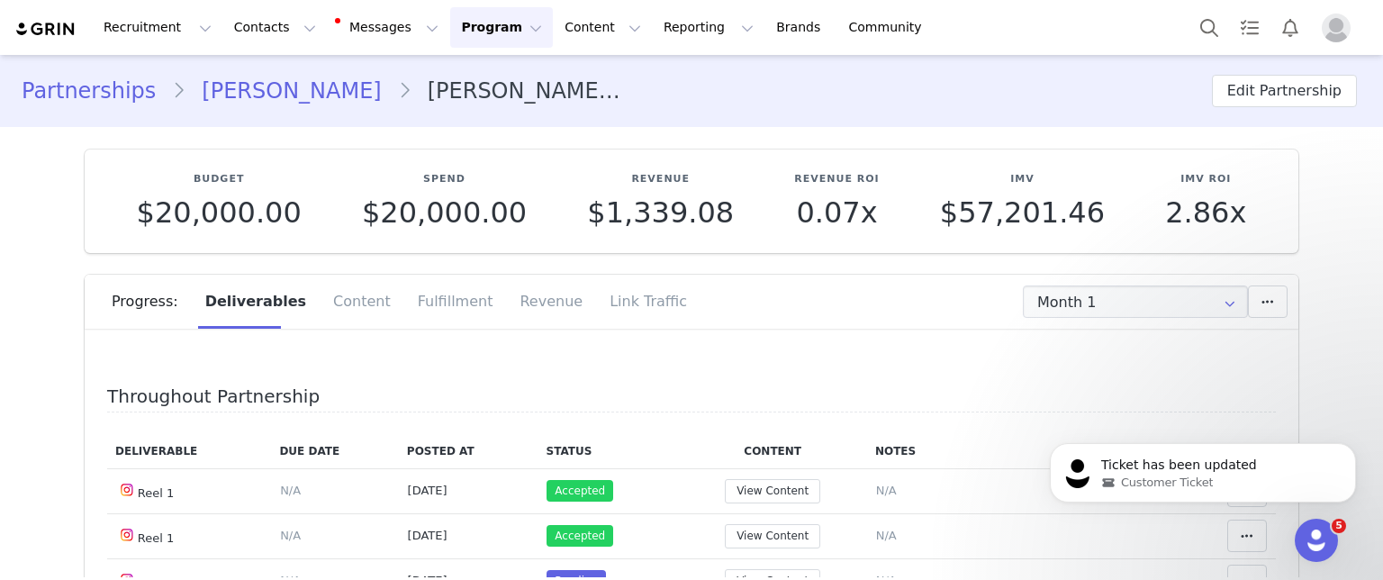
scroll to position [270, 0]
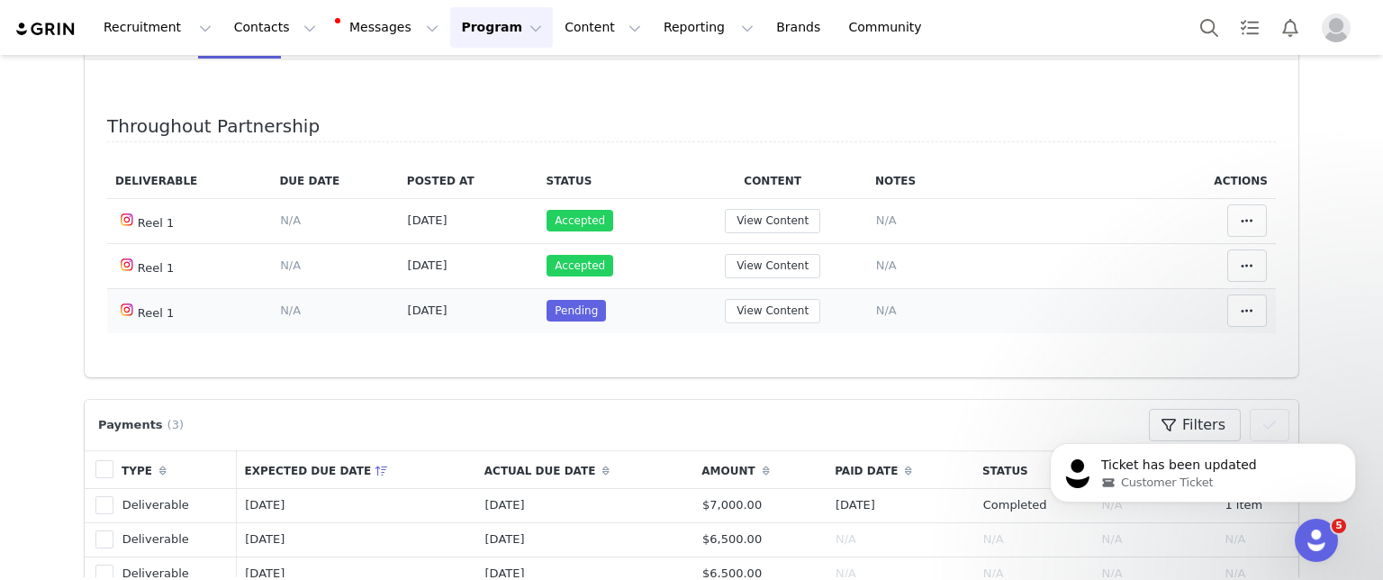
click at [560, 312] on span "Pending" at bounding box center [576, 311] width 59 height 22
click at [771, 313] on button "View Content" at bounding box center [772, 311] width 95 height 24
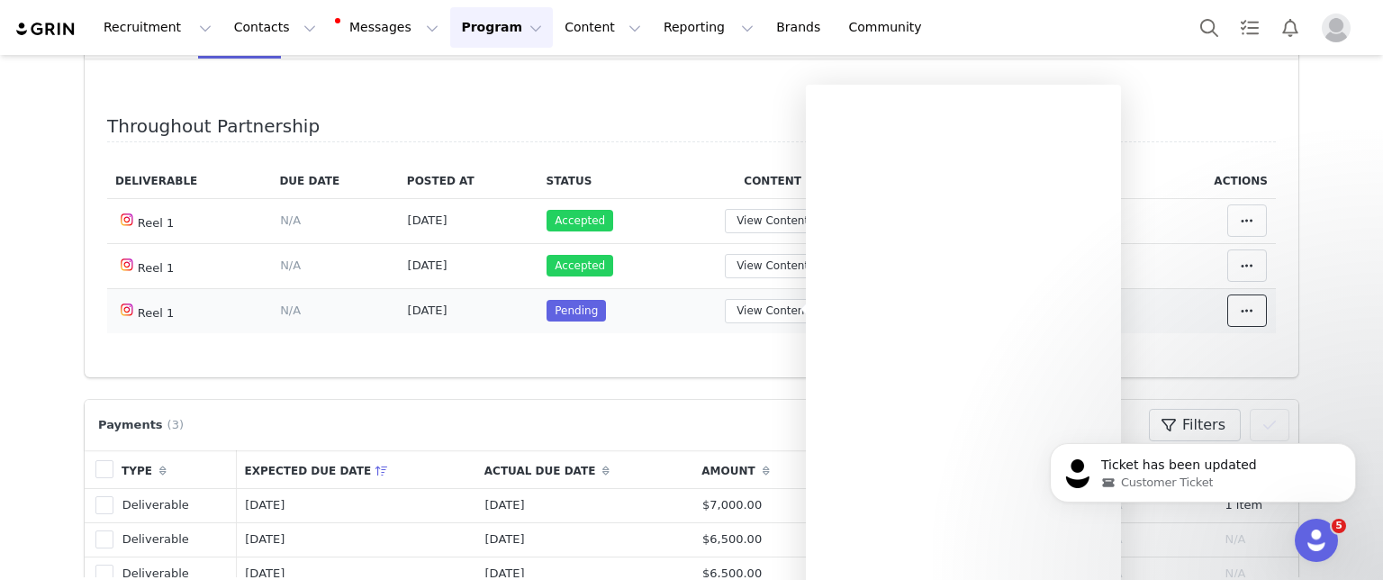
click at [1236, 311] on span at bounding box center [1247, 311] width 22 height 22
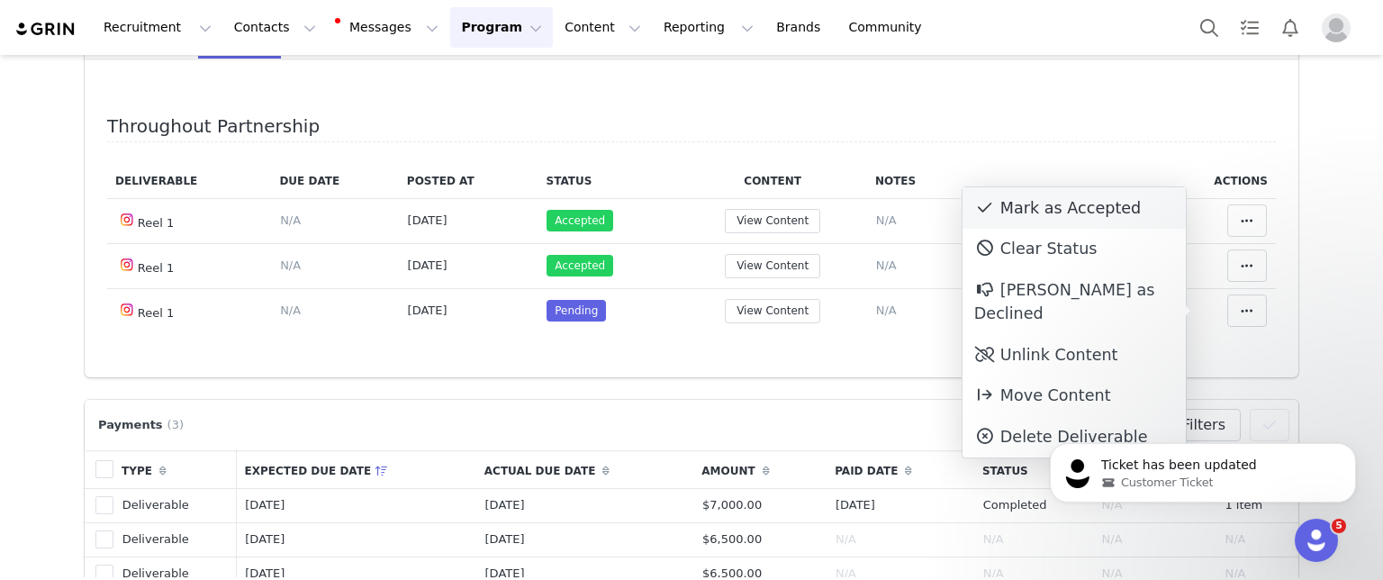
click at [1074, 209] on div "Mark as Accepted" at bounding box center [1074, 207] width 223 height 41
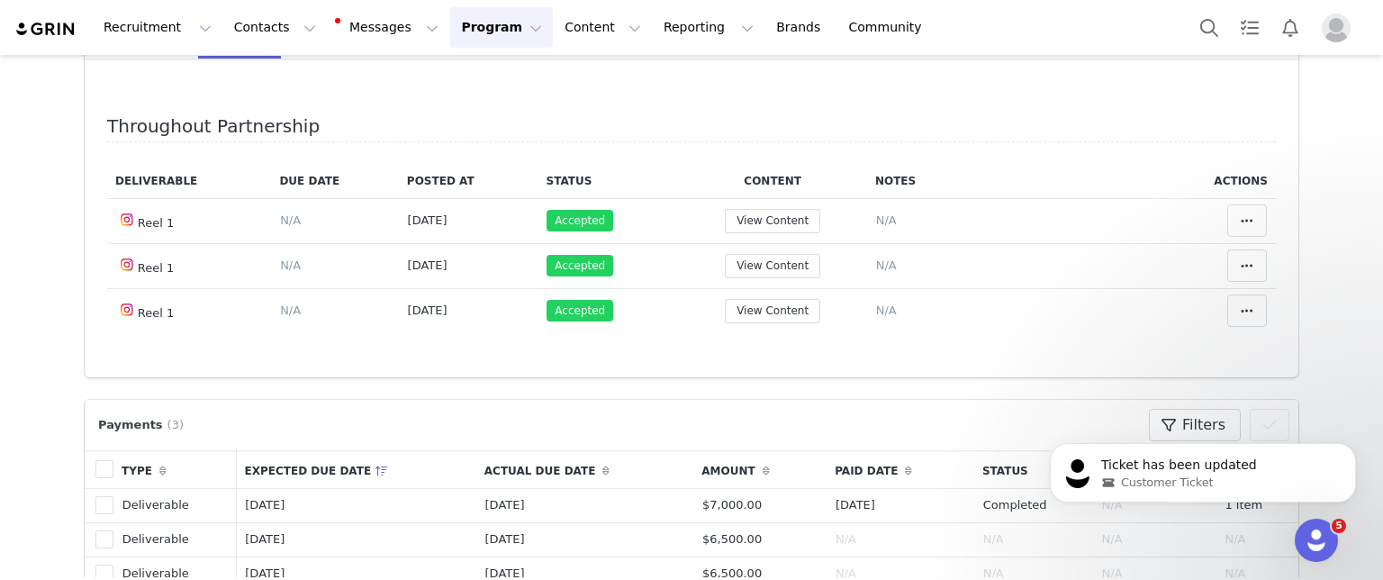
click at [645, 345] on div "Deliverable Due Date Posted At Status Content Notes Actions Reel 1 Deliverable …" at bounding box center [691, 259] width 1169 height 191
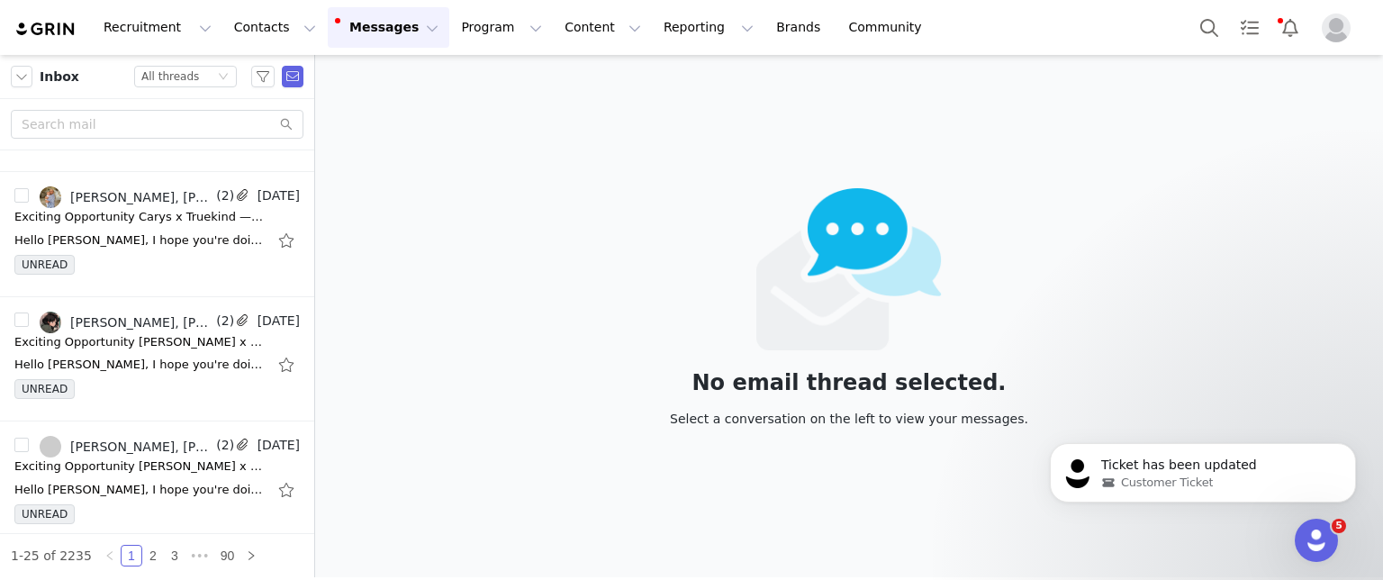
scroll to position [270, 0]
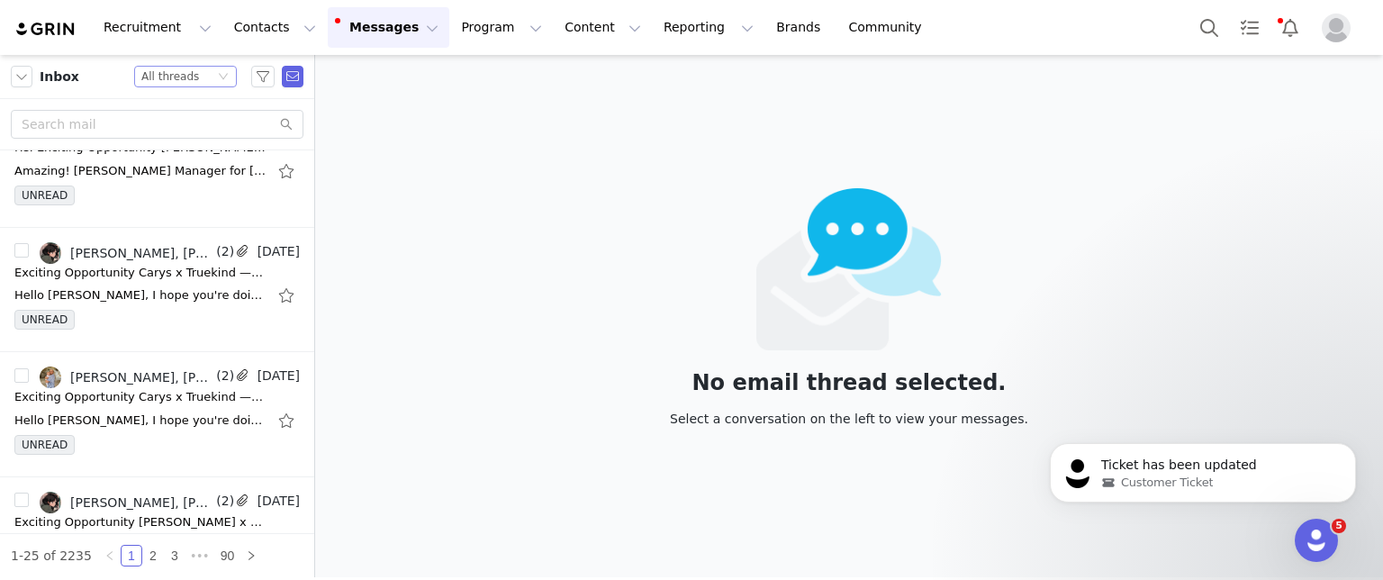
click at [204, 84] on div "Status All threads" at bounding box center [177, 77] width 73 height 20
click at [176, 161] on li "Unread only" at bounding box center [186, 166] width 103 height 29
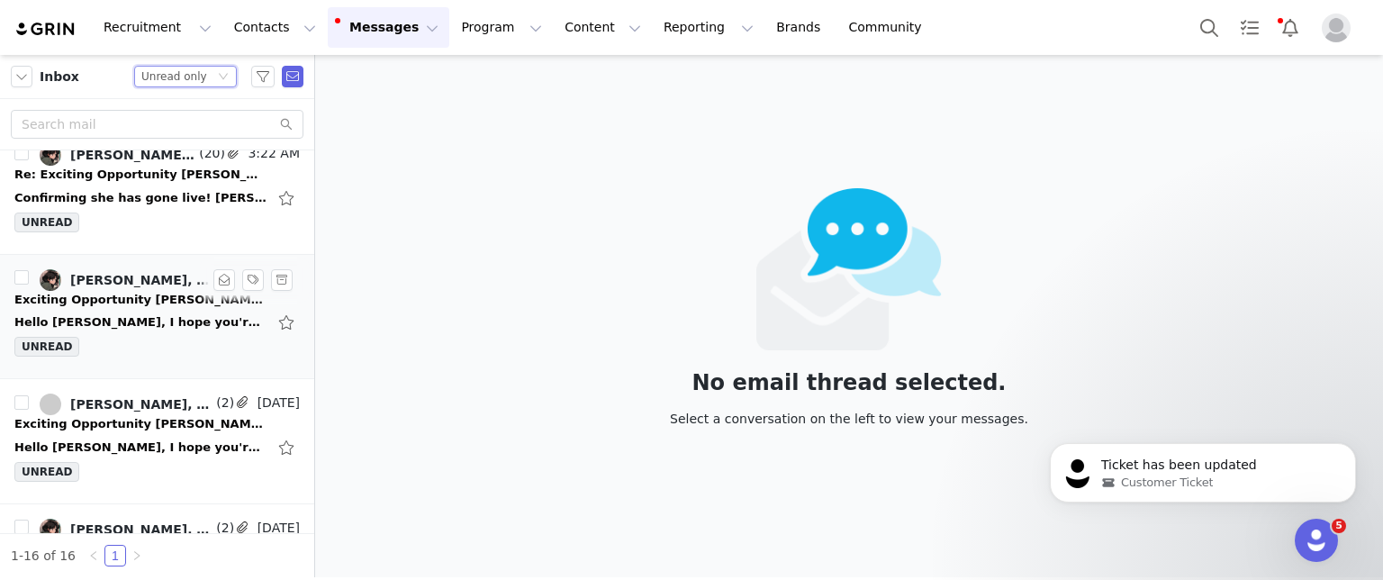
scroll to position [0, 0]
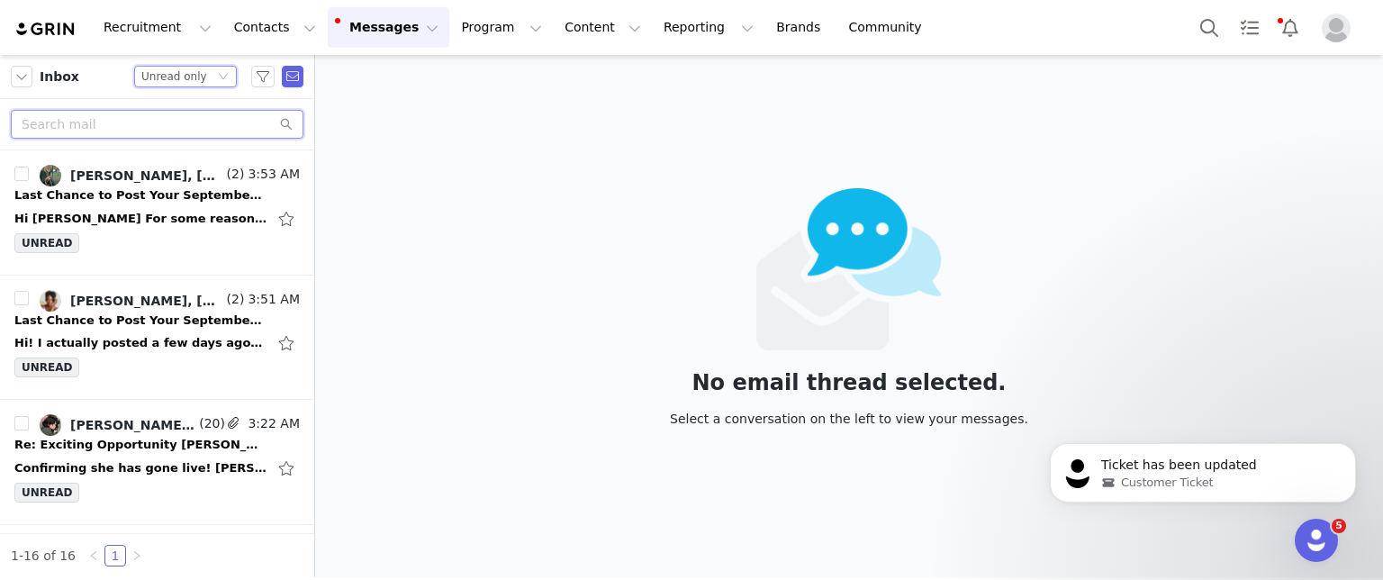
click at [104, 124] on input "text" at bounding box center [157, 124] width 293 height 29
click at [29, 77] on button "button" at bounding box center [22, 77] width 22 height 22
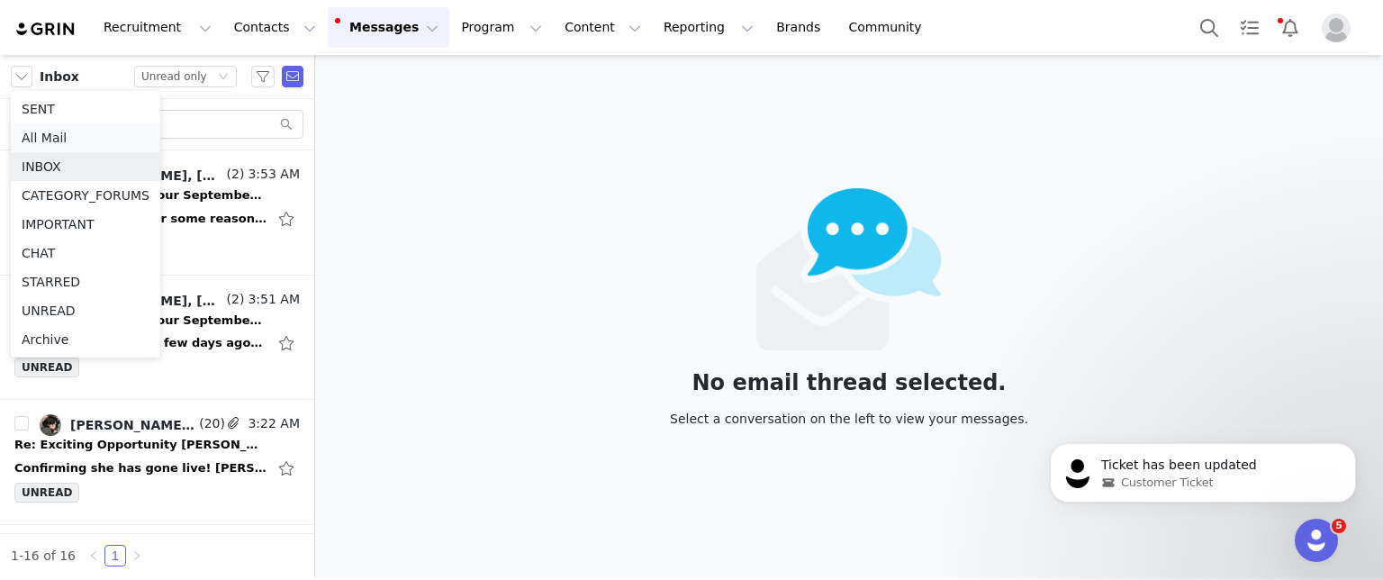
drag, startPoint x: 47, startPoint y: 105, endPoint x: 47, endPoint y: 126, distance: 20.7
click at [47, 126] on ul "SENT All Mail INBOX CATEGORY_FORUMS IMPORTANT CHAT STARRED UNREAD Archive" at bounding box center [85, 224] width 149 height 267
click at [47, 126] on li "All Mail" at bounding box center [85, 137] width 149 height 29
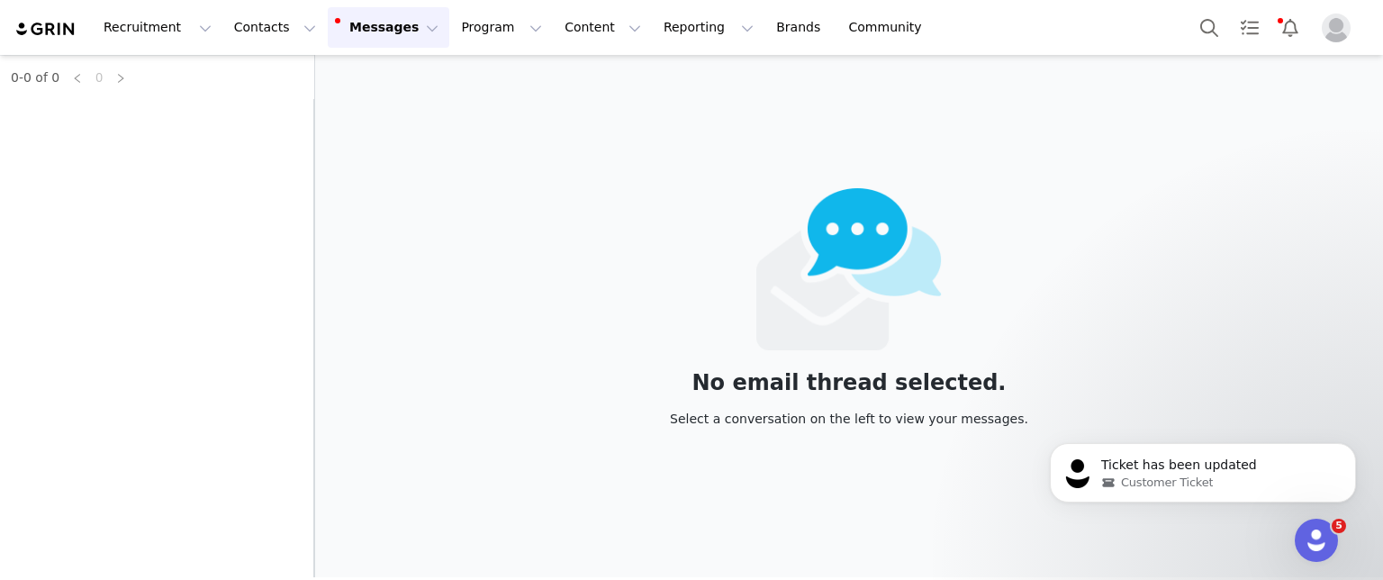
click at [65, 120] on div "0-0 of 0 0" at bounding box center [157, 316] width 314 height 522
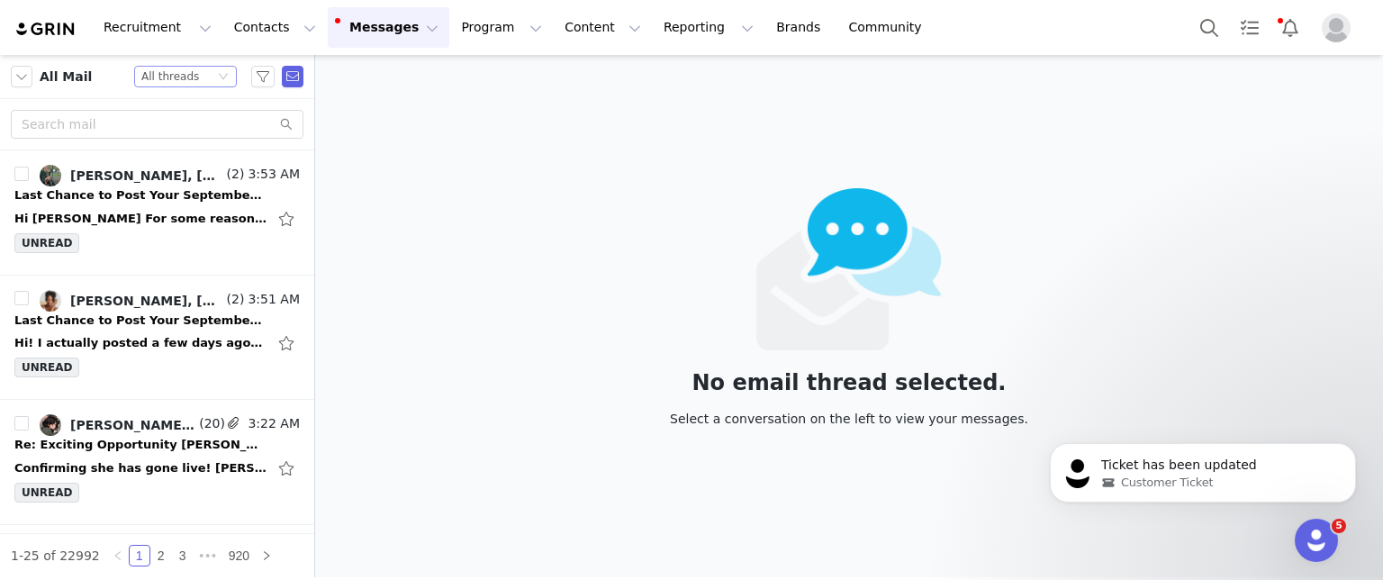
click at [164, 81] on div "All threads" at bounding box center [170, 77] width 58 height 20
click at [96, 91] on div "All Mail Status All threads" at bounding box center [157, 77] width 314 height 44
click at [94, 130] on input "text" at bounding box center [157, 124] width 293 height 29
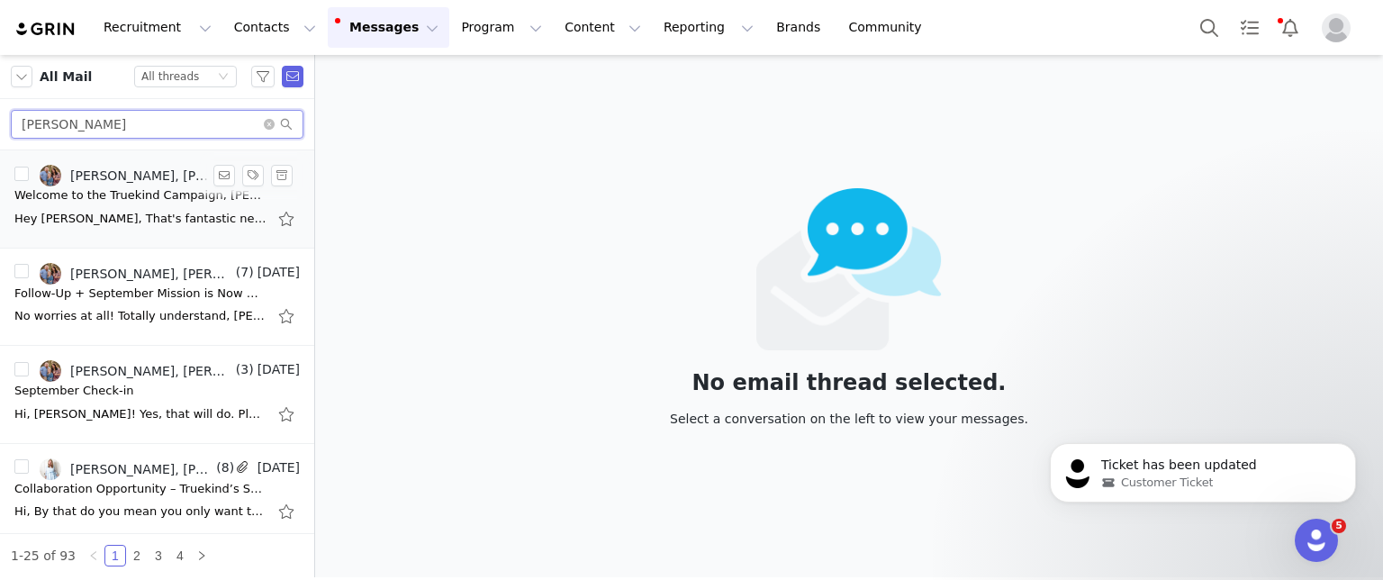
type input "[PERSON_NAME]"
click at [131, 227] on div "Hey [PERSON_NAME], That's fantastic news! I'm so glad to hear that you're happy…" at bounding box center [156, 218] width 285 height 29
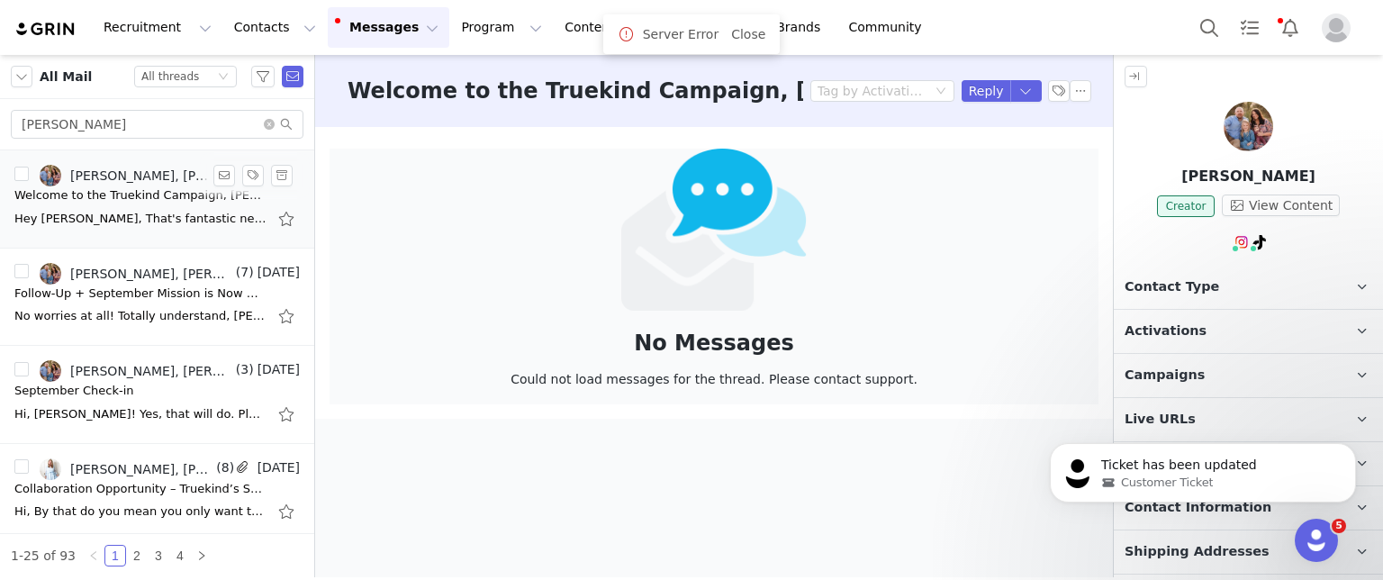
click at [131, 227] on div "Hey [PERSON_NAME], That's fantastic news! I'm so glad to hear that you're happy…" at bounding box center [156, 218] width 285 height 29
click at [133, 295] on div "Follow-Up + September Mission is Now Open" at bounding box center [140, 294] width 252 height 18
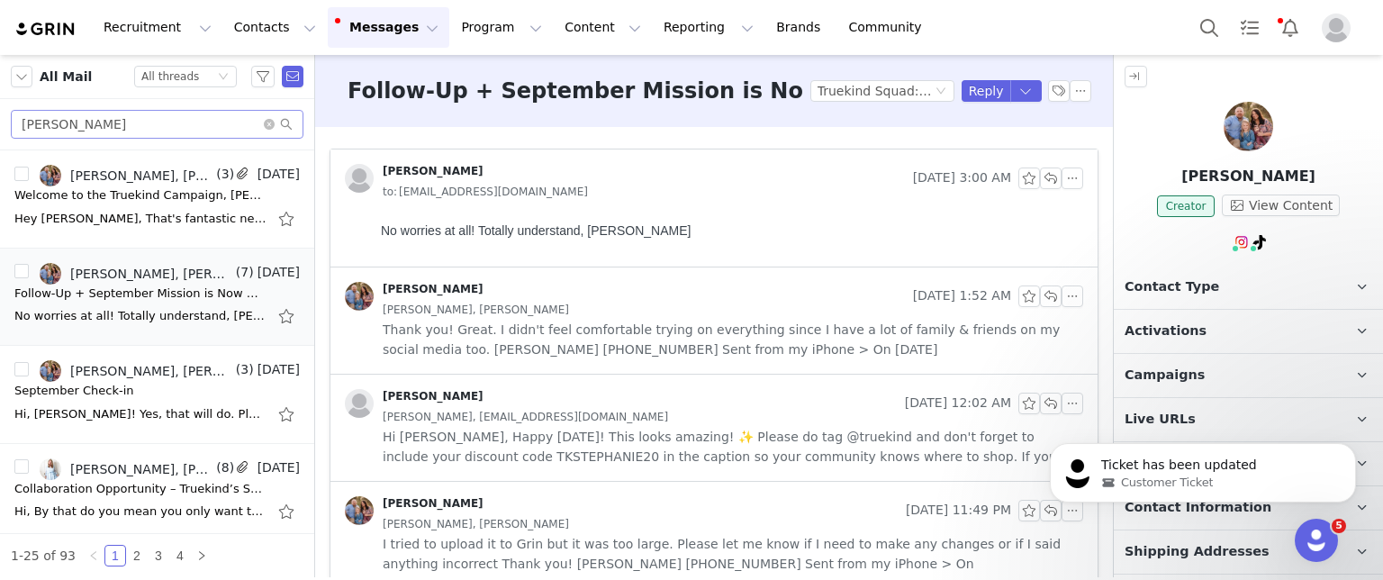
click at [270, 130] on span at bounding box center [278, 124] width 29 height 13
click at [268, 127] on icon "icon: close-circle" at bounding box center [269, 124] width 11 height 11
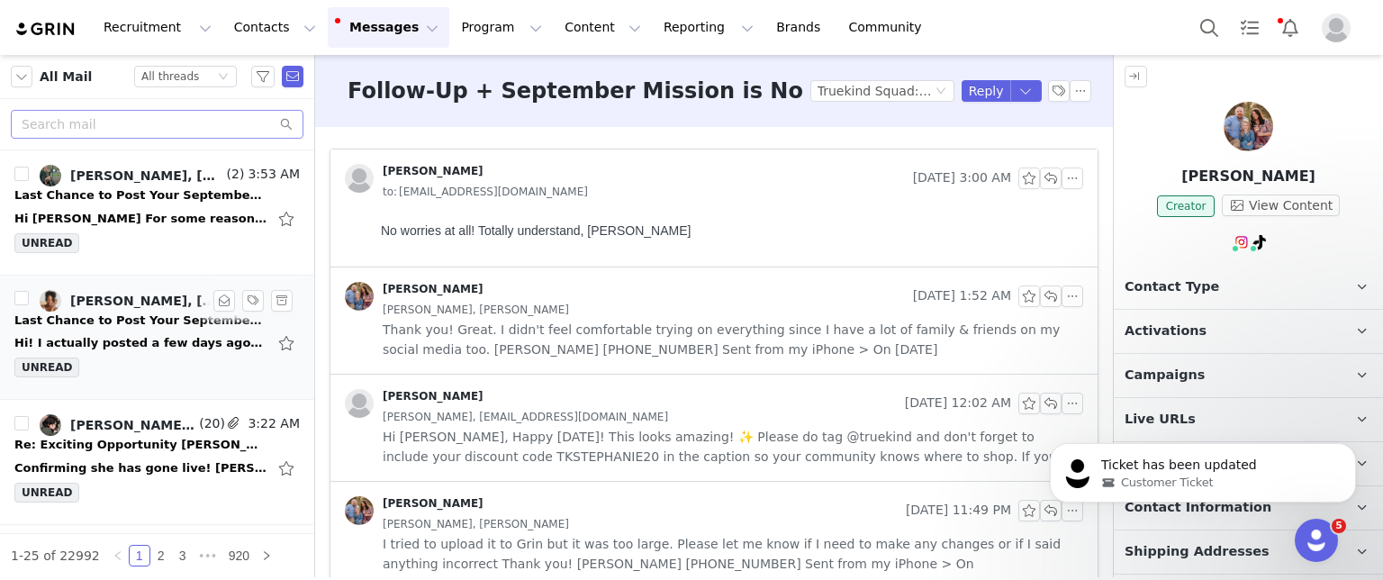
click at [129, 343] on div "Hi! I actually posted a few days ago. THANKS!!! Faith On [DATE] 2:48 PM, [PERSO…" at bounding box center [140, 343] width 252 height 18
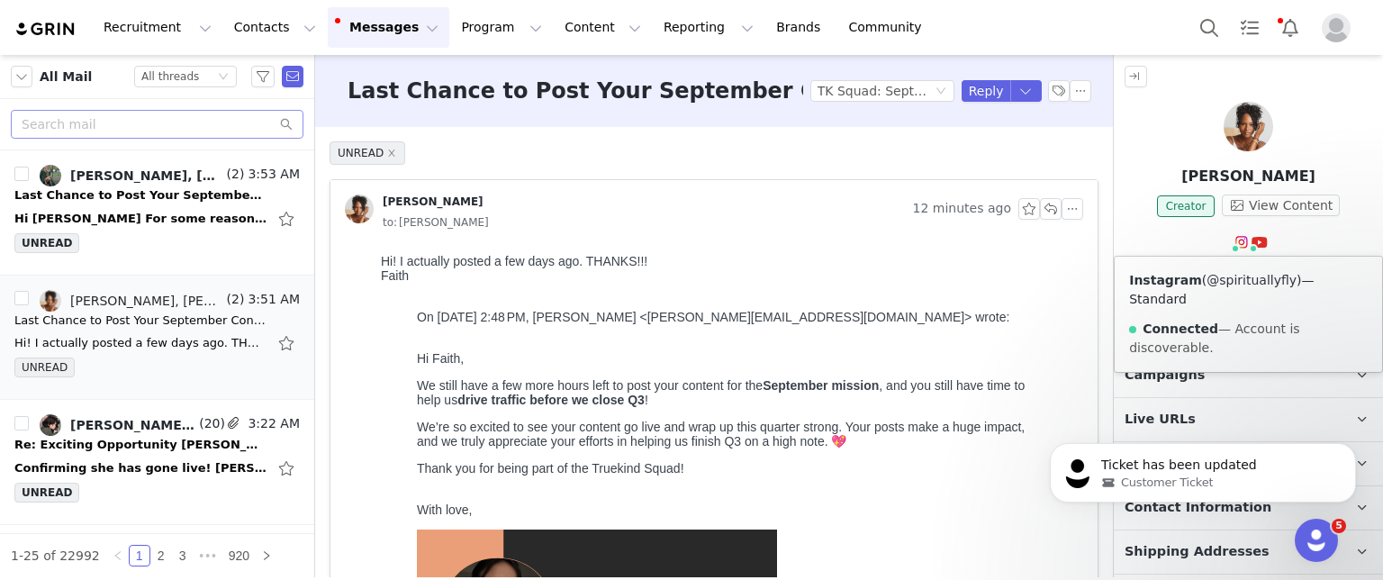
click at [1232, 277] on link "@spirituallyfly" at bounding box center [1252, 280] width 90 height 14
